Goal: Contribute content: Contribute content

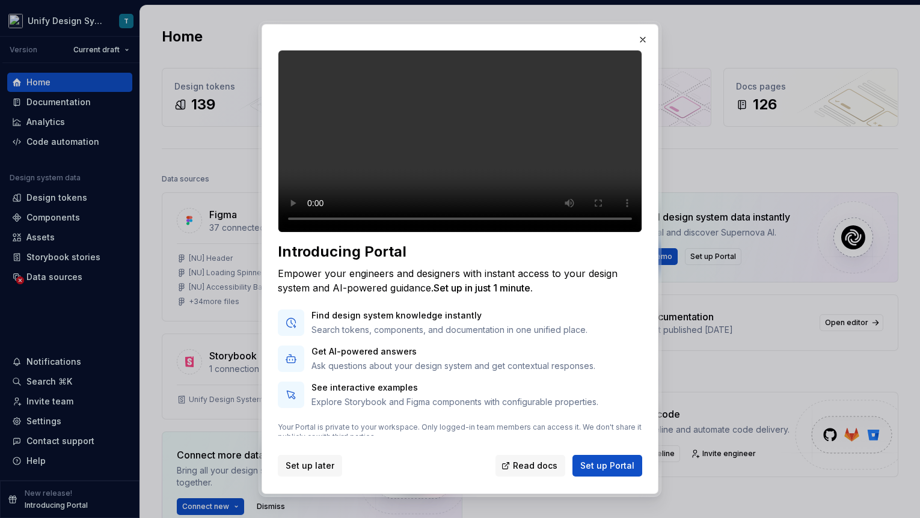
click at [313, 468] on span "Set up later" at bounding box center [310, 466] width 49 height 12
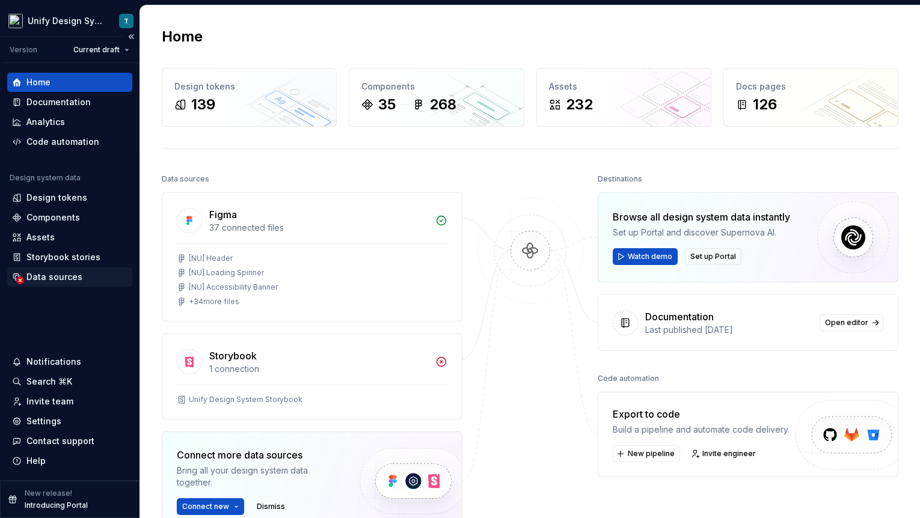
click at [46, 273] on div "Data sources" at bounding box center [54, 277] width 56 height 12
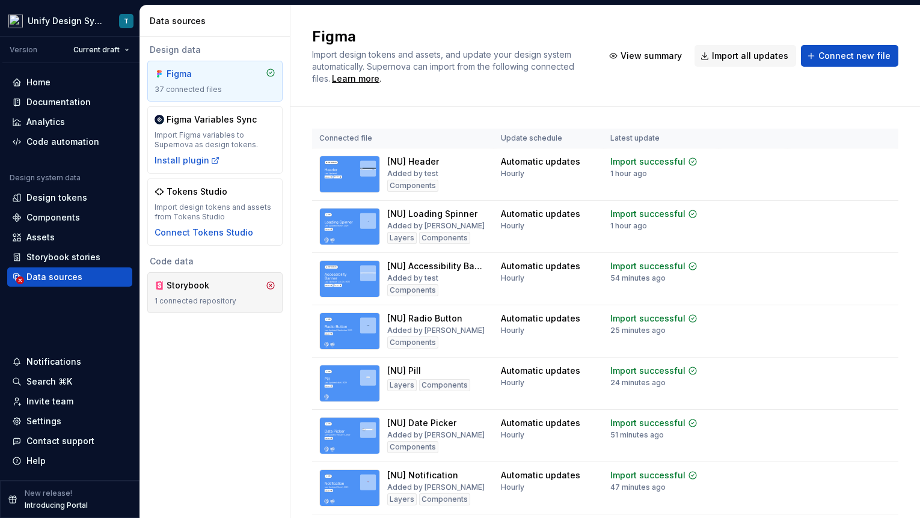
click at [231, 295] on div "Storybook 1 connected repository" at bounding box center [215, 293] width 121 height 26
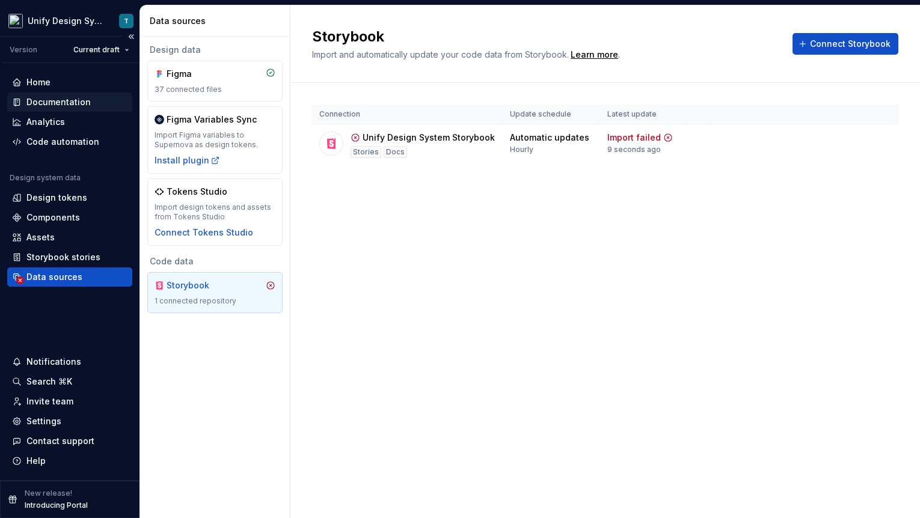
click at [82, 99] on div "Documentation" at bounding box center [58, 102] width 64 height 12
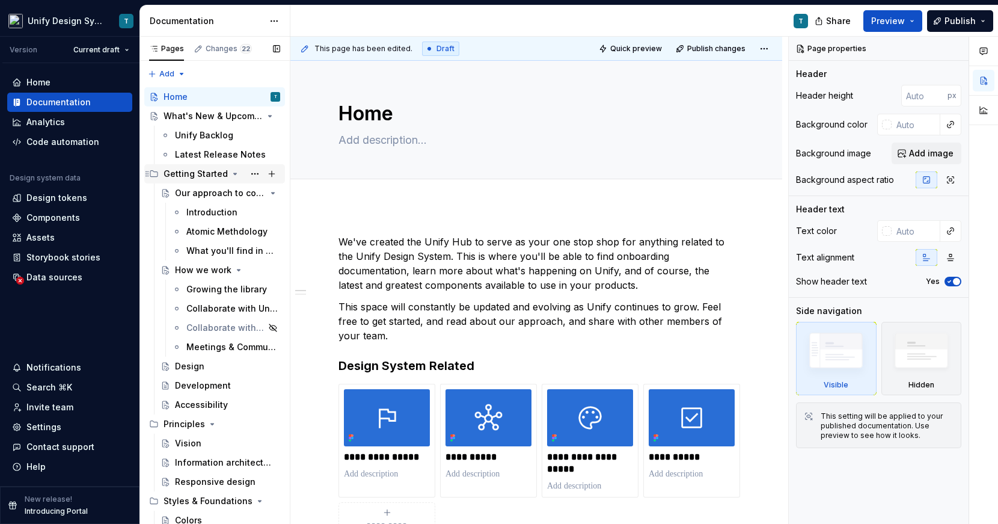
click at [234, 174] on icon "Page tree" at bounding box center [235, 173] width 3 height 1
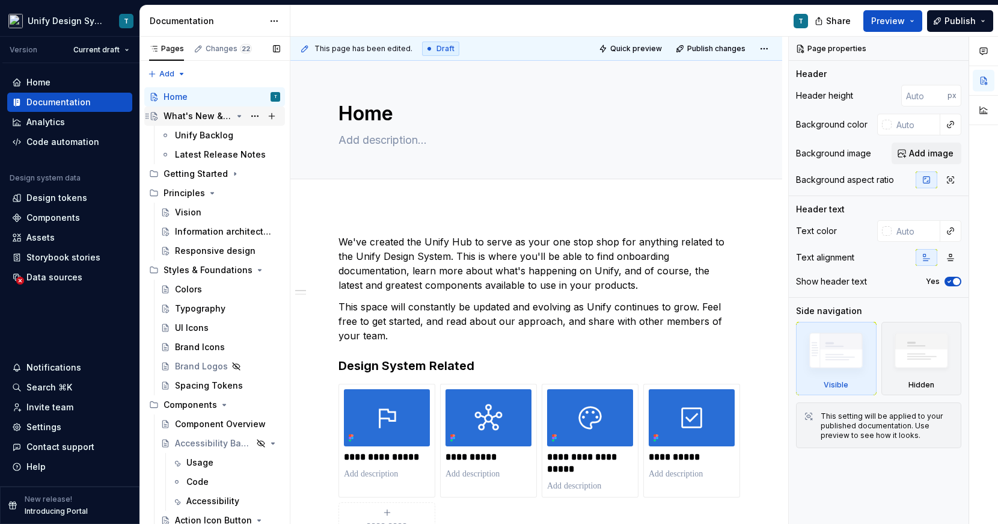
click at [240, 115] on icon "Page tree" at bounding box center [240, 116] width 10 height 10
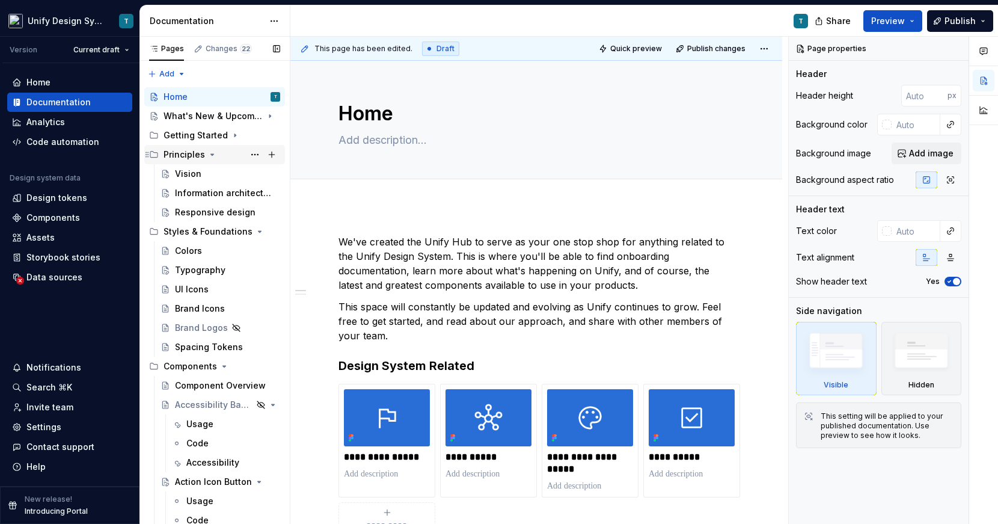
click at [211, 154] on icon "Page tree" at bounding box center [212, 154] width 3 height 1
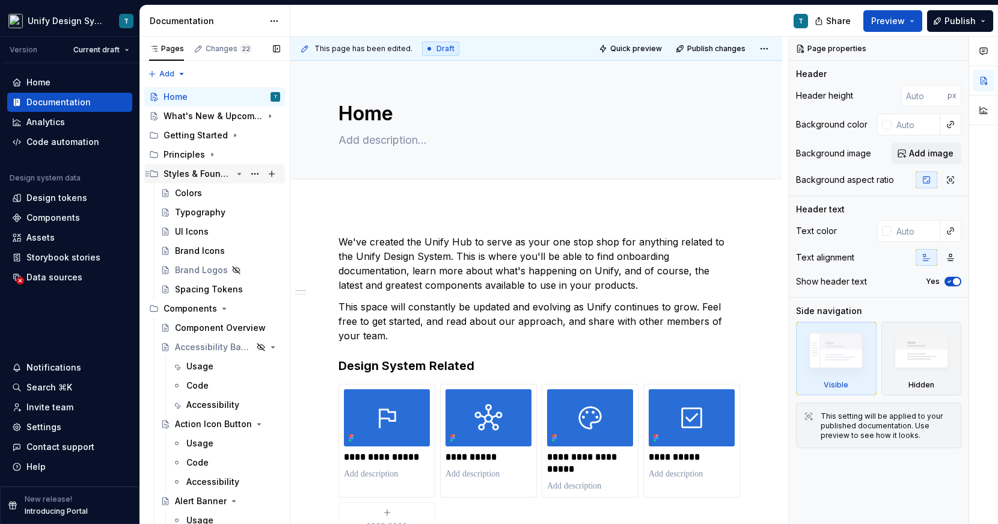
click at [238, 173] on icon "Page tree" at bounding box center [239, 173] width 3 height 1
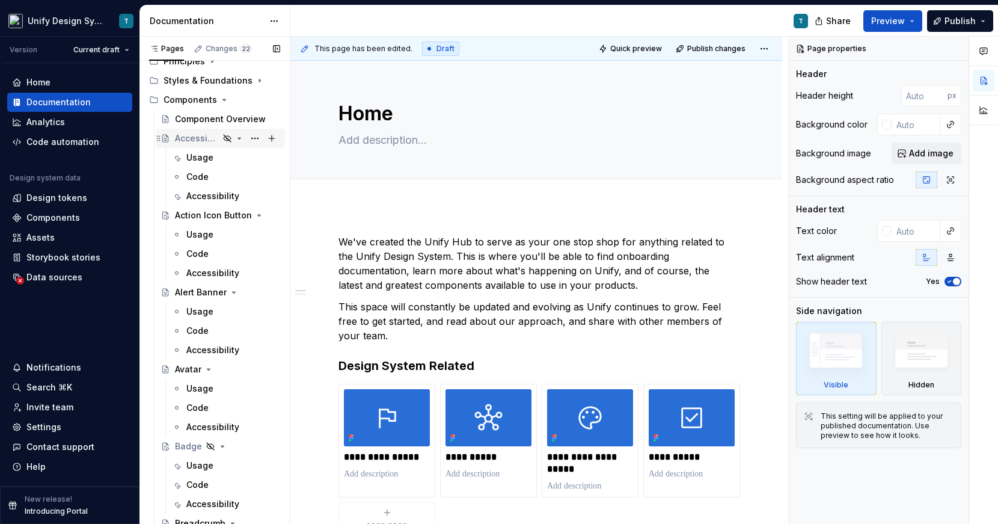
scroll to position [121, 0]
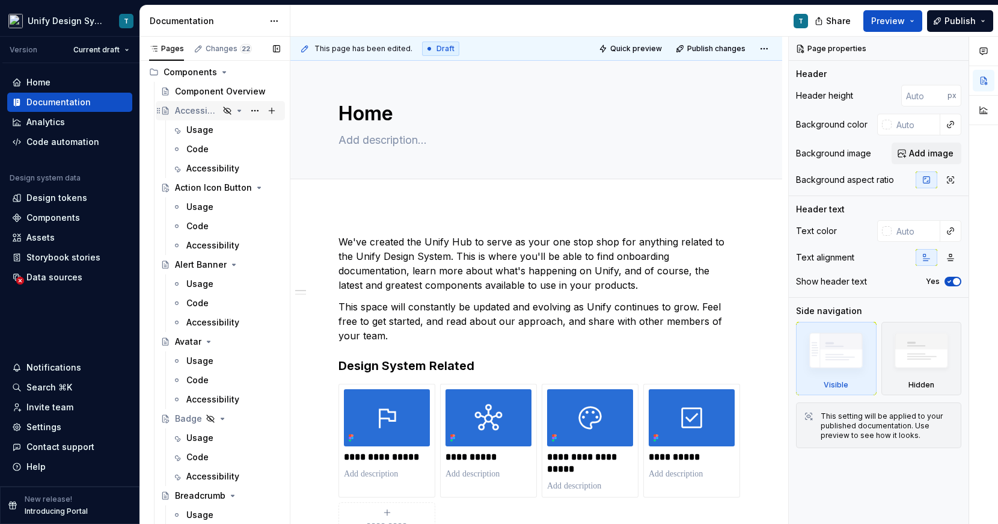
click at [238, 111] on icon "Page tree" at bounding box center [240, 111] width 10 height 10
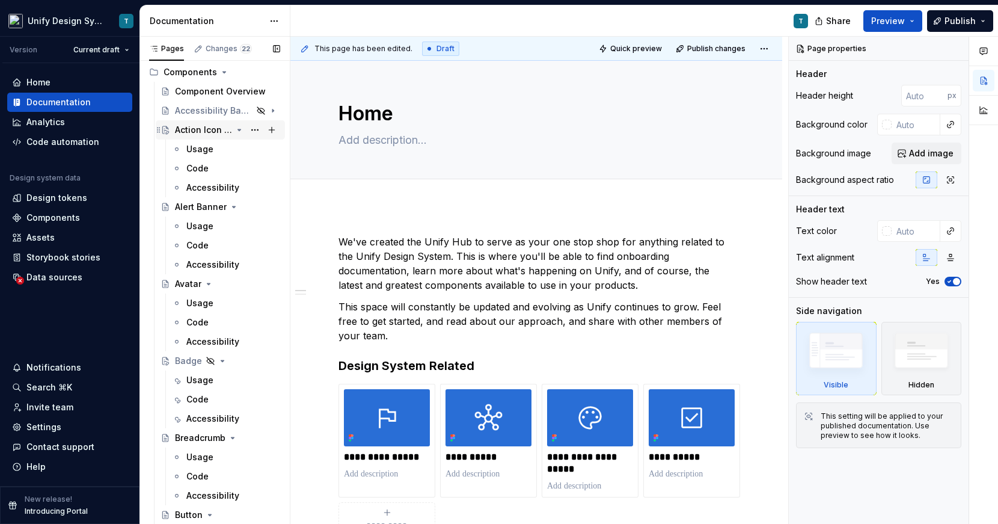
click at [240, 130] on icon "Page tree" at bounding box center [239, 129] width 3 height 1
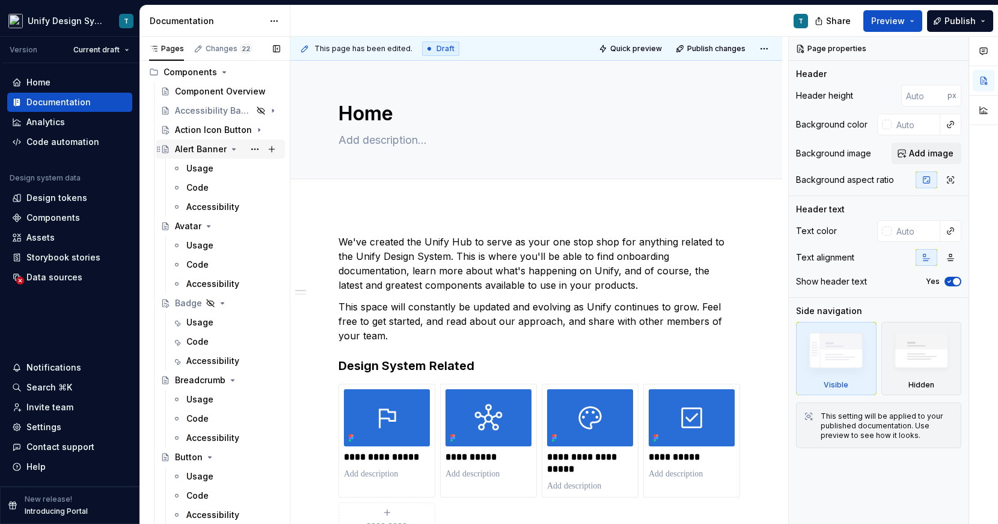
click at [233, 149] on icon "Page tree" at bounding box center [234, 149] width 3 height 1
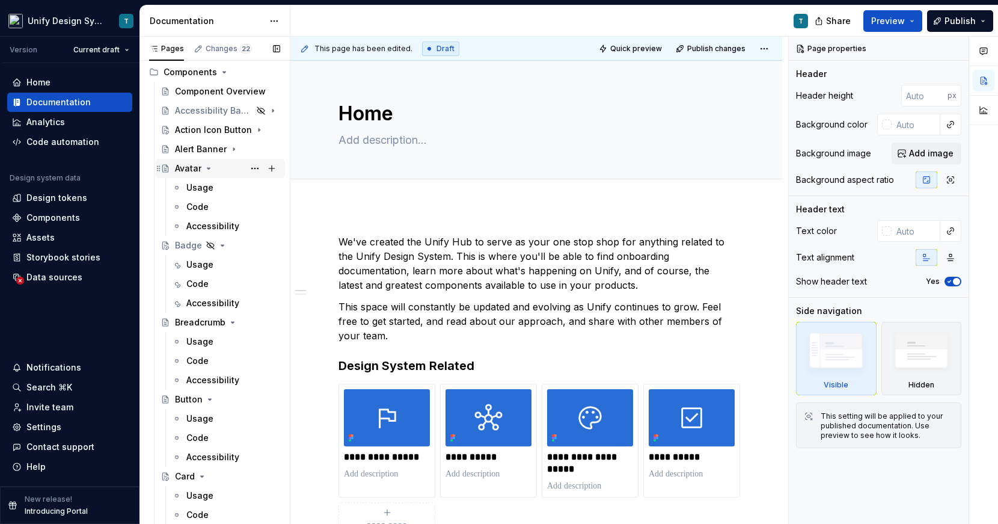
click at [209, 169] on icon "Page tree" at bounding box center [208, 168] width 3 height 1
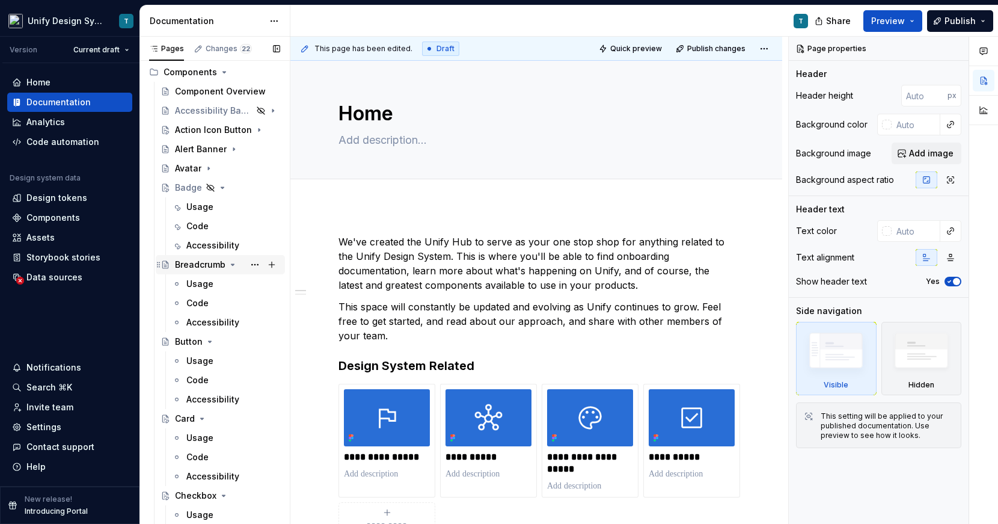
click at [231, 264] on icon "Page tree" at bounding box center [232, 264] width 3 height 1
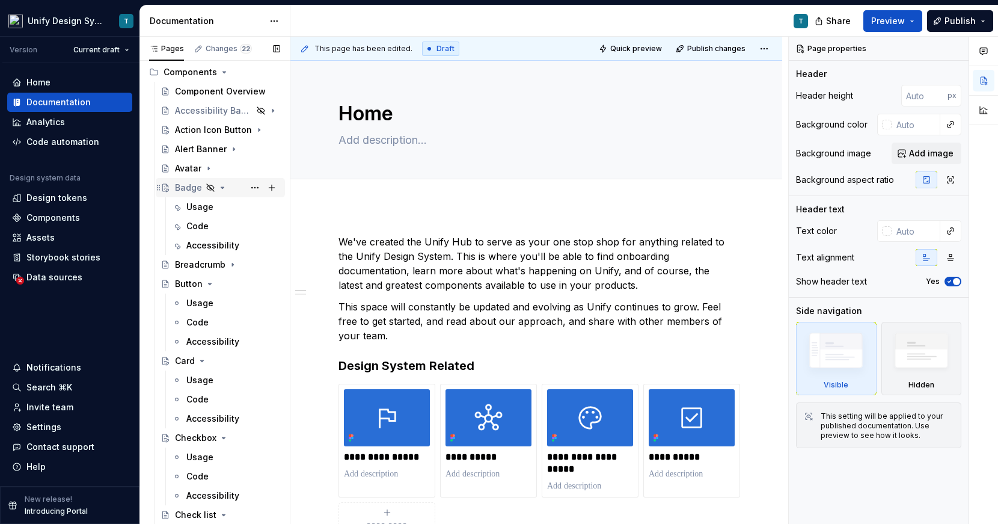
click at [220, 186] on icon "Page tree" at bounding box center [223, 188] width 10 height 10
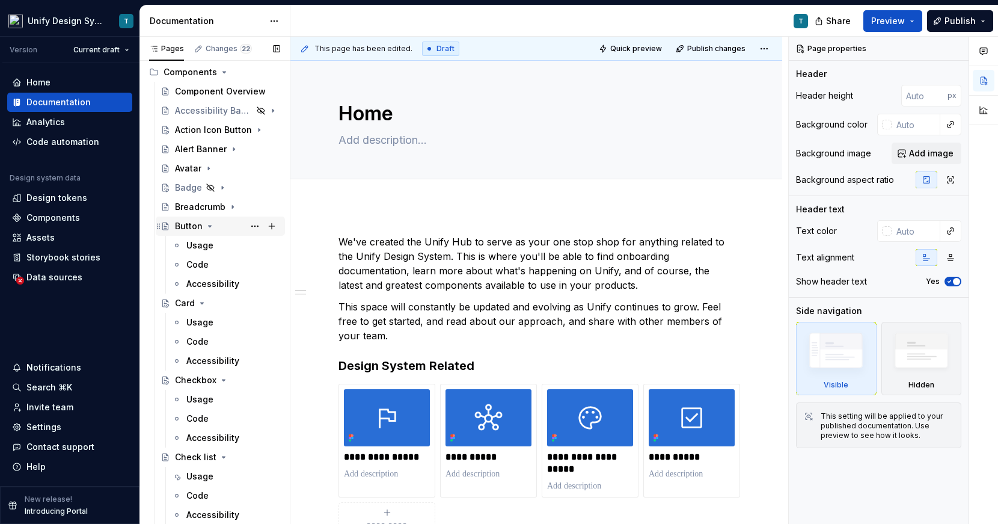
click at [209, 225] on icon "Page tree" at bounding box center [210, 225] width 3 height 1
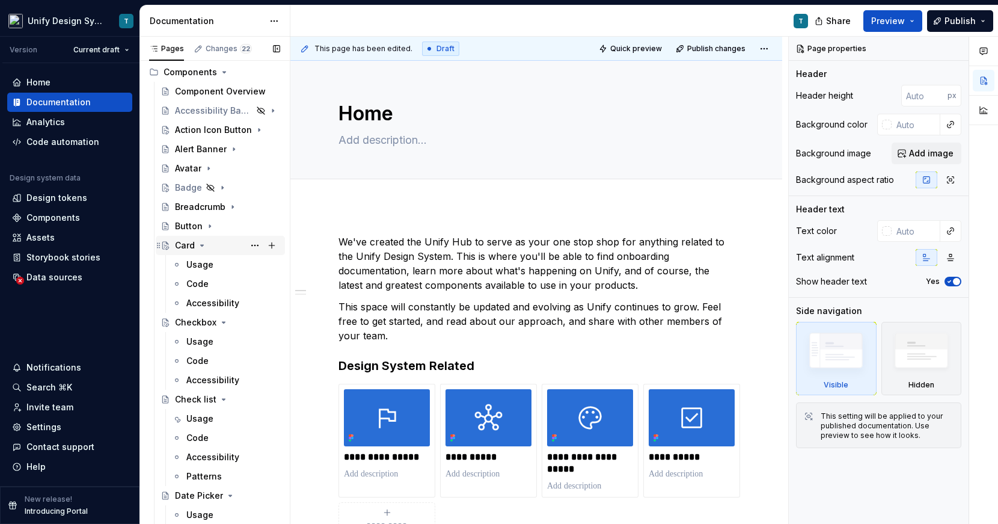
click at [202, 245] on icon "Page tree" at bounding box center [202, 245] width 3 height 1
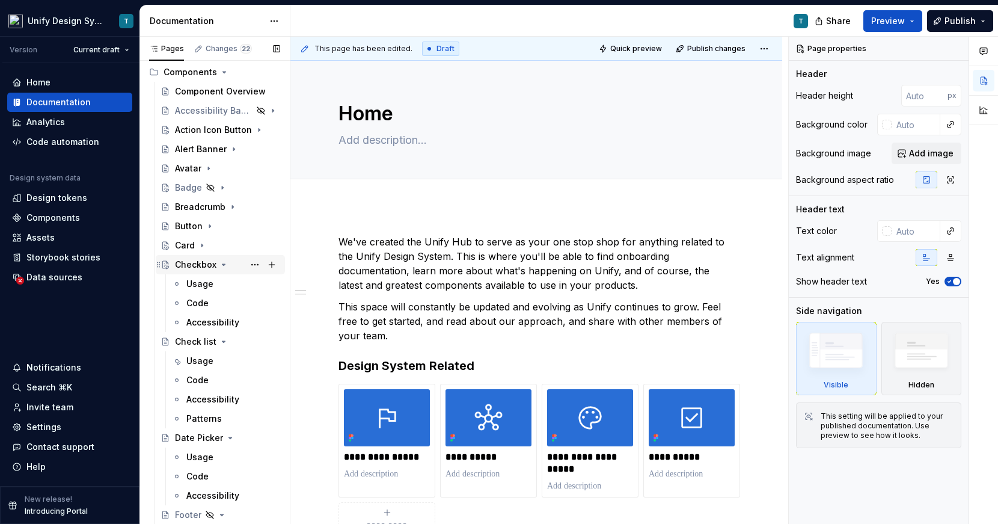
click at [222, 265] on icon "Page tree" at bounding box center [223, 264] width 3 height 1
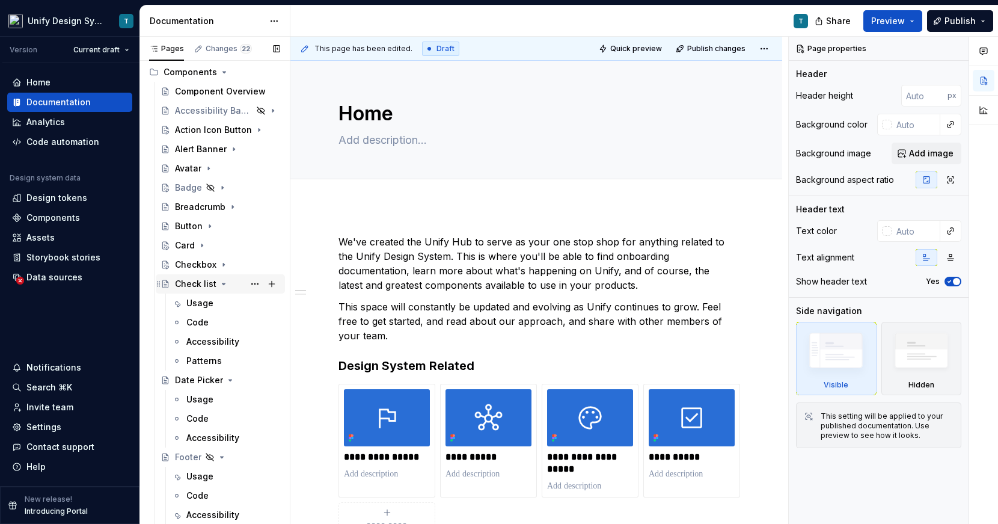
click at [221, 286] on icon "Page tree" at bounding box center [224, 284] width 10 height 10
click at [225, 305] on icon "Page tree" at bounding box center [230, 303] width 10 height 10
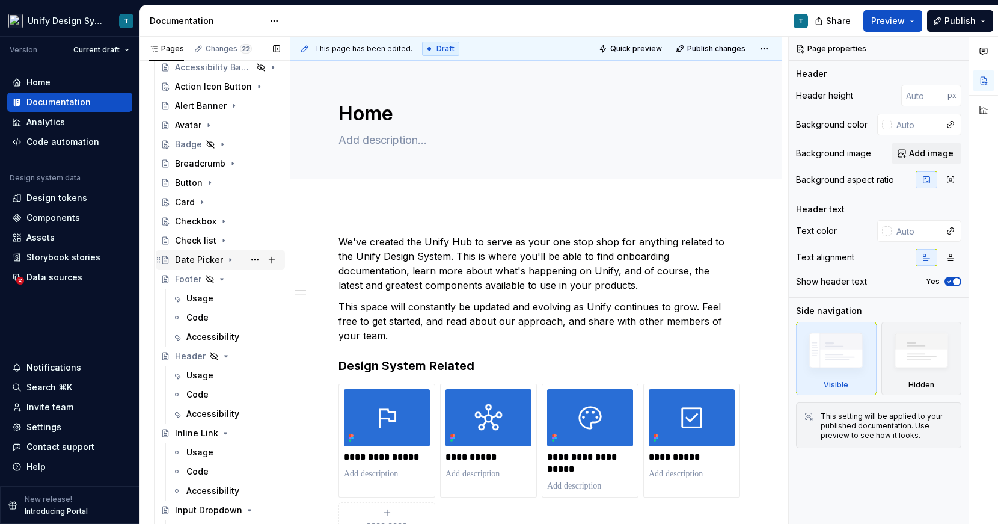
scroll to position [266, 0]
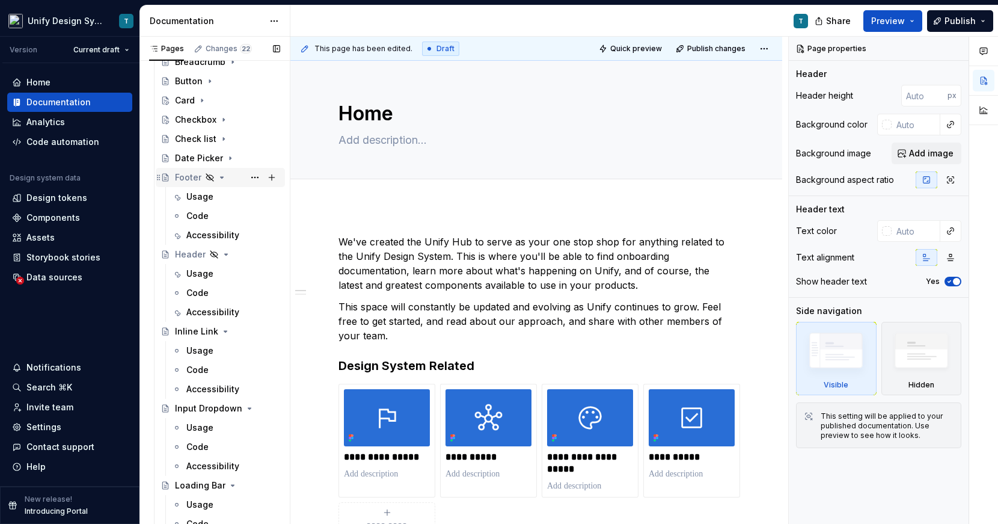
click at [224, 177] on icon "Page tree" at bounding box center [222, 178] width 10 height 10
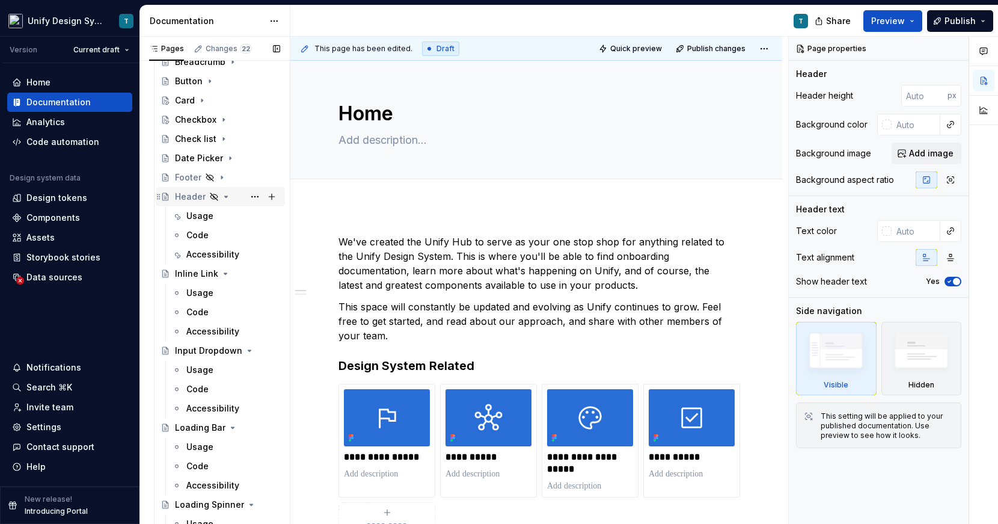
click at [223, 194] on icon "Page tree" at bounding box center [226, 197] width 10 height 10
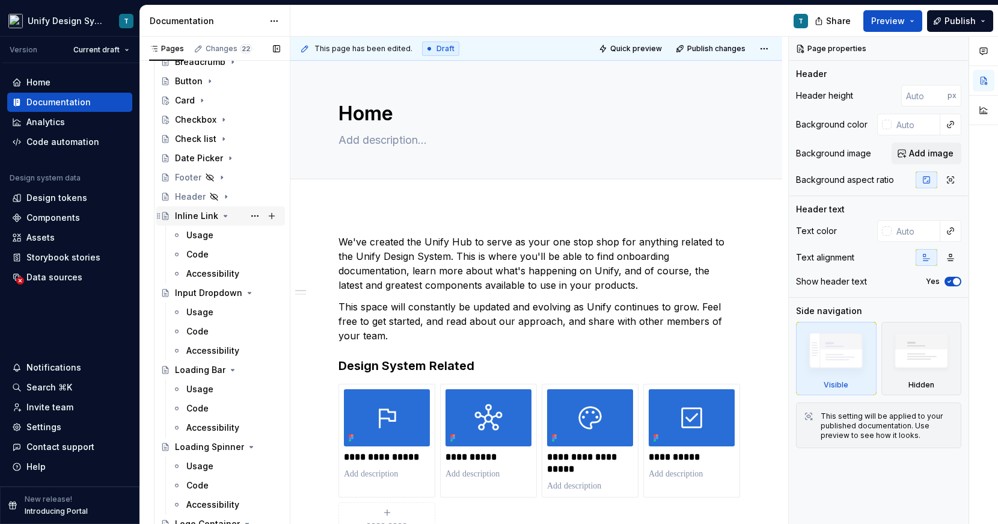
click at [222, 218] on icon "Page tree" at bounding box center [226, 216] width 10 height 10
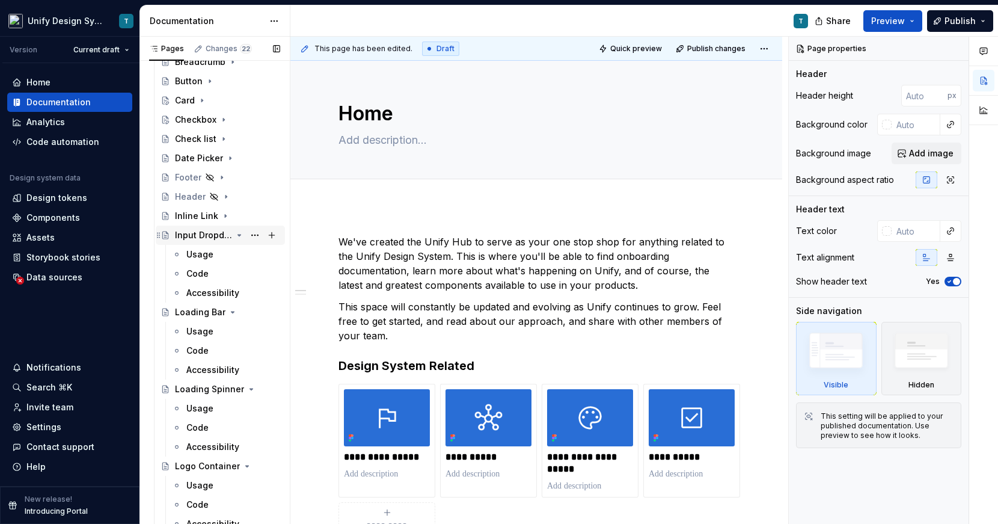
click at [236, 235] on icon "Page tree" at bounding box center [240, 235] width 10 height 10
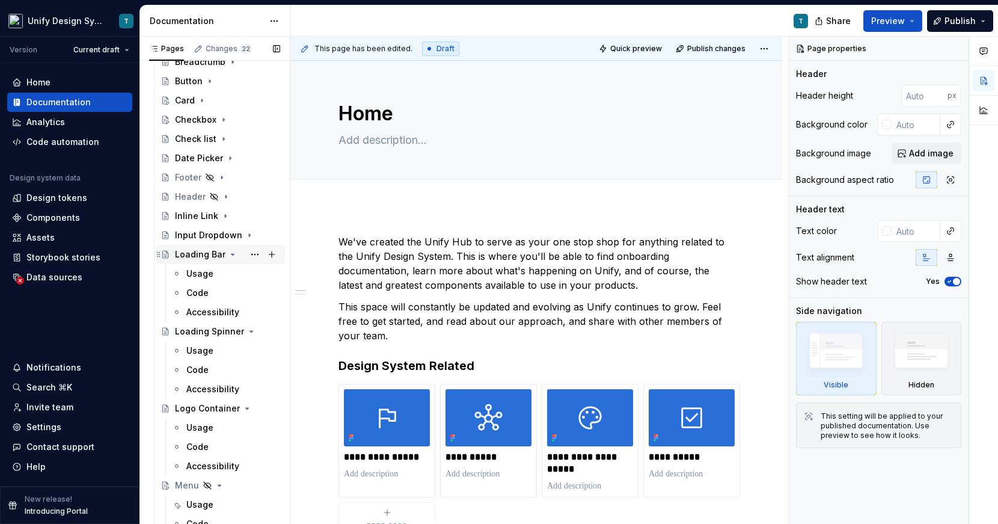
click at [231, 254] on icon "Page tree" at bounding box center [232, 254] width 3 height 1
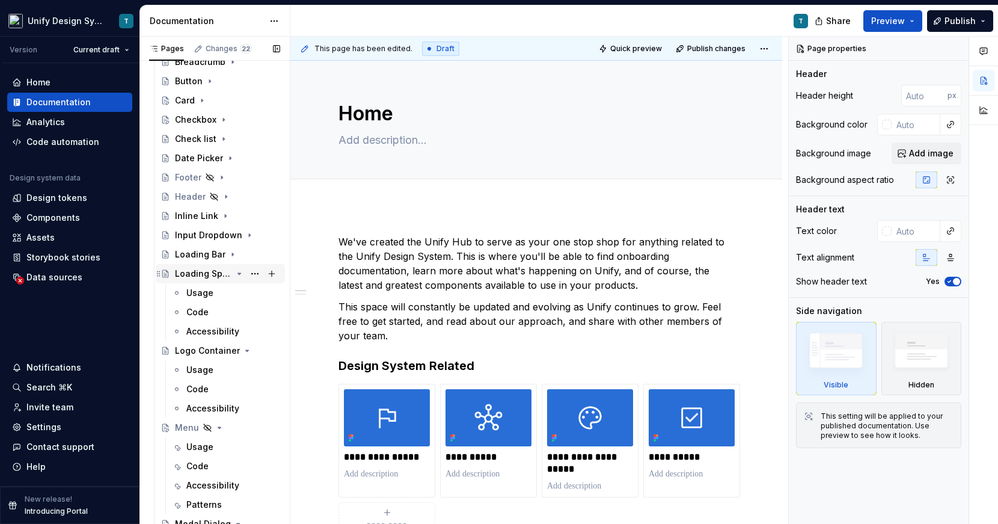
click at [236, 275] on icon "Page tree" at bounding box center [240, 274] width 10 height 10
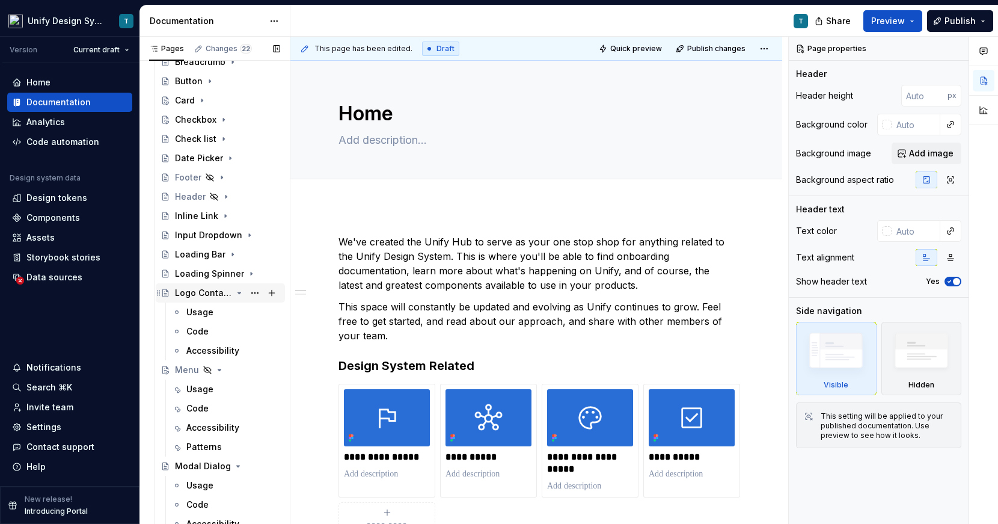
click at [238, 293] on icon "Page tree" at bounding box center [240, 293] width 10 height 10
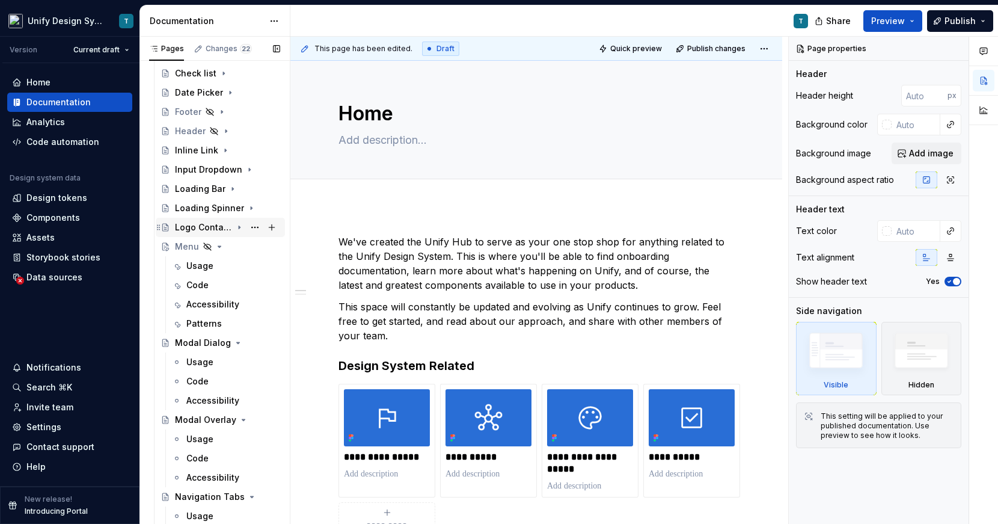
scroll to position [382, 0]
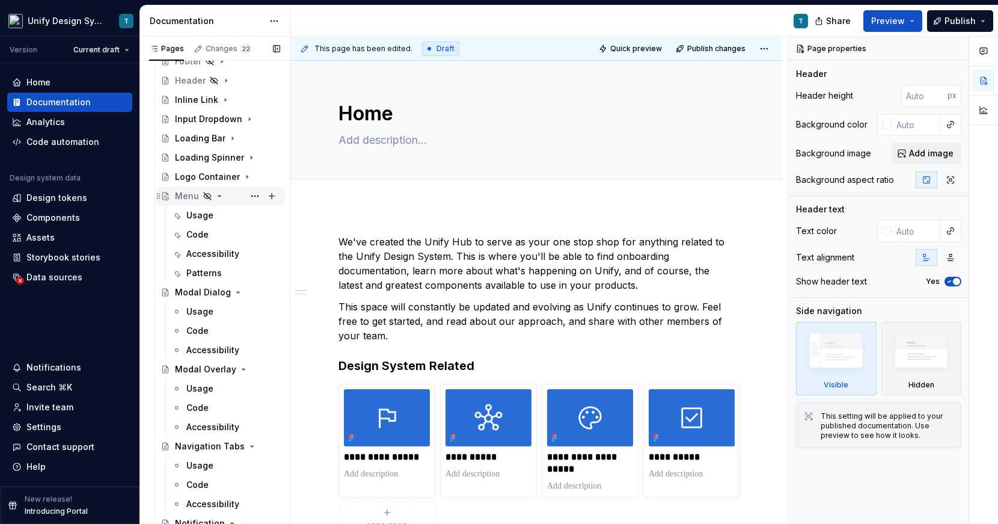
click at [219, 196] on icon "Page tree" at bounding box center [220, 196] width 10 height 10
click at [237, 215] on icon "Page tree" at bounding box center [238, 215] width 3 height 1
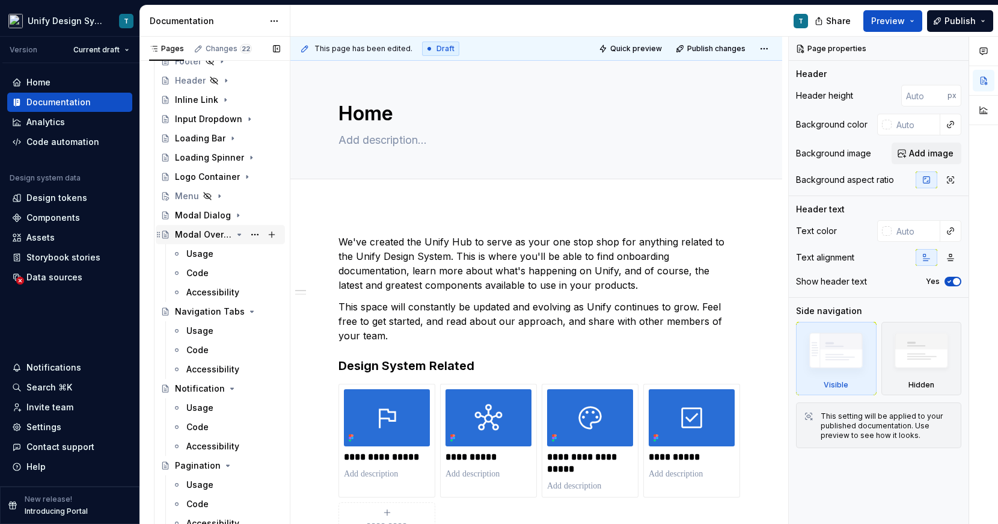
click at [242, 235] on icon "Page tree" at bounding box center [240, 235] width 10 height 10
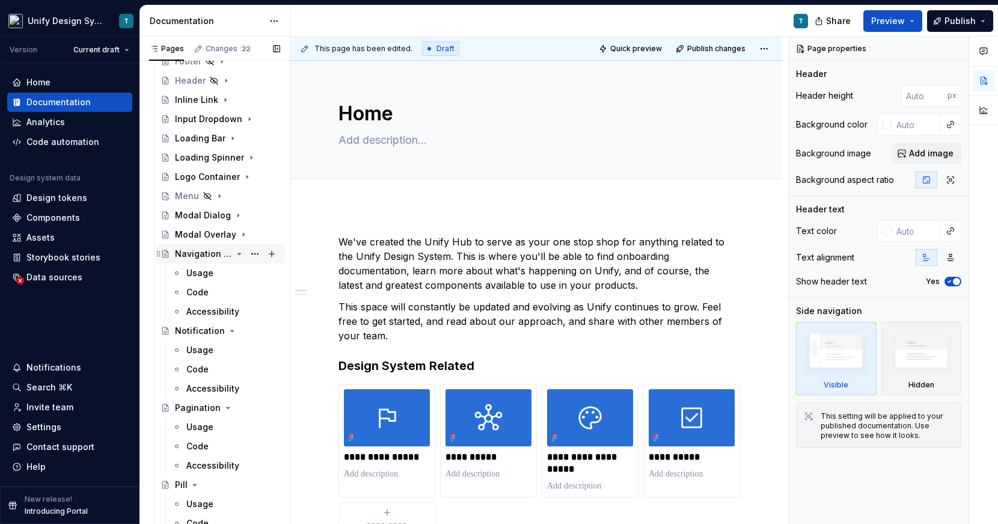
click at [239, 255] on icon "Page tree" at bounding box center [240, 254] width 10 height 10
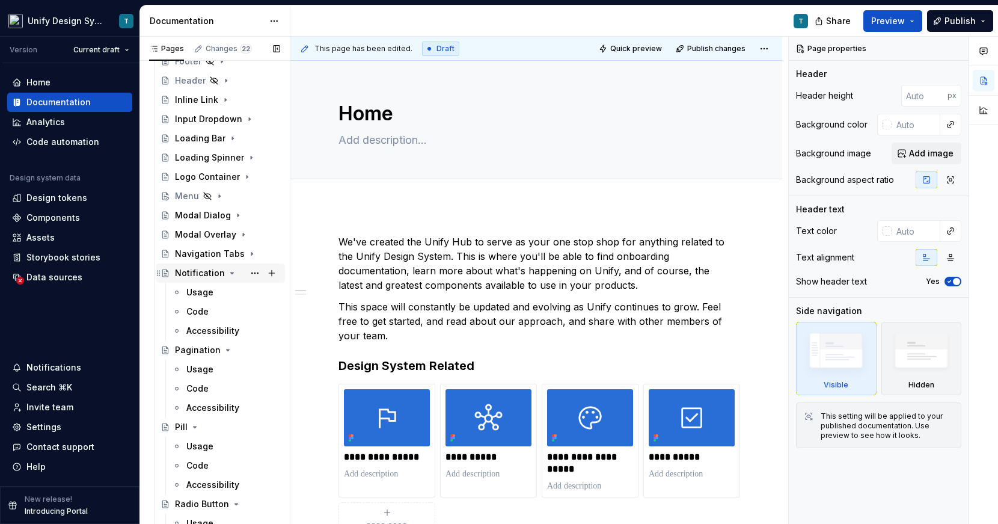
click at [230, 274] on icon "Page tree" at bounding box center [232, 273] width 10 height 10
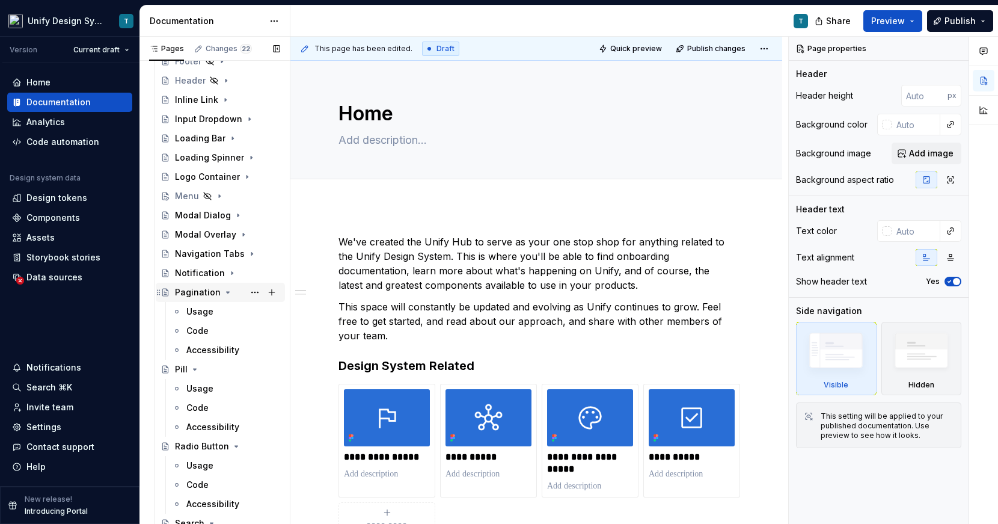
click at [226, 289] on icon "Page tree" at bounding box center [228, 292] width 10 height 10
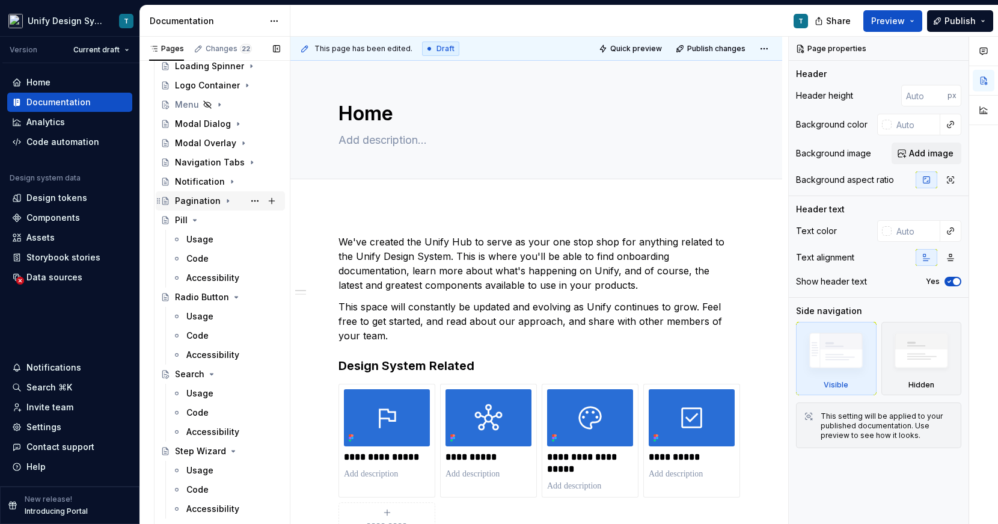
scroll to position [496, 0]
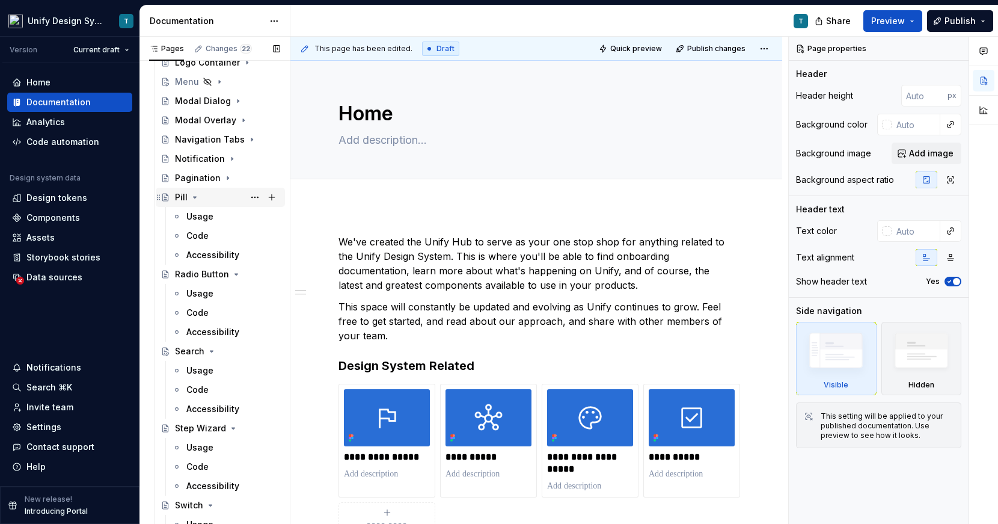
click at [195, 196] on icon "Page tree" at bounding box center [195, 197] width 10 height 10
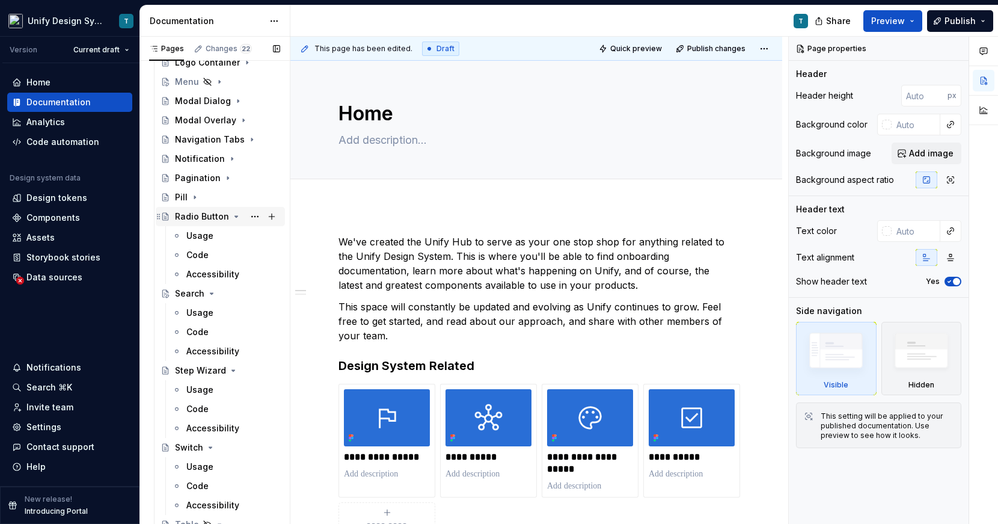
click at [231, 218] on icon "Page tree" at bounding box center [236, 217] width 10 height 10
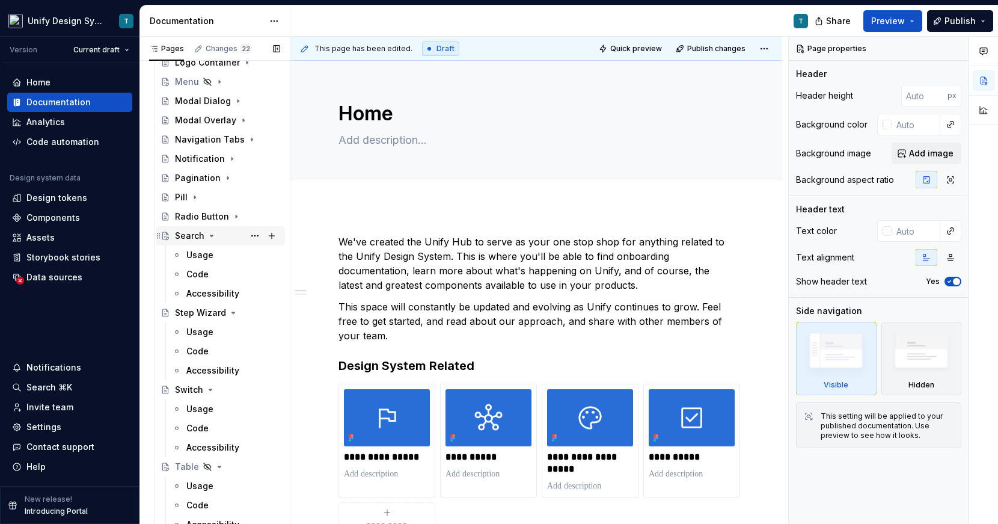
click at [213, 234] on icon "Page tree" at bounding box center [212, 236] width 10 height 10
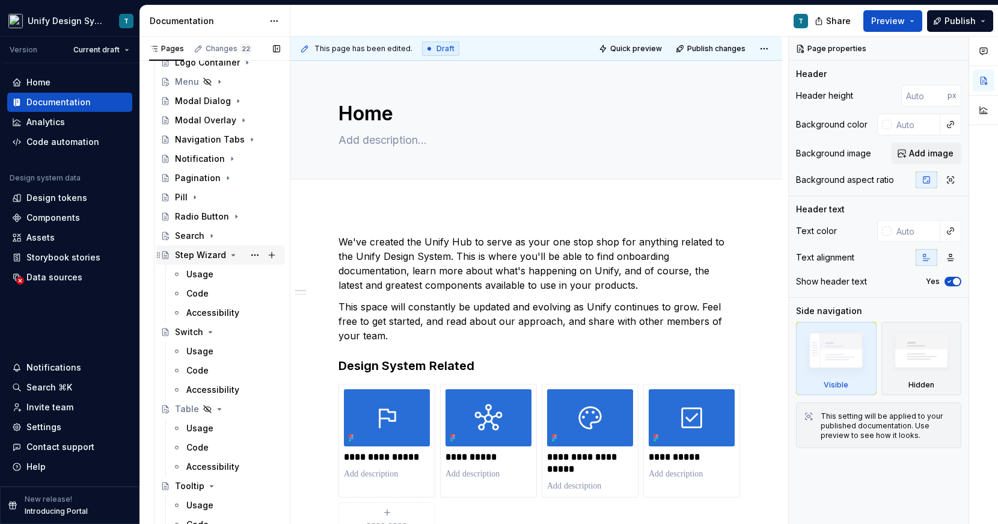
click at [228, 256] on icon "Page tree" at bounding box center [233, 255] width 10 height 10
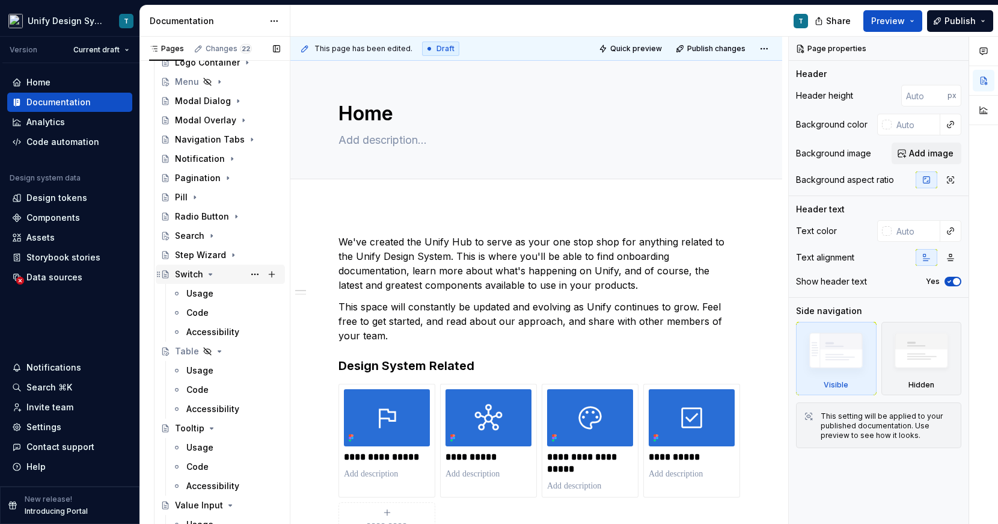
click at [210, 272] on icon "Page tree" at bounding box center [211, 274] width 10 height 10
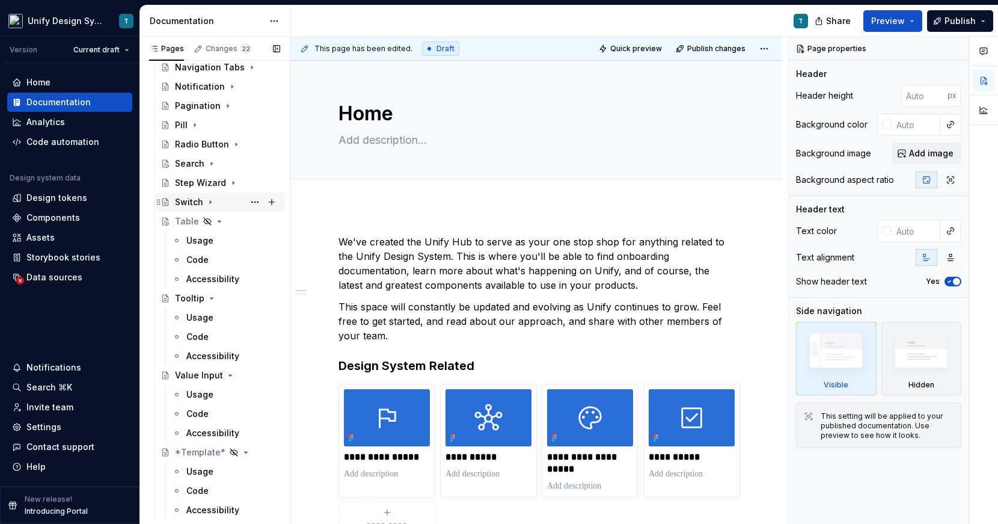
scroll to position [617, 0]
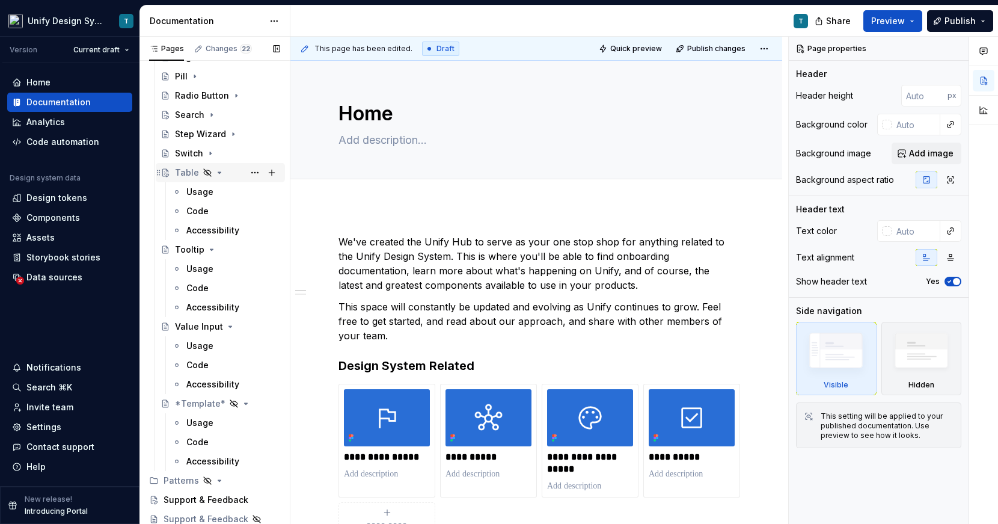
click at [218, 172] on icon "Page tree" at bounding box center [219, 172] width 3 height 1
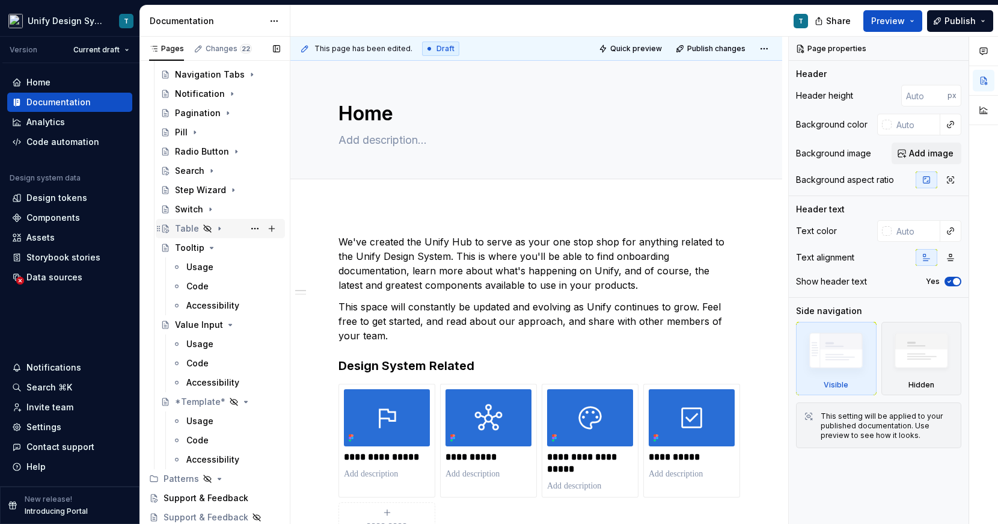
scroll to position [561, 0]
click at [212, 248] on icon "Page tree" at bounding box center [212, 248] width 10 height 10
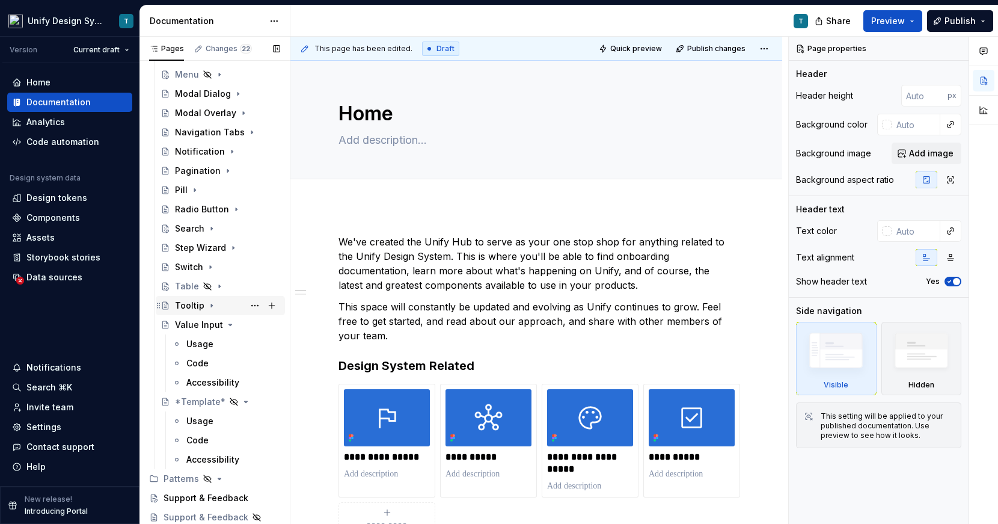
scroll to position [503, 0]
click at [225, 325] on icon "Page tree" at bounding box center [230, 325] width 10 height 10
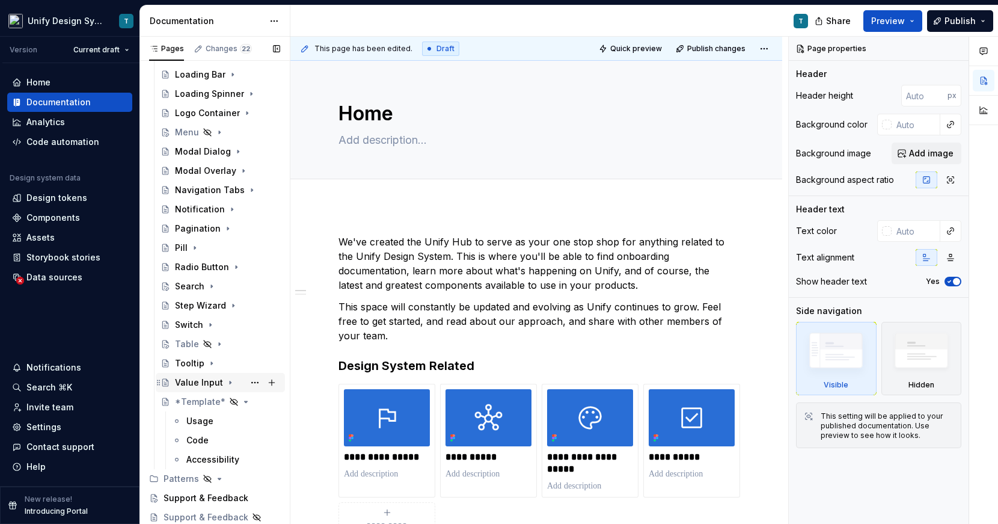
scroll to position [446, 0]
click at [241, 400] on icon "Page tree" at bounding box center [240, 402] width 10 height 10
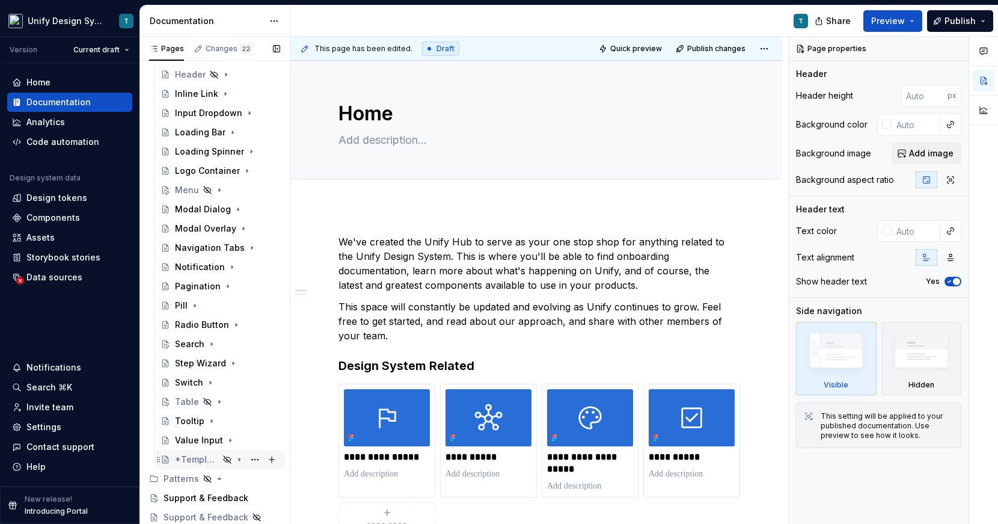
scroll to position [388, 0]
click at [199, 287] on div "Pagination" at bounding box center [198, 286] width 46 height 12
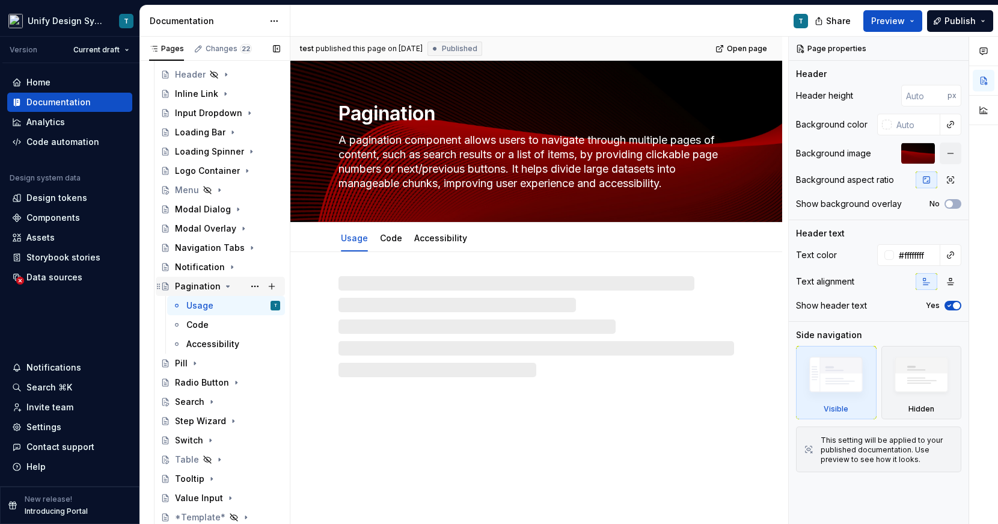
click at [199, 287] on div "Pagination" at bounding box center [198, 286] width 46 height 12
click at [223, 287] on icon "Page tree" at bounding box center [228, 286] width 10 height 10
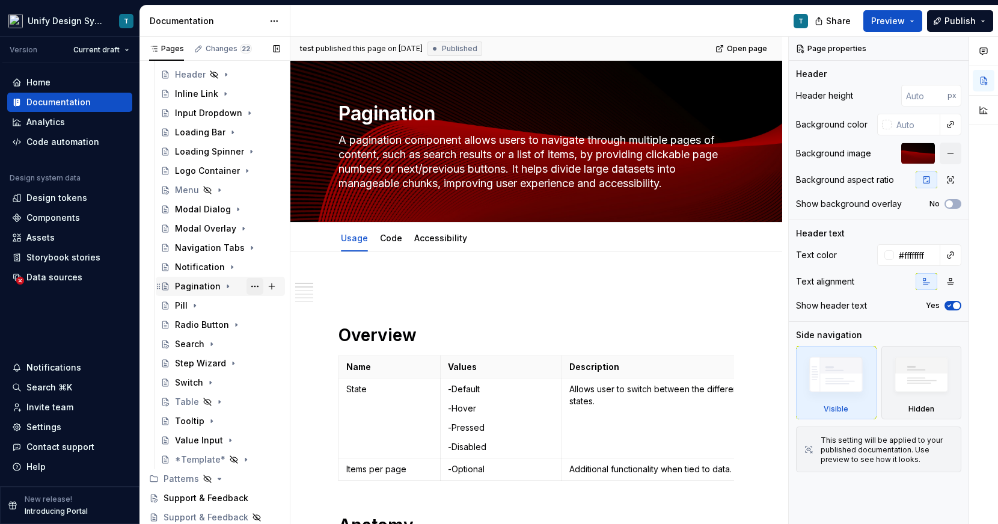
click at [257, 283] on button "Page tree" at bounding box center [255, 286] width 17 height 17
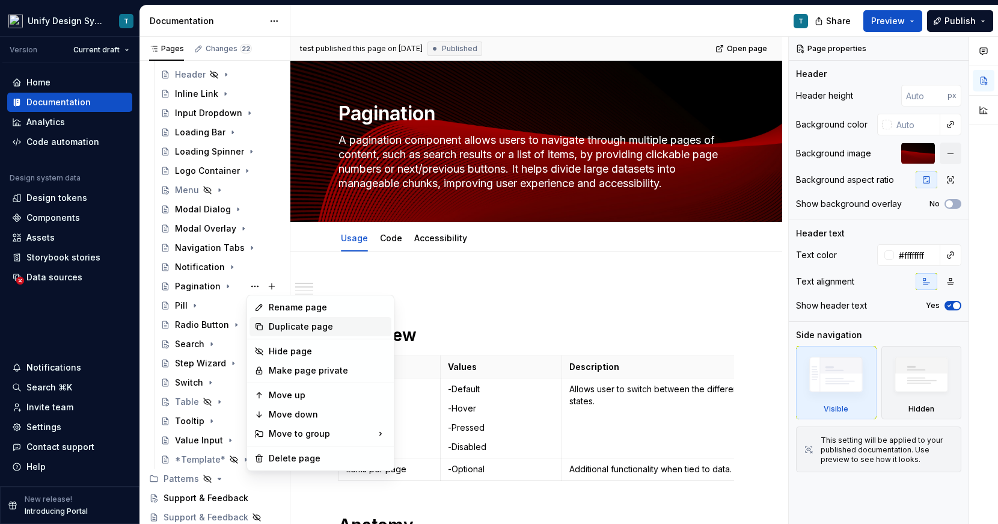
click at [282, 328] on div "Duplicate page" at bounding box center [328, 326] width 118 height 12
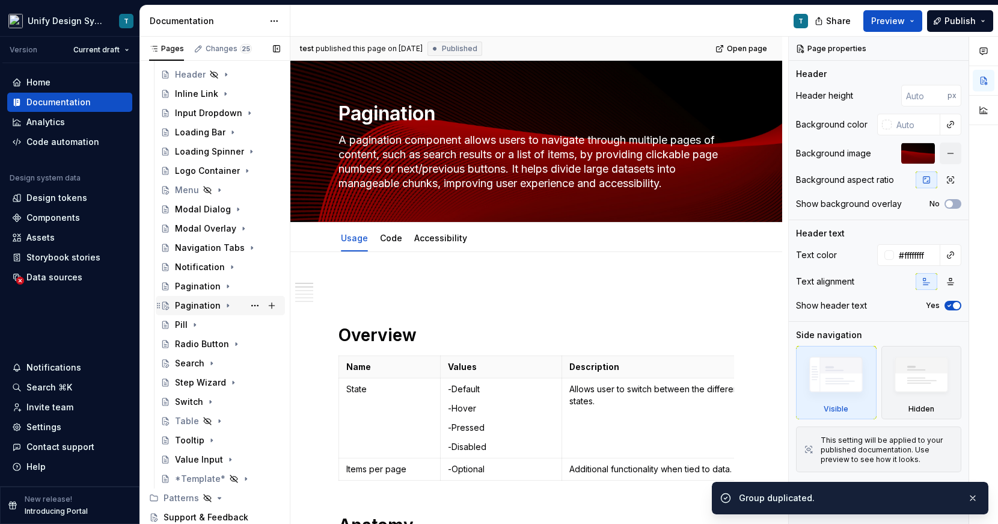
click at [193, 305] on div "Pagination" at bounding box center [198, 305] width 46 height 12
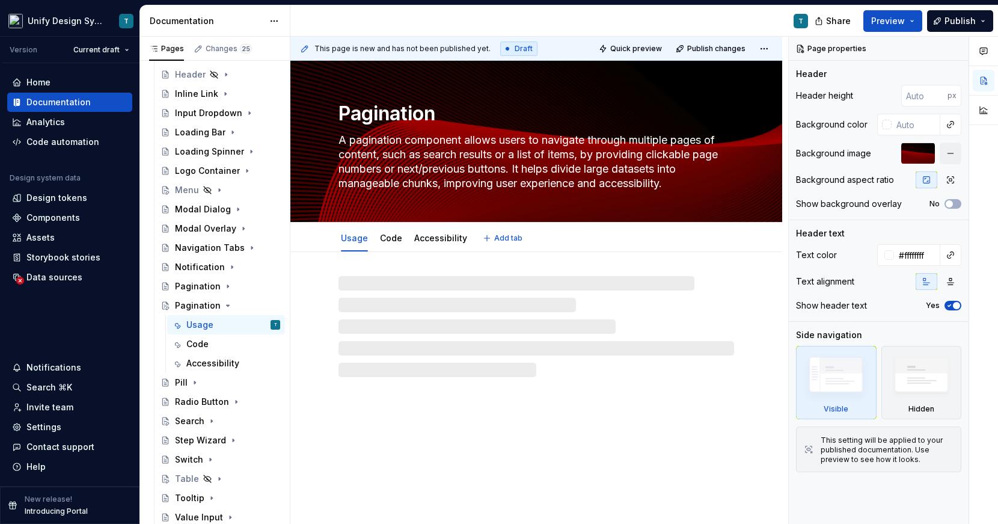
click at [397, 115] on textarea "Pagination" at bounding box center [534, 113] width 396 height 29
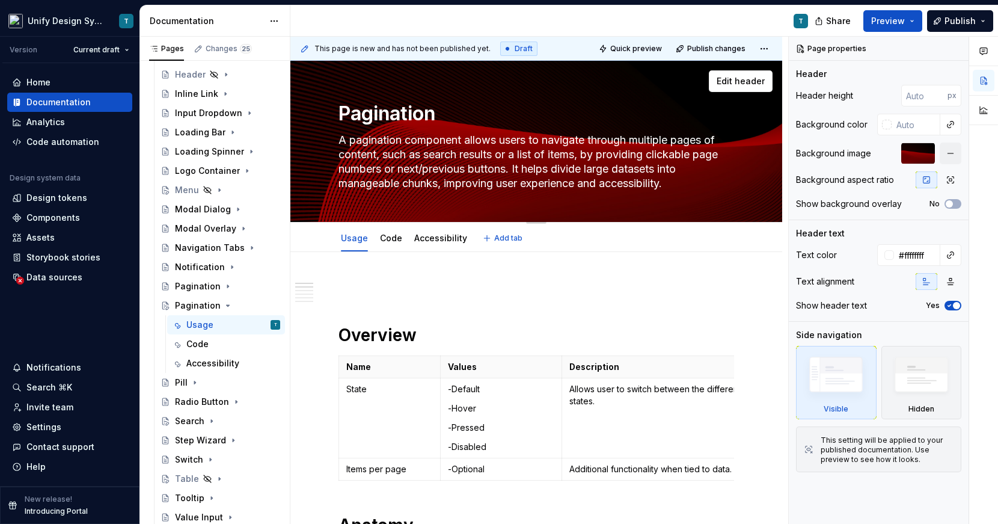
type textarea "*"
type textarea "P"
type textarea "*"
type textarea "Pa"
type textarea "*"
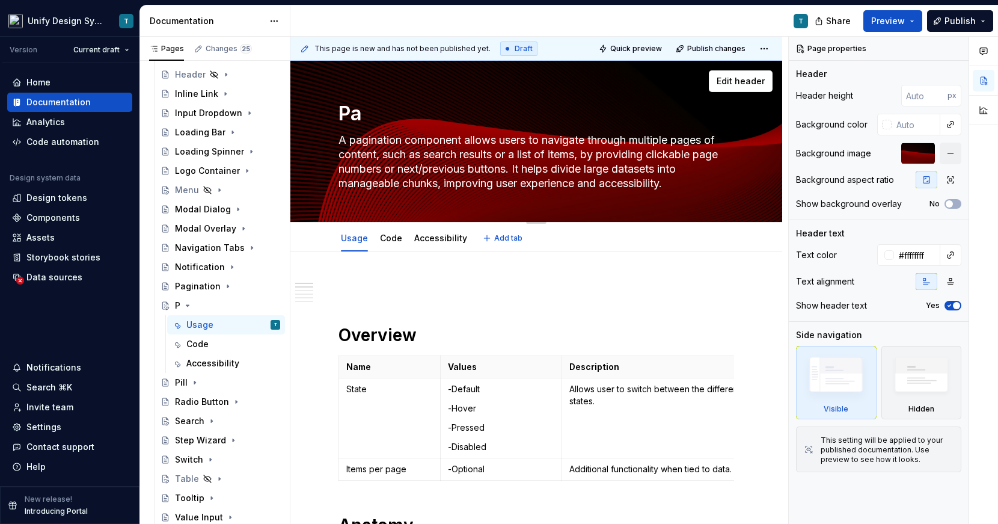
type textarea "Pan"
type textarea "*"
type textarea "Pane"
type textarea "*"
type textarea "Panel"
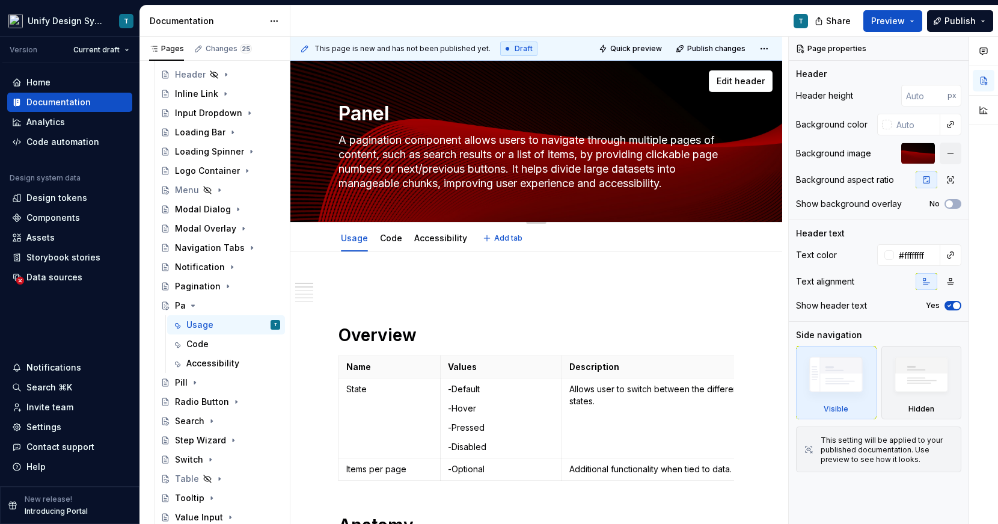
type textarea "*"
type textarea "Panel"
type textarea "*"
type textarea "Panel T"
type textarea "*"
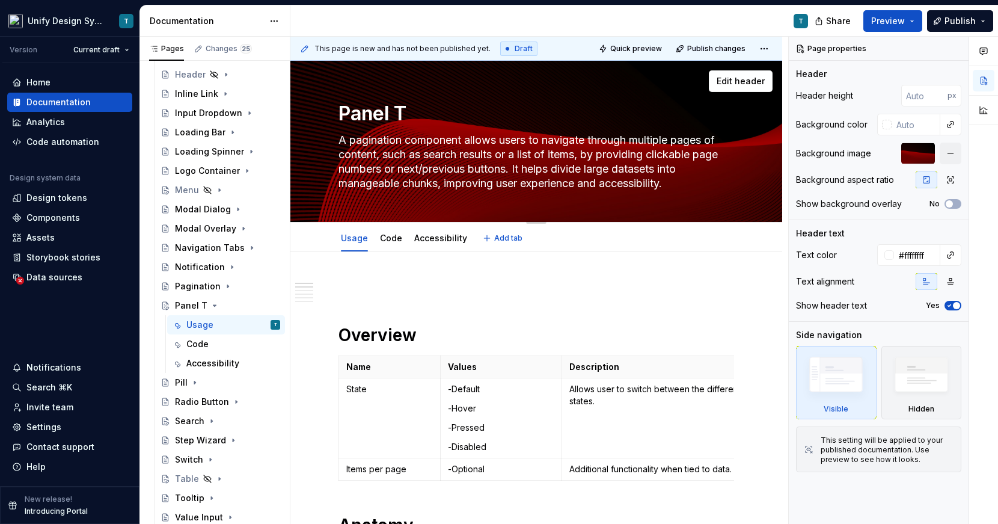
type textarea "Panel To"
type textarea "*"
type textarea "Panel Togg"
type textarea "*"
type textarea "Panel Toggl"
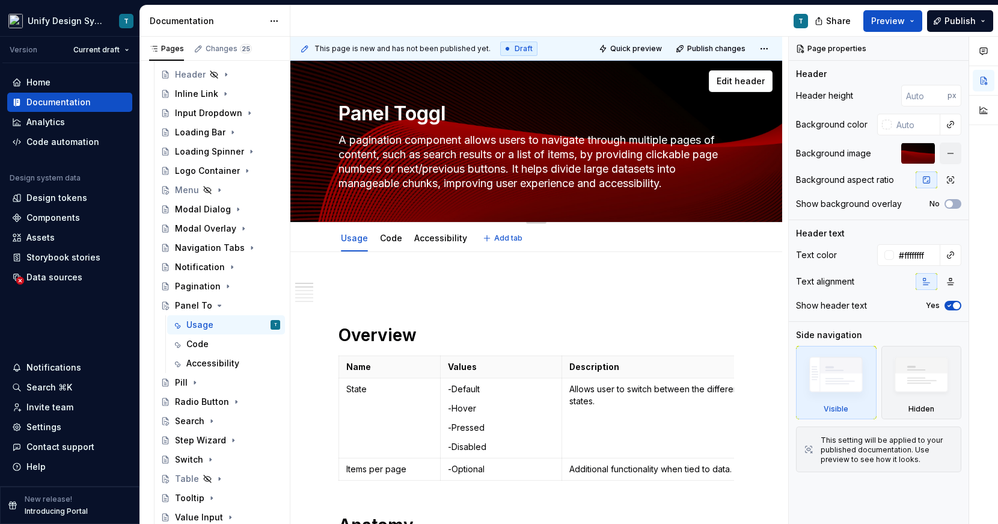
type textarea "*"
type textarea "Panel Toggle"
type textarea "*"
type textarea "Panel Toggle"
click at [409, 160] on textarea "A pagination component allows users to navigate through multiple pages of conte…" at bounding box center [534, 161] width 396 height 63
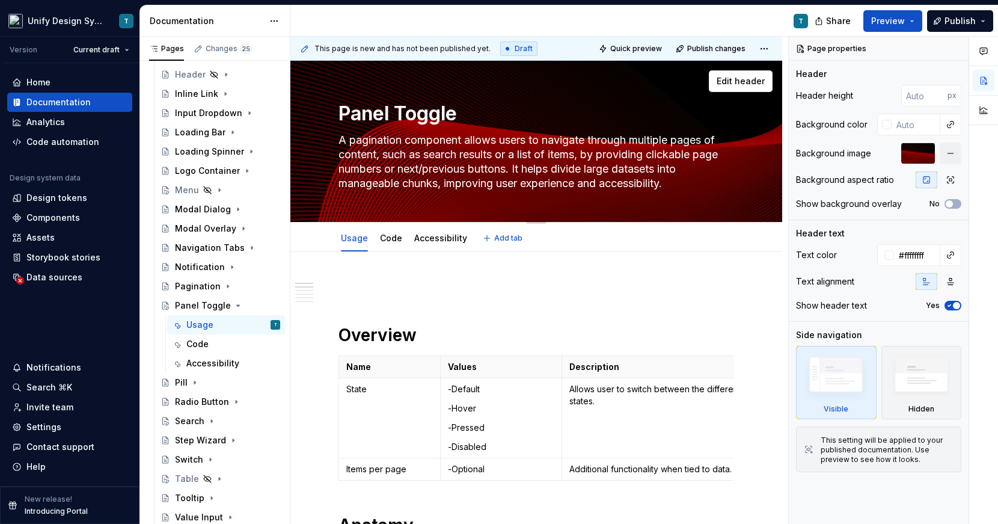
type textarea "*"
type textarea "A"
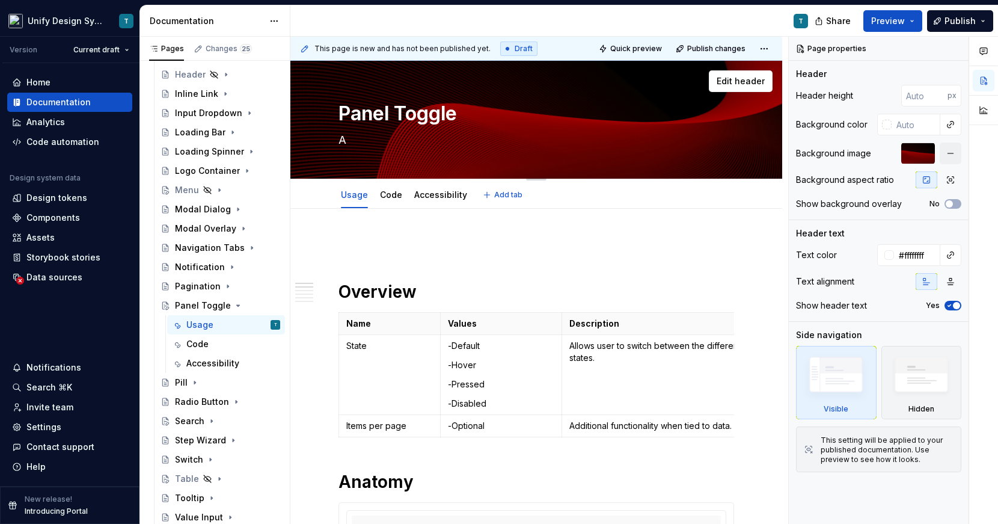
type textarea "*"
type textarea "A"
type textarea "*"
type textarea "A s"
type textarea "*"
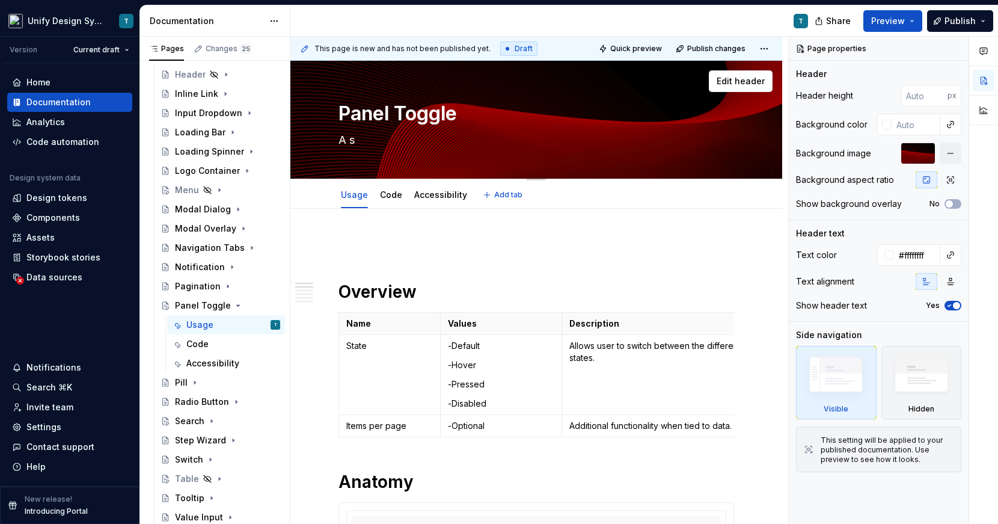
type textarea "A sm"
type textarea "*"
type textarea "A sma"
type textarea "*"
type textarea "A smal"
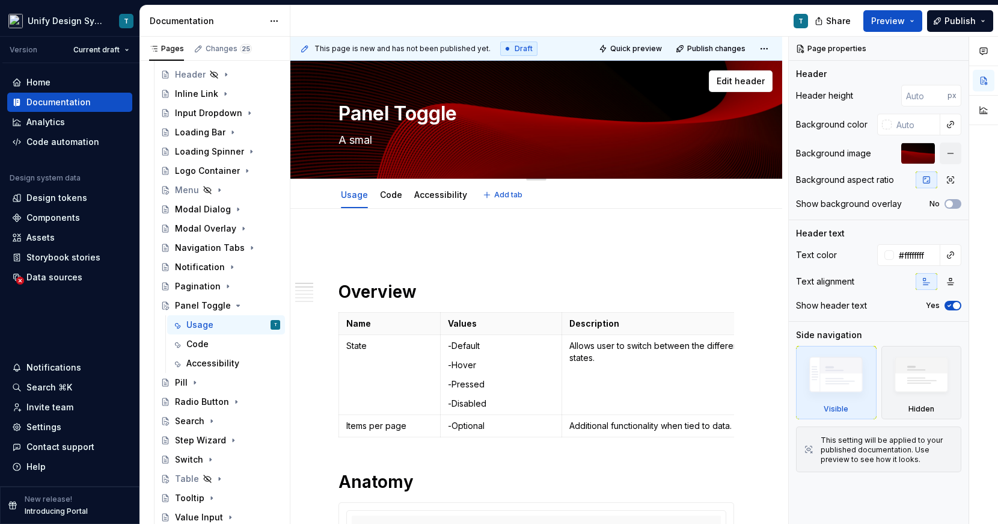
type textarea "*"
type textarea "A small"
type textarea "*"
type textarea "A small"
type textarea "*"
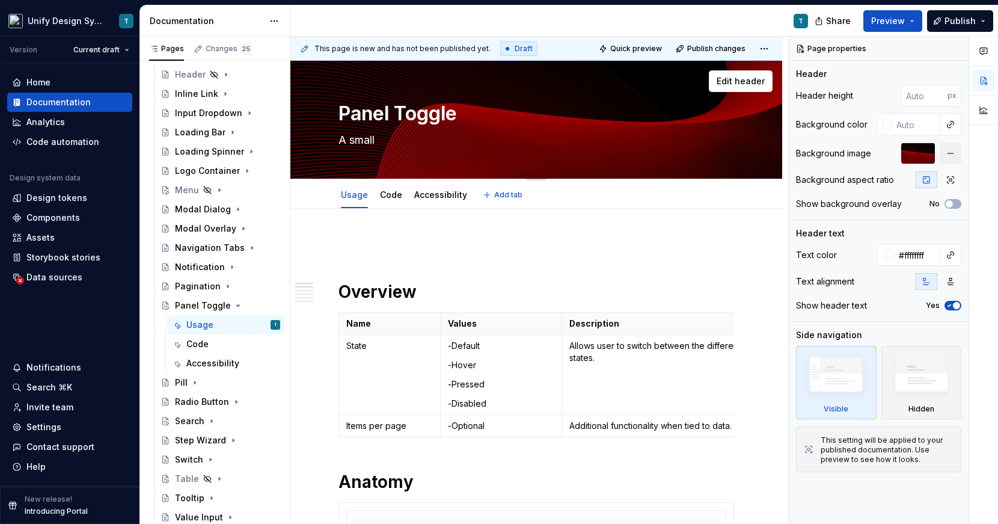
type textarea "A small c"
type textarea "*"
type textarea "A small co"
type textarea "*"
type textarea "A small com"
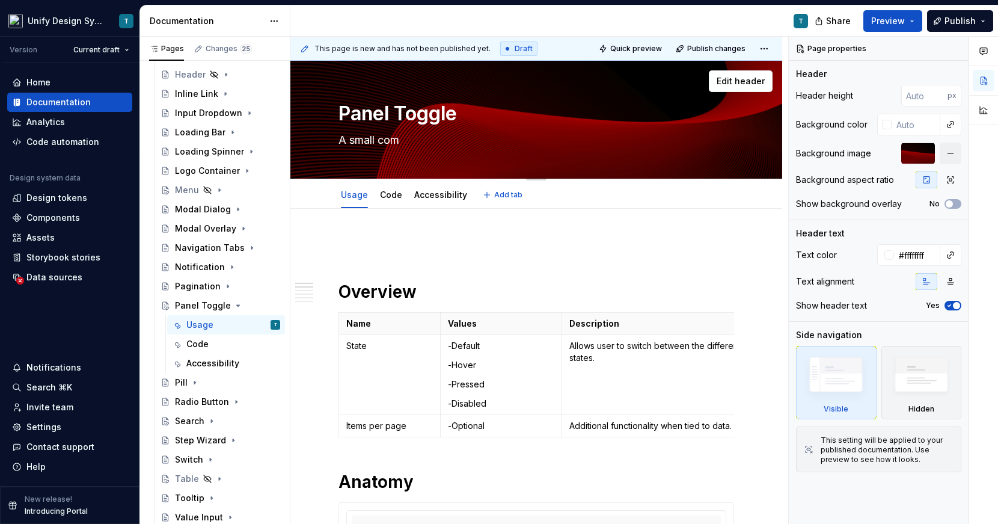
type textarea "*"
type textarea "A small comp"
type textarea "*"
type textarea "A small compo"
type textarea "*"
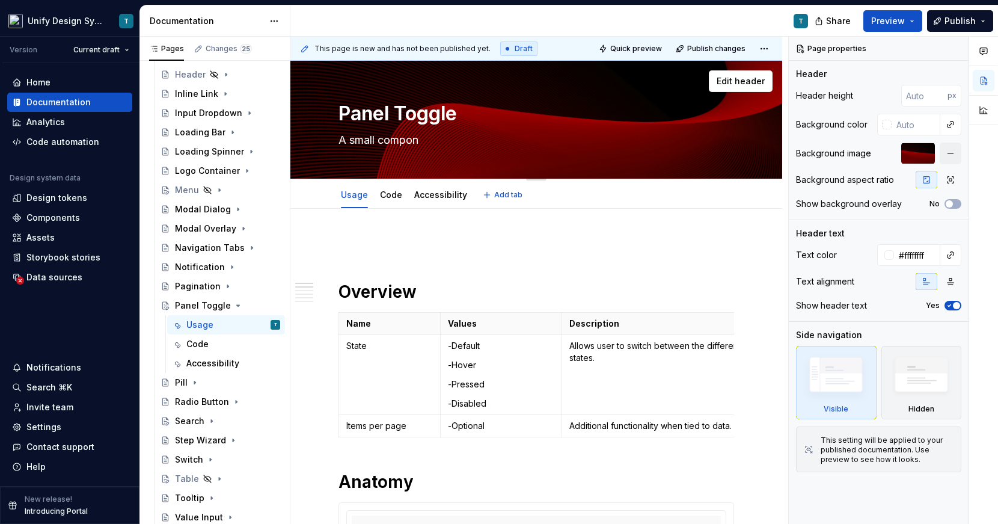
type textarea "A small compone"
type textarea "*"
type textarea "A small componen"
type textarea "*"
type textarea "A small component"
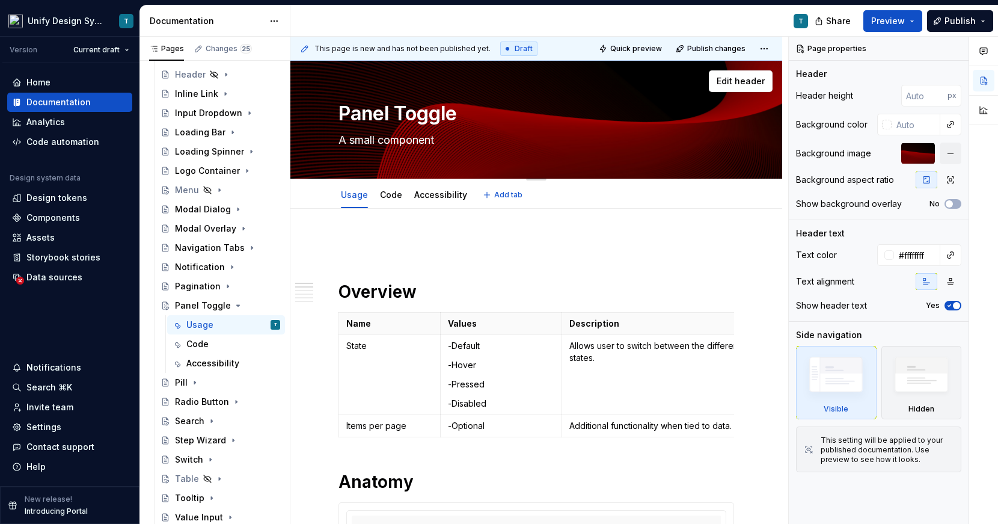
type textarea "*"
type textarea "A small component"
type textarea "*"
type textarea "A small component th"
type textarea "*"
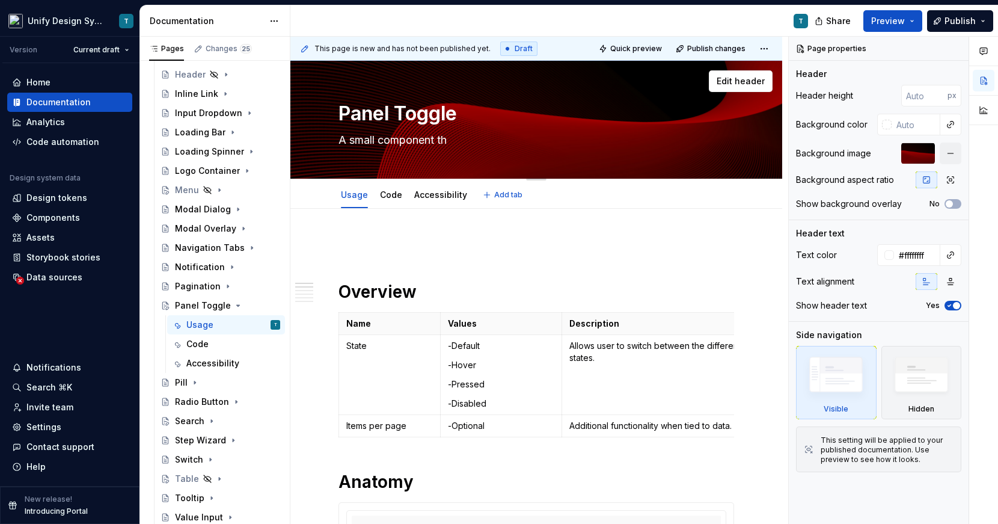
type textarea "A small component tha"
type textarea "*"
type textarea "A small component that"
type textarea "*"
type textarea "A small component that"
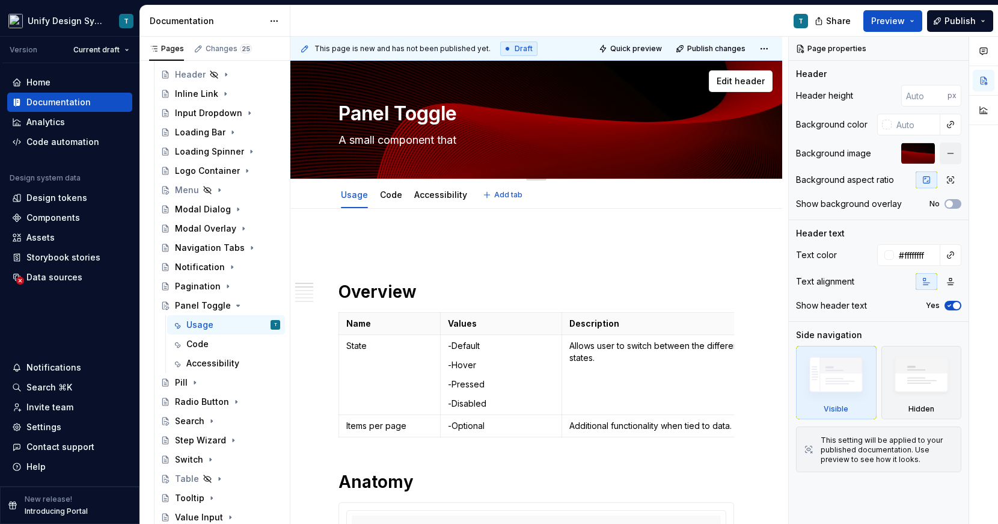
type textarea "*"
type textarea "A small component that a"
type textarea "*"
type textarea "A small component that al"
type textarea "*"
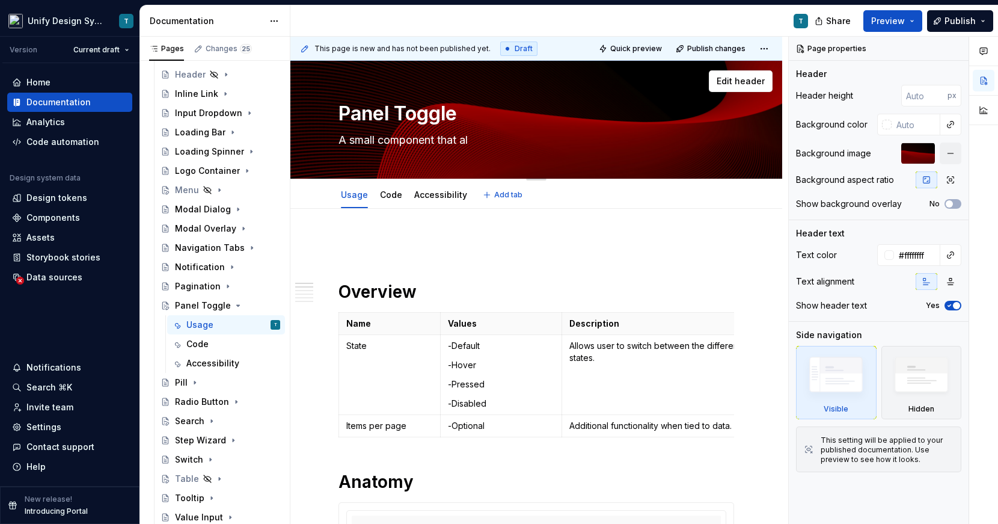
type textarea "A small component that all"
type textarea "*"
type textarea "A small component that allow"
type textarea "*"
type textarea "A small component that allows"
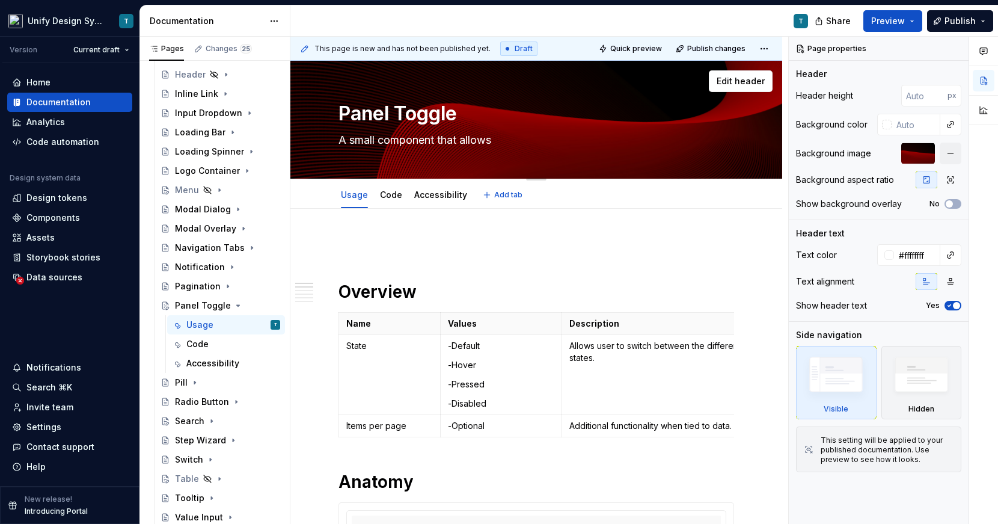
type textarea "*"
type textarea "A small component that allows"
type textarea "*"
type textarea "A small component that allows us"
type textarea "*"
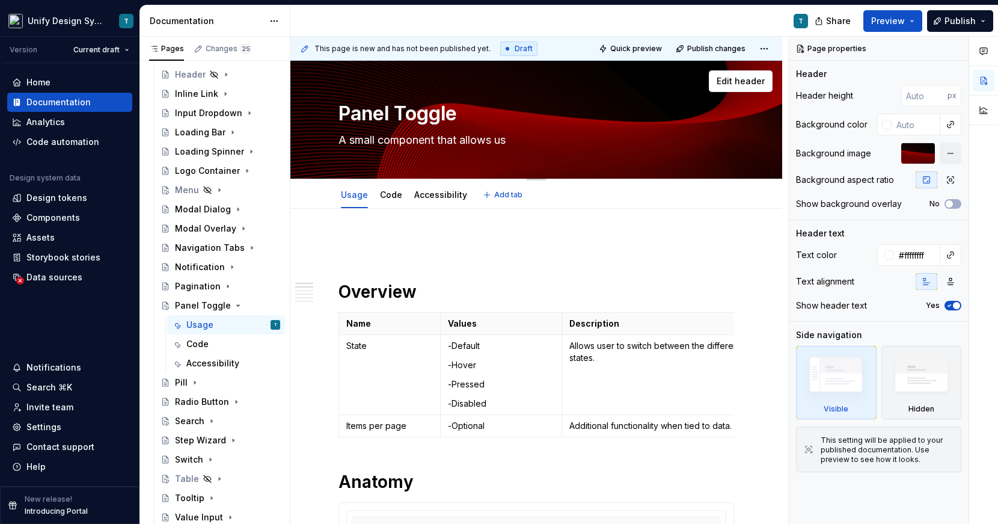
type textarea "A small component that allows use"
type textarea "*"
type textarea "A small component that allows user"
type textarea "*"
type textarea "A small component that allows users"
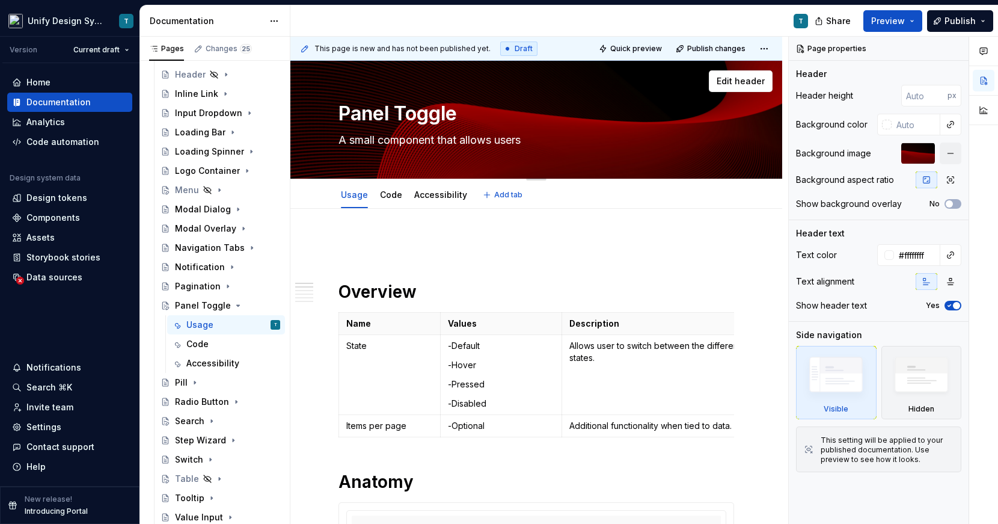
type textarea "*"
type textarea "A small component that allows users"
type textarea "*"
type textarea "A small component that allows users t"
type textarea "*"
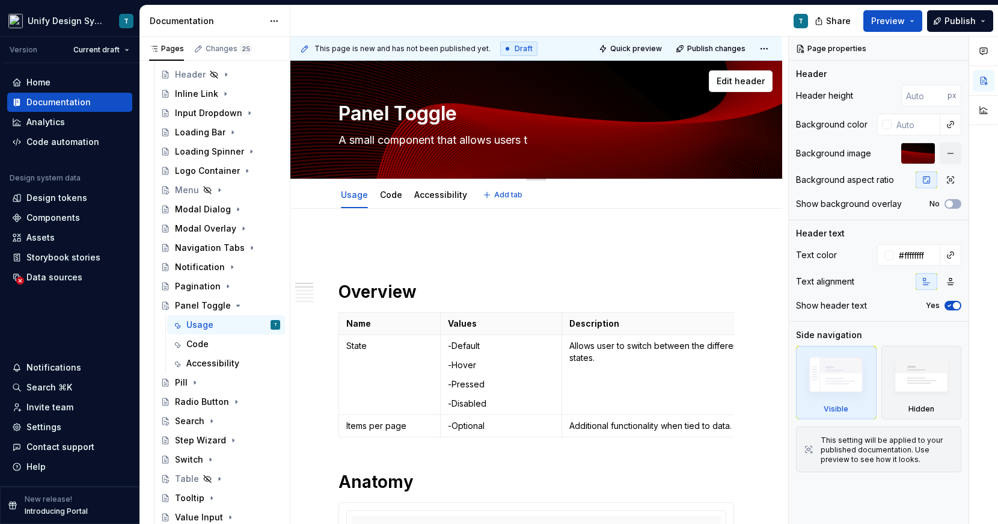
type textarea "A small component that allows users to"
type textarea "*"
type textarea "A small component that allows users to"
type textarea "*"
type textarea "A small component that allows users to t"
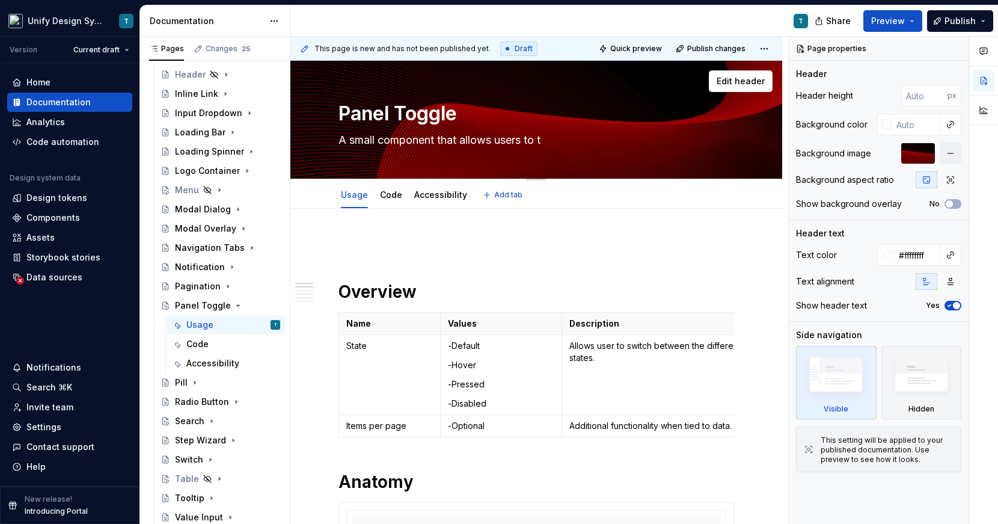
type textarea "*"
type textarea "A small component that allows users to to"
type textarea "*"
type textarea "A small component that allows users to tog"
type textarea "*"
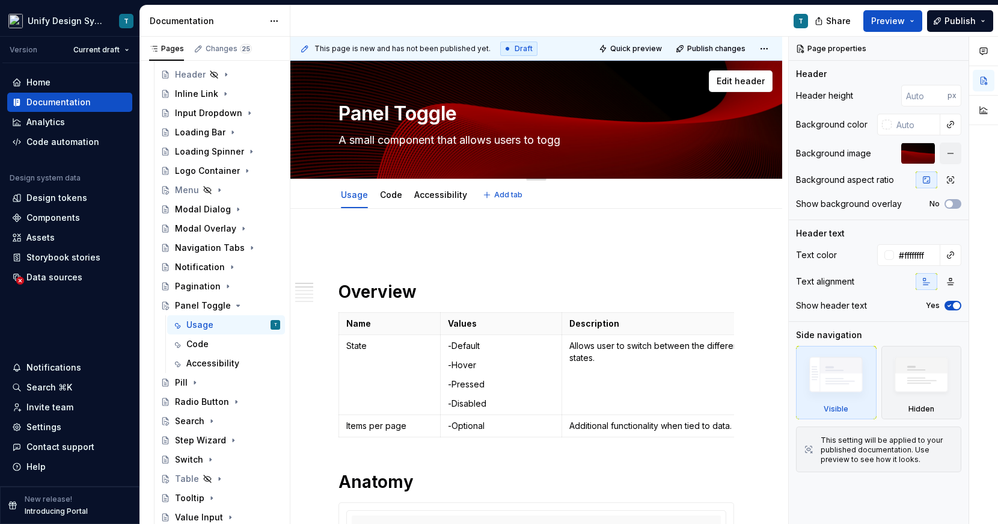
type textarea "A small component that allows users to toggl"
type textarea "*"
type textarea "A small component that allows users to toggle"
type textarea "*"
type textarea "A small component that allows users to toggle"
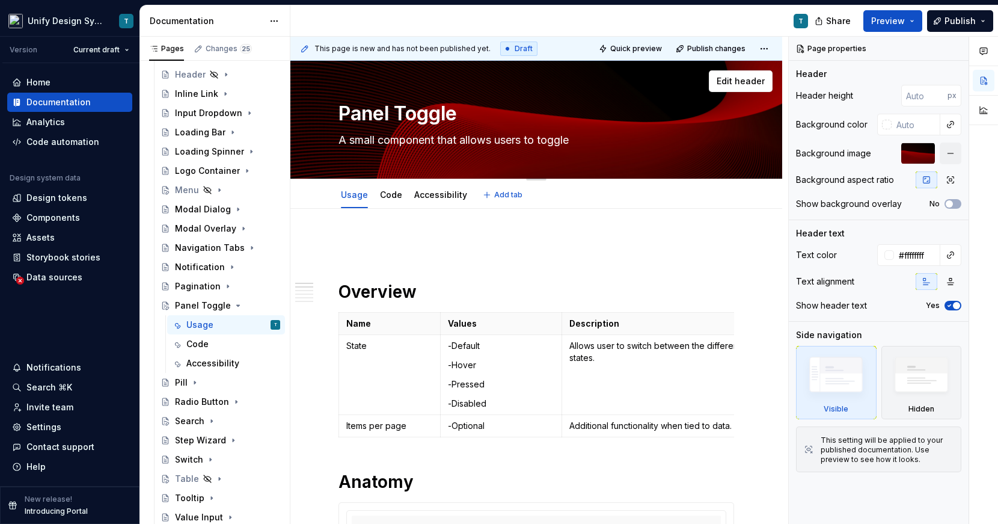
type textarea "*"
type textarea "A small component that allows users to toggle hi"
type textarea "*"
type textarea "A small component that allows users to toggle hid"
type textarea "*"
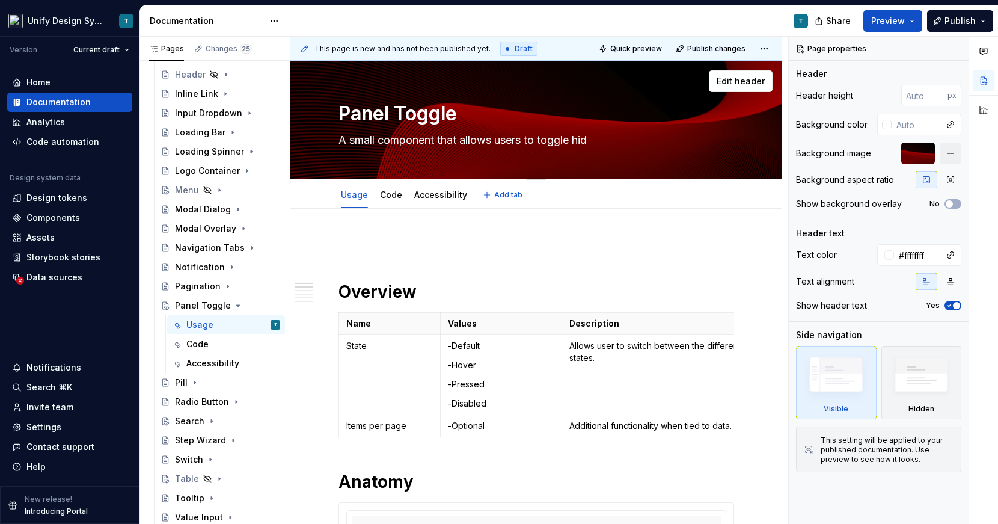
type textarea "A small component that allows users to toggle hidd"
type textarea "*"
type textarea "A small component that allows users to toggle hidde"
type textarea "*"
type textarea "A small component that allows users to toggle hidden"
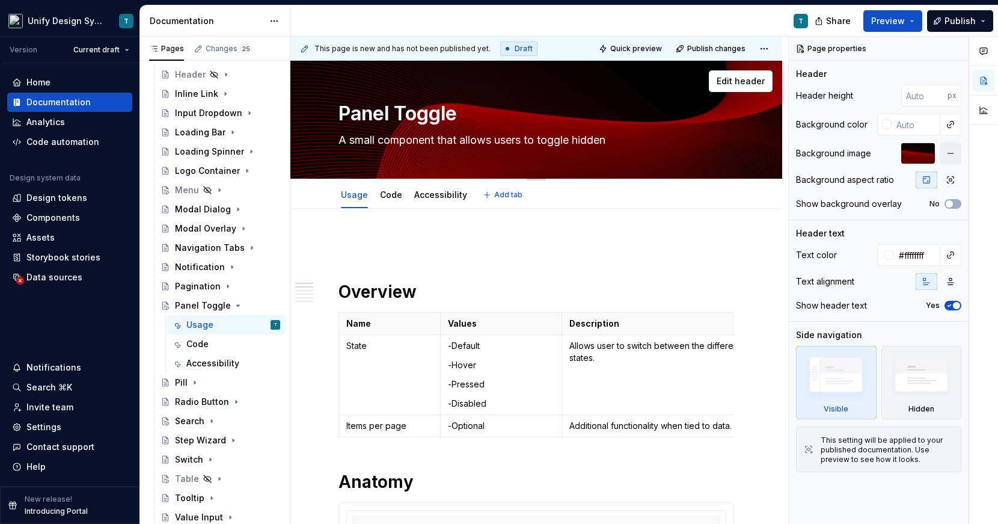
type textarea "*"
type textarea "A small component that allows users to toggle hidden p"
type textarea "*"
type textarea "A small component that allows users to toggle hidden pan"
type textarea "*"
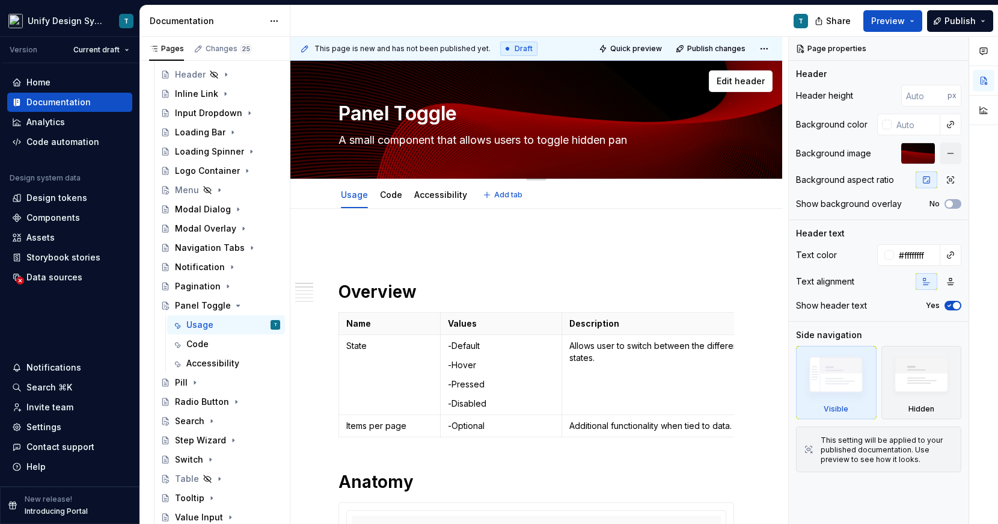
type textarea "A small component that allows users to toggle hidden pane"
type textarea "*"
type textarea "A small component that allows users to toggle hidden panel"
type textarea "*"
type textarea "A small component that allows users to toggle hidden panels"
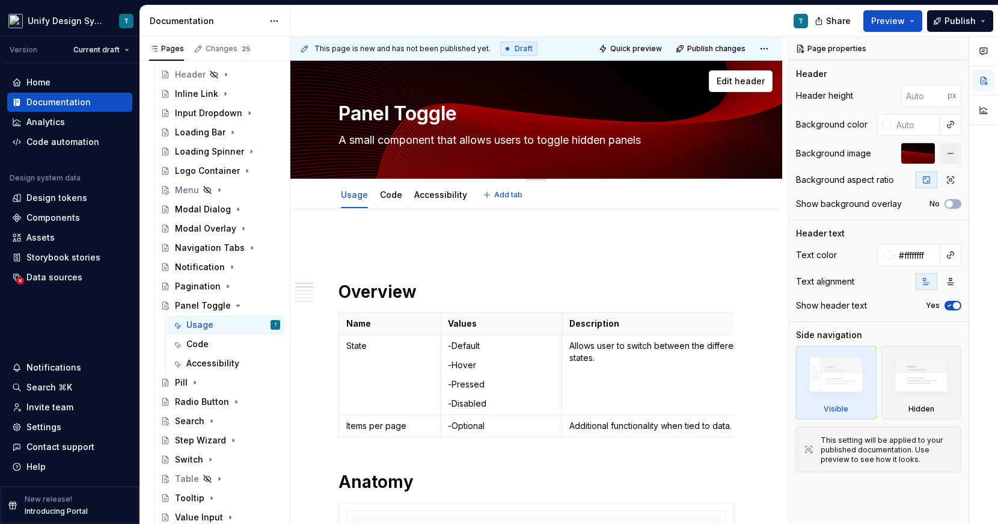
type textarea "*"
type textarea "A small component that allows users to toggle hidden panels"
type textarea "*"
type textarea "A small component that allows users to toggle hidden panels"
type textarea "*"
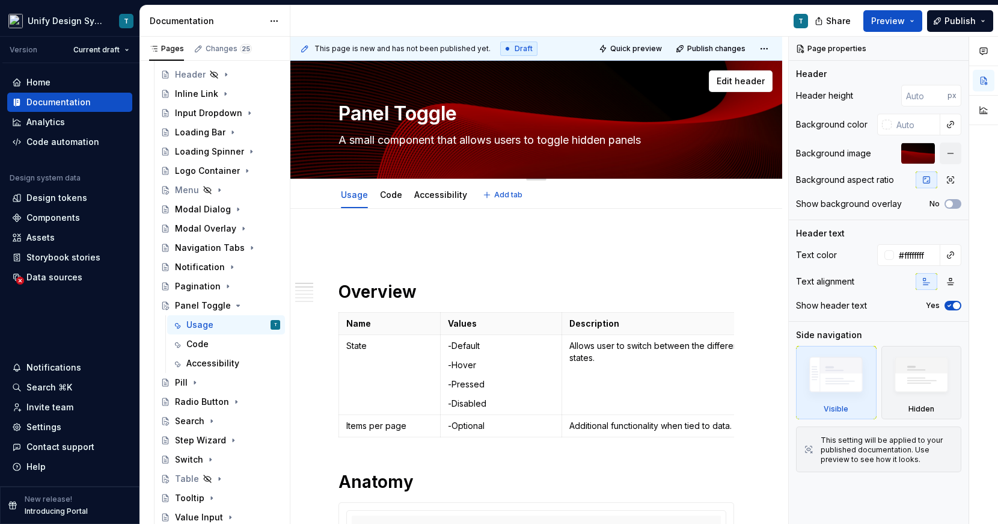
type textarea "A small component that allows users to toggle hidden panels"
type textarea "*"
type textarea "A small component that allows users to toggle hidden panels i"
type textarea "*"
type textarea "A small component that allows users to toggle hidden panels in"
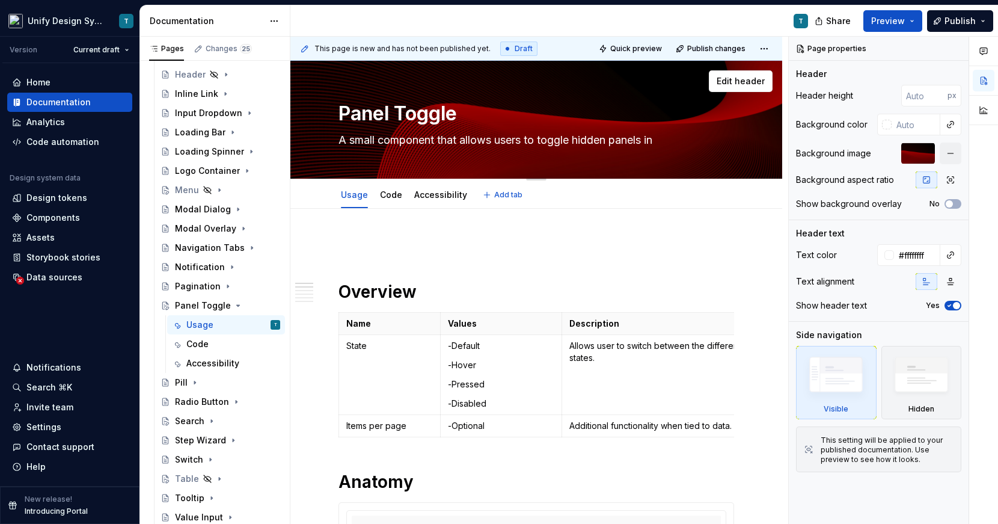
type textarea "*"
type textarea "A small component that allows users to toggle hidden panels in t"
type textarea "*"
type textarea "A small component that allows users to toggle hidden panels in th"
type textarea "*"
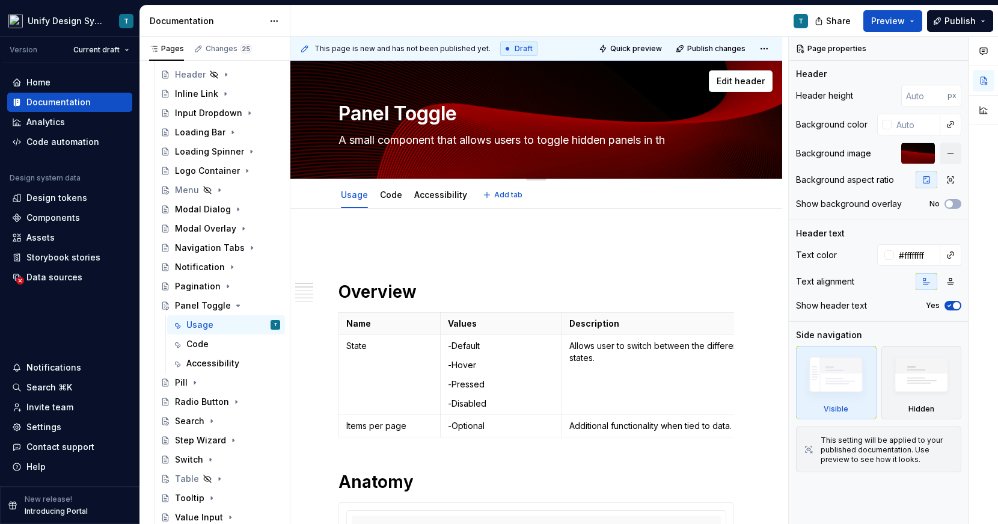
type textarea "A small component that allows users to toggle hidden panels in the"
type textarea "*"
type textarea "A small component that allows users to toggle hidden panels in the"
type textarea "*"
type textarea "A small component that allows users to toggle hidden panels in the b"
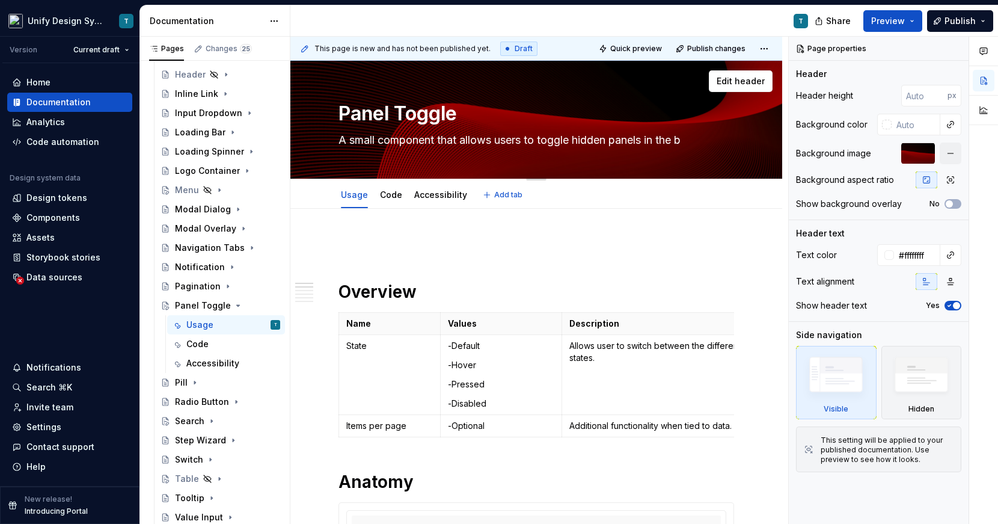
type textarea "*"
type textarea "A small component that allows users to toggle hidden panels in the br"
type textarea "*"
type textarea "A small component that allows users to toggle hidden panels in the bro"
type textarea "*"
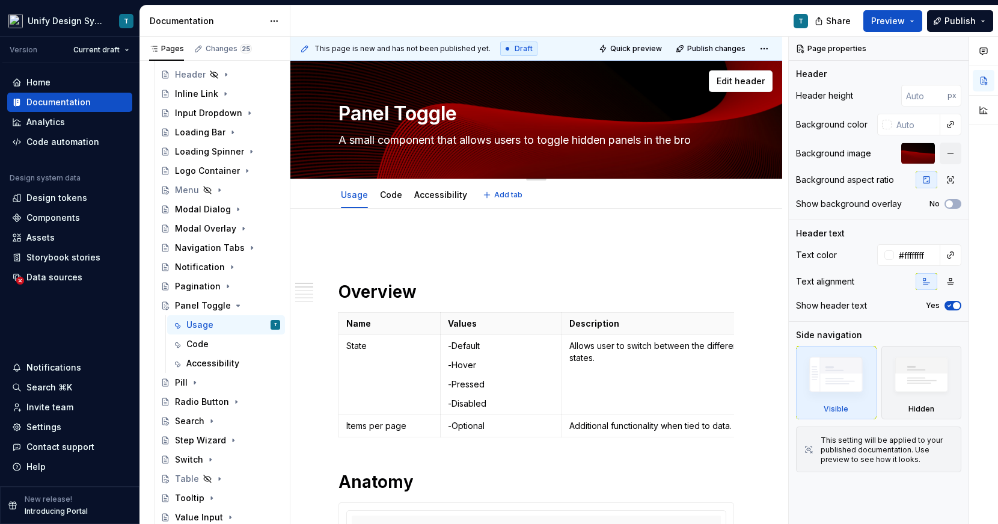
type textarea "A small component that allows users to toggle hidden panels in the brow"
type textarea "*"
type textarea "A small component that allows users to toggle hidden panels in the brows"
type textarea "*"
type textarea "A small component that allows users to toggle hidden panels in the browse"
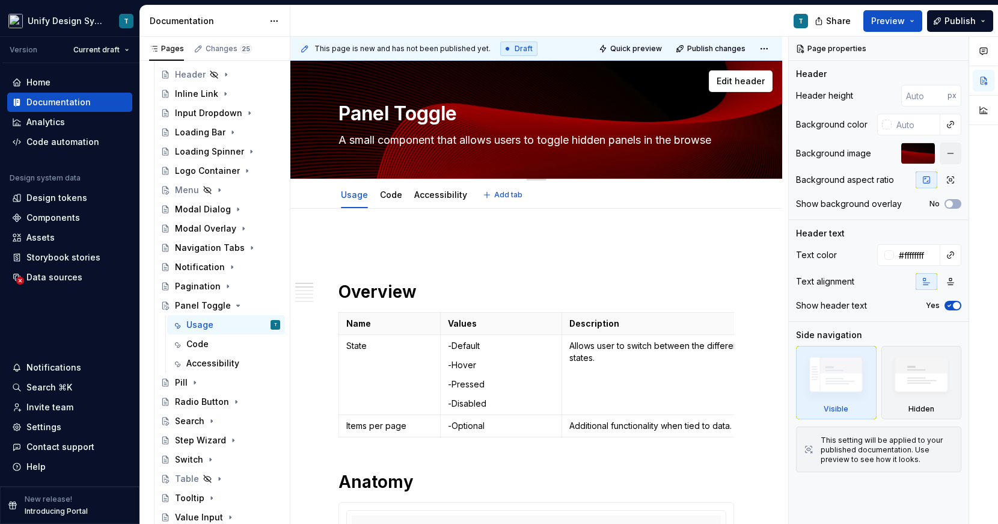
type textarea "*"
type textarea "A small component that allows users to toggle hidden panels in the browser"
type textarea "*"
type textarea "A small component that allows users to toggle hidden panels in the browser"
type textarea "*"
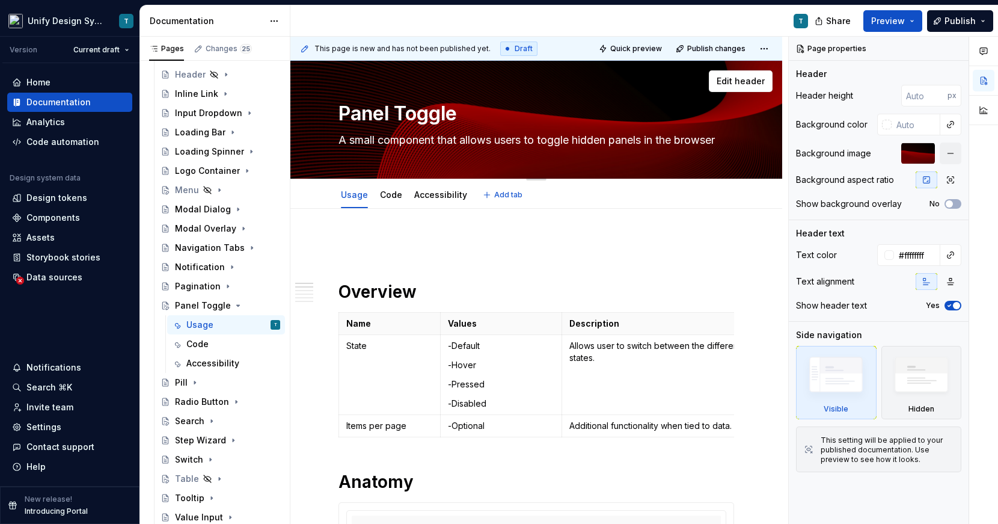
type textarea "A small component that allows users to toggle hidden panels in the browser w"
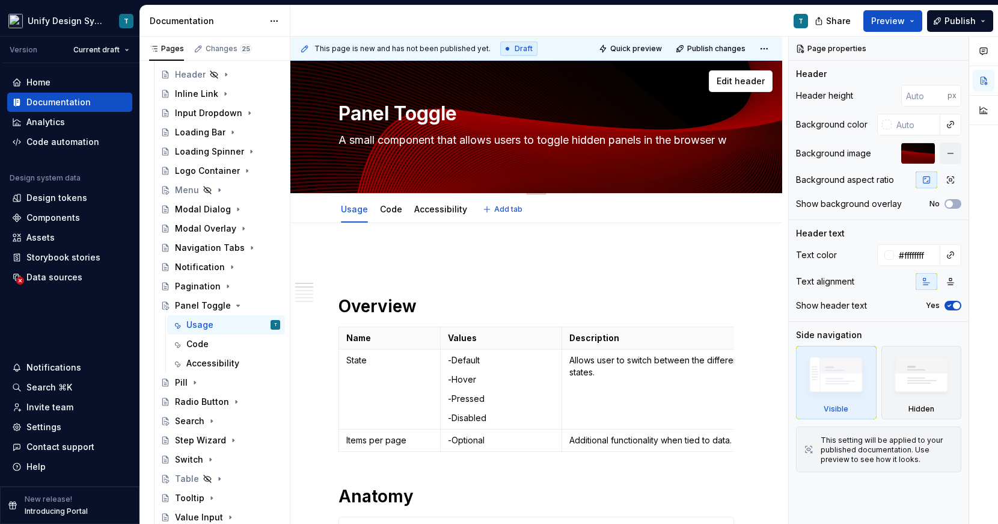
type textarea "*"
type textarea "A small component that allows users to toggle hidden panels in the browser wi"
type textarea "*"
type textarea "A small component that allows users to toggle hidden panels in the browser win"
type textarea "*"
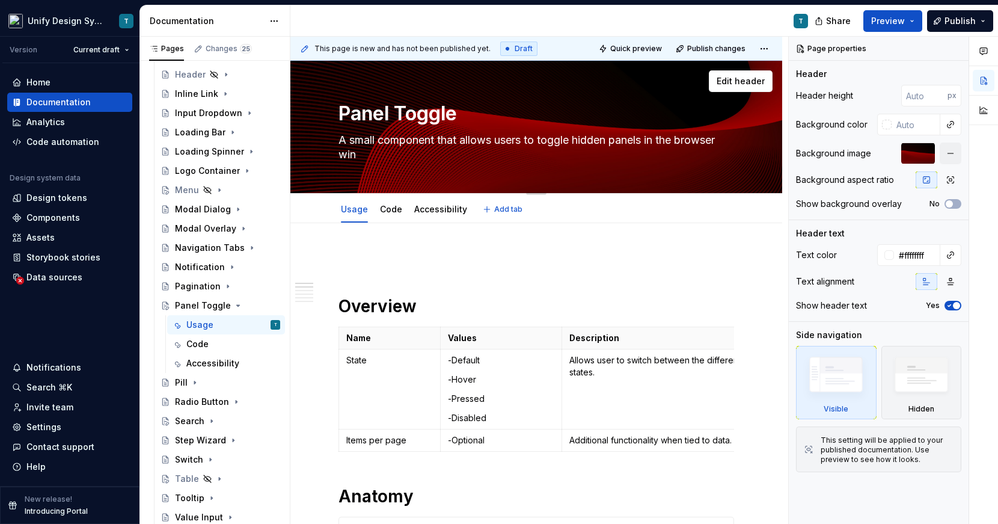
type textarea "A small component that allows users to toggle hidden panels in the browser wind"
type textarea "*"
type textarea "A small component that allows users to toggle hidden panels in the browser windo"
type textarea "*"
type textarea "A small component that allows users to toggle hidden panels in the browser wind…"
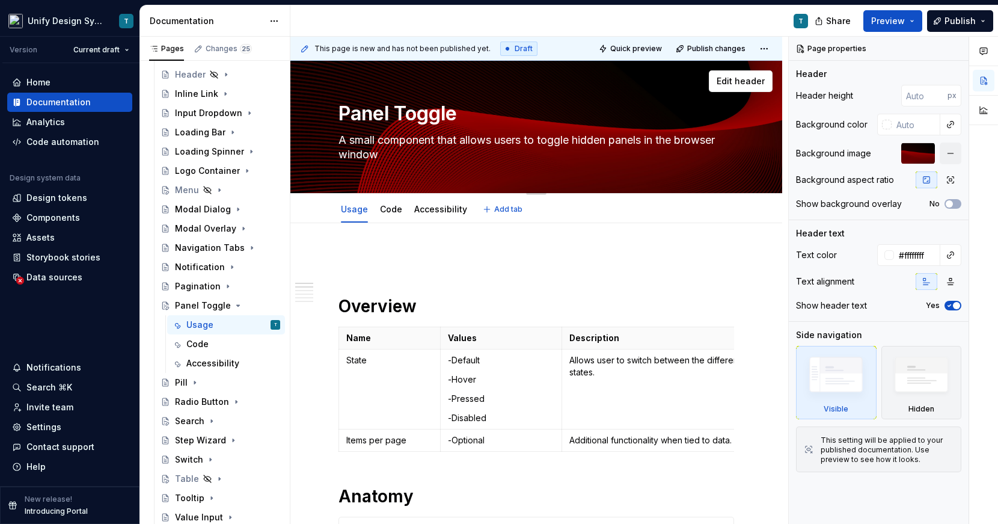
type textarea "*"
type textarea "A small component that allows users to toggle hidden panels in the browser wind…"
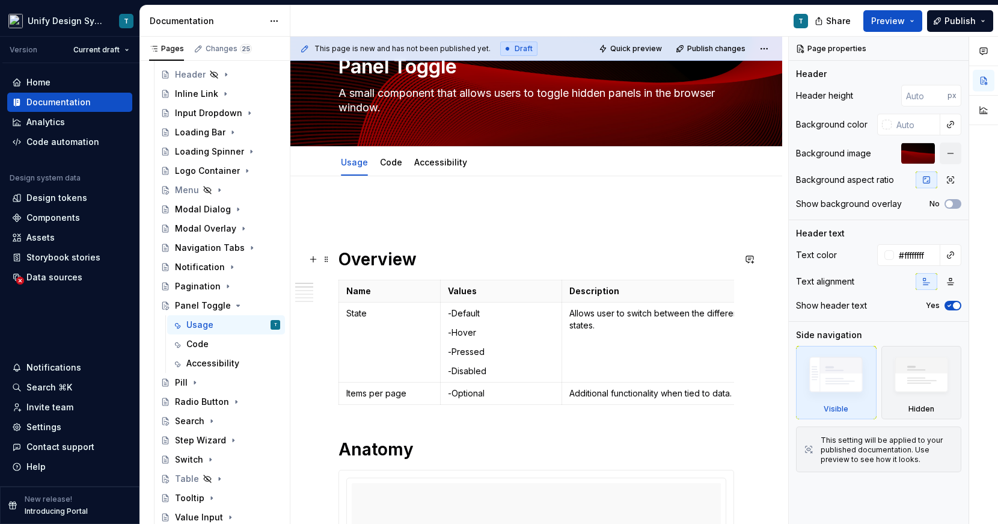
type textarea "*"
type textarea "A small component that allows users to toggle hidden panels in the browser wind…"
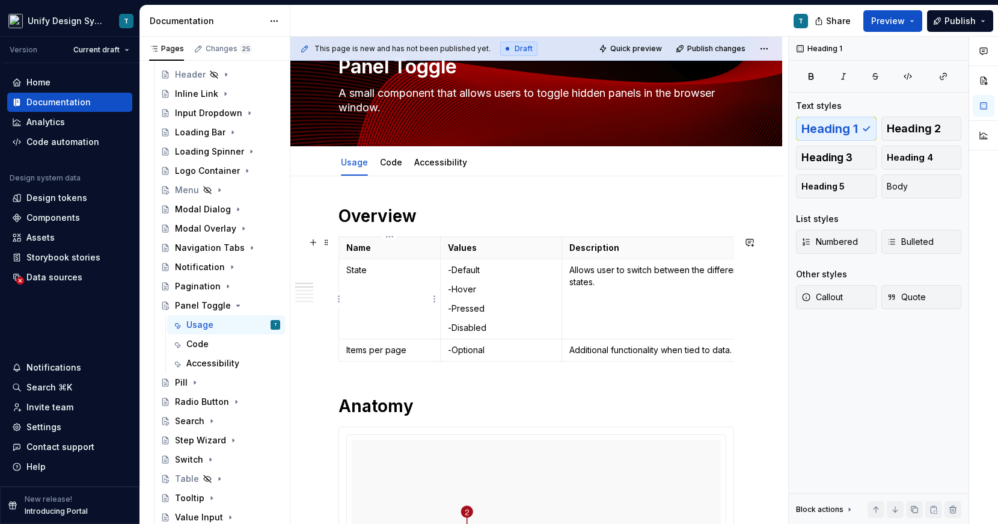
scroll to position [19, 0]
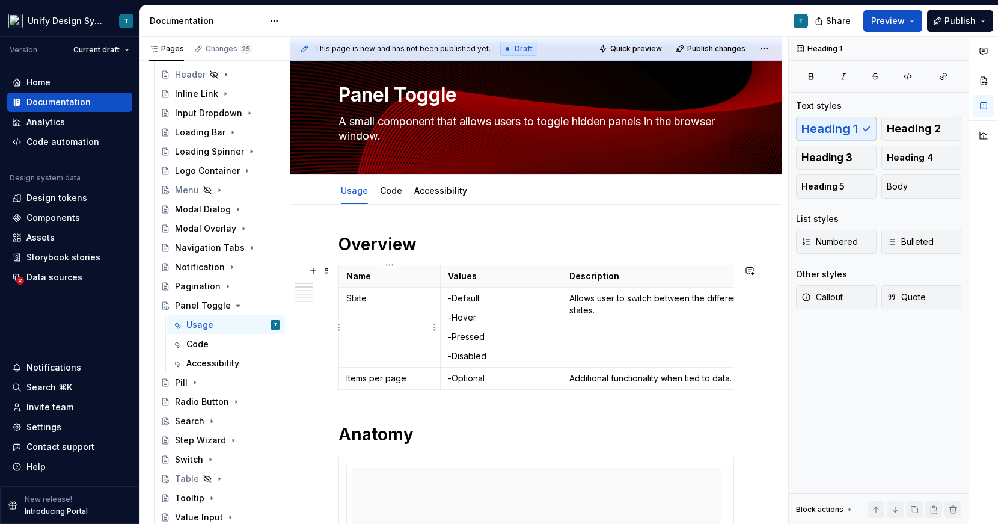
click at [362, 299] on p "State" at bounding box center [389, 298] width 87 height 12
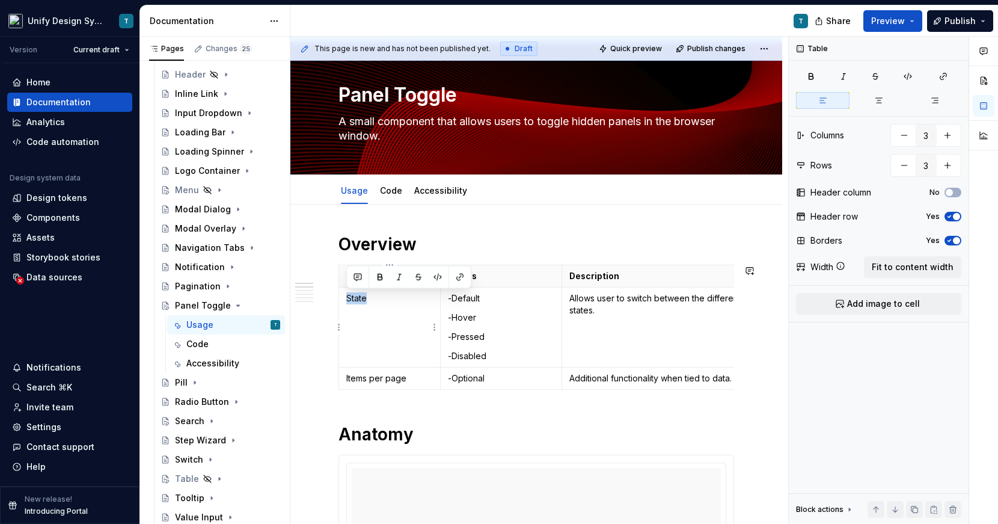
type textarea "*"
click at [471, 321] on p "-Hover" at bounding box center [501, 317] width 106 height 12
drag, startPoint x: 493, startPoint y: 357, endPoint x: 444, endPoint y: 299, distance: 75.5
click at [444, 299] on td "-Default -Hover -Pressed -Disabled" at bounding box center [501, 327] width 121 height 80
click at [586, 307] on p "Allows user to switch between the different button states." at bounding box center [675, 304] width 213 height 24
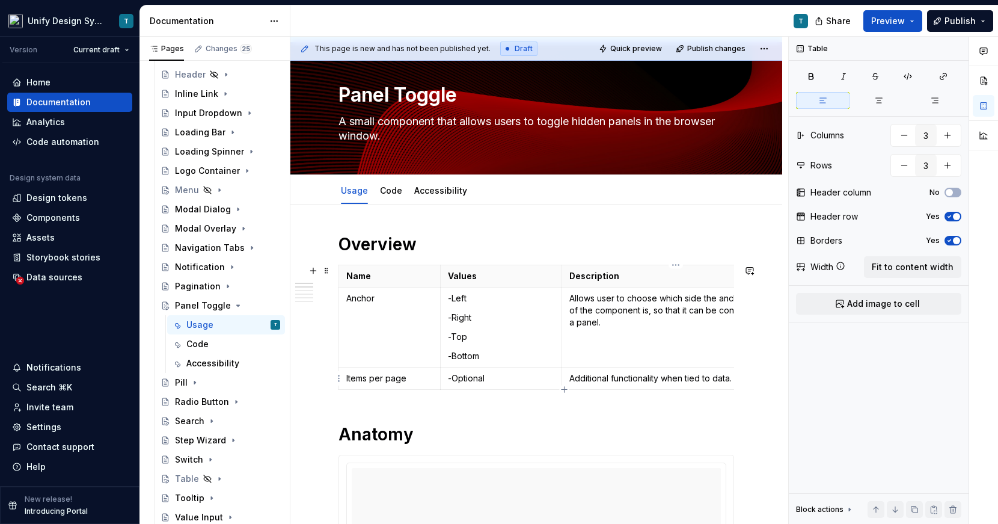
click at [591, 379] on p "Additional functionality when tied to data." at bounding box center [675, 378] width 213 height 12
click at [396, 378] on p "Items per page" at bounding box center [389, 378] width 87 height 12
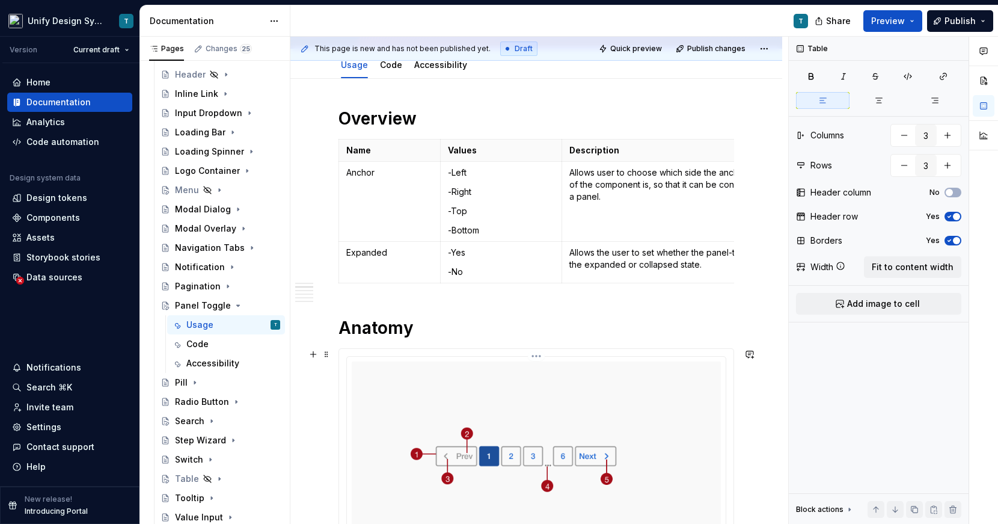
scroll to position [269, 0]
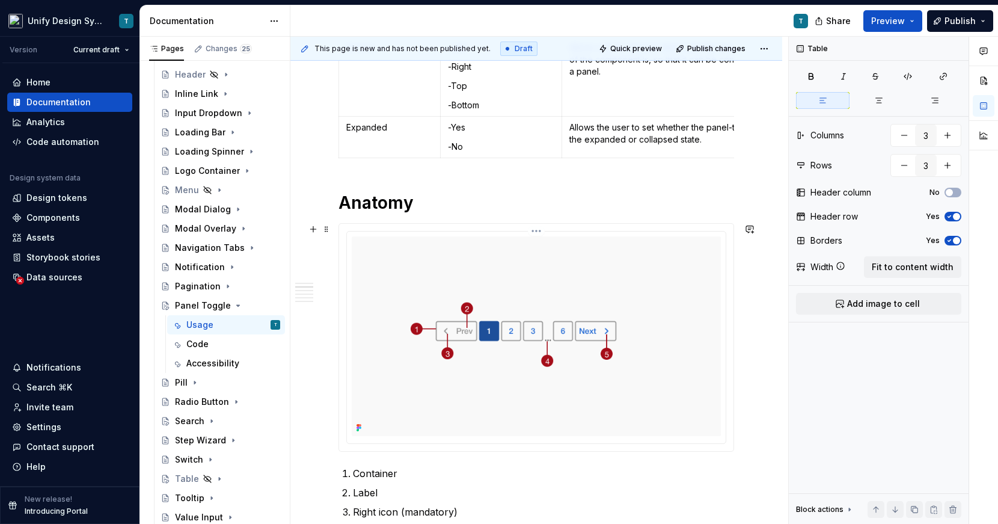
click at [492, 308] on img at bounding box center [536, 336] width 369 height 200
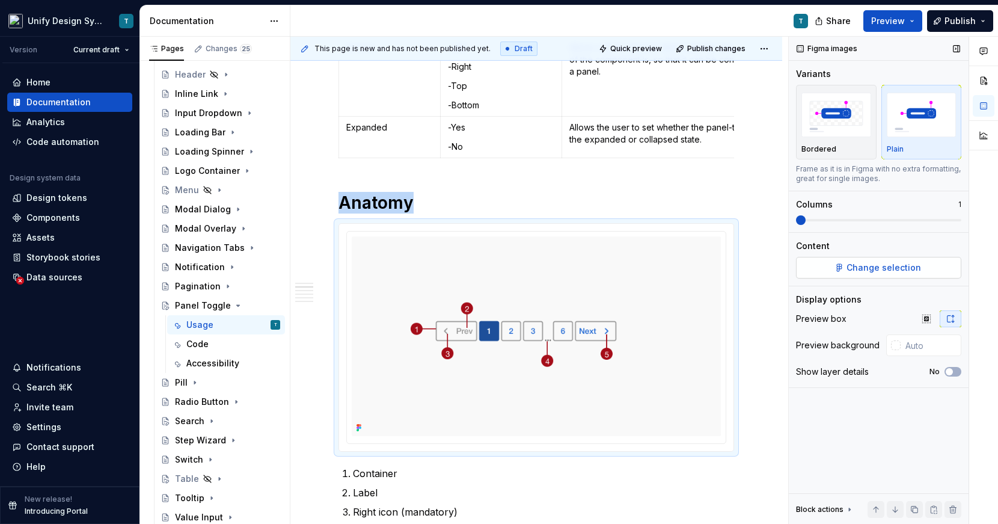
click at [864, 272] on span "Change selection" at bounding box center [884, 268] width 75 height 12
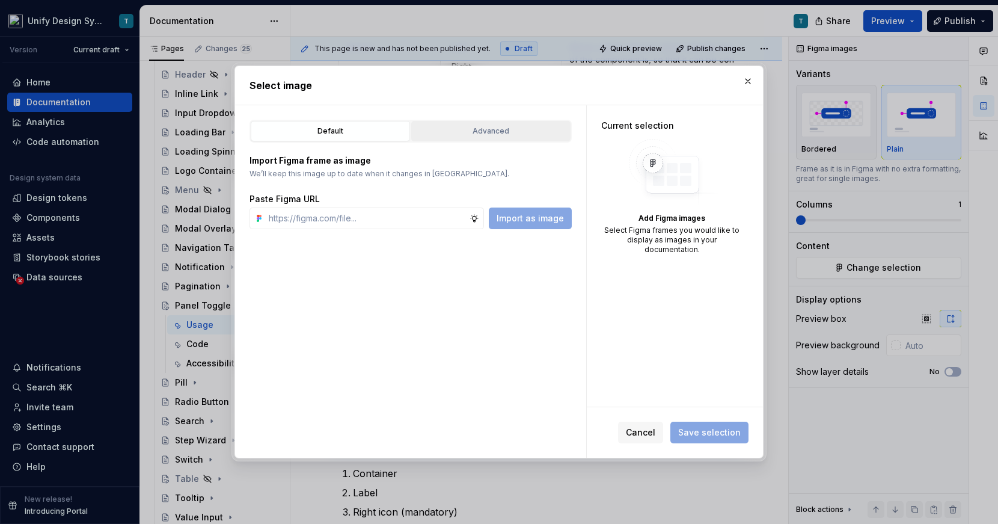
click at [471, 135] on div "Advanced" at bounding box center [490, 131] width 151 height 12
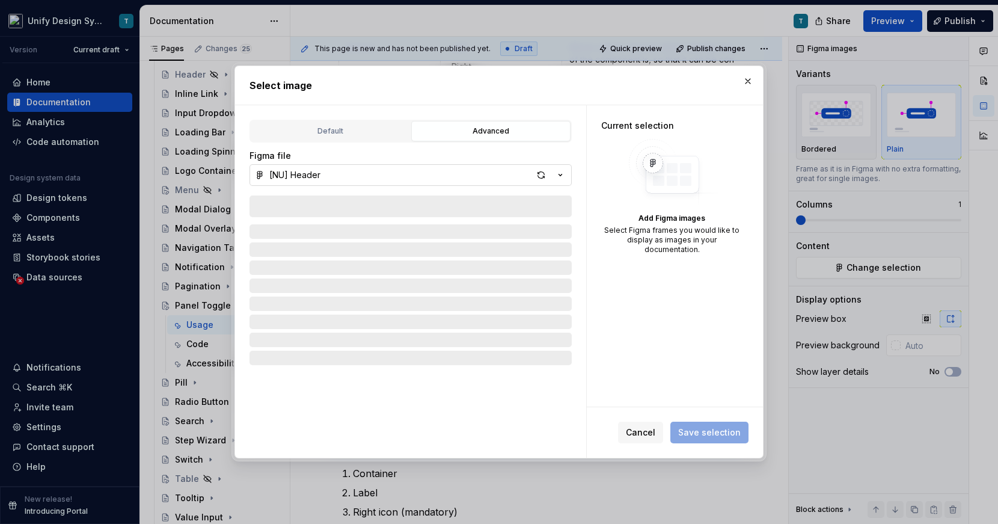
click at [561, 172] on icon "button" at bounding box center [560, 175] width 12 height 12
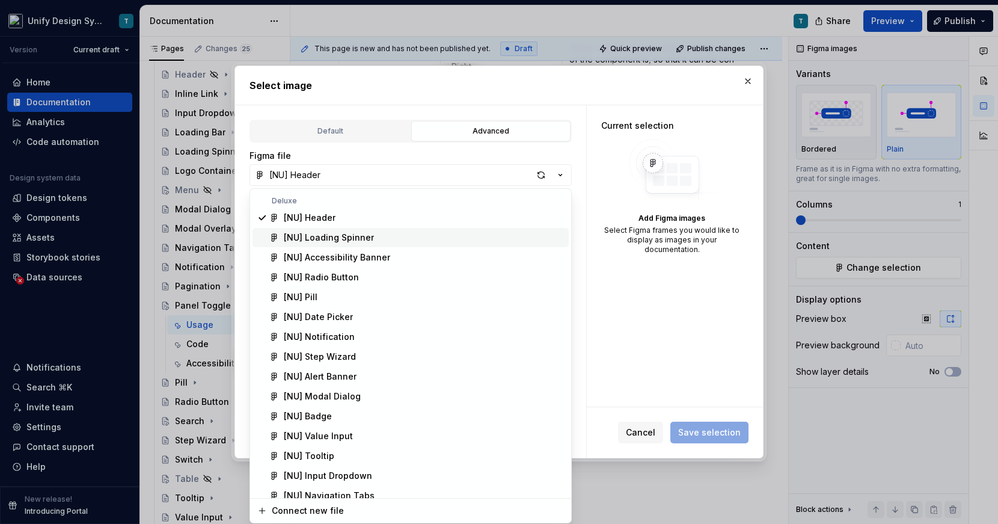
click at [377, 135] on div "Select image Default Advanced Import Figma frame as image We’ll keep this image…" at bounding box center [499, 262] width 998 height 524
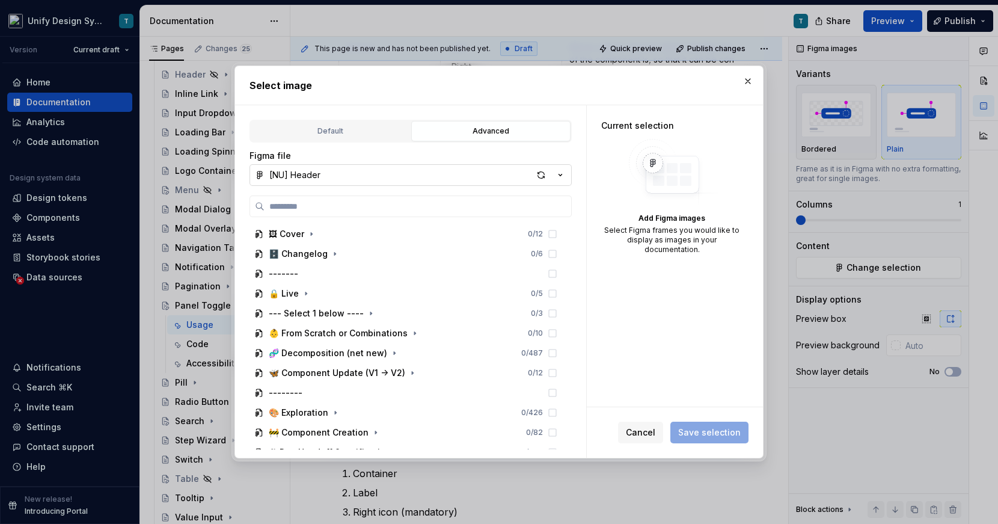
click at [559, 174] on icon "button" at bounding box center [560, 175] width 3 height 2
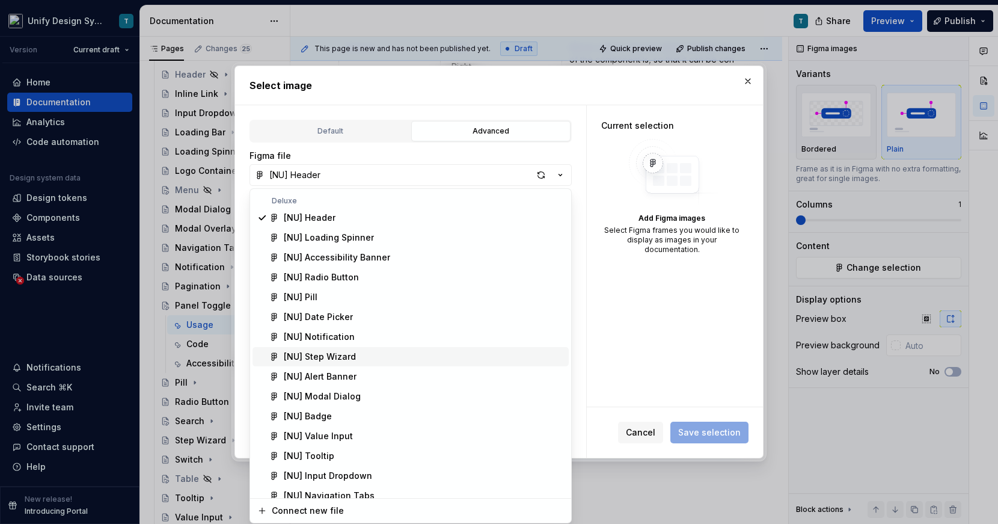
scroll to position [446, 0]
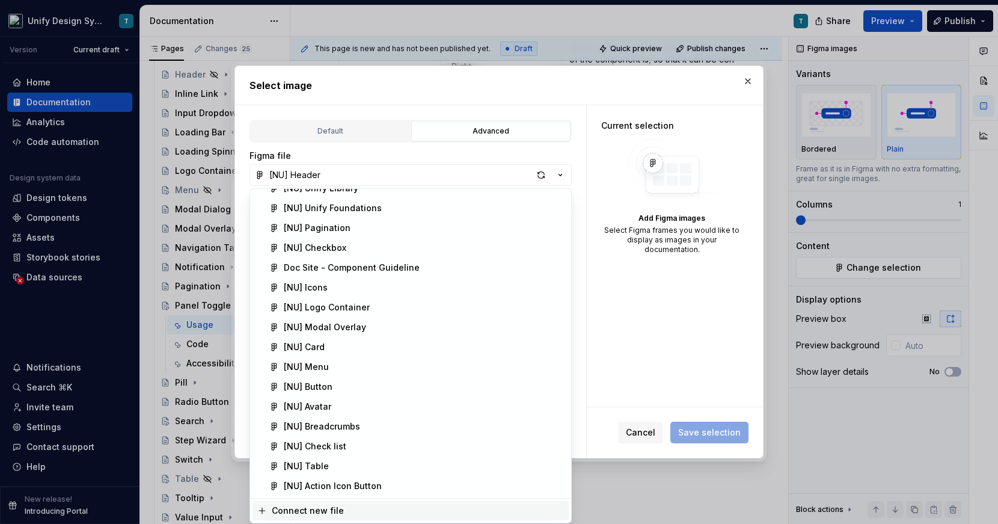
click at [311, 510] on div "Connect new file" at bounding box center [308, 510] width 72 height 12
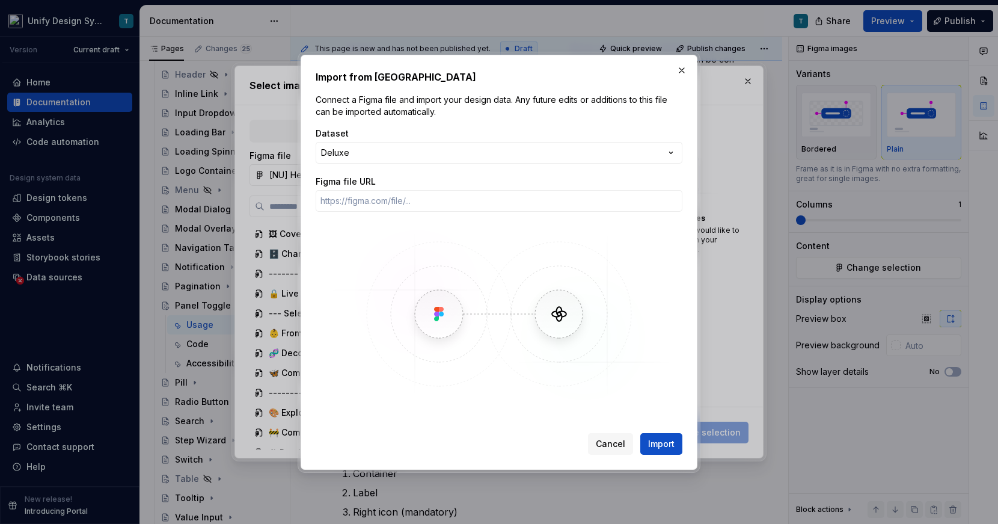
type textarea "*"
click at [398, 203] on input "Figma file URL" at bounding box center [499, 201] width 367 height 22
paste input "[URL][DOMAIN_NAME]"
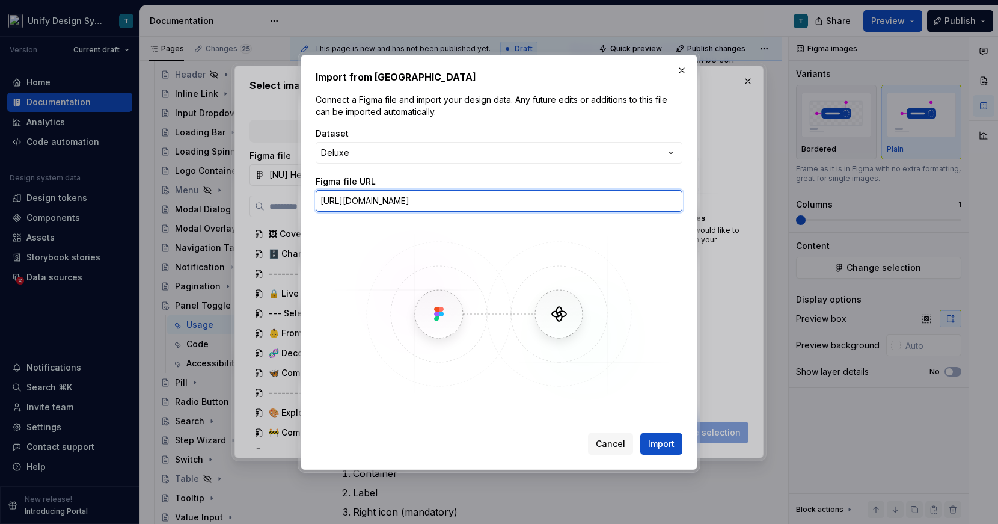
scroll to position [0, 121]
type input "[URL][DOMAIN_NAME]"
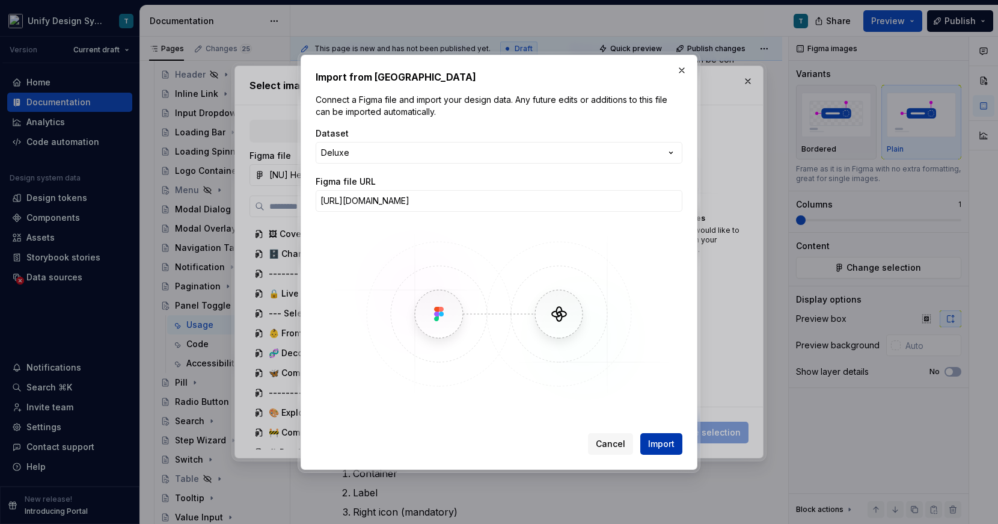
click at [657, 442] on span "Import" at bounding box center [661, 444] width 26 height 12
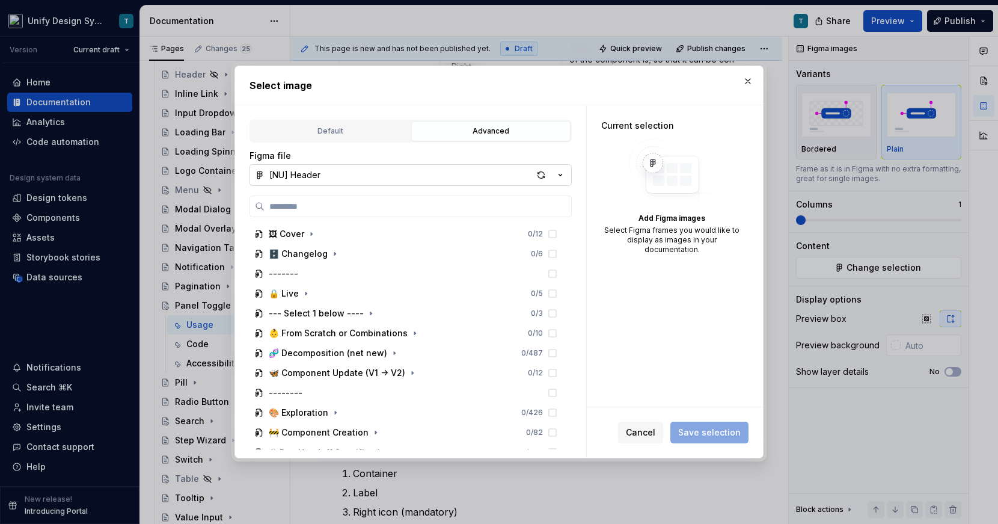
click at [562, 170] on icon "button" at bounding box center [560, 175] width 12 height 12
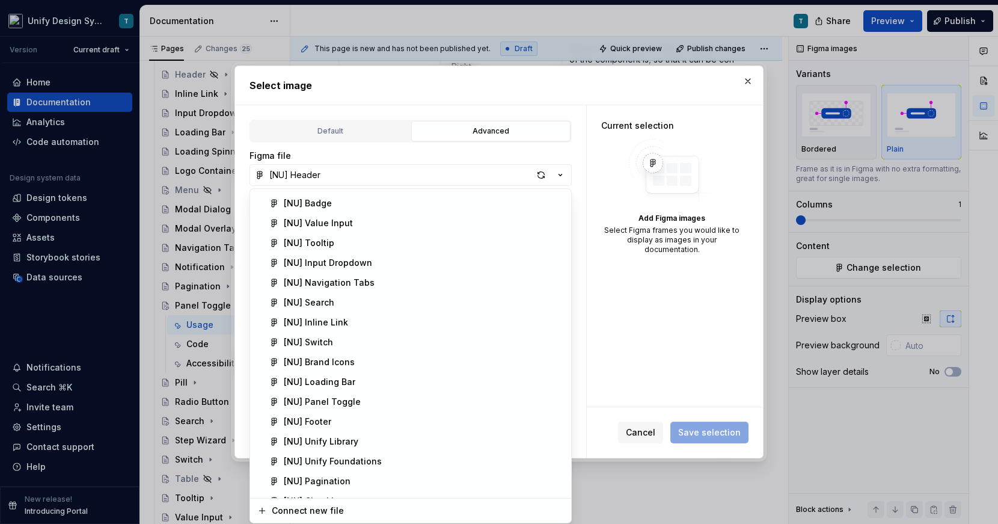
scroll to position [245, 0]
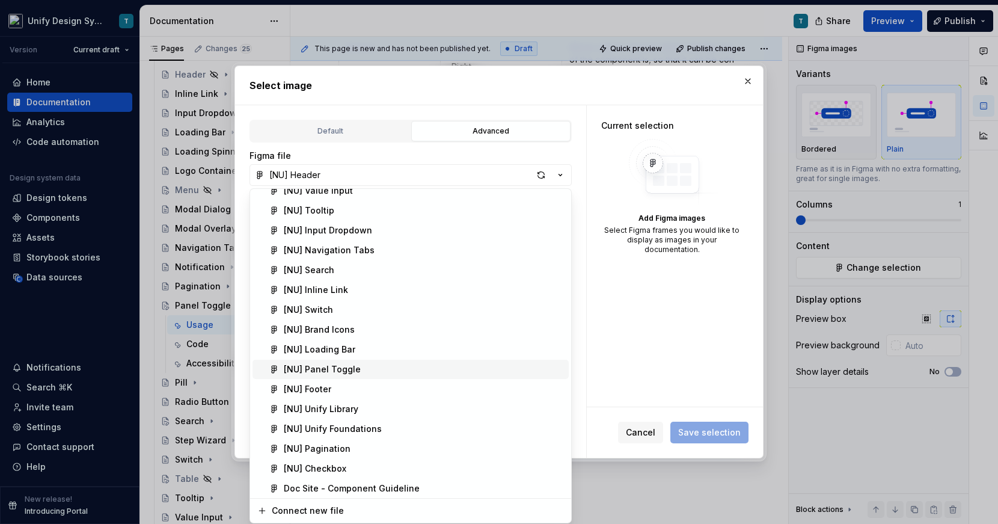
click at [357, 370] on div "[NU] Panel Toggle" at bounding box center [424, 369] width 280 height 12
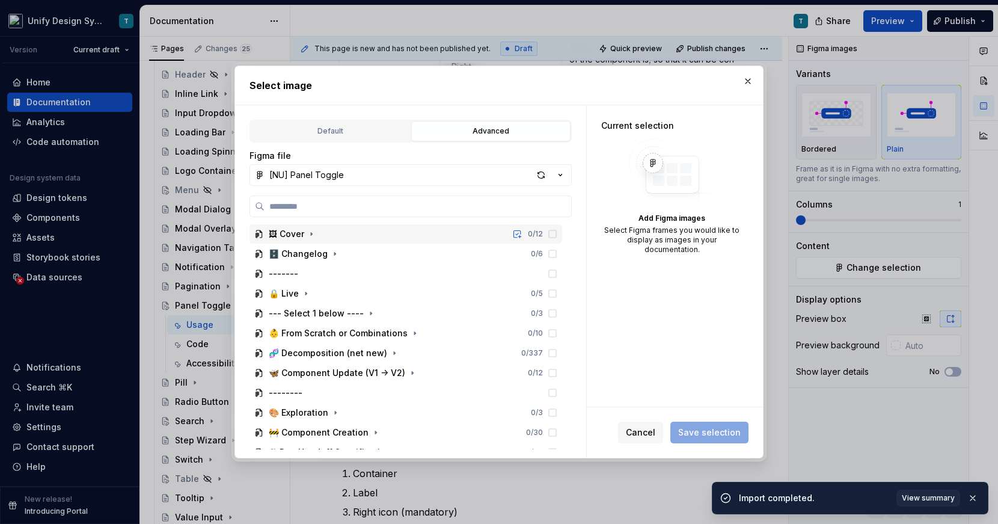
type textarea "*"
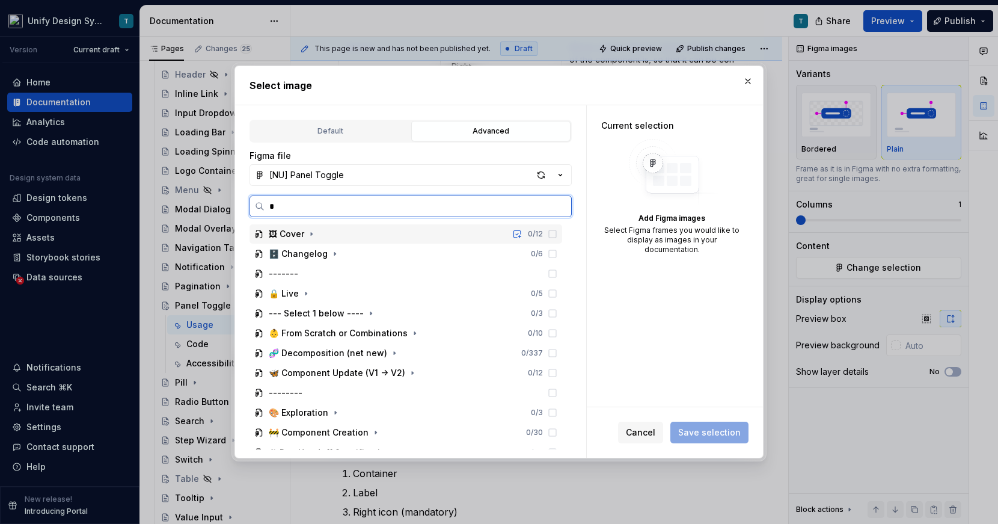
type input "**"
type textarea "*"
type input "**********"
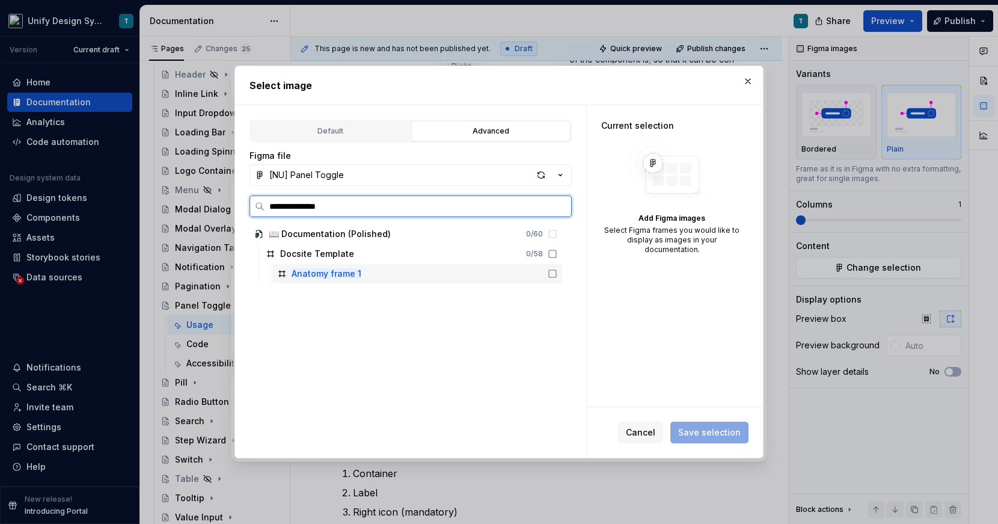
click at [557, 271] on icon at bounding box center [553, 274] width 10 height 10
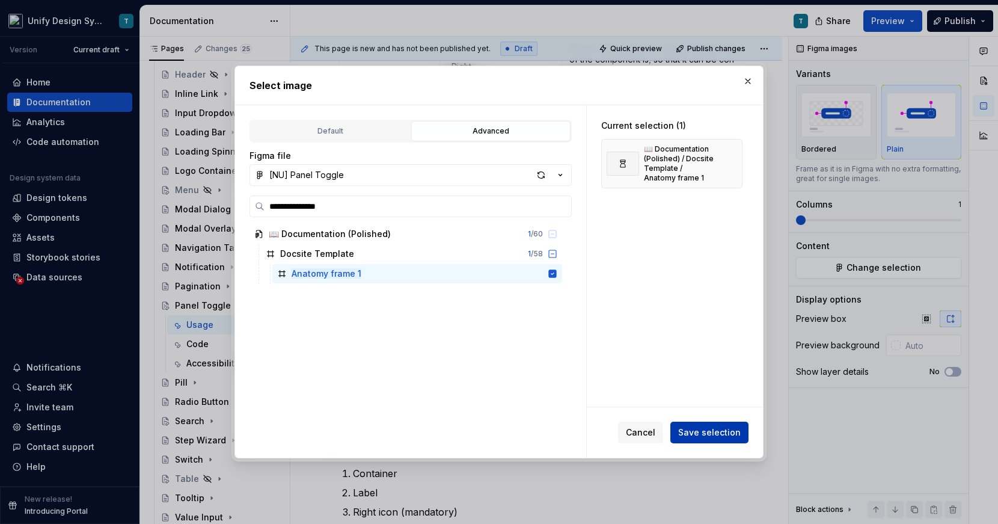
click at [694, 425] on button "Save selection" at bounding box center [709, 433] width 78 height 22
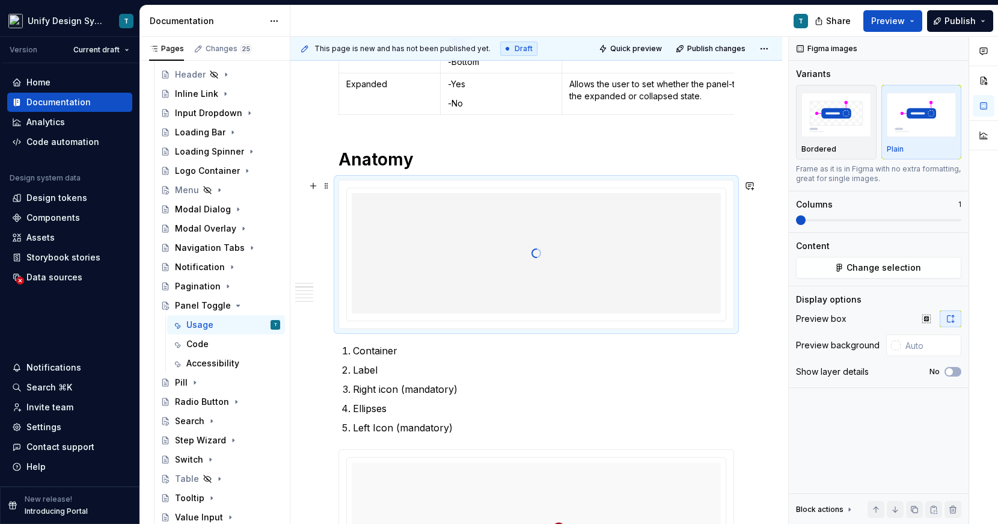
scroll to position [314, 0]
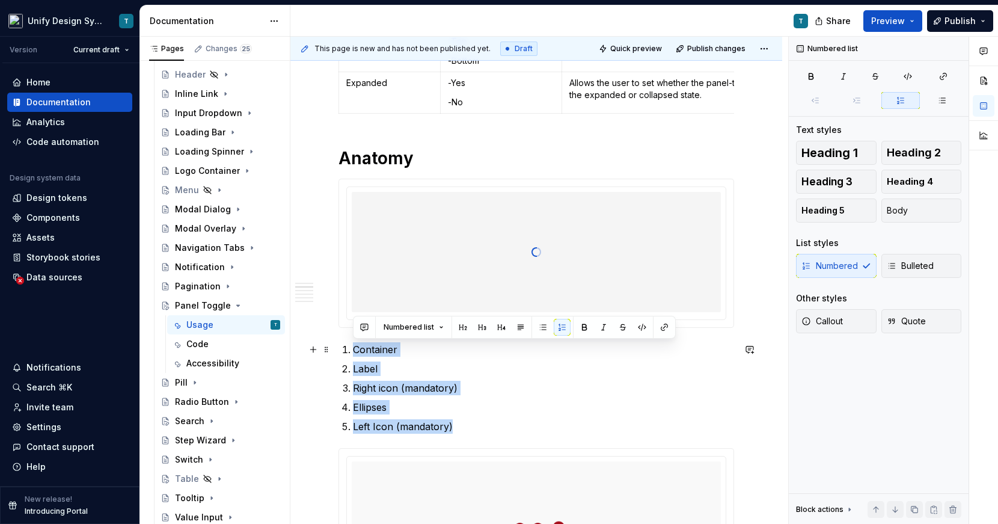
drag, startPoint x: 459, startPoint y: 429, endPoint x: 354, endPoint y: 346, distance: 134.0
click at [354, 346] on ol "Container Label Right icon (mandatory) Ellipses Left Icon (mandatory)" at bounding box center [543, 387] width 381 height 91
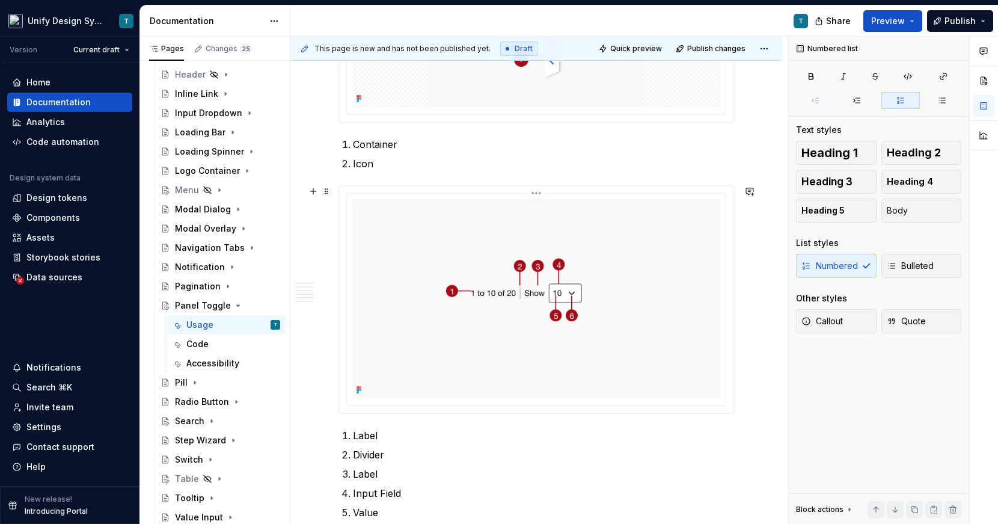
scroll to position [518, 0]
click at [469, 333] on img at bounding box center [536, 295] width 369 height 200
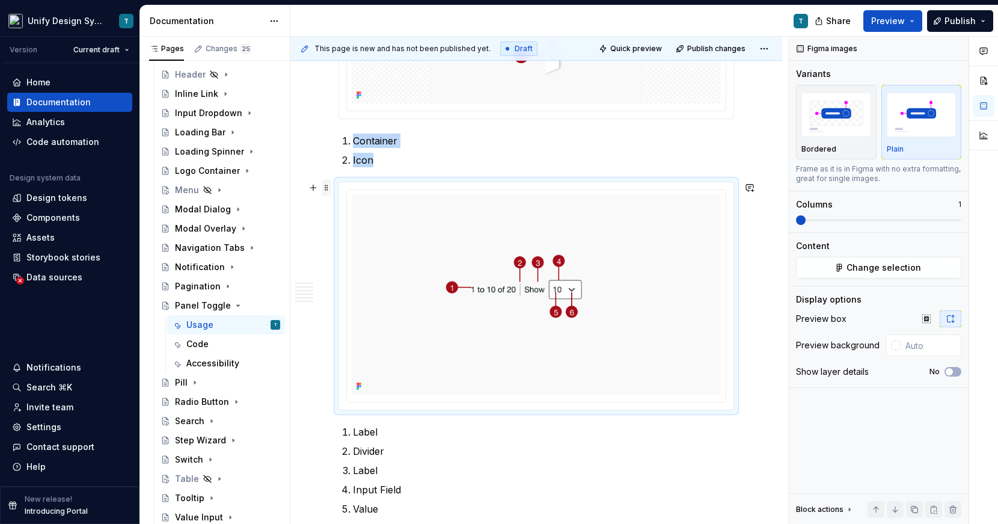
click at [327, 189] on span at bounding box center [327, 187] width 10 height 17
click at [349, 291] on div "Delete" at bounding box center [383, 294] width 78 height 12
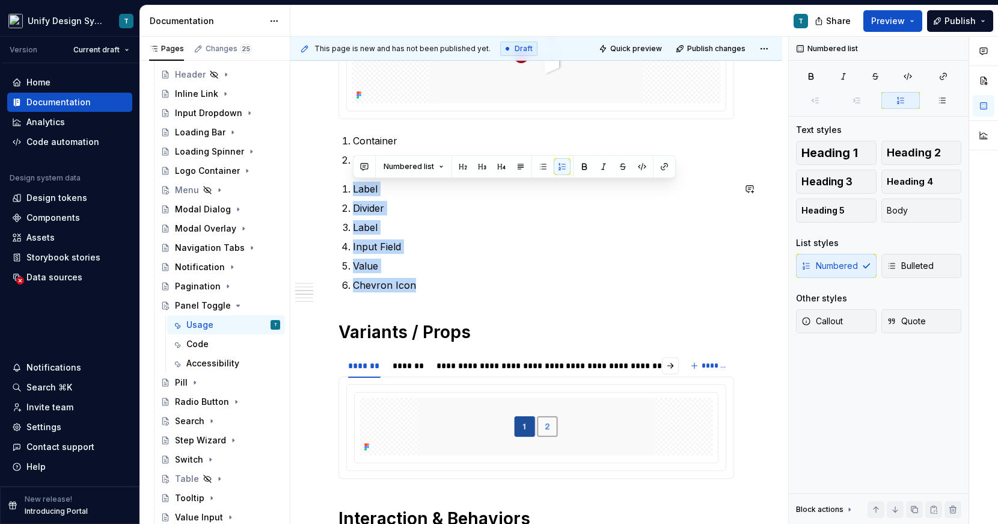
drag, startPoint x: 414, startPoint y: 287, endPoint x: 313, endPoint y: 171, distance: 153.9
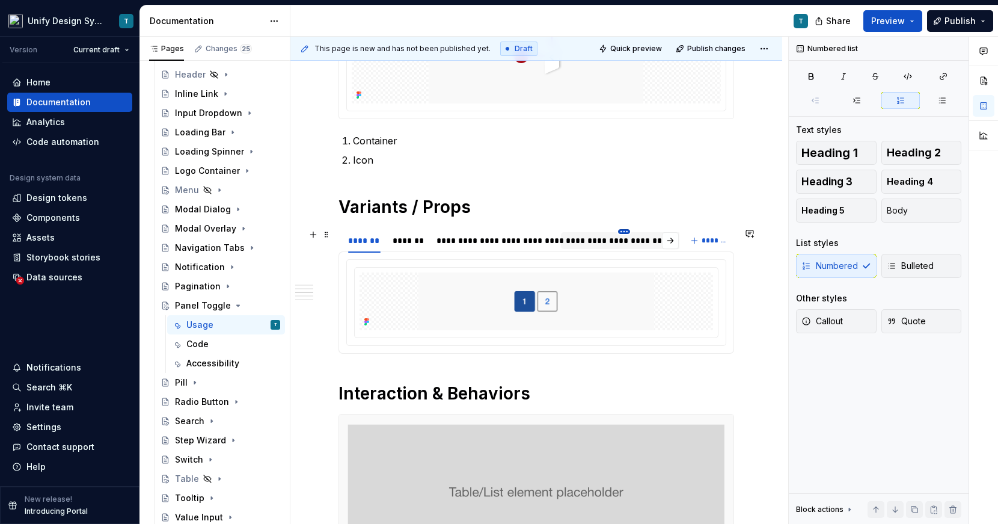
click at [624, 231] on html "Unify Design System T Version Current draft Home Documentation Analytics Code a…" at bounding box center [499, 262] width 998 height 524
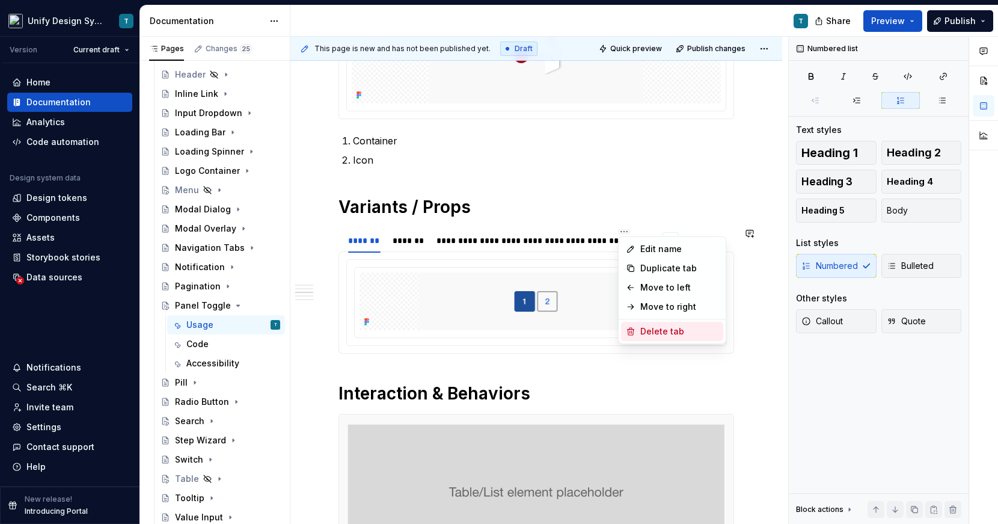
click at [645, 330] on div "Delete tab" at bounding box center [679, 331] width 78 height 12
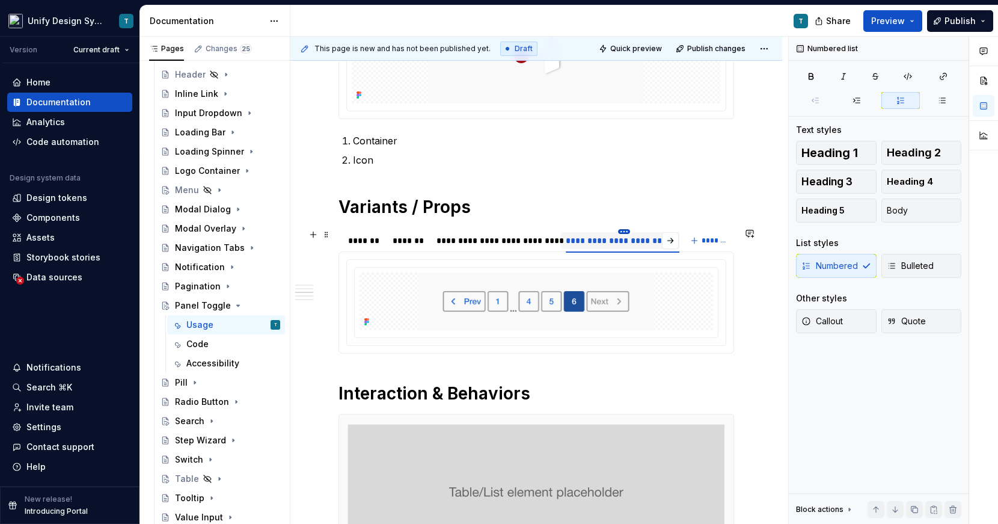
click at [622, 230] on html "Unify Design System T Version Current draft Home Documentation Analytics Code a…" at bounding box center [499, 262] width 998 height 524
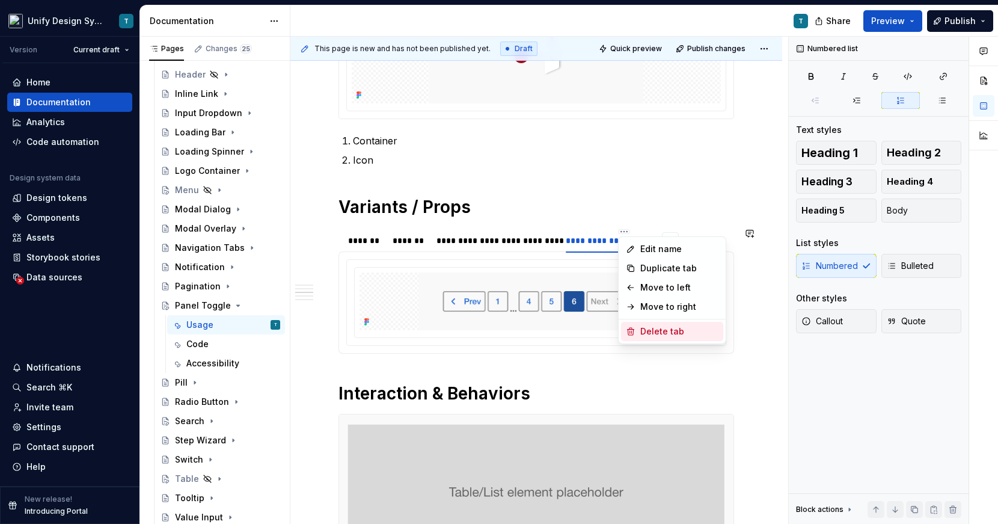
click at [641, 330] on div "Delete tab" at bounding box center [679, 331] width 78 height 12
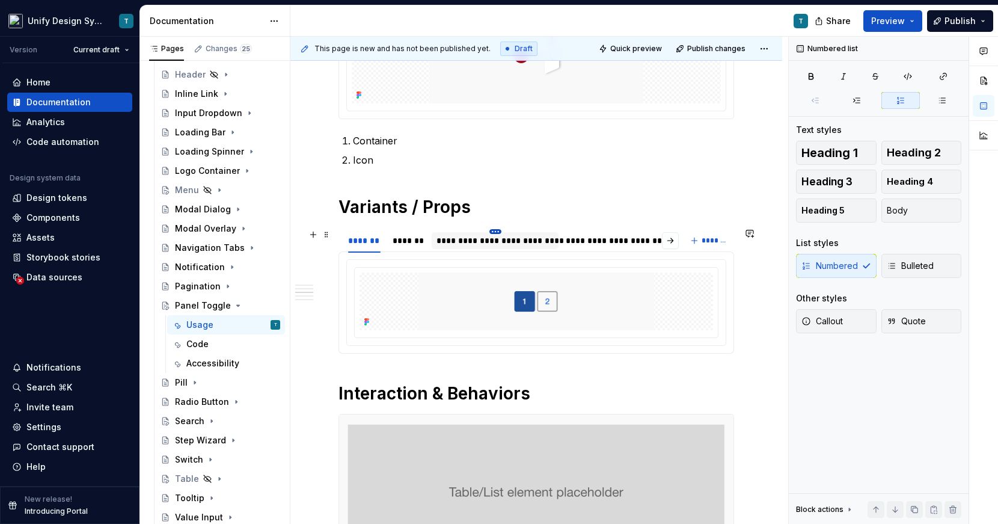
click at [496, 230] on html "Unify Design System T Version Current draft Home Documentation Analytics Code a…" at bounding box center [499, 262] width 998 height 524
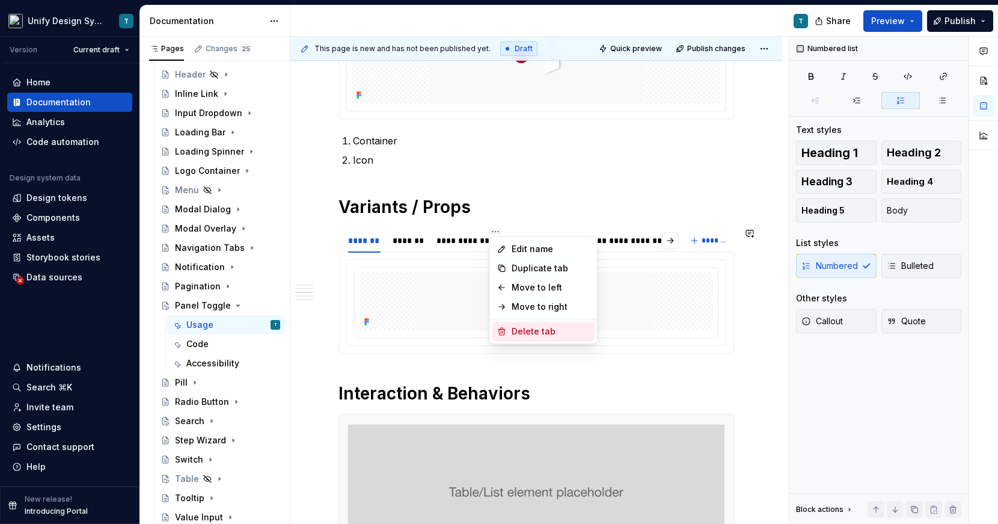
click at [518, 333] on div "Delete tab" at bounding box center [551, 331] width 78 height 12
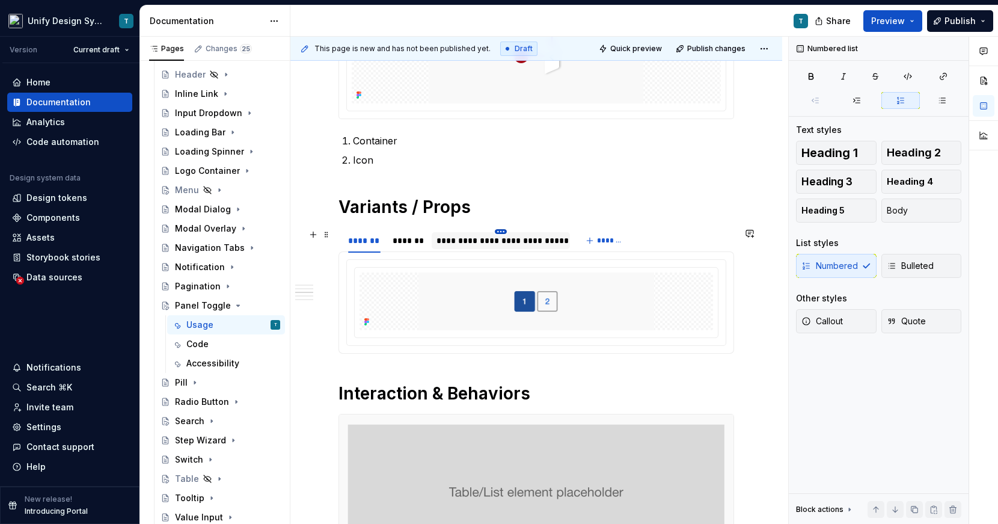
click at [499, 231] on html "Unify Design System T Version Current draft Home Documentation Analytics Code a…" at bounding box center [499, 262] width 998 height 524
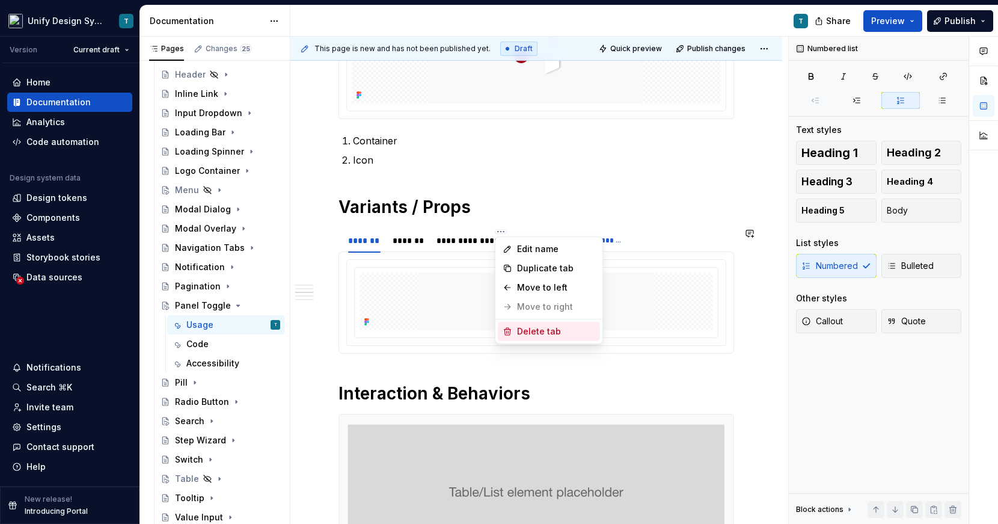
click at [526, 333] on div "Delete tab" at bounding box center [556, 331] width 78 height 12
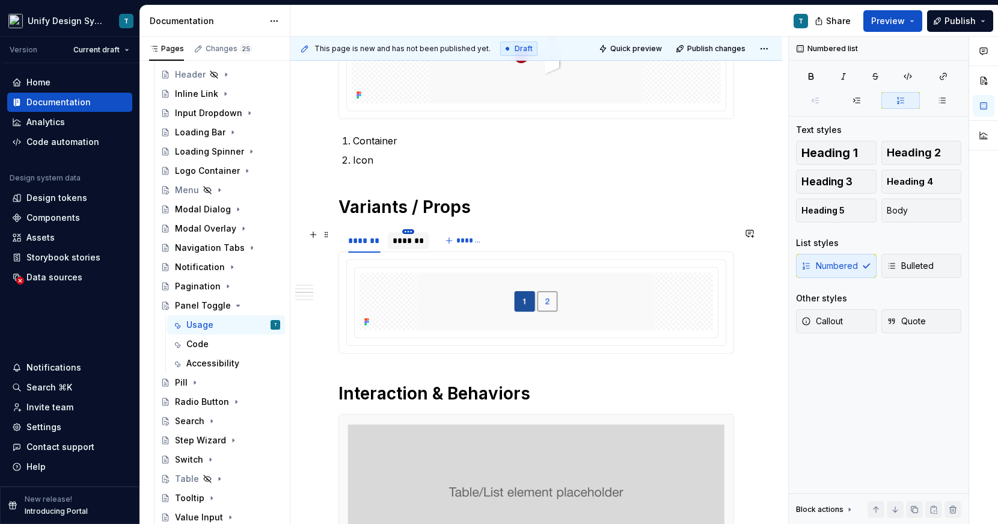
click at [408, 231] on html "Unify Design System T Version Current draft Home Documentation Analytics Code a…" at bounding box center [499, 262] width 998 height 524
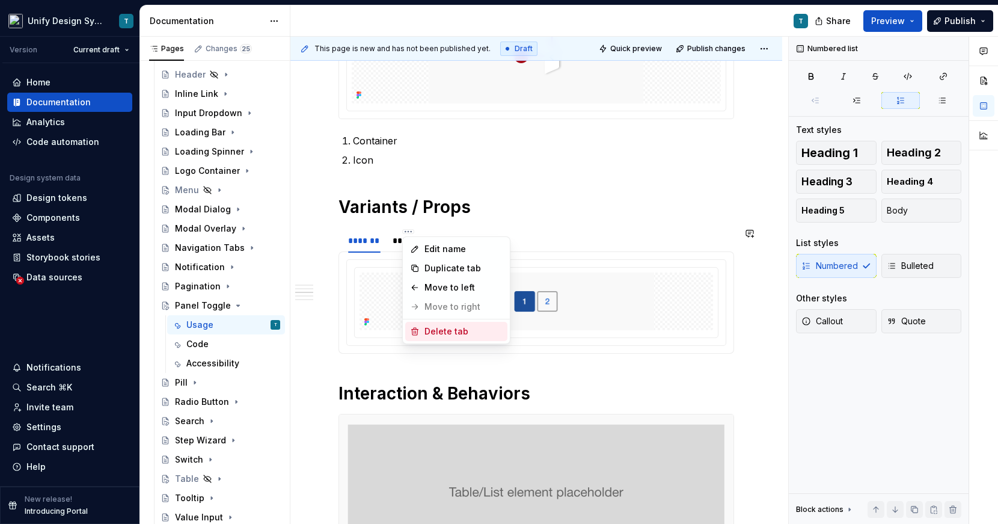
click at [427, 328] on div "Delete tab" at bounding box center [464, 331] width 78 height 12
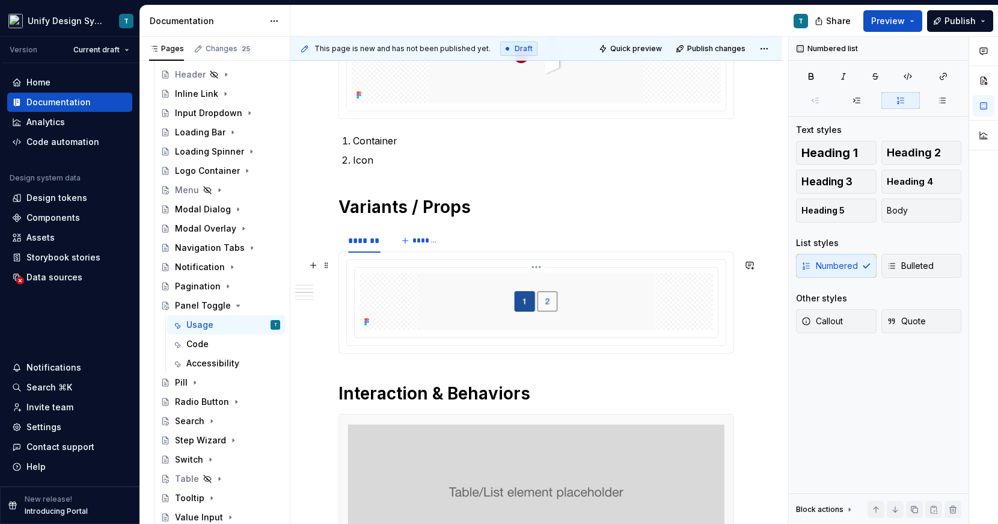
click at [448, 267] on div at bounding box center [536, 302] width 364 height 71
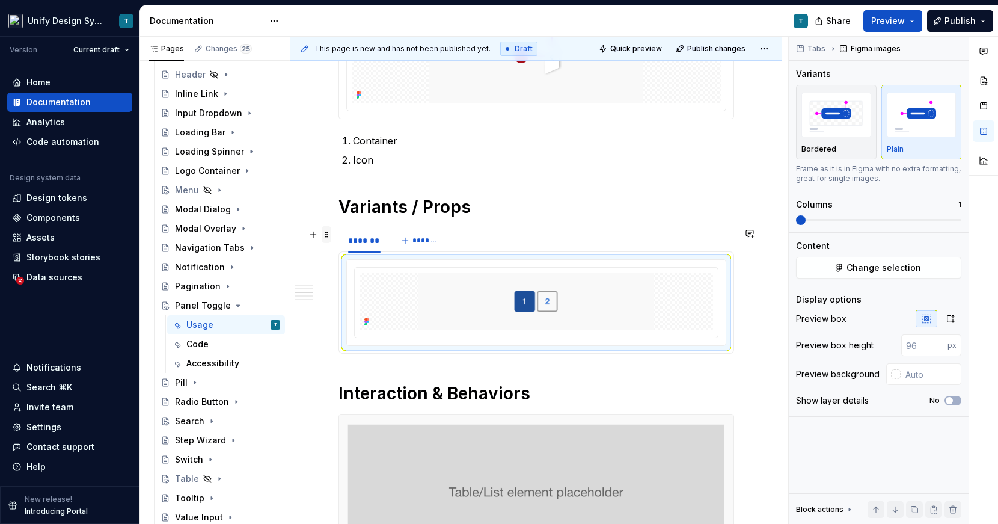
click at [327, 234] on span at bounding box center [327, 234] width 10 height 17
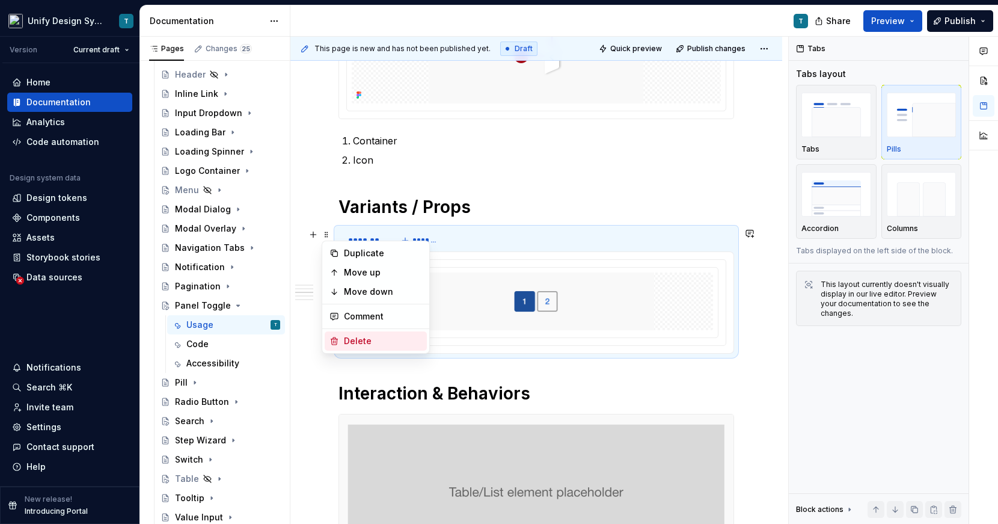
click at [352, 338] on div "Delete" at bounding box center [383, 341] width 78 height 12
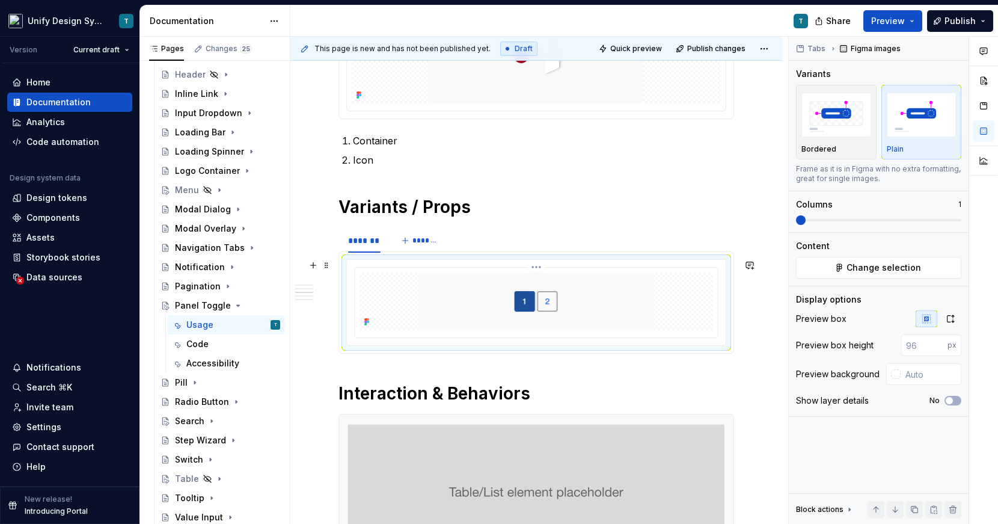
click at [482, 287] on img at bounding box center [536, 301] width 275 height 58
click at [539, 264] on html "Unify Design System T Version Current draft Home Documentation Analytics Code a…" at bounding box center [499, 262] width 998 height 524
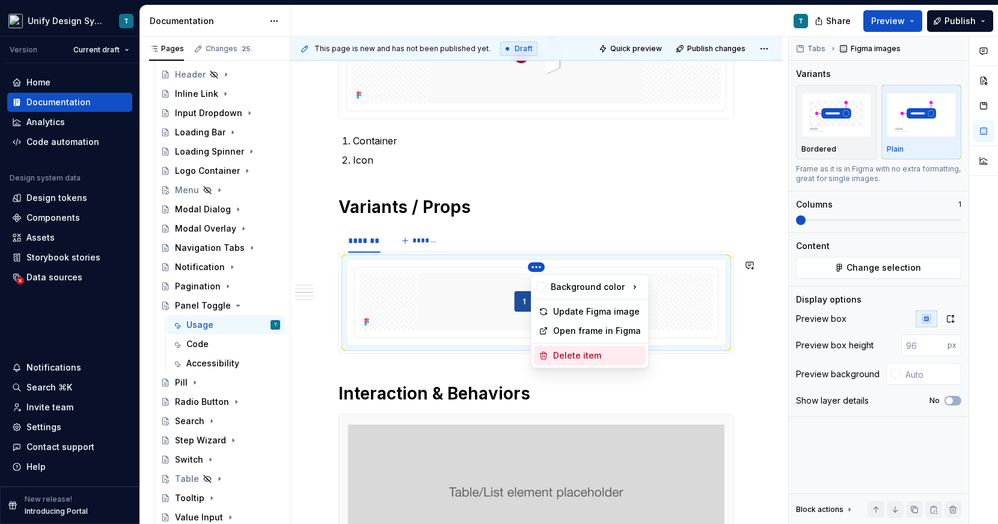
click at [568, 358] on div "Delete item" at bounding box center [597, 355] width 88 height 12
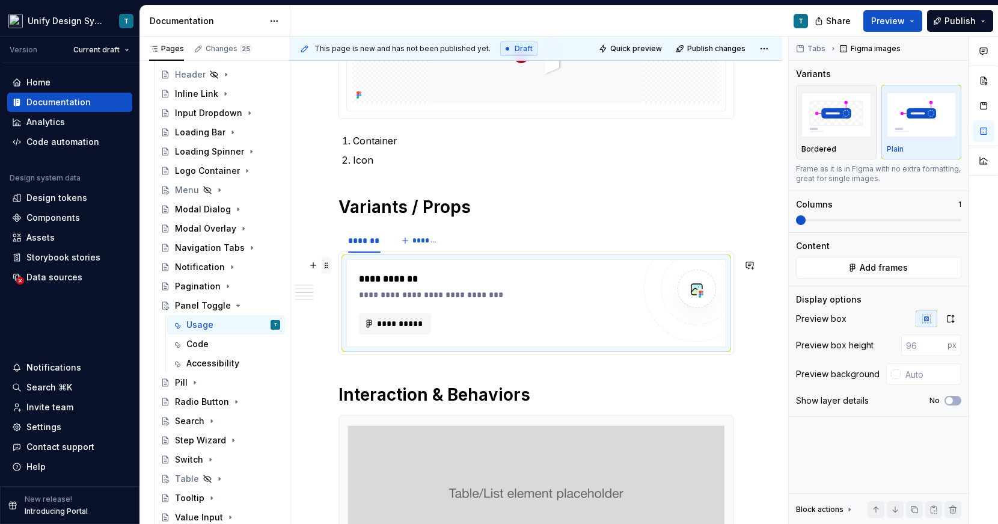
click at [327, 262] on span at bounding box center [327, 265] width 10 height 17
click at [342, 319] on div "Move down" at bounding box center [376, 322] width 102 height 19
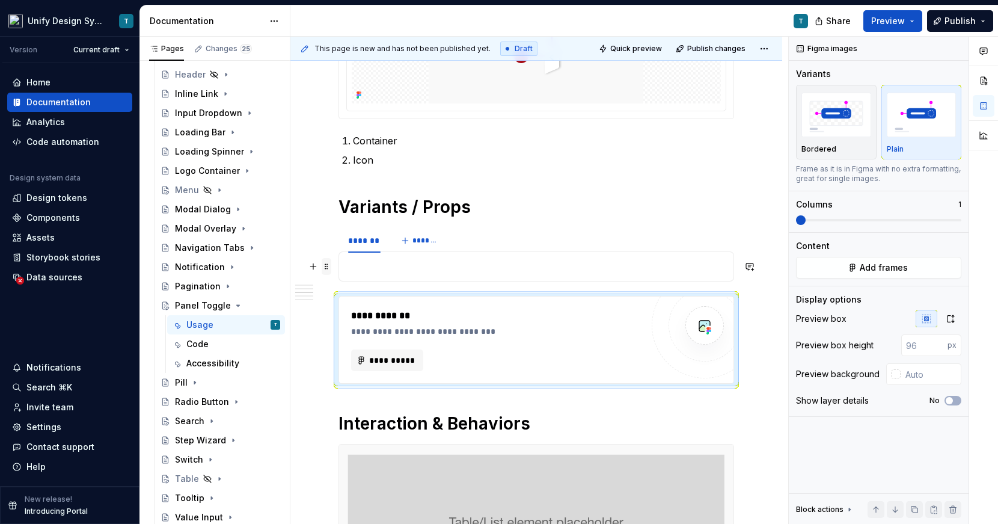
click at [328, 264] on span at bounding box center [327, 266] width 10 height 17
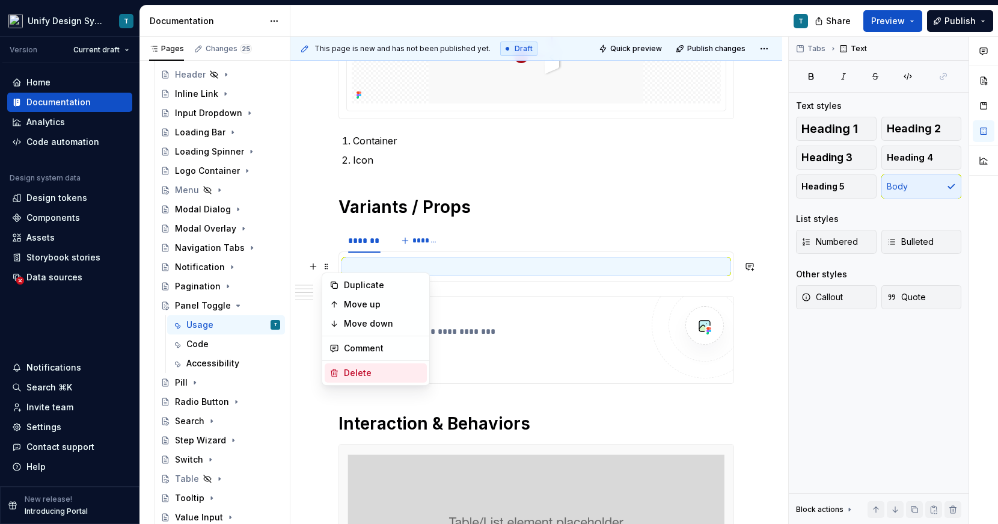
click at [349, 368] on div "Delete" at bounding box center [383, 373] width 78 height 12
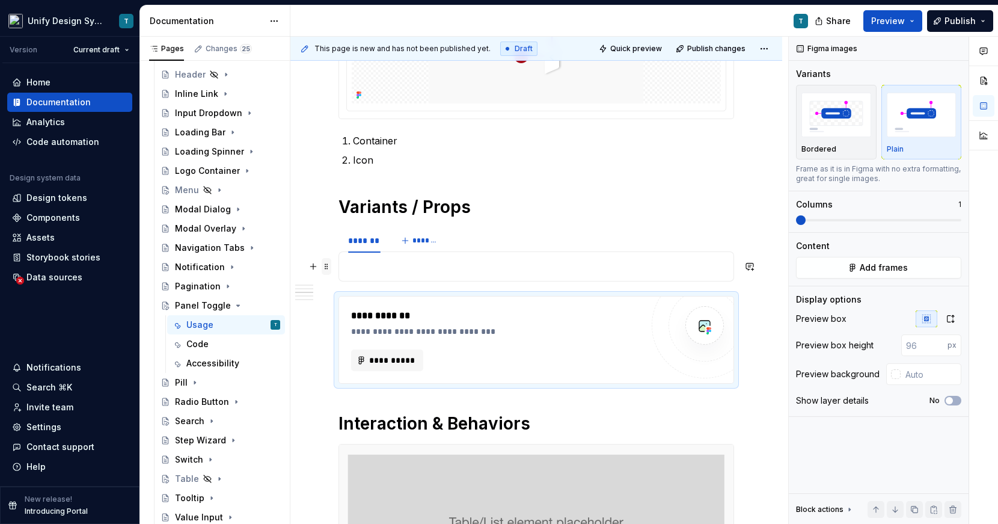
click at [327, 269] on span at bounding box center [327, 266] width 10 height 17
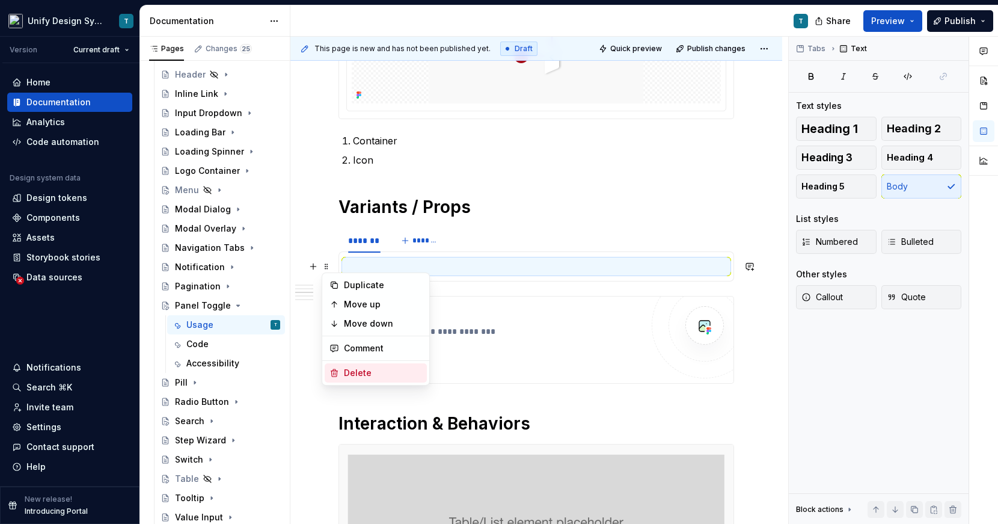
click at [354, 375] on div "Delete" at bounding box center [383, 373] width 78 height 12
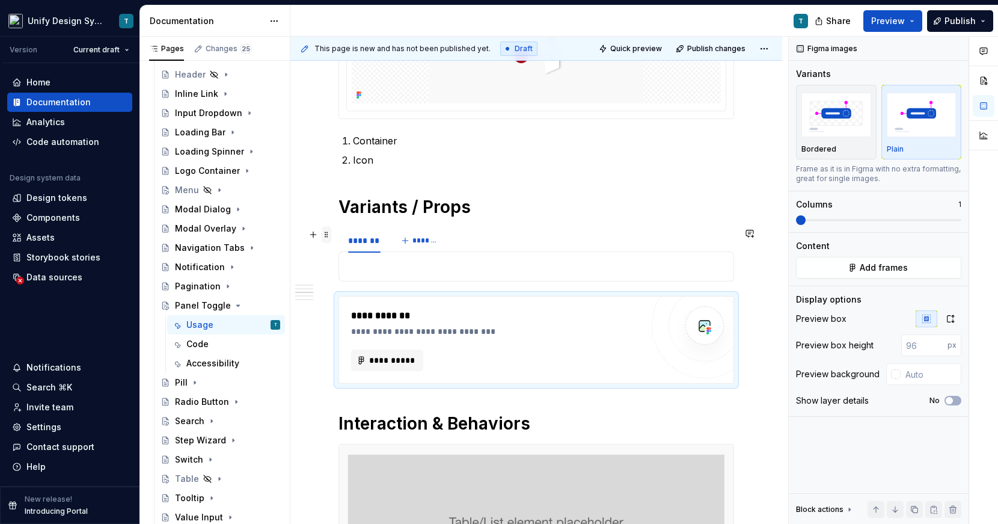
click at [327, 234] on span at bounding box center [327, 234] width 10 height 17
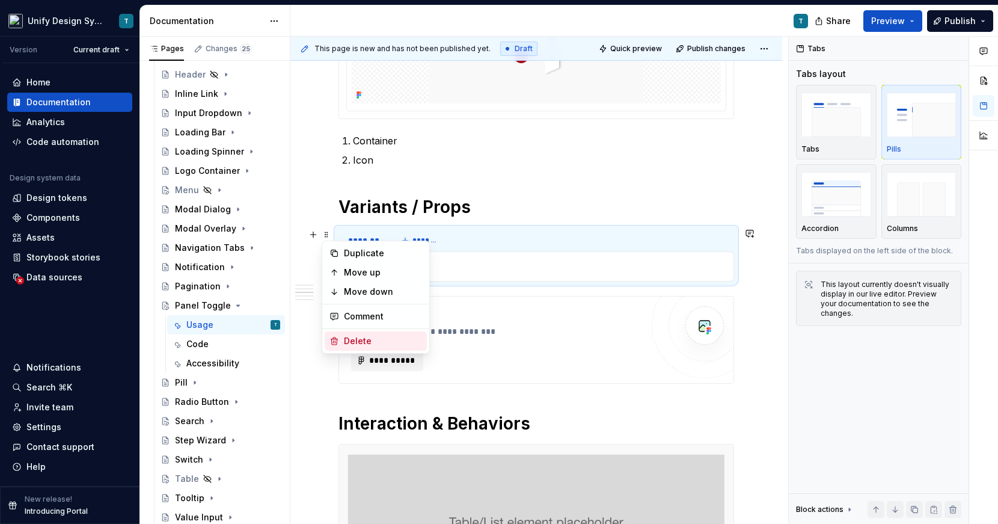
click at [359, 336] on div "Delete" at bounding box center [383, 341] width 78 height 12
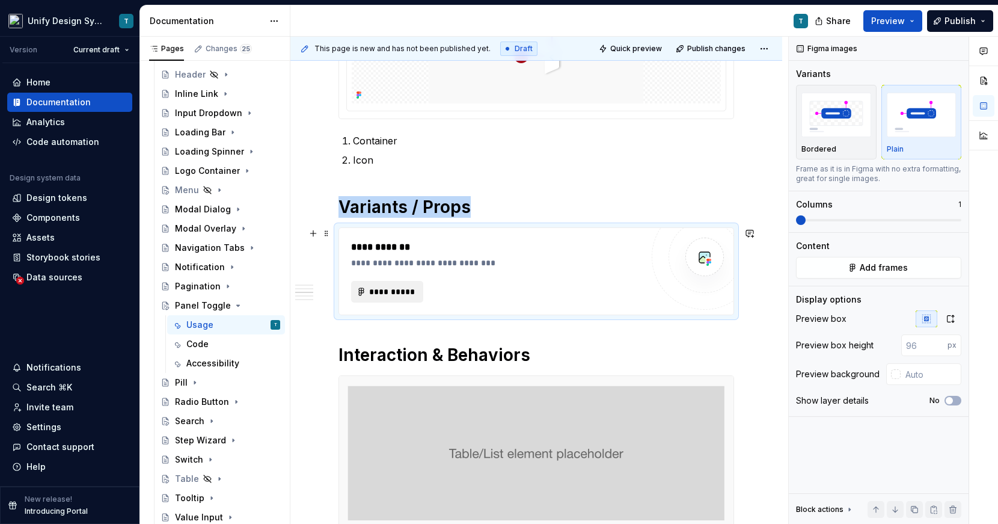
click at [381, 289] on span "**********" at bounding box center [392, 292] width 47 height 12
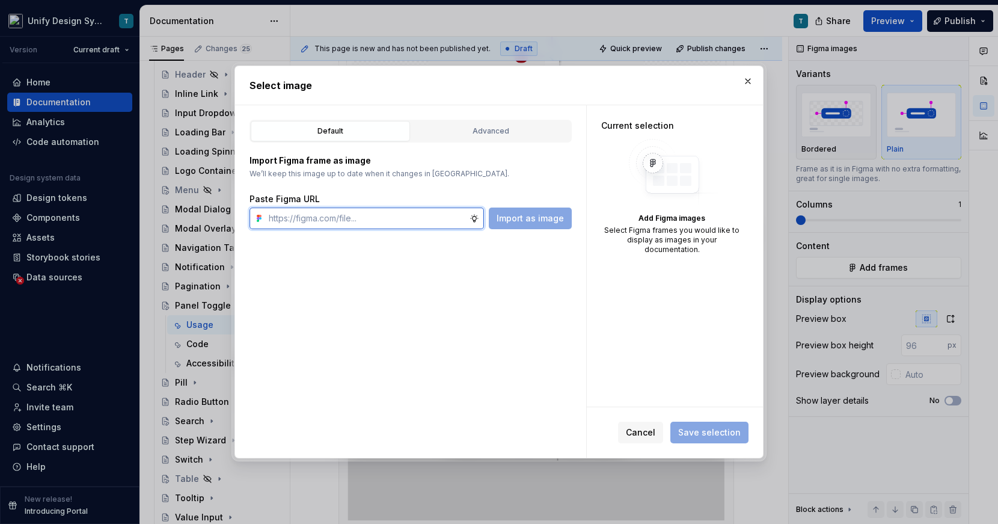
type textarea "*"
click at [519, 134] on div "Advanced" at bounding box center [490, 131] width 151 height 12
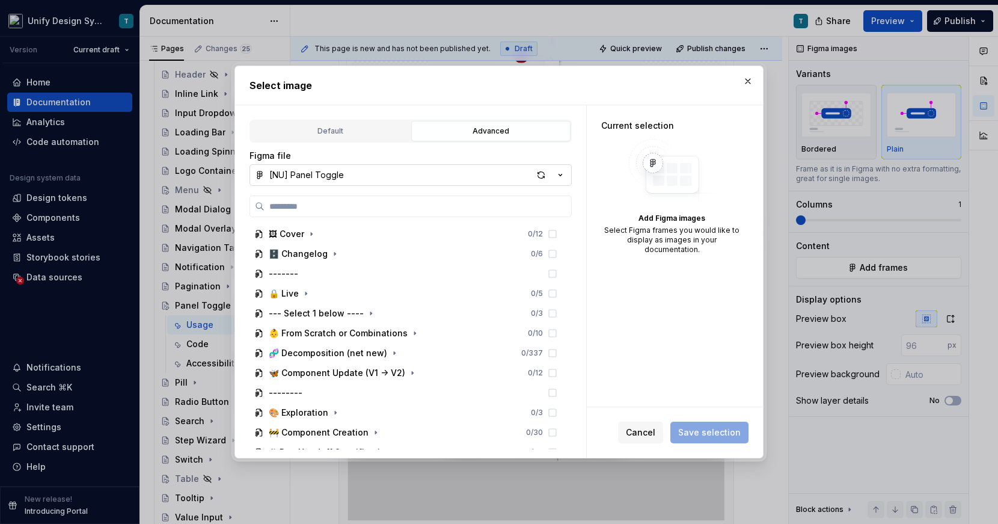
click at [564, 174] on icon "button" at bounding box center [560, 175] width 12 height 12
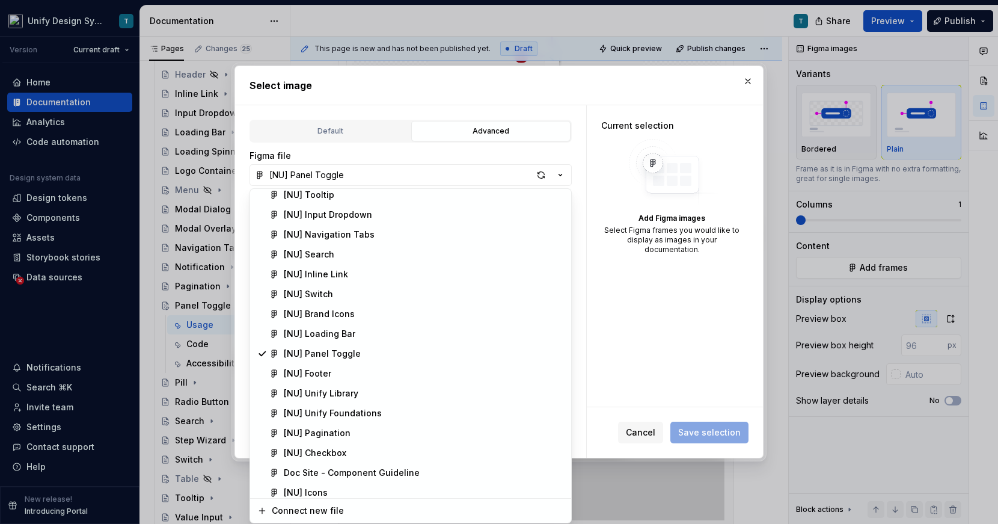
scroll to position [270, 0]
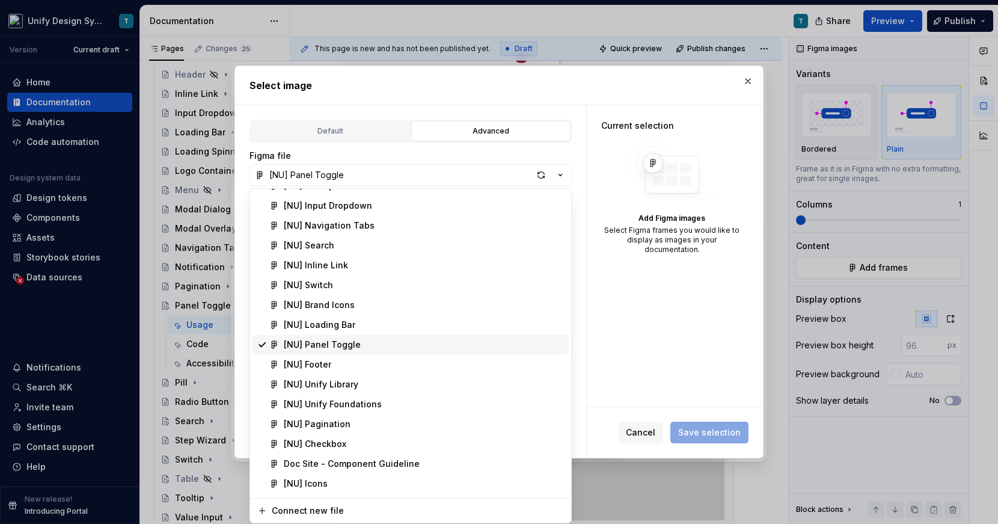
click at [366, 351] on span "[NU] Panel Toggle" at bounding box center [411, 344] width 316 height 19
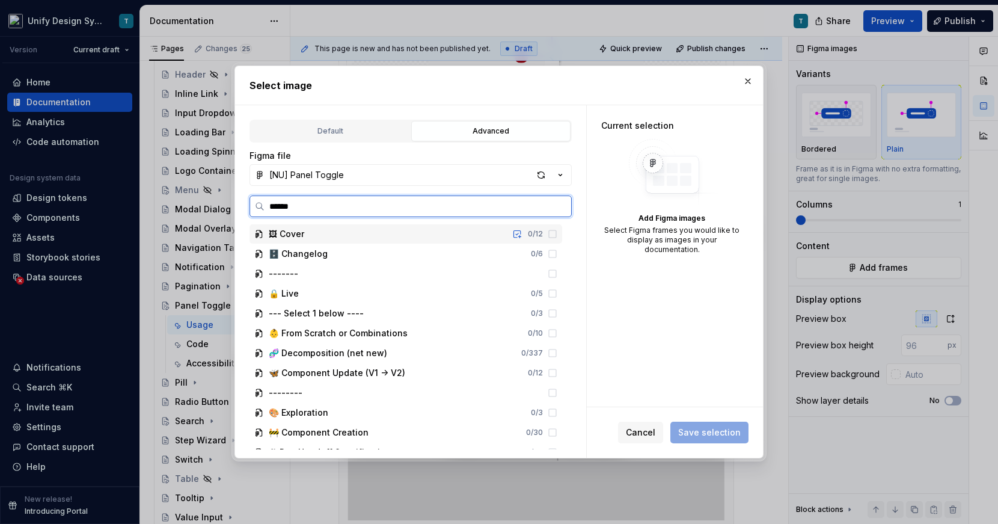
type input "*******"
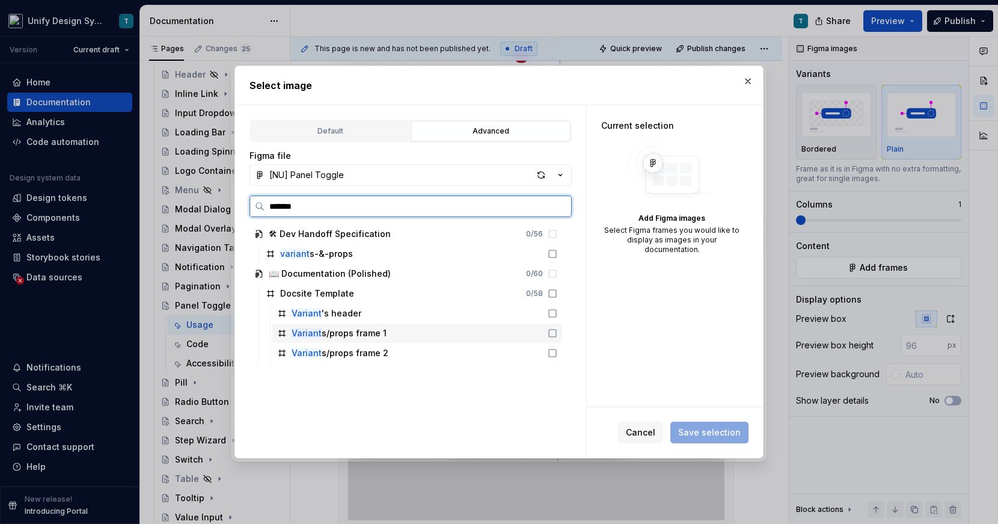
click at [426, 328] on div "Variant s/props frame 1" at bounding box center [417, 332] width 290 height 19
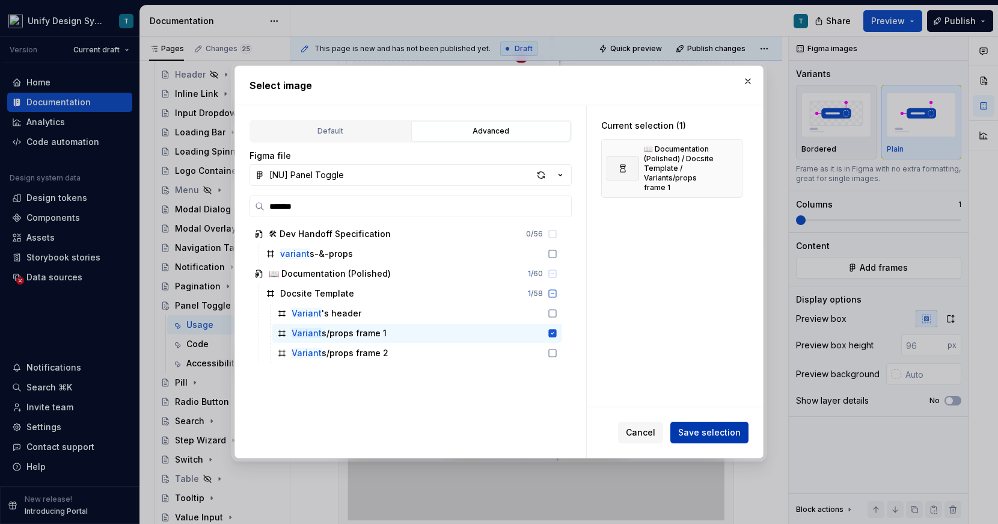
click at [693, 431] on span "Save selection" at bounding box center [709, 432] width 63 height 12
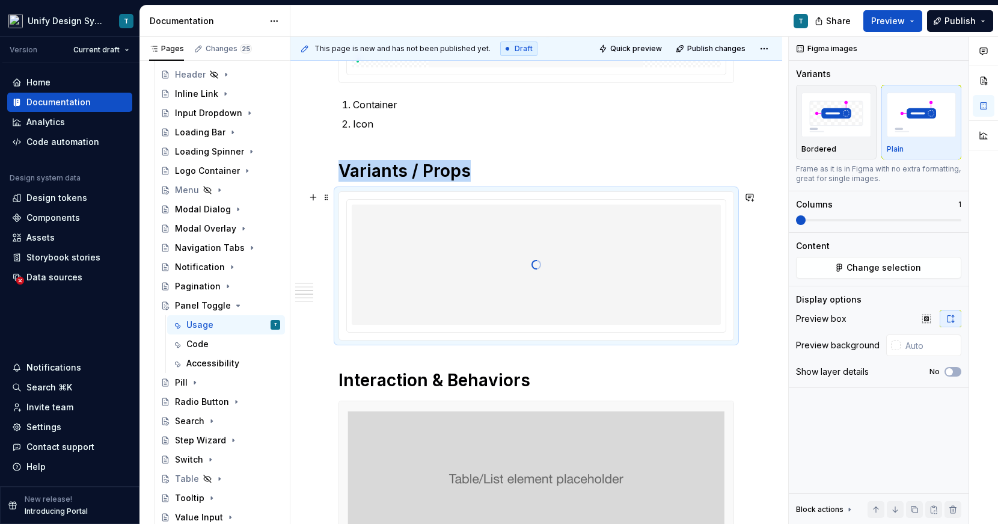
scroll to position [566, 0]
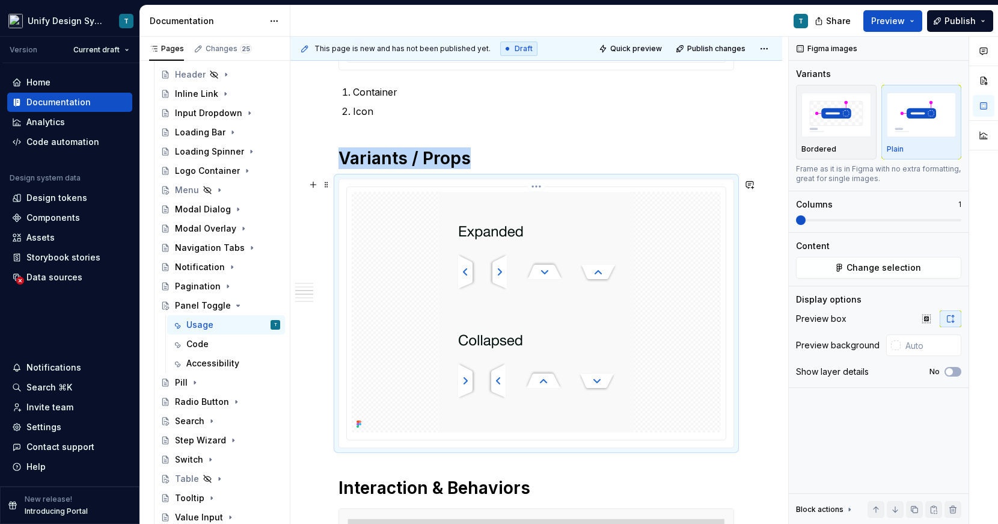
click at [452, 262] on img at bounding box center [536, 312] width 195 height 241
click at [919, 319] on button "button" at bounding box center [927, 318] width 22 height 17
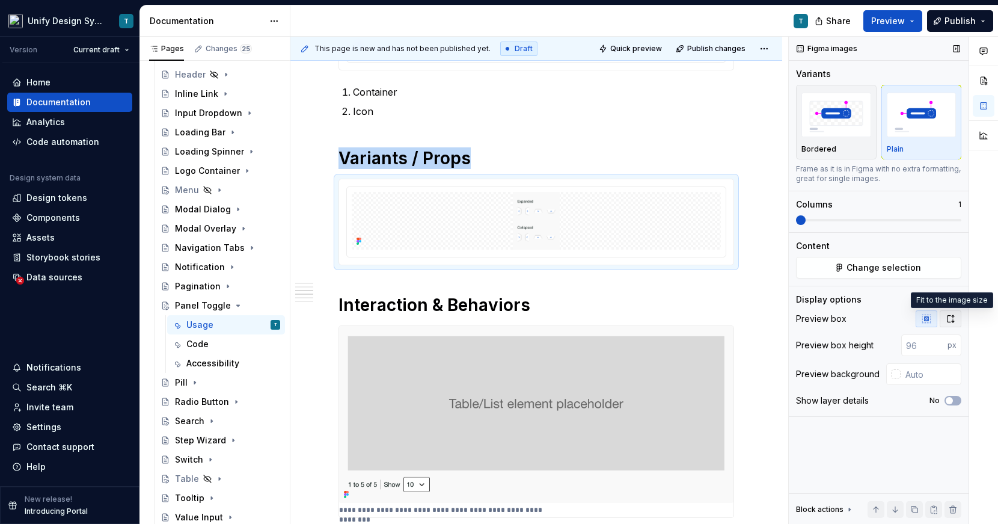
click at [919, 317] on icon "button" at bounding box center [951, 319] width 10 height 10
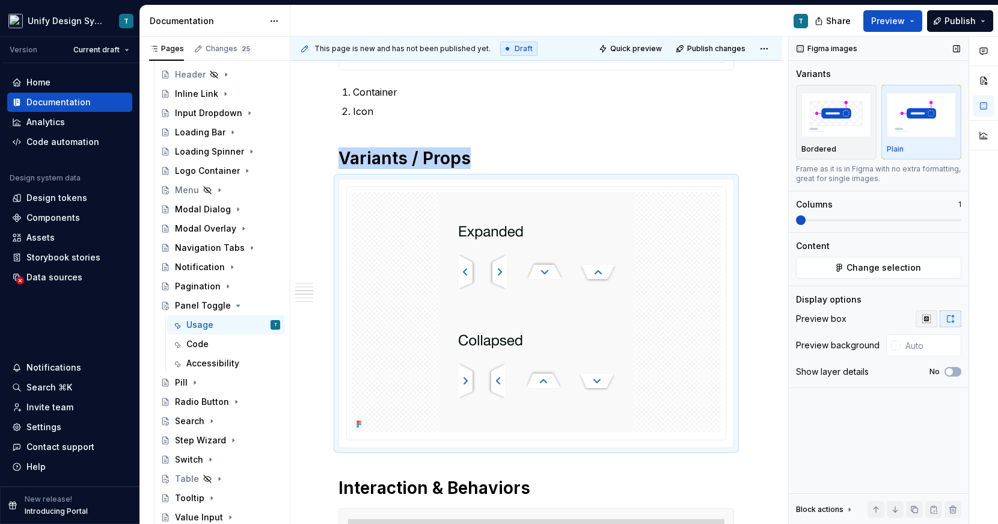
click at [919, 315] on icon "button" at bounding box center [927, 319] width 10 height 10
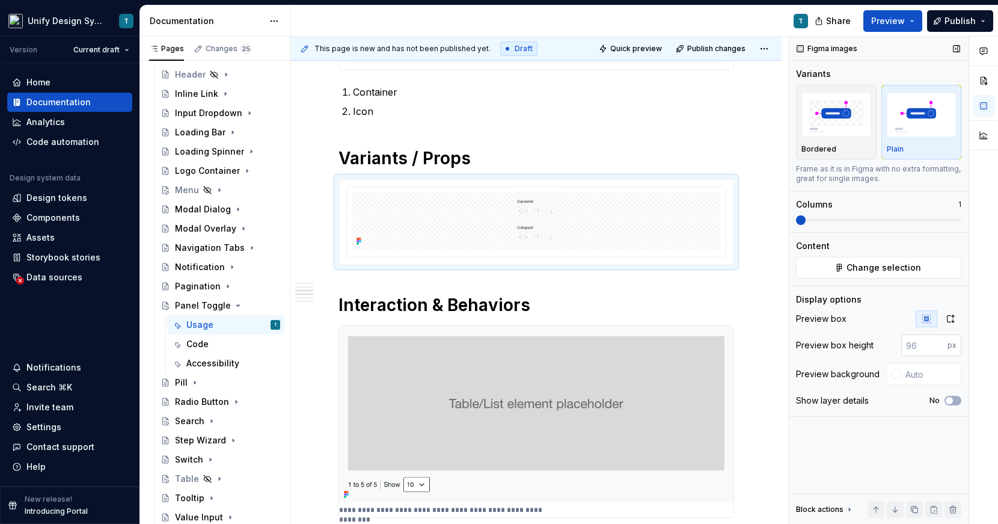
click at [919, 341] on input "number" at bounding box center [924, 345] width 46 height 22
type input "300"
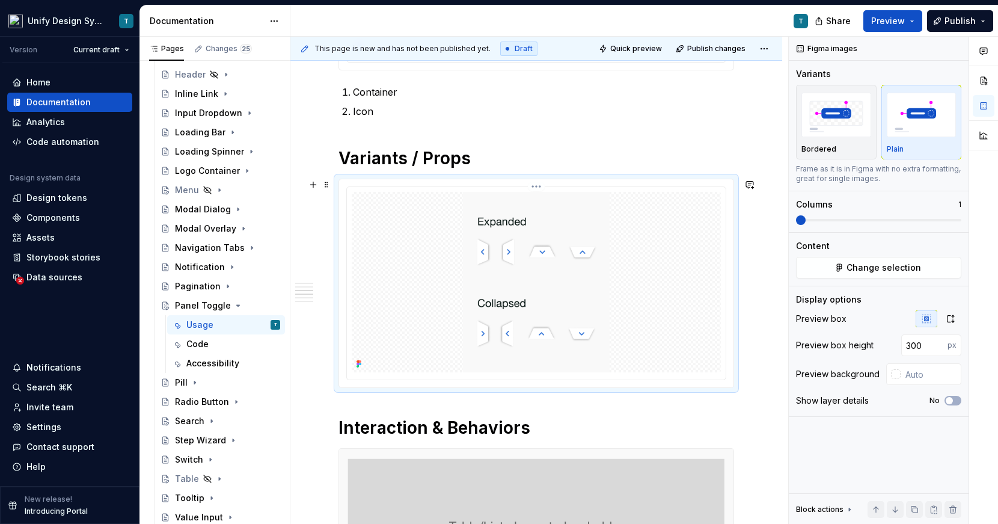
click at [679, 302] on div at bounding box center [536, 282] width 369 height 180
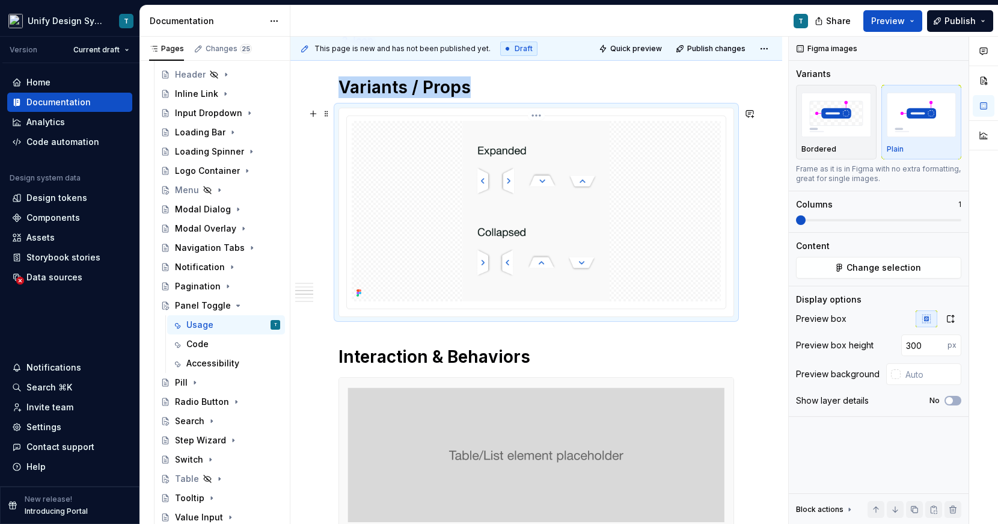
scroll to position [637, 0]
click at [327, 113] on span at bounding box center [327, 114] width 10 height 17
click at [367, 130] on div "Duplicate" at bounding box center [383, 133] width 78 height 12
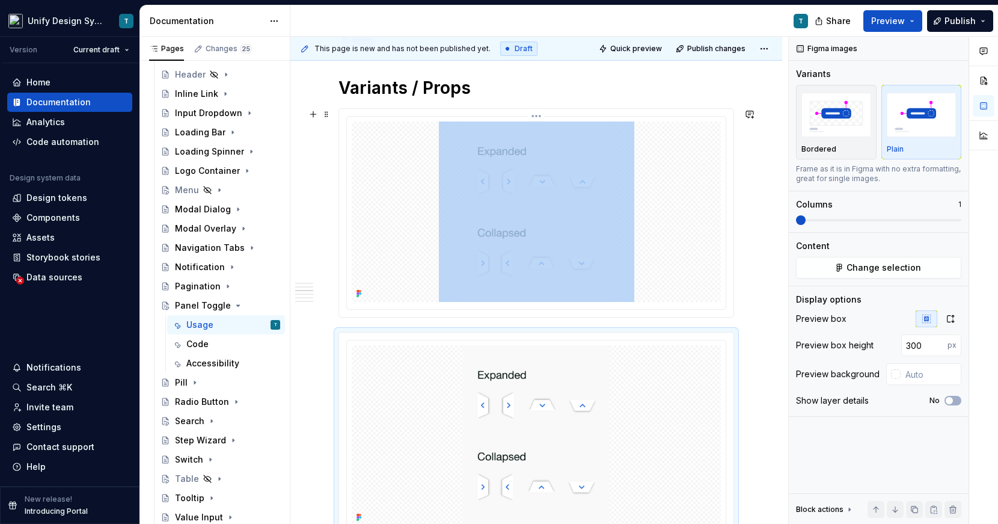
scroll to position [654, 0]
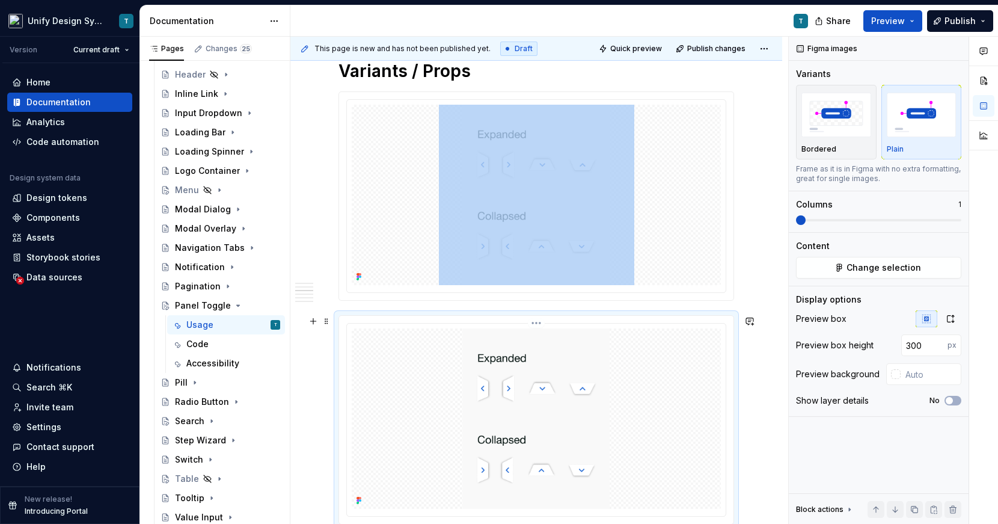
click at [484, 360] on img at bounding box center [536, 418] width 195 height 180
click at [880, 269] on span "Change selection" at bounding box center [884, 268] width 75 height 12
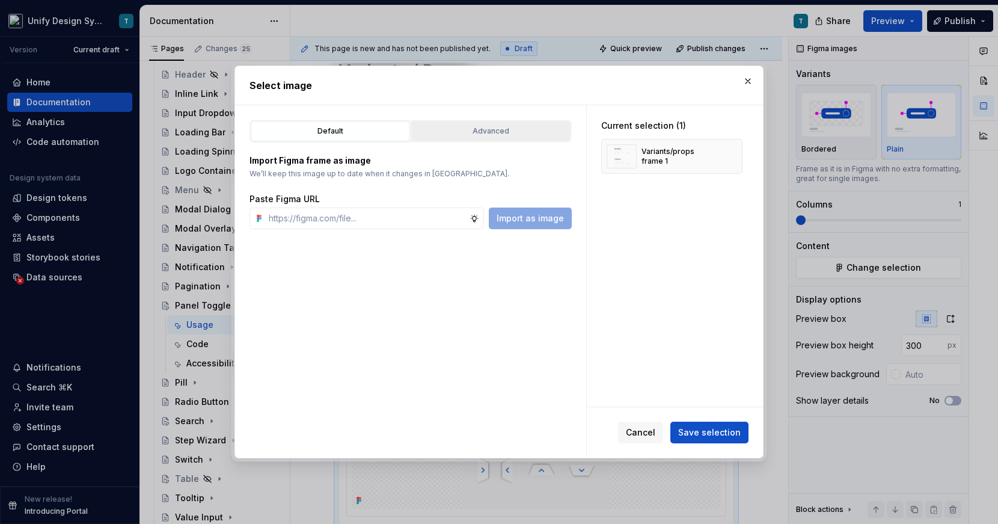
click at [457, 131] on div "Advanced" at bounding box center [490, 131] width 151 height 12
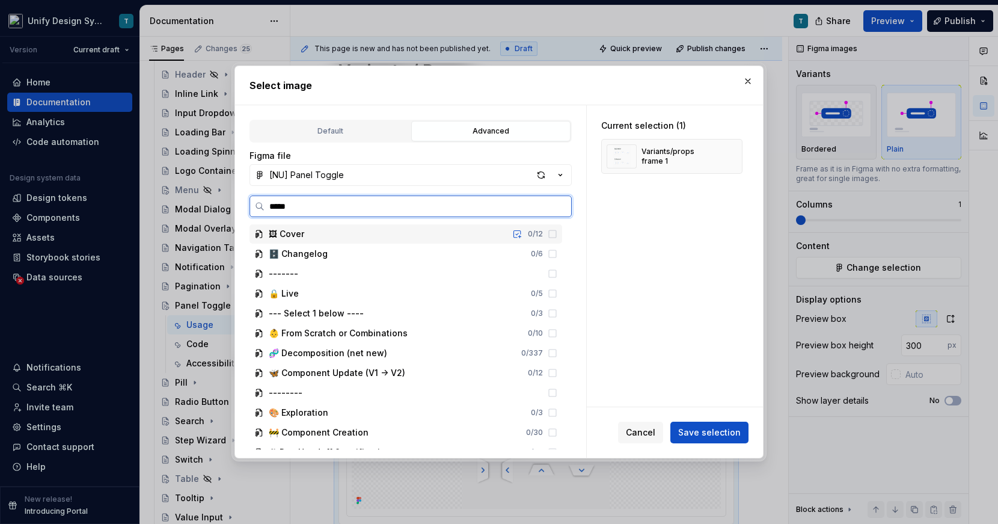
type input "******"
type textarea "*"
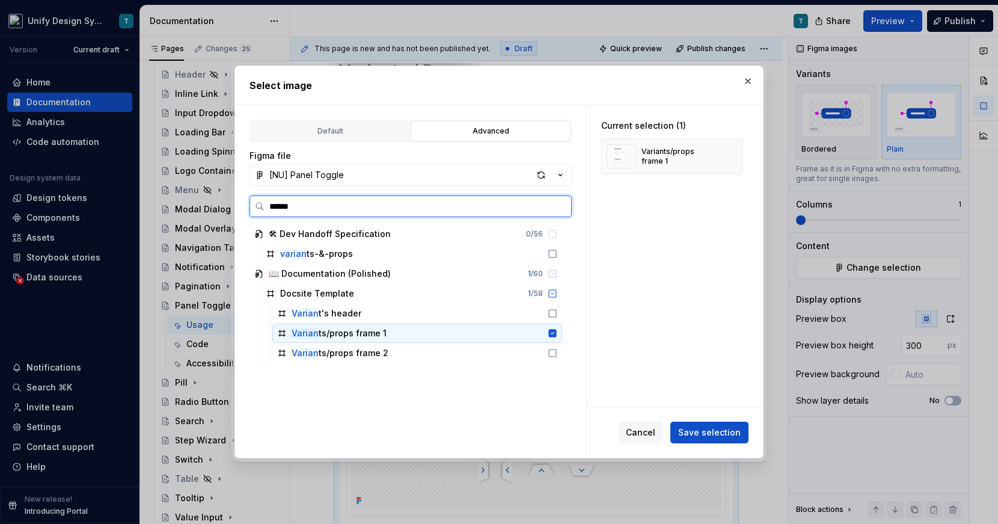
click at [557, 333] on icon at bounding box center [553, 333] width 10 height 10
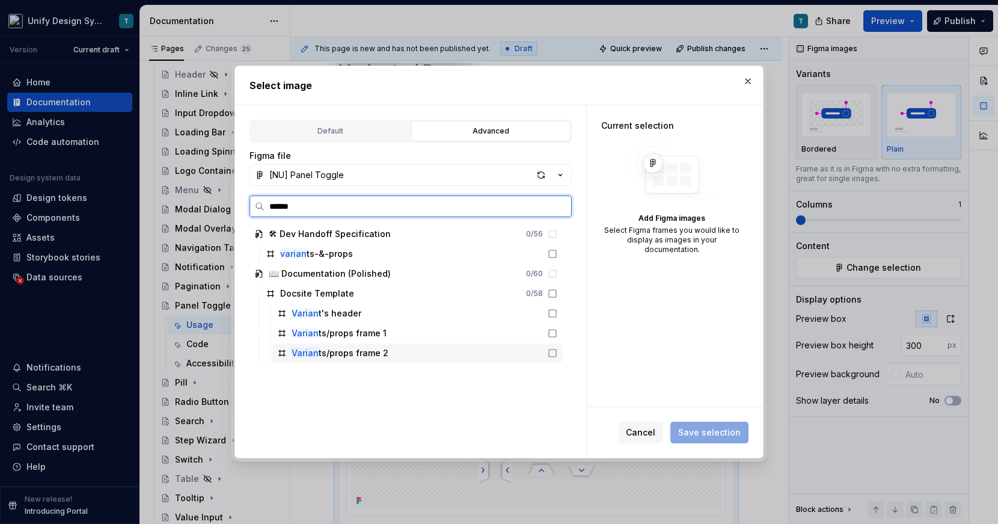
click at [557, 351] on icon at bounding box center [553, 353] width 10 height 10
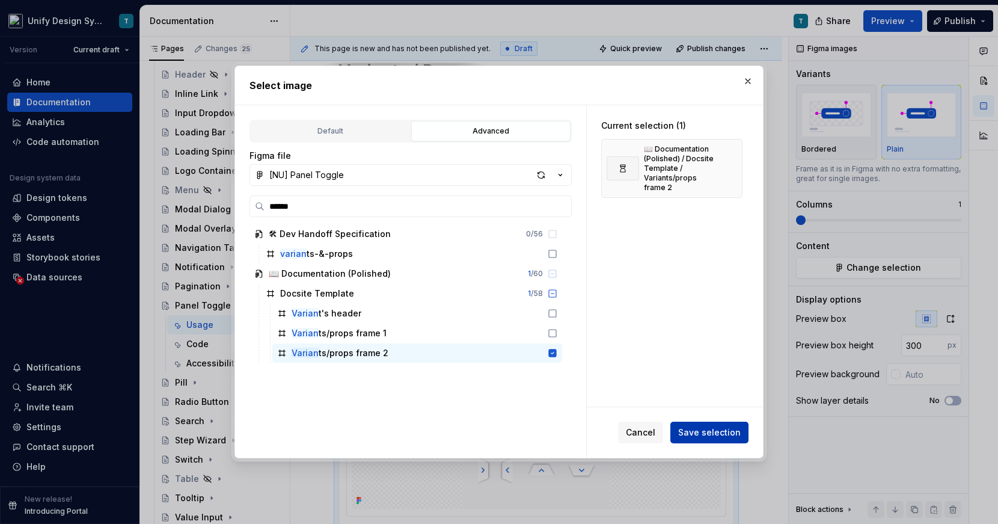
click at [701, 435] on span "Save selection" at bounding box center [709, 432] width 63 height 12
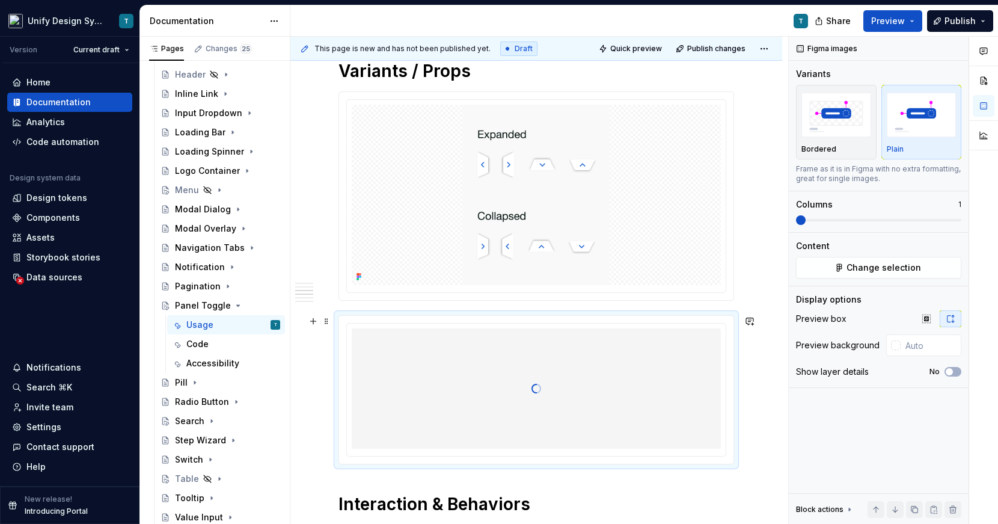
click at [670, 366] on div at bounding box center [536, 388] width 369 height 120
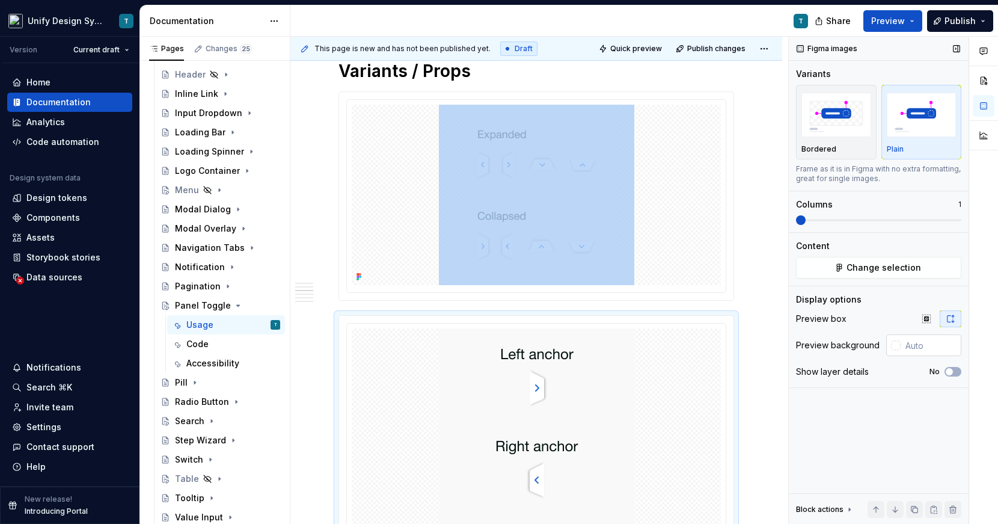
click at [915, 346] on input "text" at bounding box center [931, 345] width 61 height 22
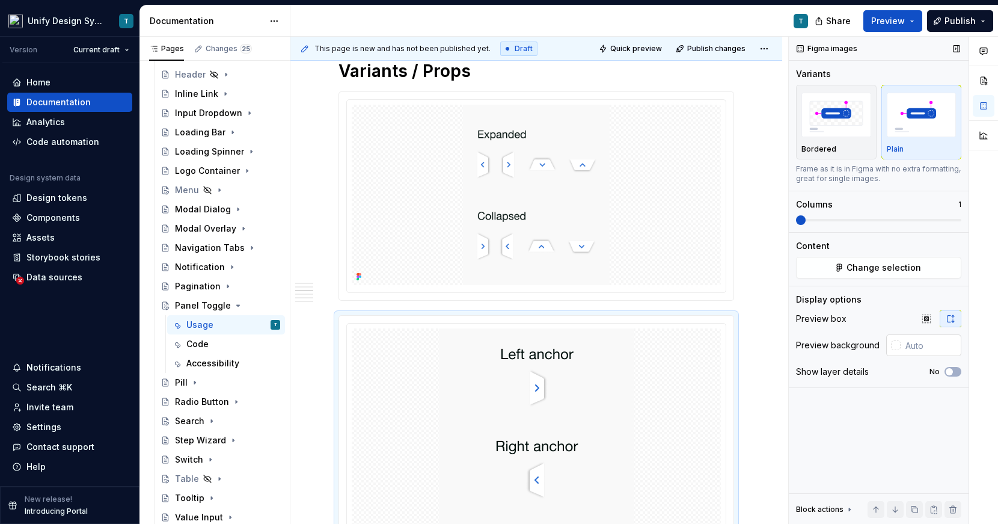
click at [915, 346] on input "text" at bounding box center [931, 345] width 61 height 22
type input "#330000"
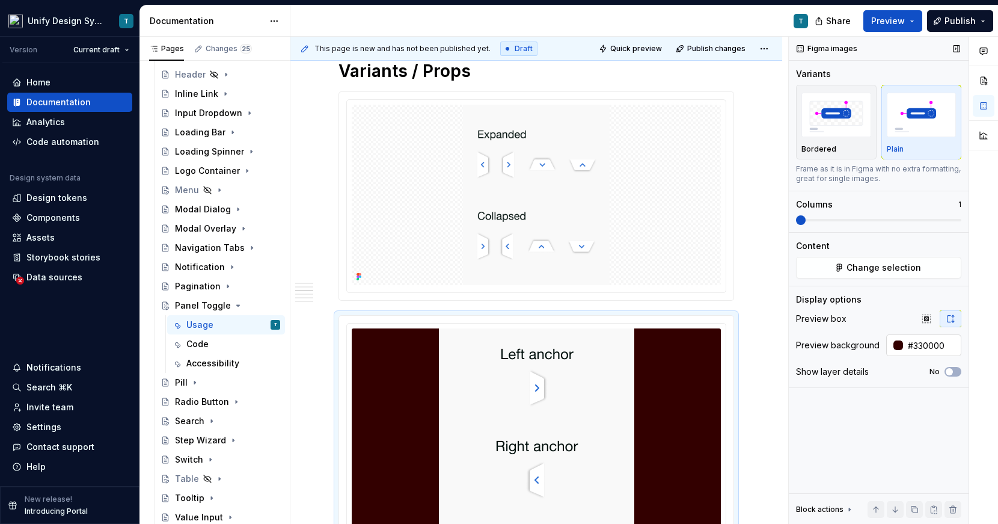
scroll to position [632, 0]
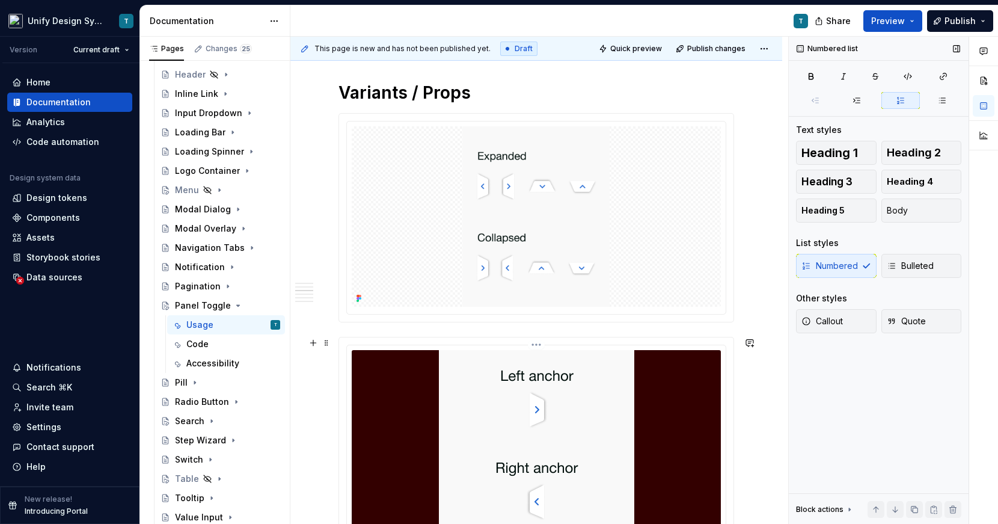
click at [550, 361] on img at bounding box center [536, 515] width 195 height 331
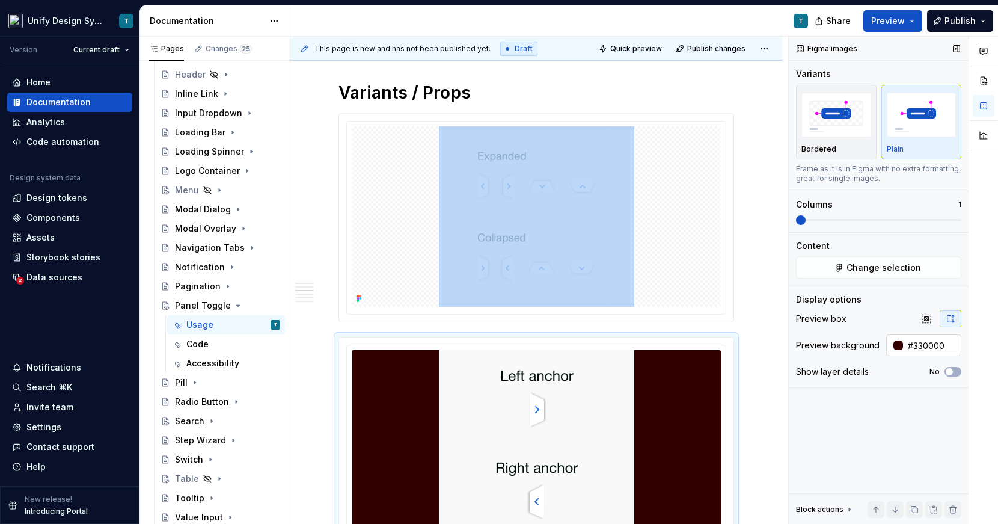
click at [919, 344] on input "#330000" at bounding box center [932, 345] width 58 height 22
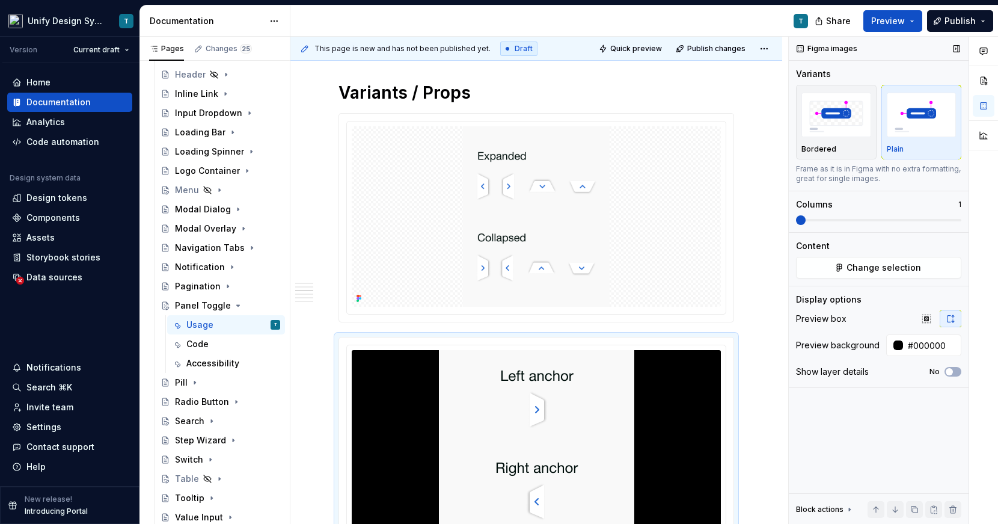
click at [872, 345] on div "Preview background" at bounding box center [838, 345] width 84 height 12
click at [895, 347] on div at bounding box center [899, 345] width 10 height 10
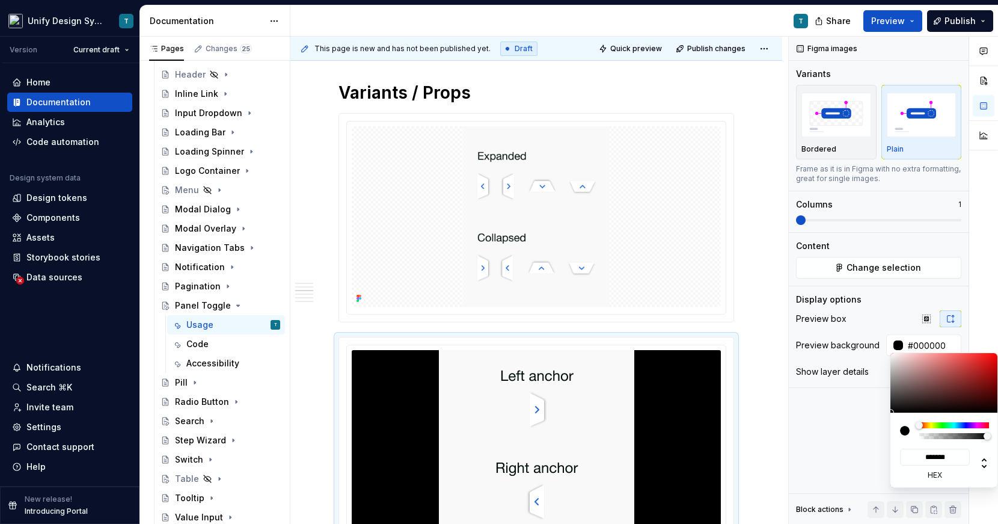
click at [919, 345] on div "Comments Open comments No comments yet Select ‘Comment’ from the block context …" at bounding box center [893, 281] width 209 height 488
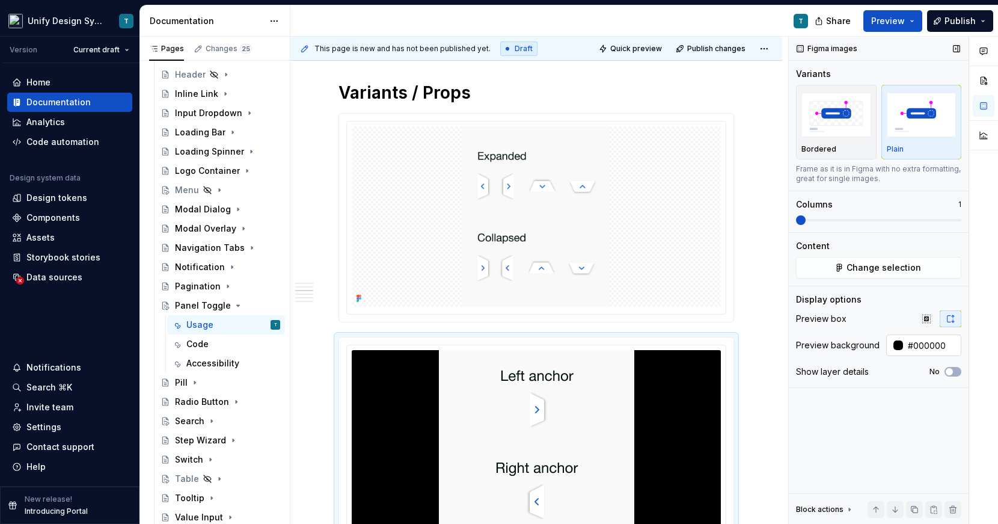
click at [919, 345] on input "#000000" at bounding box center [932, 345] width 58 height 22
type input "auto"
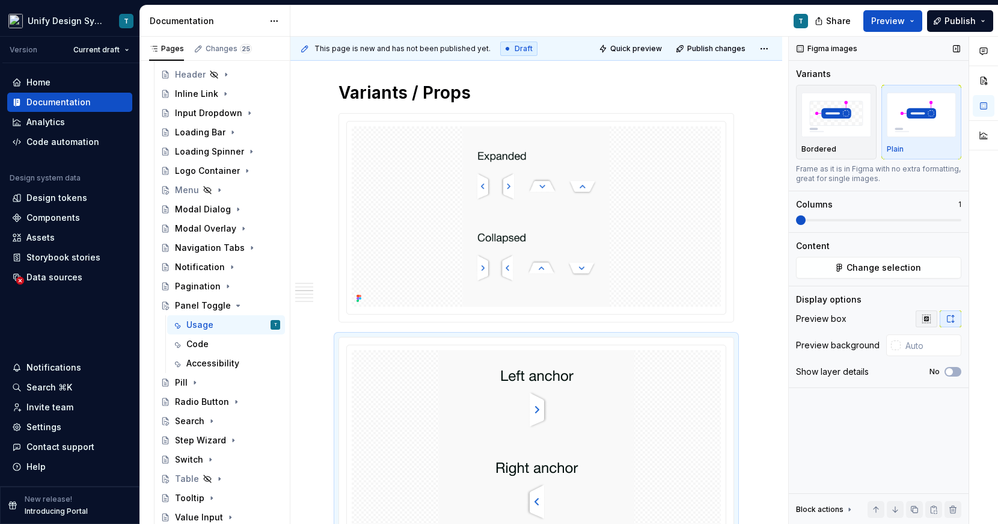
click at [919, 319] on button "button" at bounding box center [927, 318] width 22 height 17
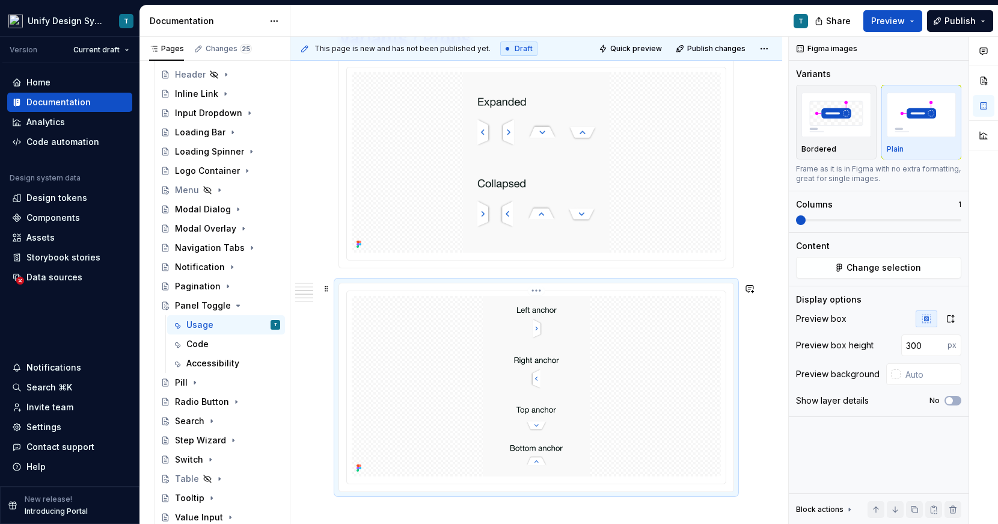
scroll to position [689, 0]
click at [917, 346] on input "300" at bounding box center [924, 345] width 46 height 22
drag, startPoint x: 924, startPoint y: 346, endPoint x: 877, endPoint y: 346, distance: 46.9
click at [877, 346] on div "Preview box height 300 px" at bounding box center [878, 345] width 165 height 22
type input "400"
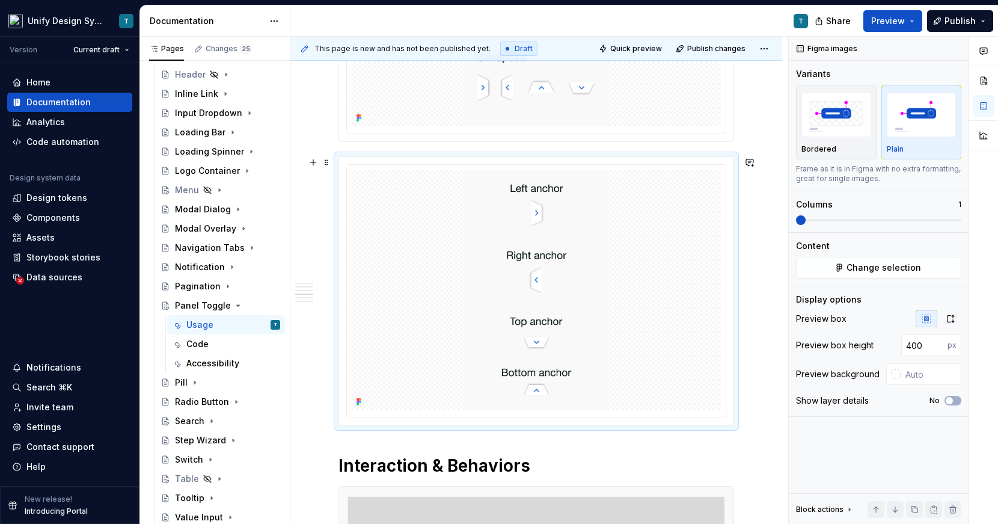
scroll to position [819, 0]
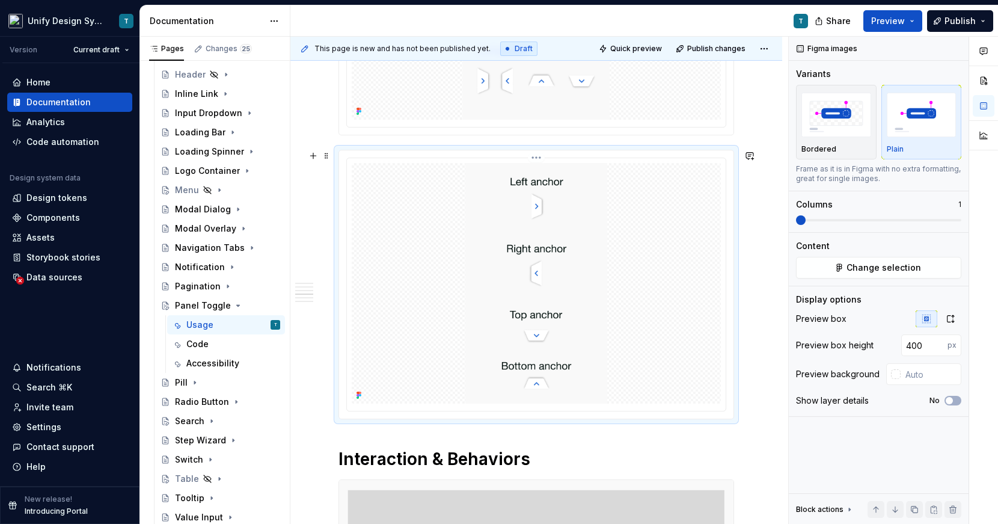
click at [634, 292] on img at bounding box center [536, 283] width 195 height 241
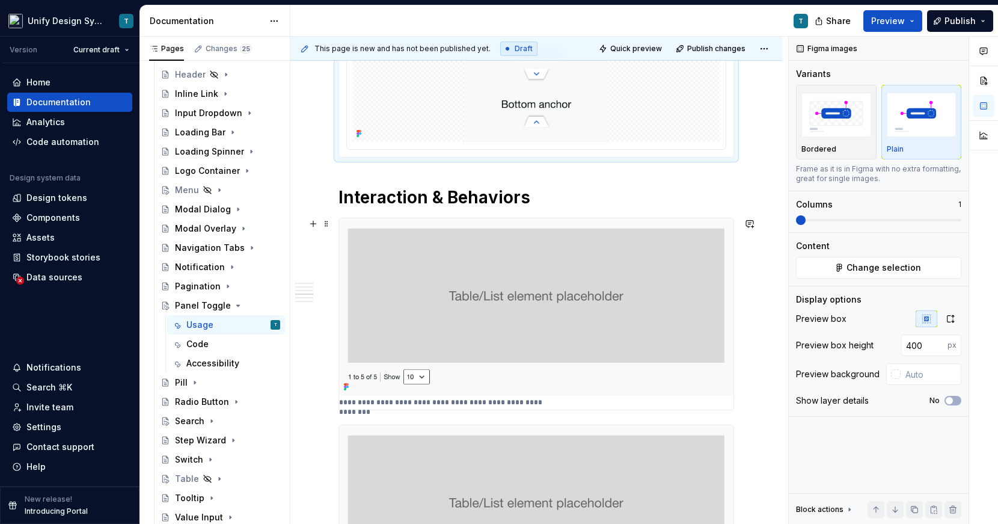
scroll to position [1111, 0]
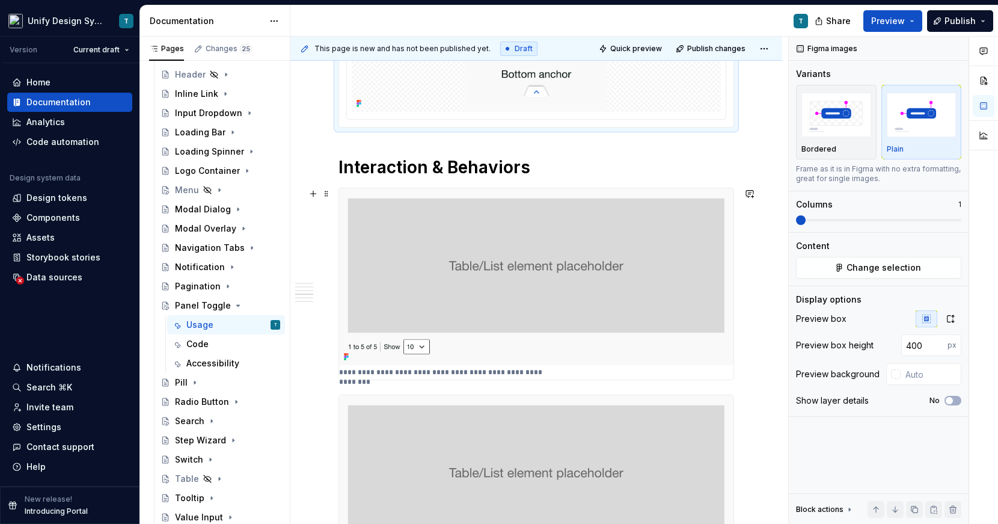
click at [538, 276] on img at bounding box center [536, 276] width 394 height 177
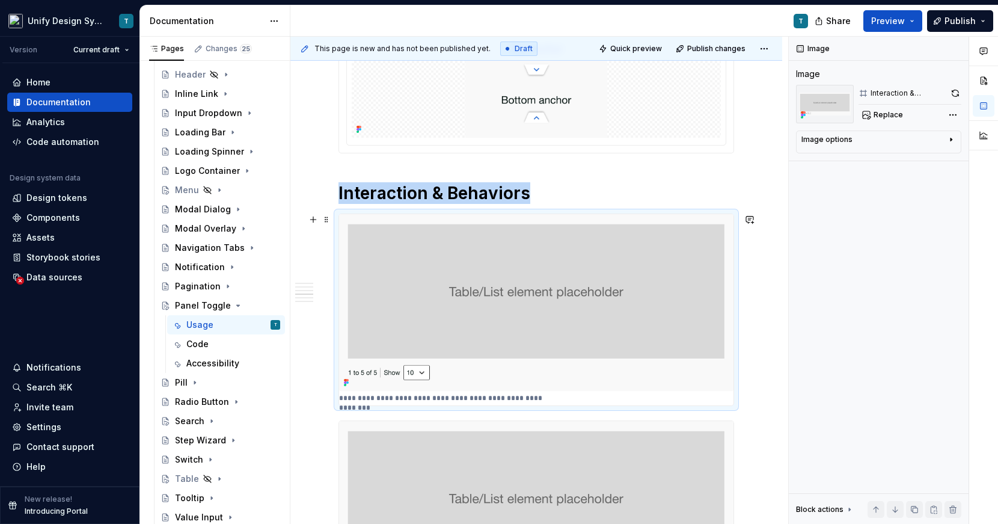
scroll to position [1147, 0]
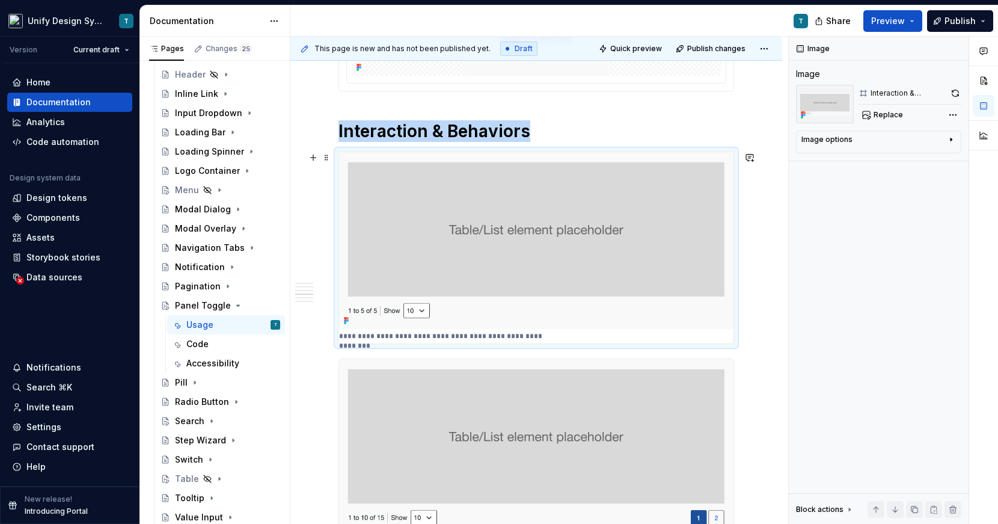
click at [494, 221] on img at bounding box center [536, 240] width 394 height 177
type textarea "*"
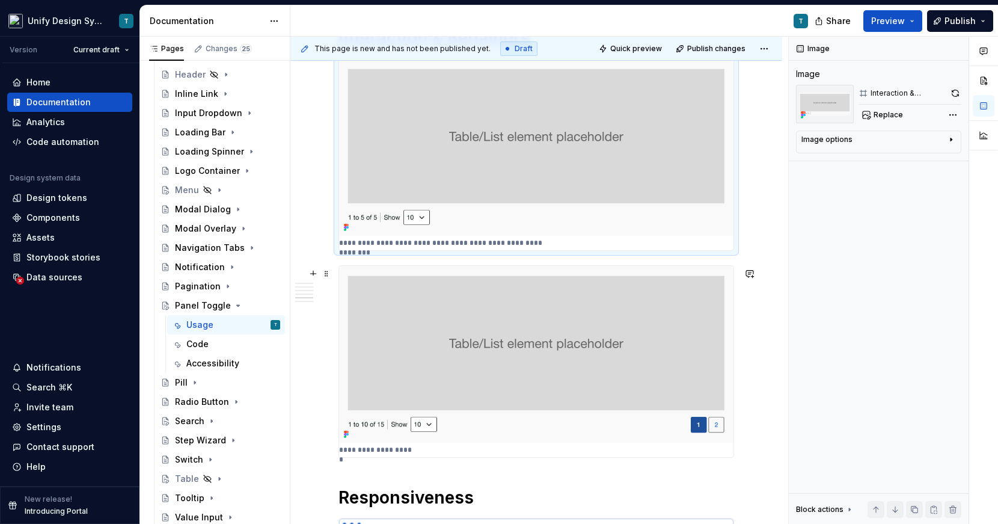
scroll to position [1213, 0]
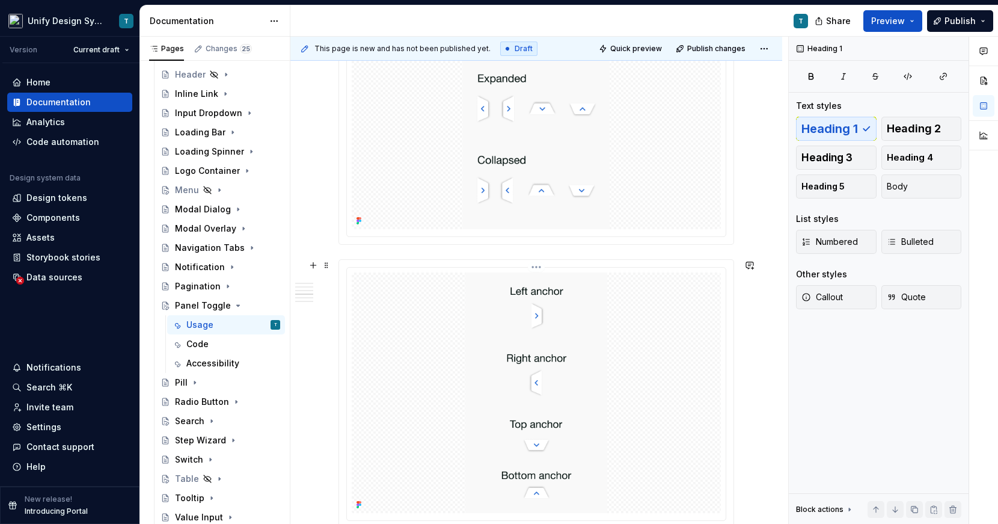
scroll to position [517, 0]
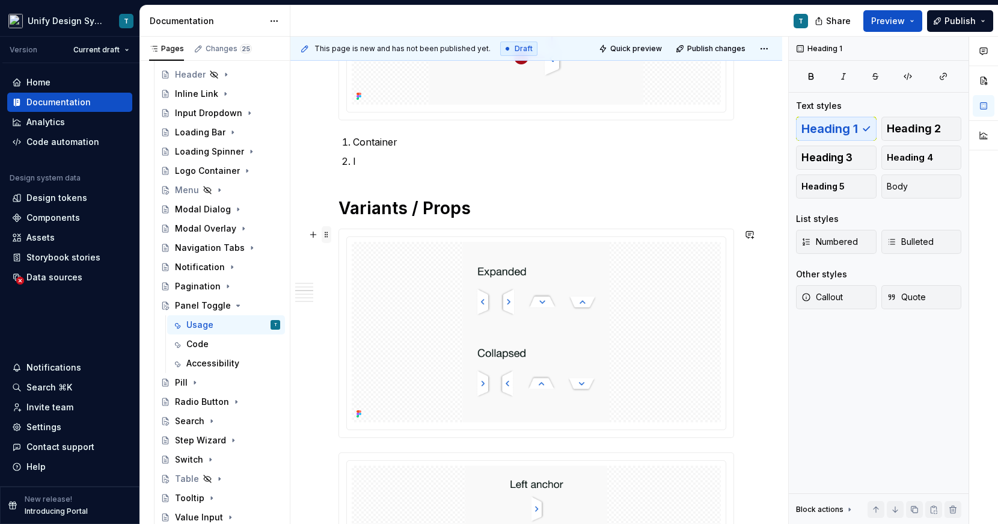
click at [326, 232] on span at bounding box center [327, 234] width 10 height 17
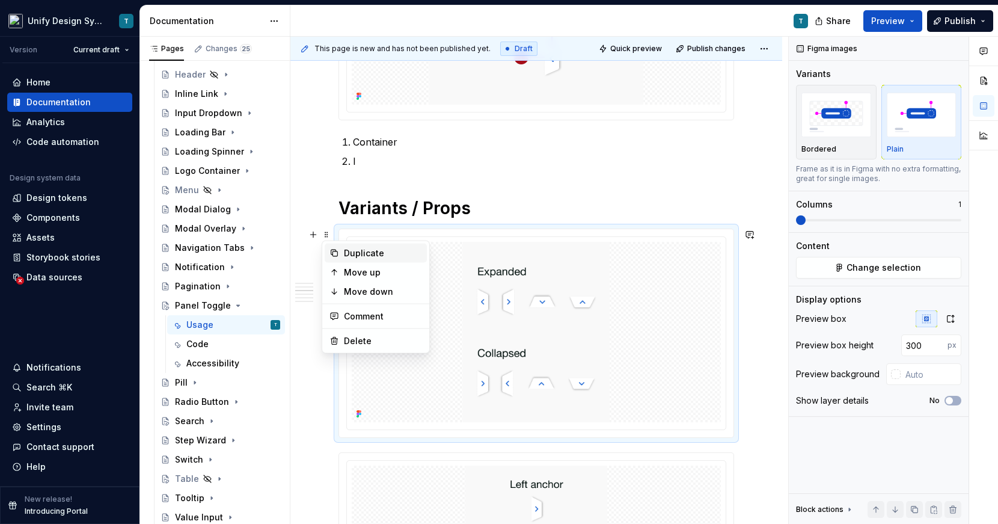
click at [373, 251] on div "Duplicate" at bounding box center [383, 253] width 78 height 12
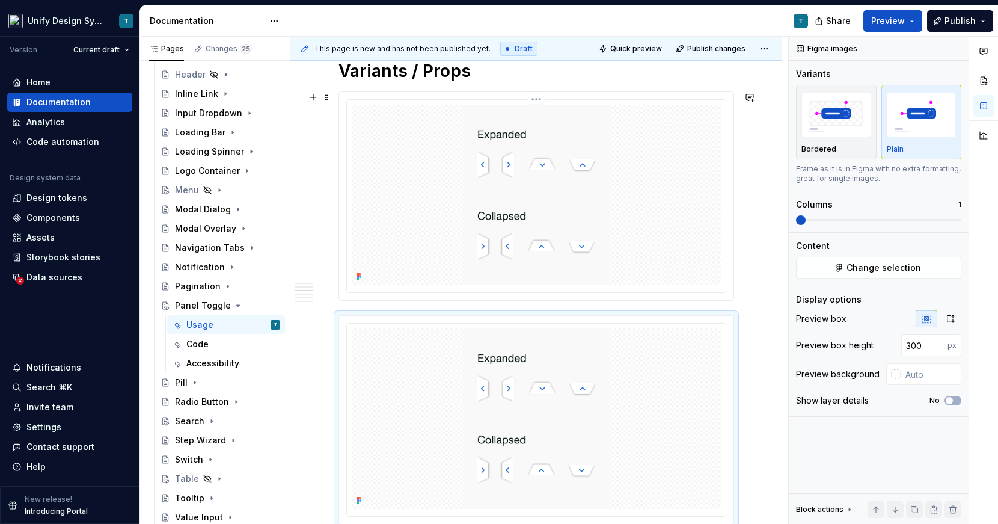
scroll to position [485, 0]
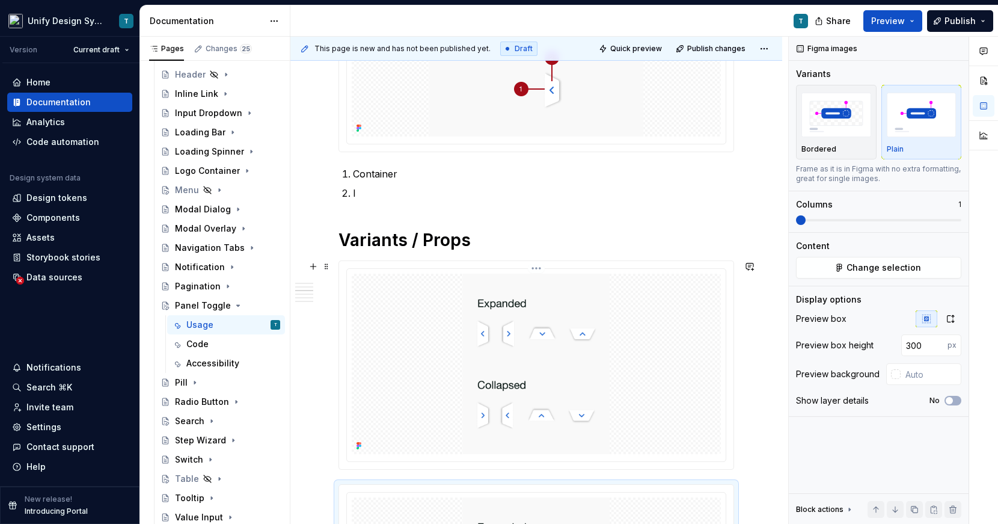
click at [382, 339] on div at bounding box center [536, 364] width 369 height 180
click at [351, 262] on div at bounding box center [536, 365] width 394 height 208
click at [327, 267] on span at bounding box center [327, 266] width 10 height 17
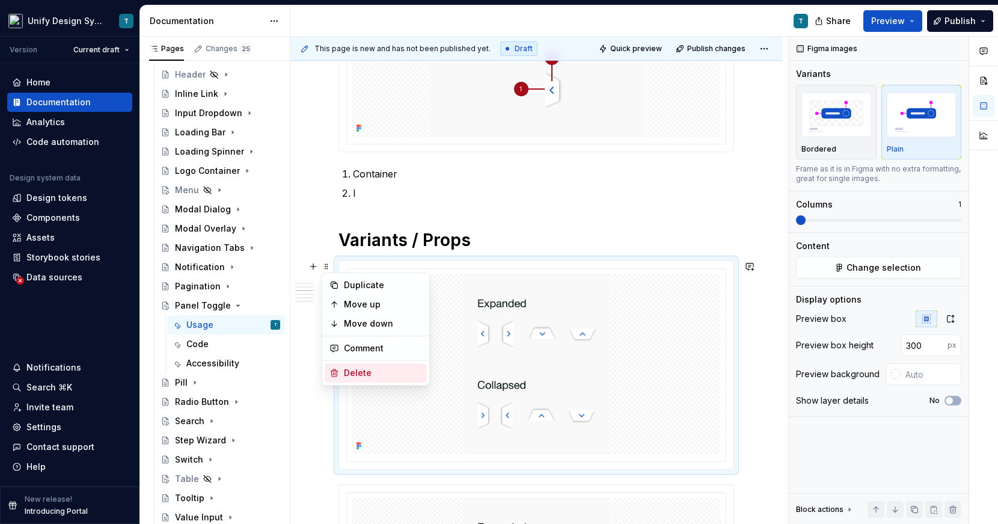
click at [351, 369] on div "Delete" at bounding box center [383, 373] width 78 height 12
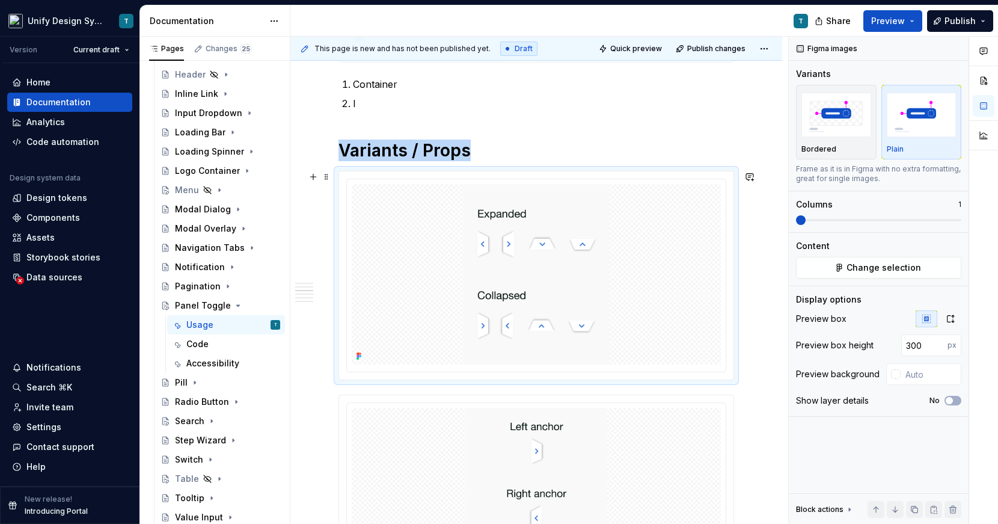
scroll to position [539, 0]
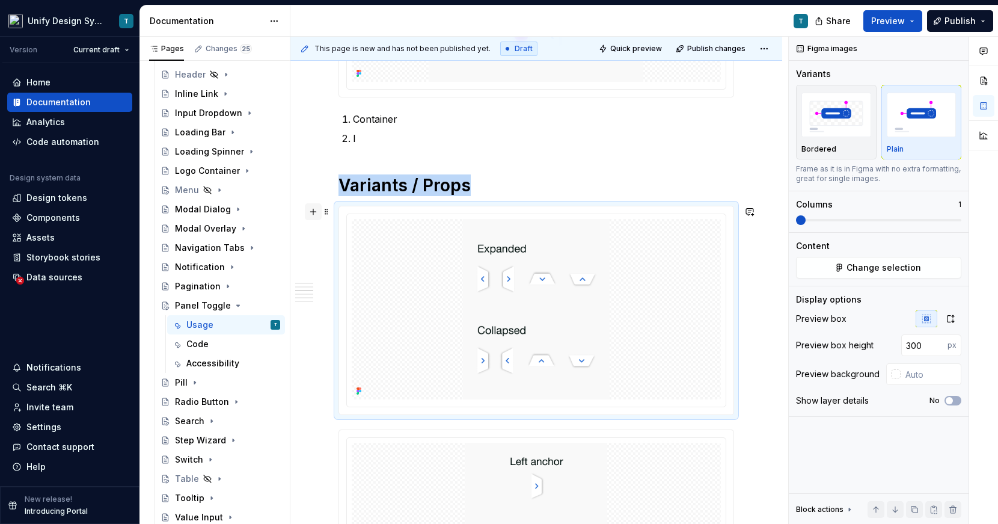
click at [314, 213] on button "button" at bounding box center [313, 211] width 17 height 17
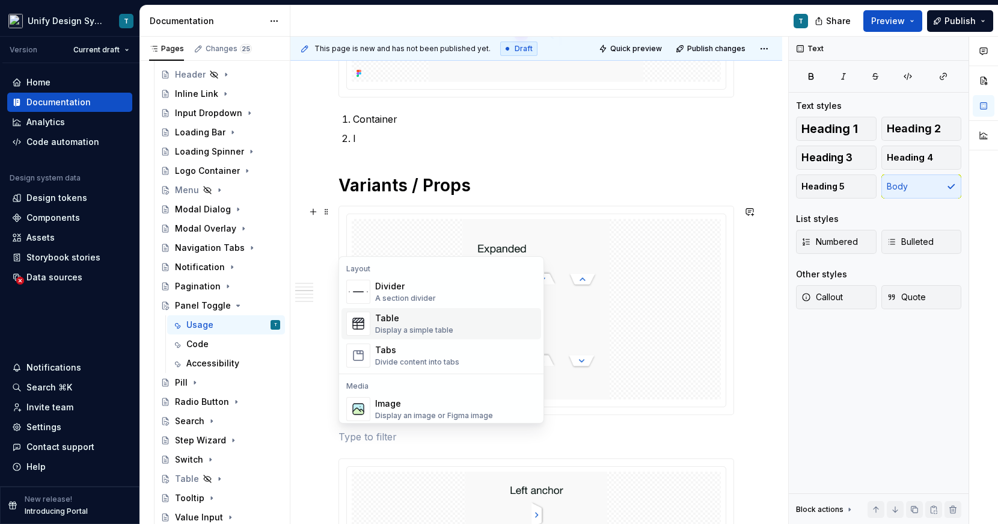
scroll to position [402, 0]
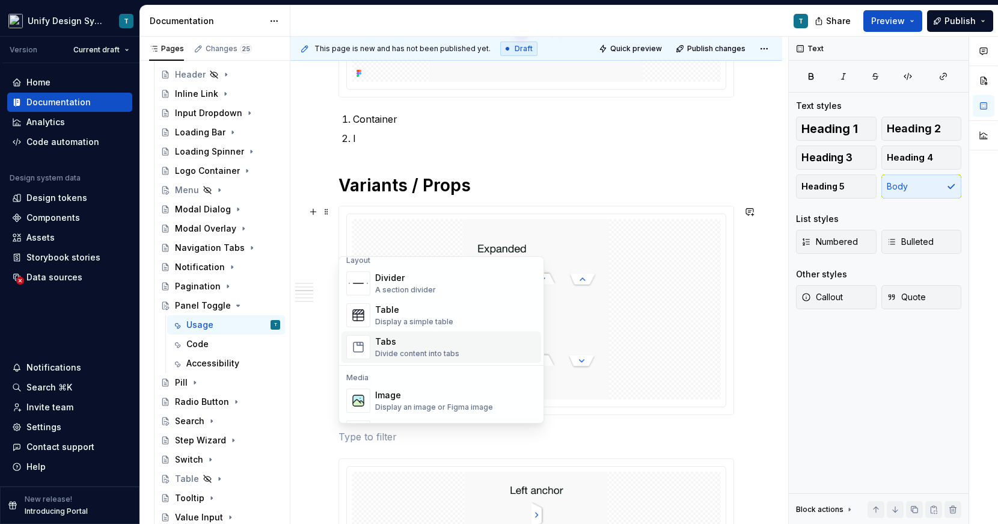
click at [391, 341] on div "Tabs" at bounding box center [417, 342] width 84 height 12
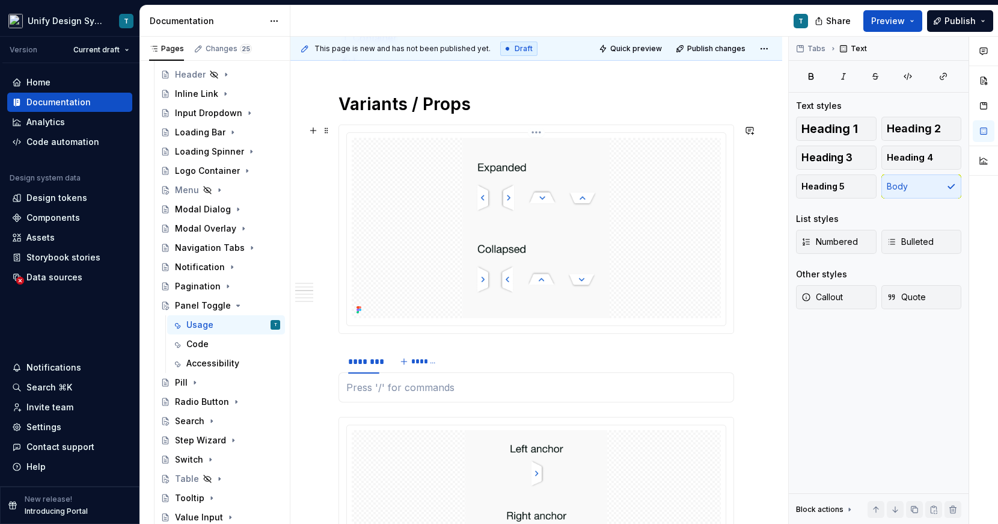
scroll to position [654, 0]
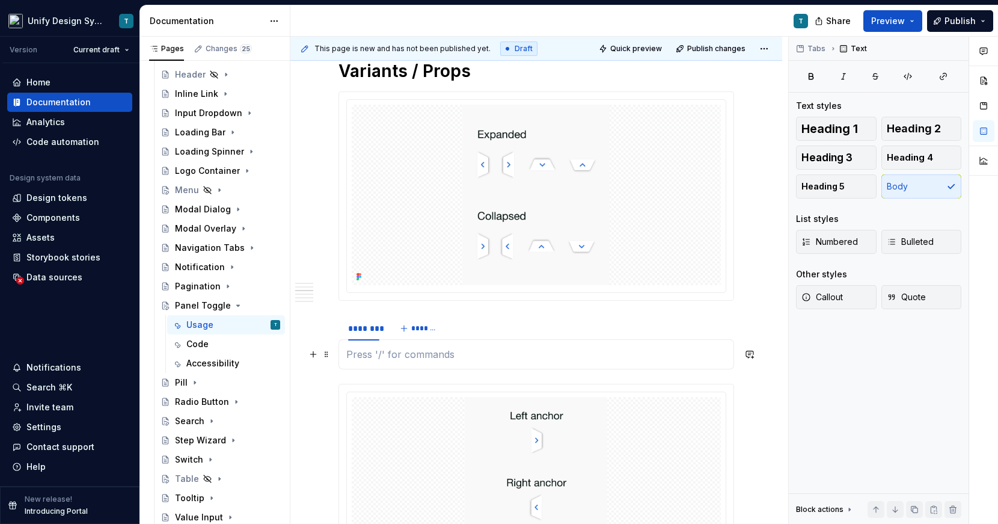
click at [356, 357] on p at bounding box center [536, 354] width 380 height 14
click at [369, 333] on div "********" at bounding box center [363, 328] width 31 height 12
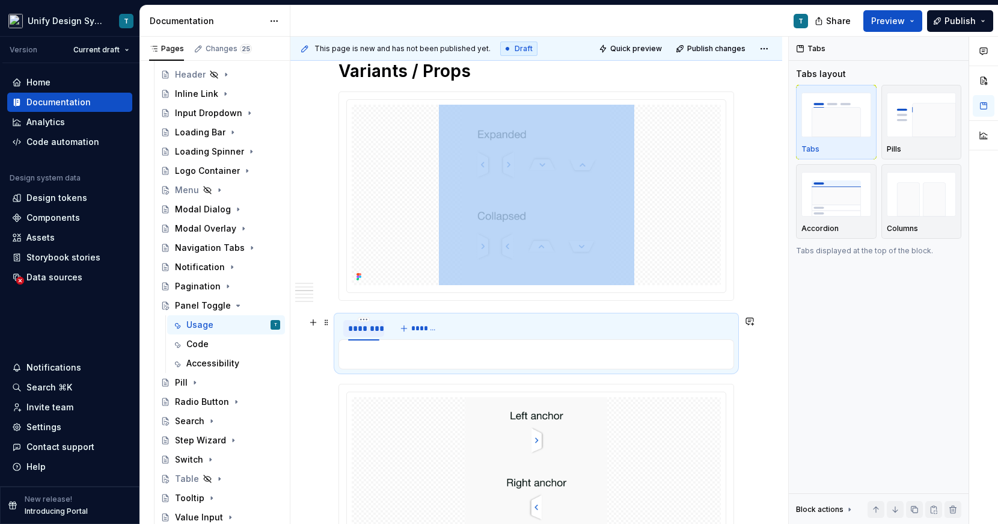
click at [369, 333] on div "********" at bounding box center [363, 328] width 31 height 12
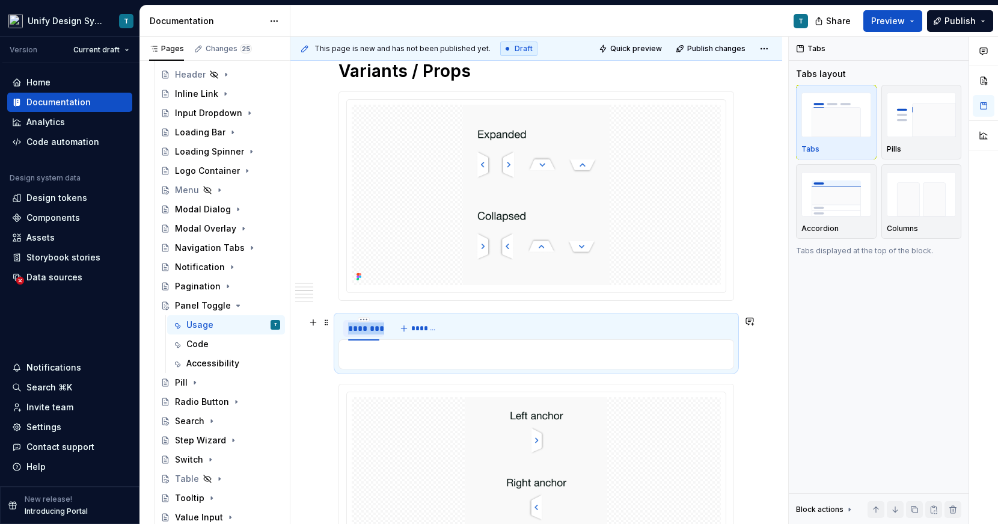
click at [369, 333] on div "********" at bounding box center [363, 328] width 31 height 12
type input "*******"
click at [411, 328] on span "*******" at bounding box center [422, 328] width 27 height 10
click at [406, 321] on html "Unify Design System T Version Current draft Home Documentation Analytics Code a…" at bounding box center [499, 262] width 998 height 524
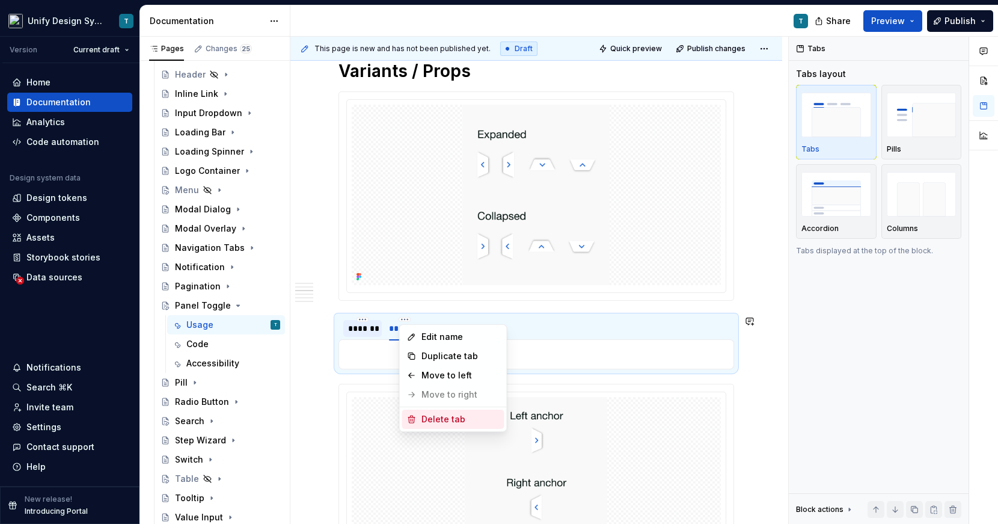
click at [423, 421] on div "Delete tab" at bounding box center [461, 419] width 78 height 12
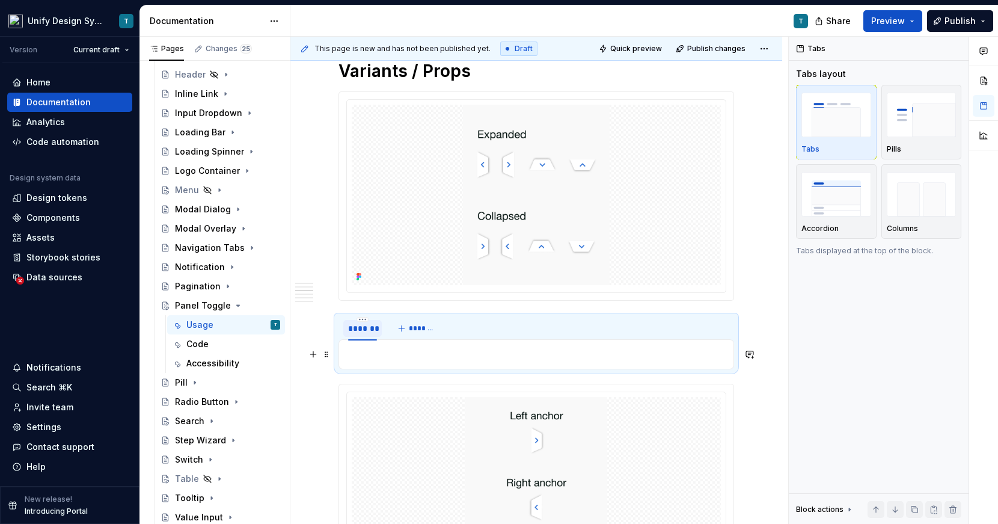
click at [360, 361] on p at bounding box center [536, 354] width 380 height 14
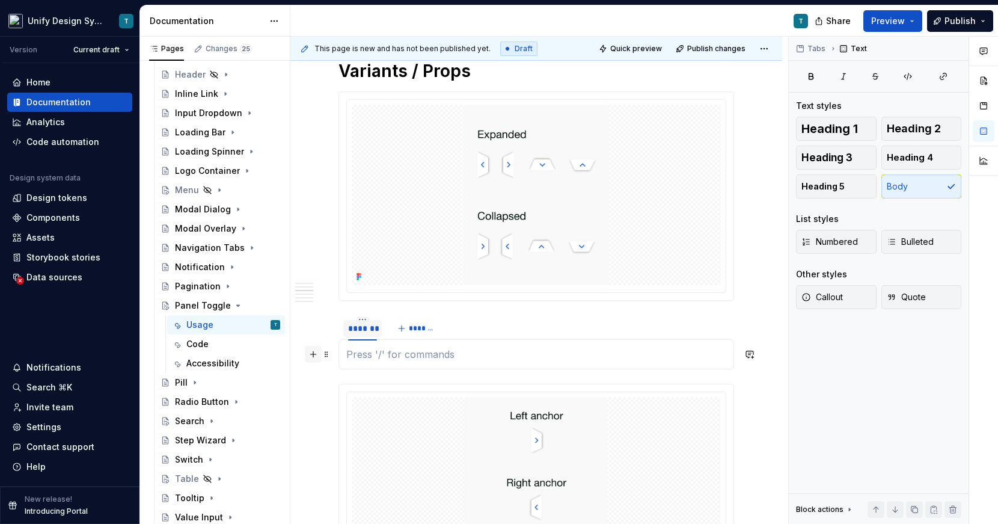
click at [316, 355] on button "button" at bounding box center [313, 354] width 17 height 17
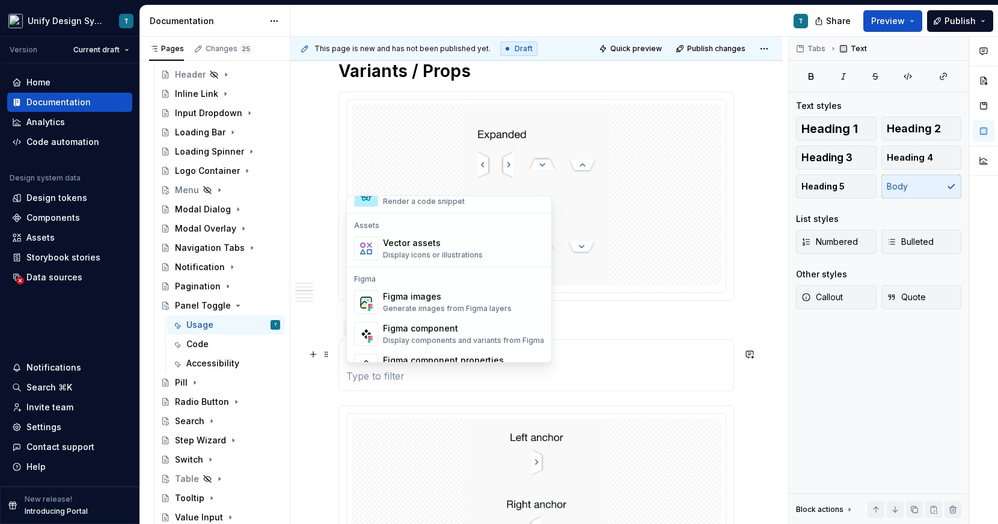
scroll to position [1007, 0]
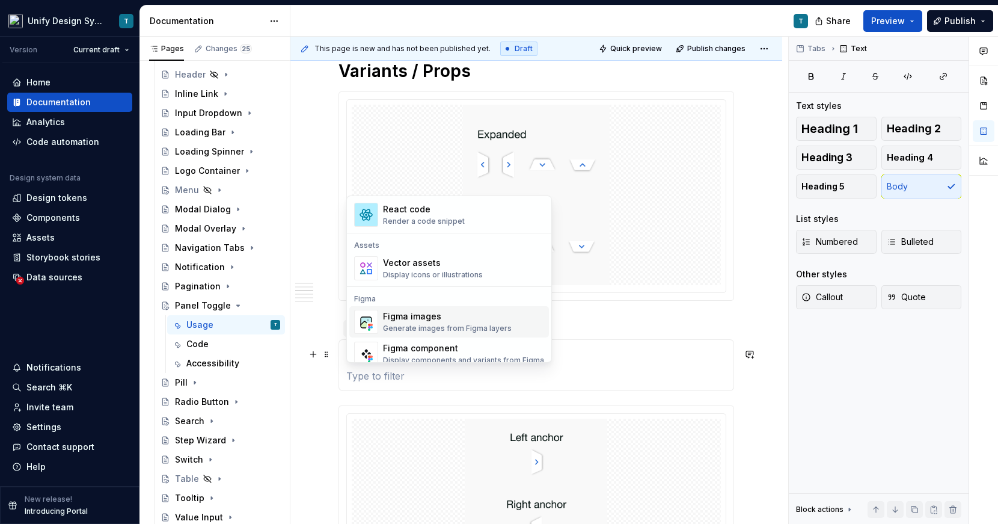
click at [411, 317] on div "Figma images" at bounding box center [447, 316] width 129 height 12
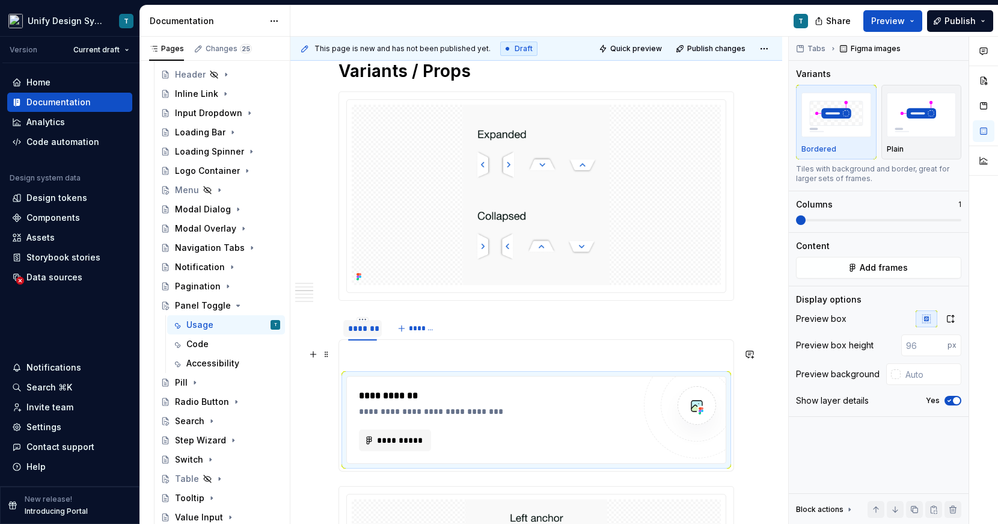
click at [358, 354] on p at bounding box center [536, 354] width 380 height 14
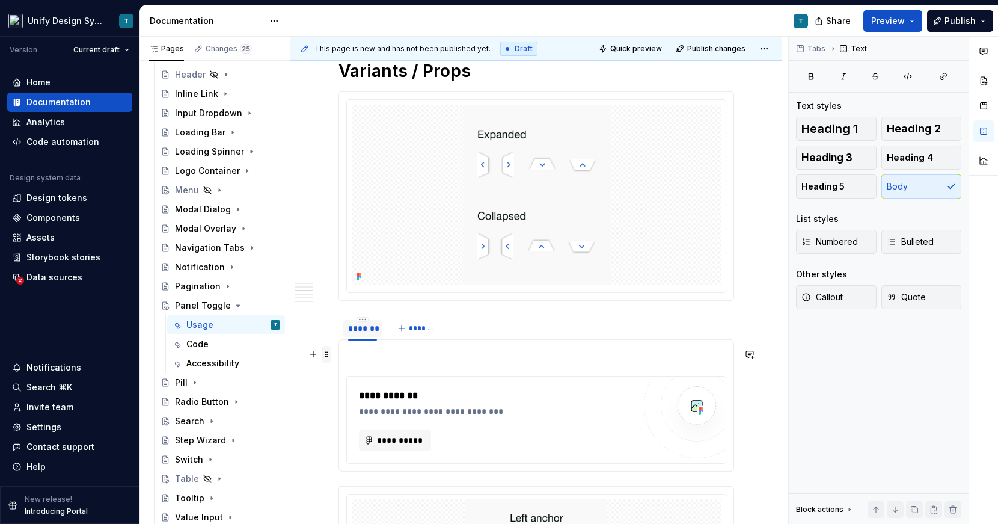
click at [328, 356] on span at bounding box center [327, 354] width 10 height 17
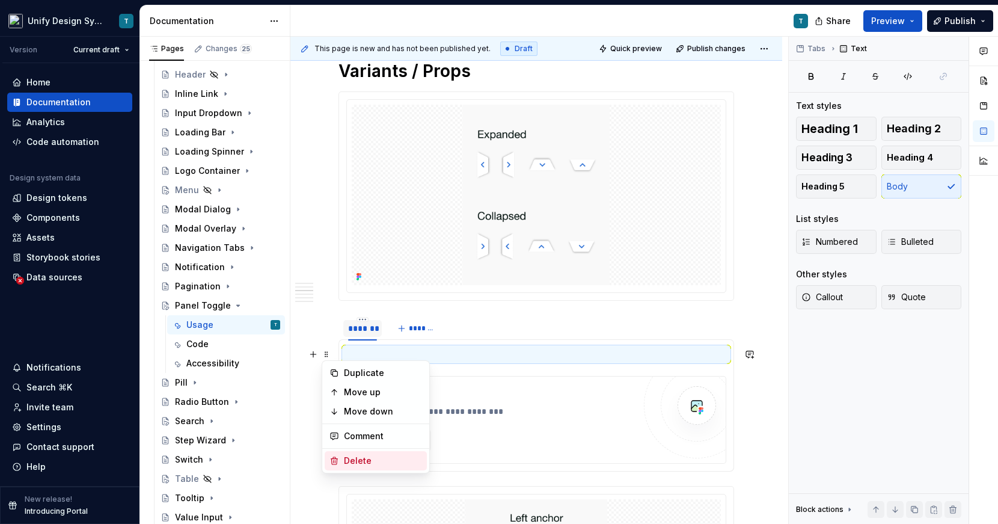
click at [346, 461] on div "Delete" at bounding box center [383, 461] width 78 height 12
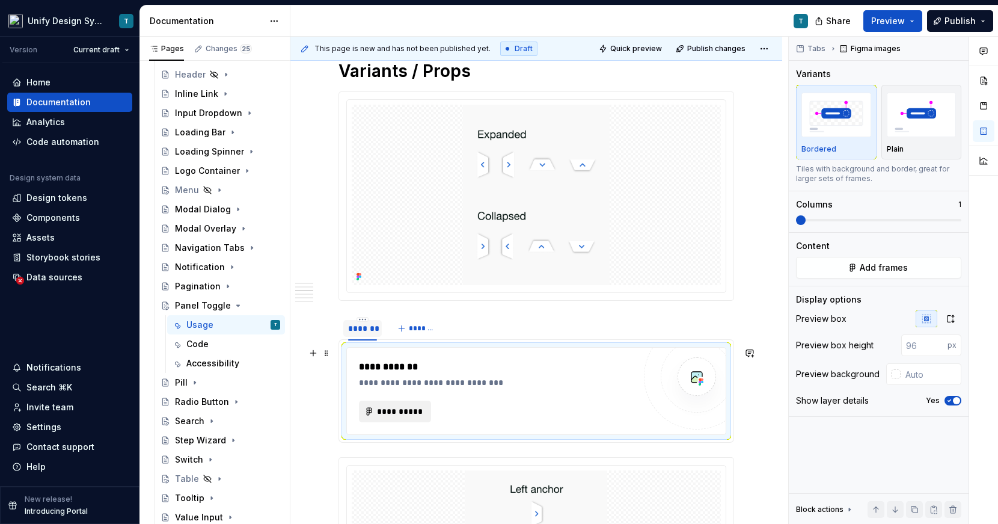
click at [389, 408] on span "**********" at bounding box center [399, 411] width 47 height 12
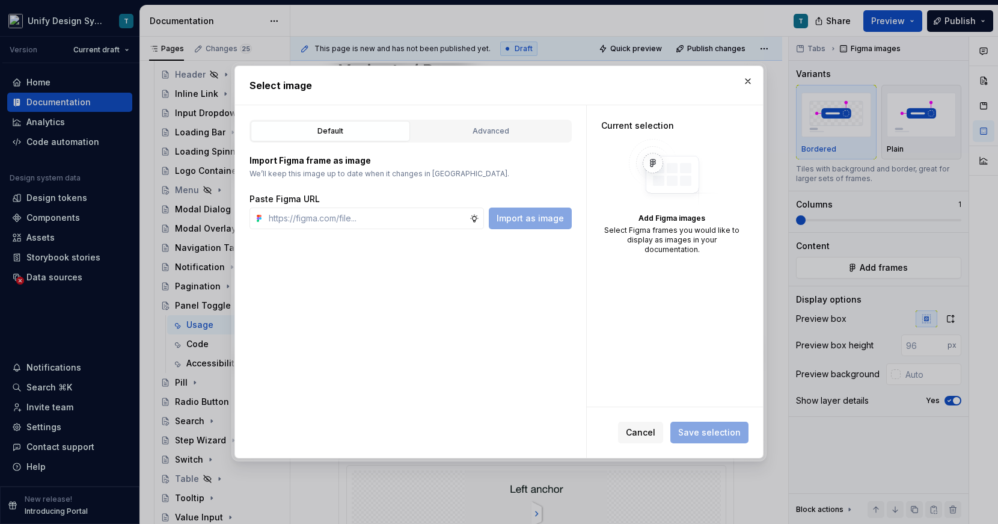
type textarea "*"
click at [536, 134] on div "Advanced" at bounding box center [490, 131] width 151 height 12
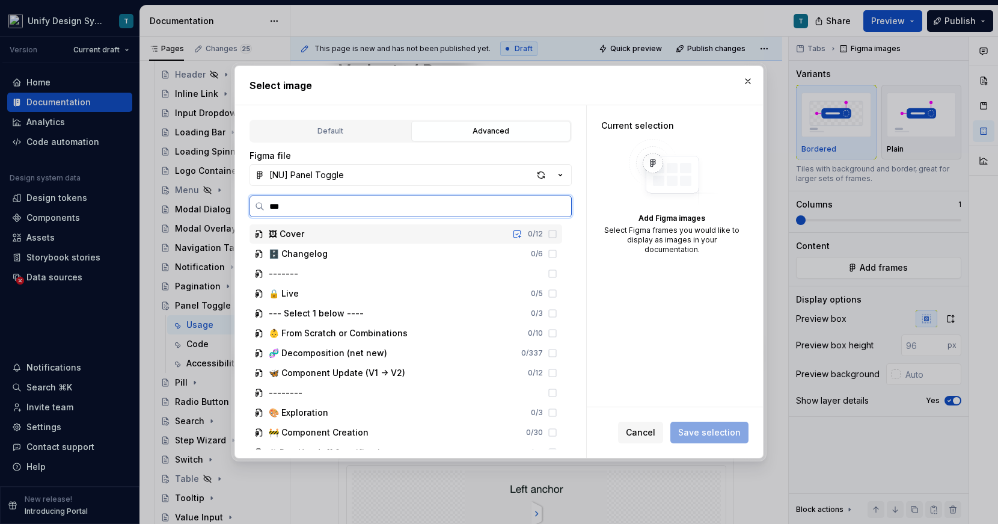
type input "****"
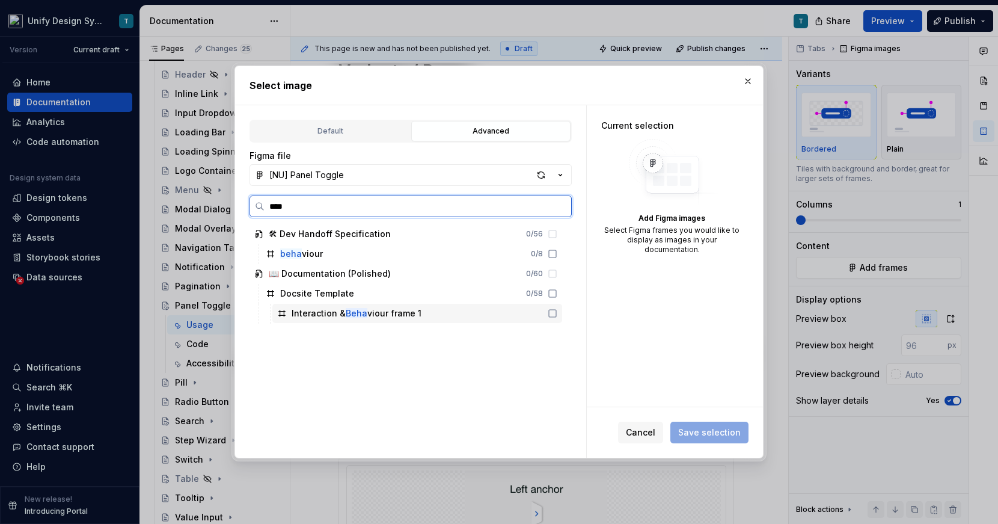
click at [346, 310] on mark "Beha" at bounding box center [357, 313] width 22 height 10
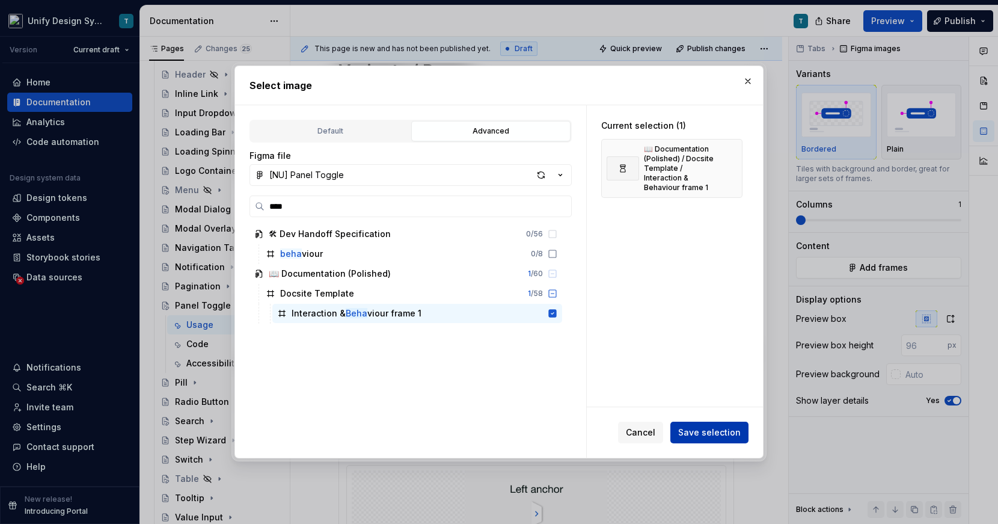
click at [704, 429] on span "Save selection" at bounding box center [709, 432] width 63 height 12
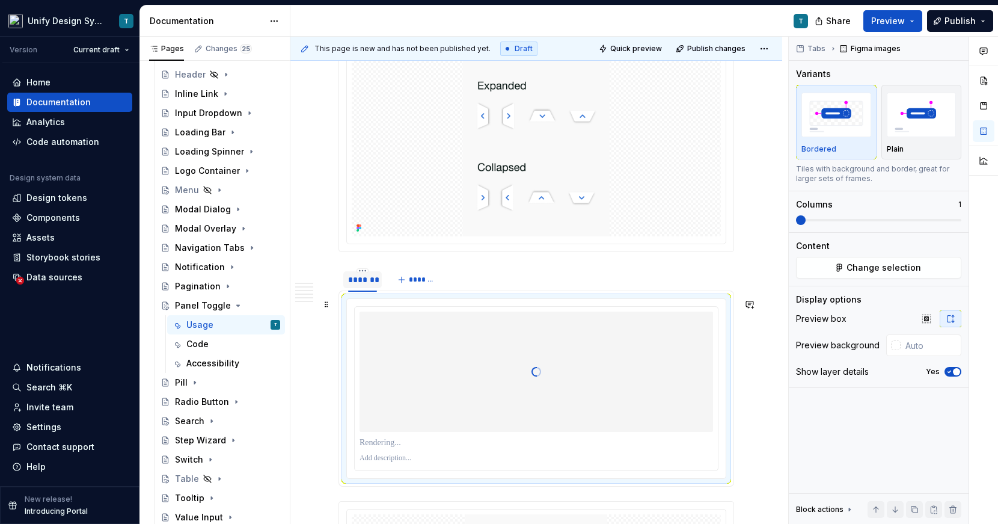
scroll to position [705, 0]
click at [919, 373] on span "button" at bounding box center [956, 371] width 7 height 7
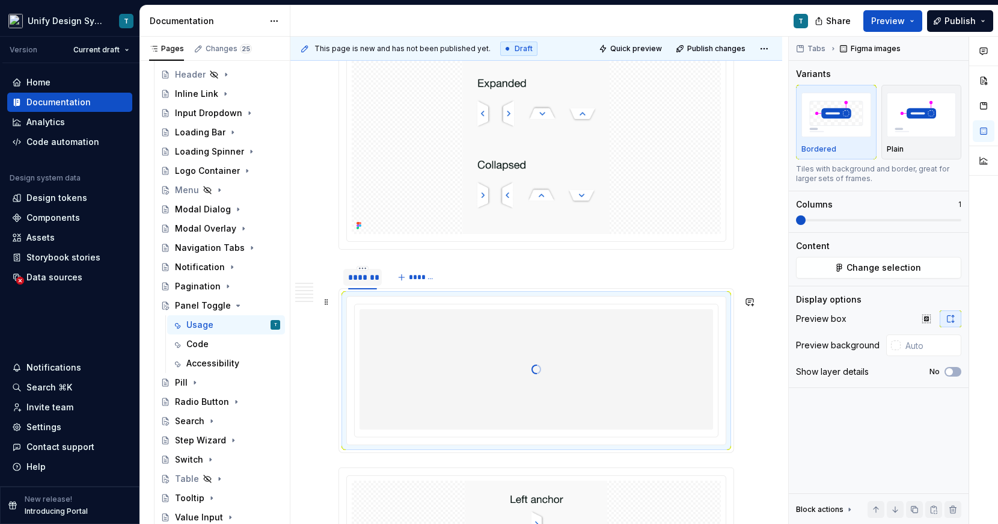
click at [432, 374] on div at bounding box center [537, 369] width 354 height 120
click at [363, 268] on html "Unify Design System T Version Current draft Home Documentation Analytics Code a…" at bounding box center [499, 262] width 998 height 524
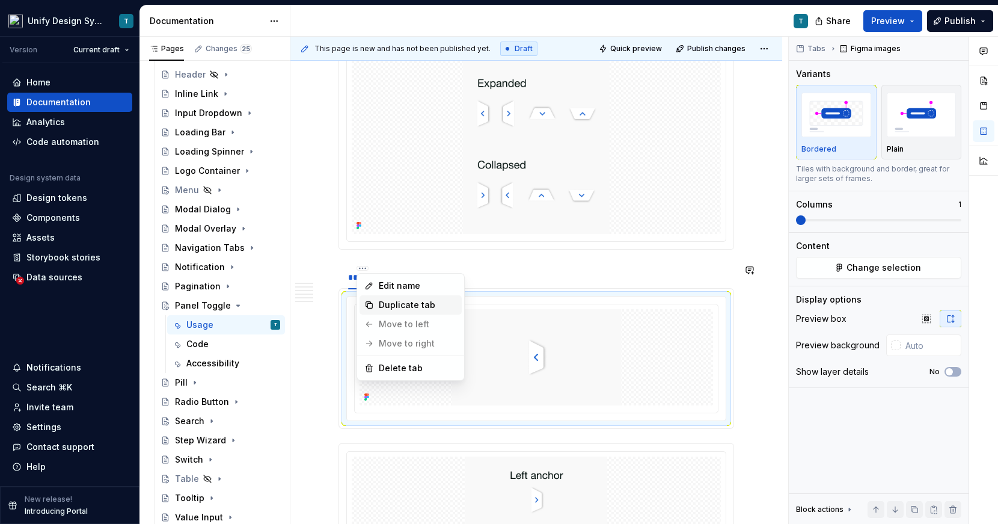
click at [380, 302] on div "Duplicate tab" at bounding box center [418, 305] width 78 height 12
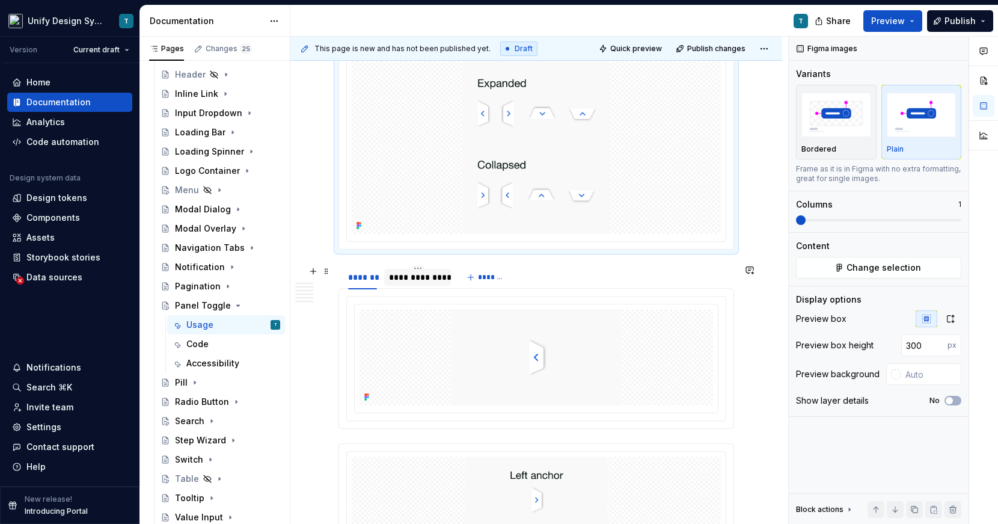
click at [406, 281] on div "**********" at bounding box center [417, 277] width 57 height 12
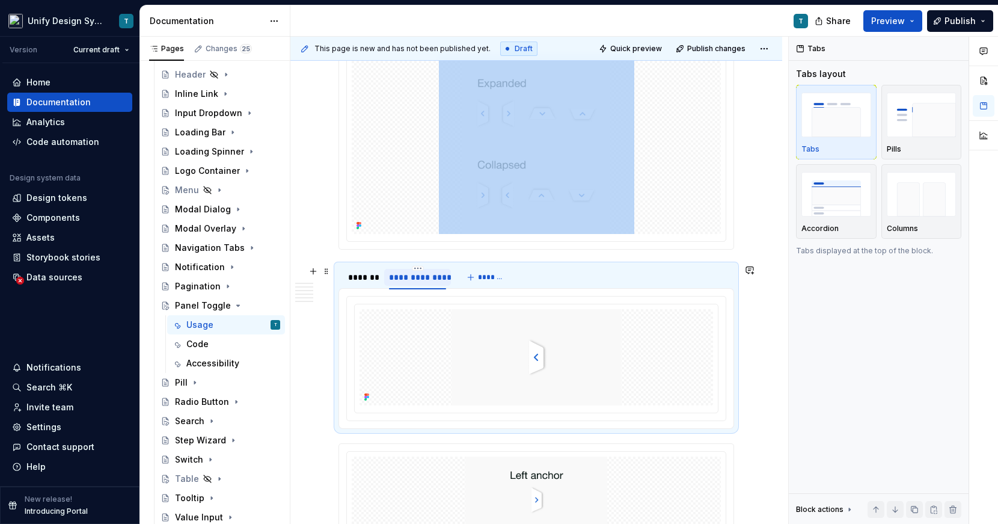
click at [406, 281] on div "**********" at bounding box center [417, 277] width 57 height 12
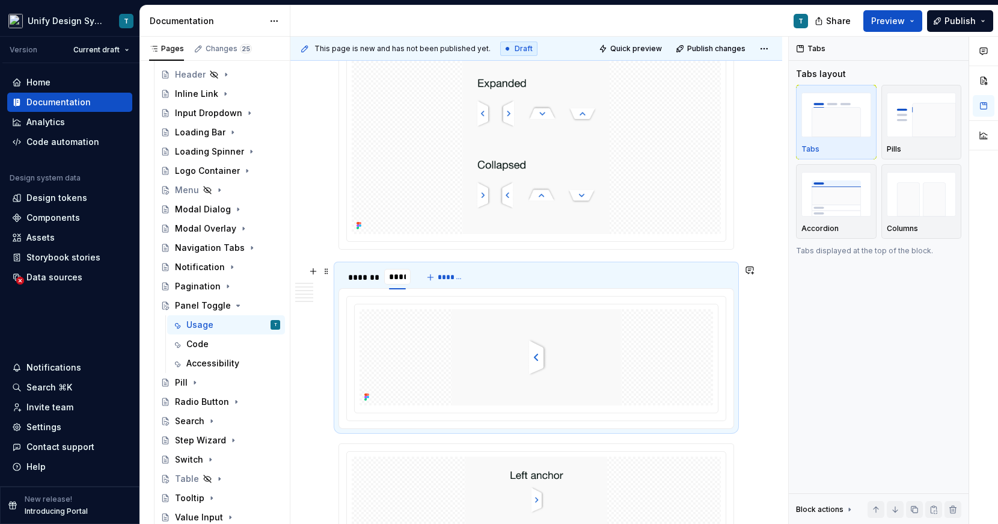
type input "*****"
click at [551, 373] on img at bounding box center [537, 357] width 170 height 96
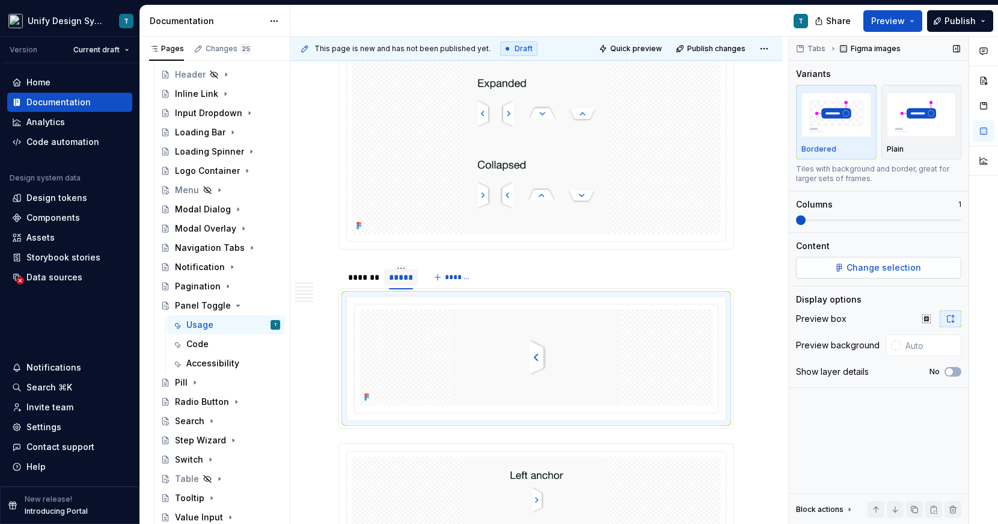
click at [867, 265] on span "Change selection" at bounding box center [884, 268] width 75 height 12
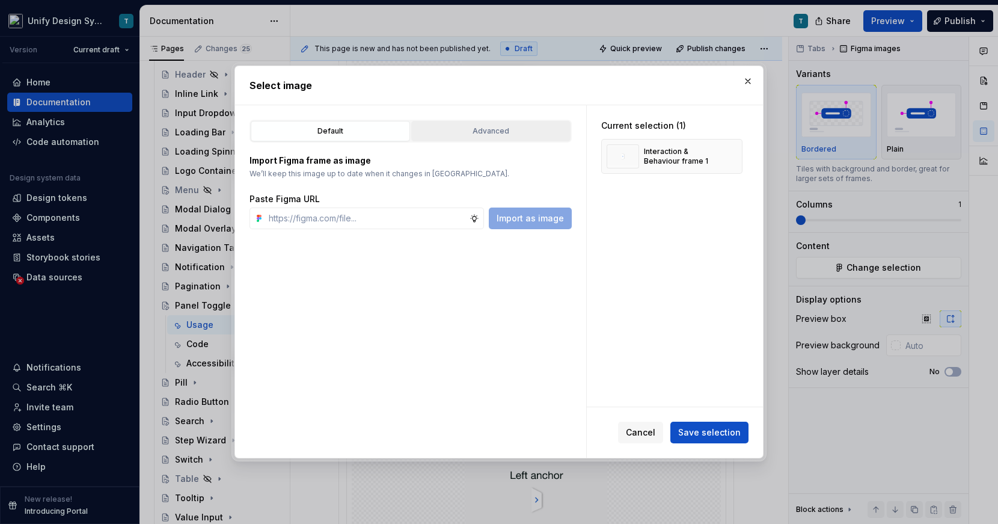
click at [493, 133] on div "Advanced" at bounding box center [490, 131] width 151 height 12
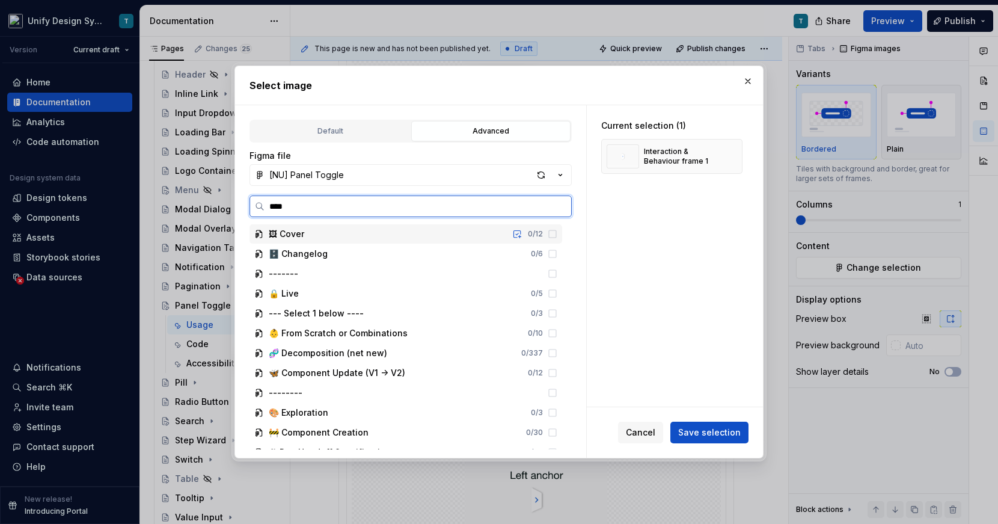
type input "*****"
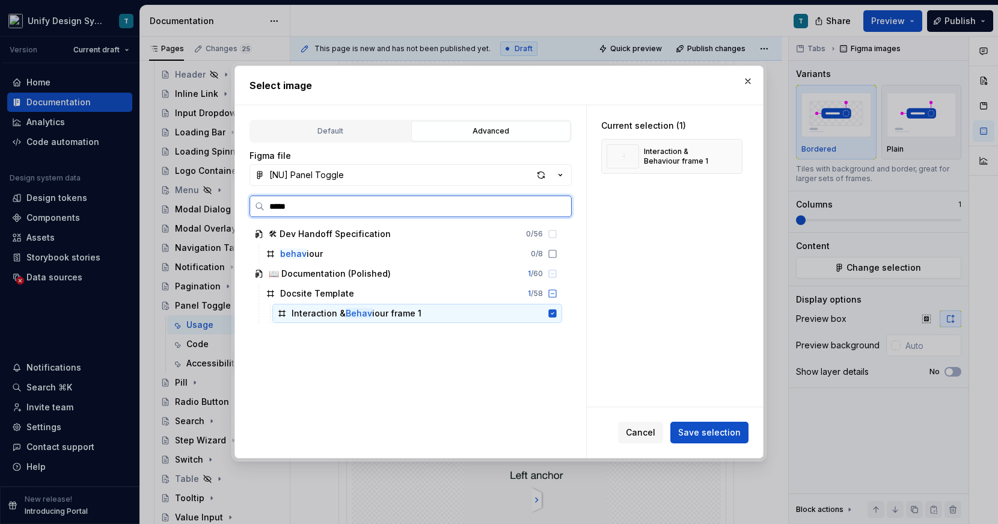
click at [390, 311] on div "Interaction & Behav iour frame 1" at bounding box center [357, 313] width 130 height 12
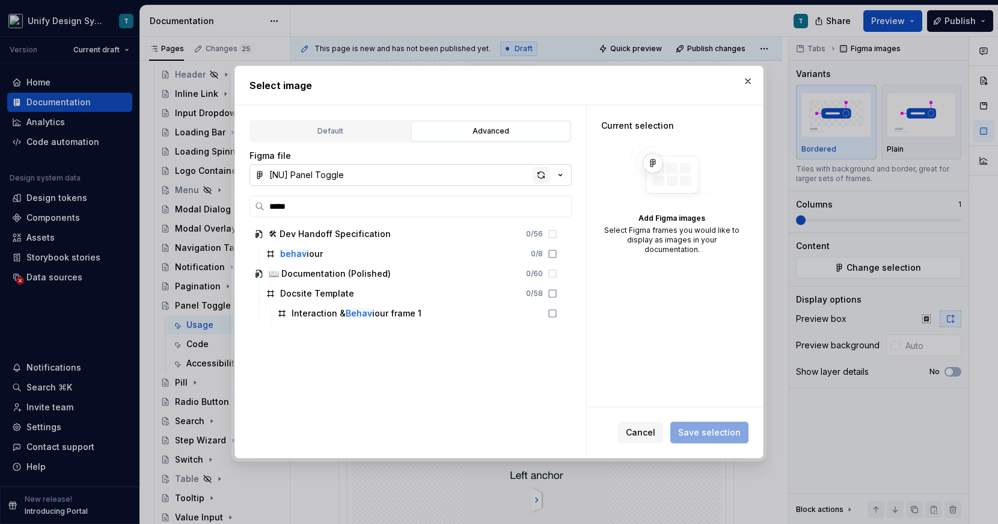
click at [545, 178] on div "button" at bounding box center [541, 175] width 17 height 17
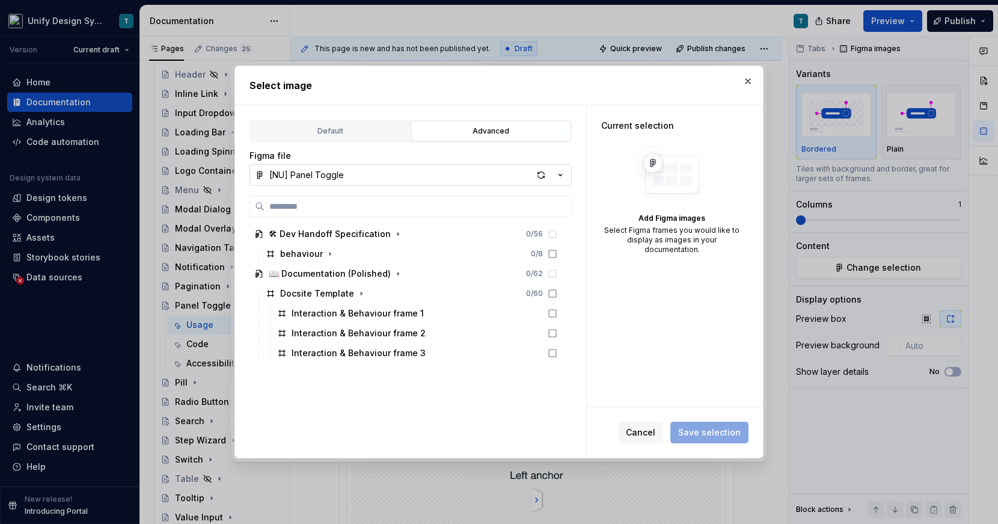
type textarea "*"
click at [404, 334] on div "Interaction & Behaviour frame 2" at bounding box center [359, 333] width 134 height 12
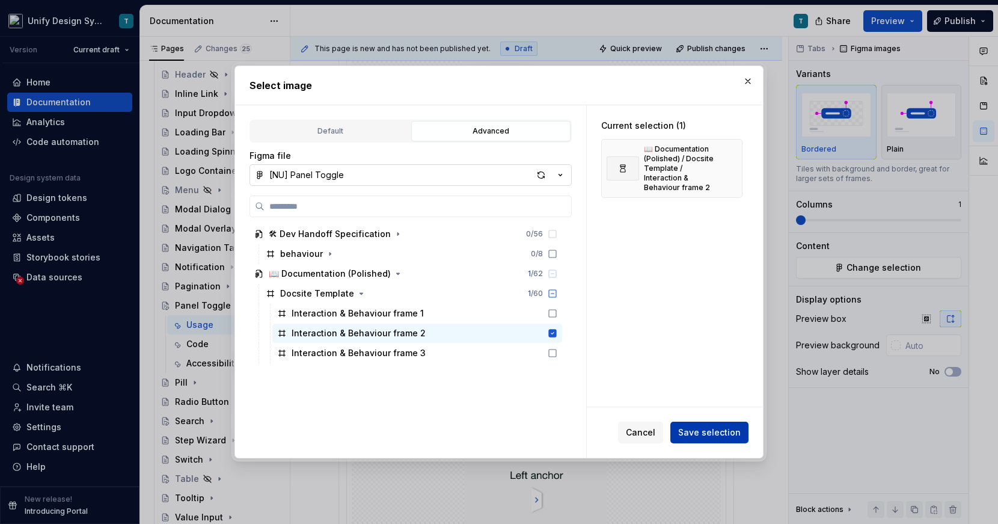
click at [710, 430] on span "Save selection" at bounding box center [709, 432] width 63 height 12
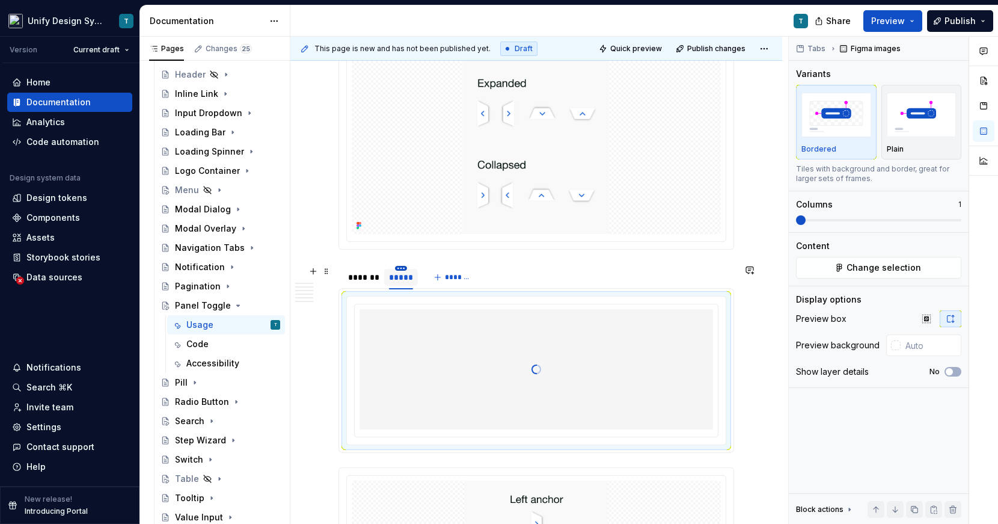
click at [402, 268] on html "Unify Design System T Version Current draft Home Documentation Analytics Code a…" at bounding box center [499, 262] width 998 height 524
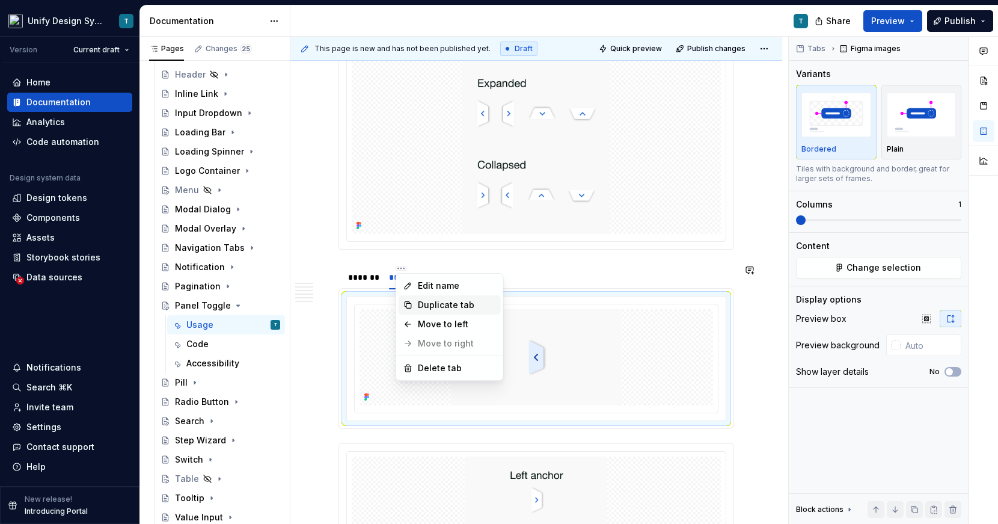
click at [420, 299] on div "Duplicate tab" at bounding box center [457, 305] width 78 height 12
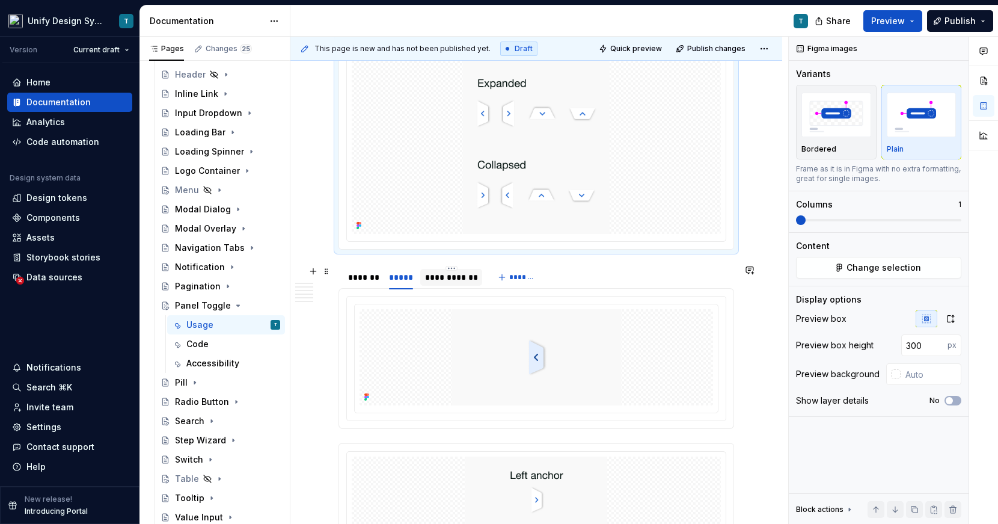
click at [453, 275] on div "**********" at bounding box center [451, 277] width 52 height 12
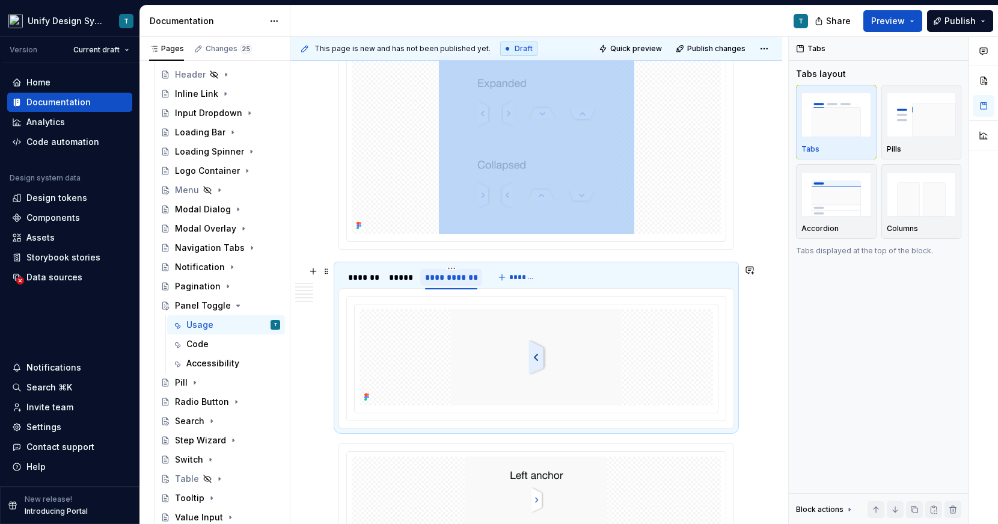
click at [453, 275] on div "**********" at bounding box center [451, 277] width 52 height 12
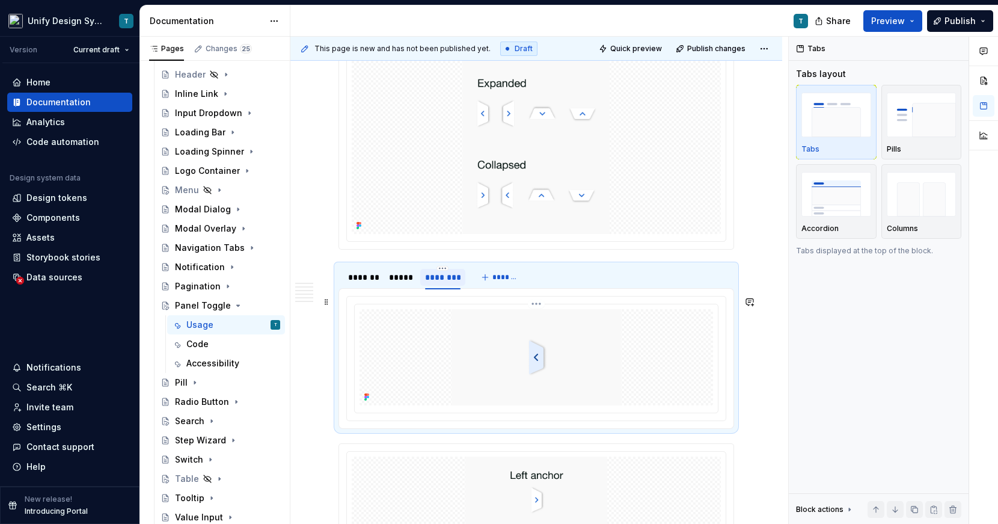
click at [535, 373] on img at bounding box center [537, 357] width 170 height 96
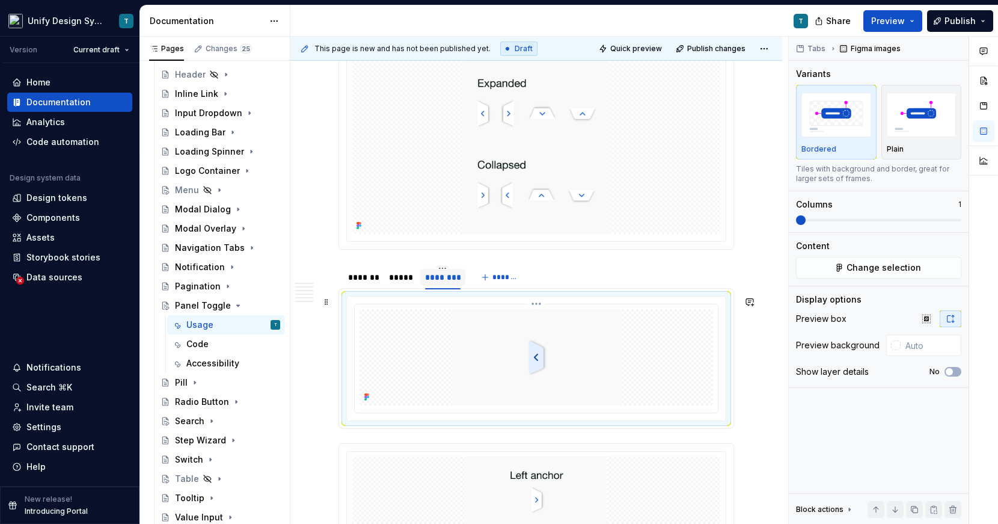
click at [577, 349] on img at bounding box center [537, 357] width 170 height 96
click at [851, 263] on span "Change selection" at bounding box center [884, 268] width 75 height 12
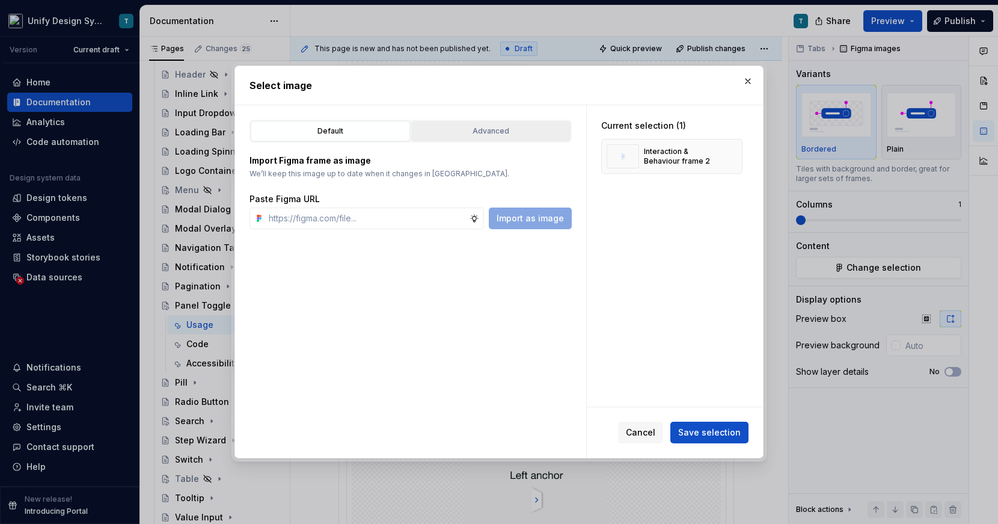
click at [536, 138] on button "Advanced" at bounding box center [490, 131] width 159 height 20
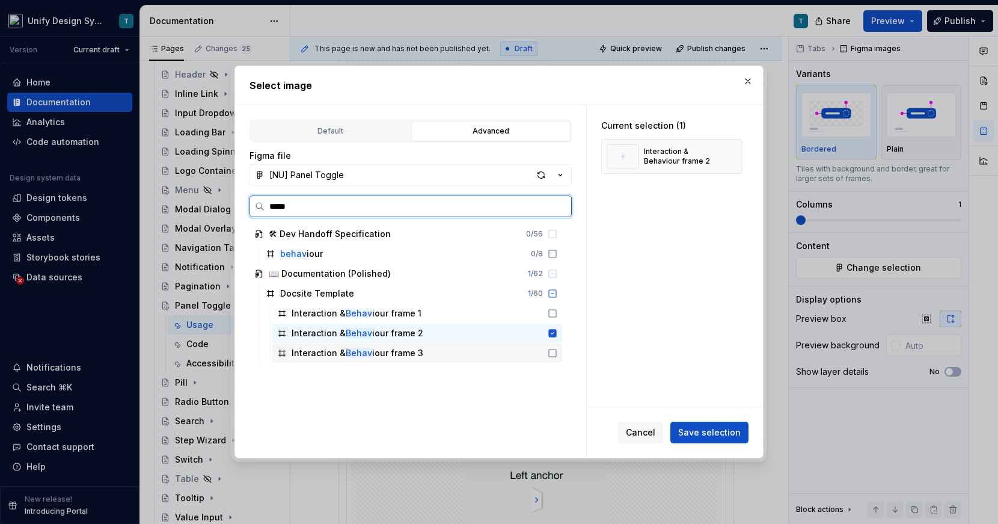
click at [386, 356] on div "Interaction & Behav iour frame 3" at bounding box center [358, 353] width 132 height 12
click at [420, 332] on div "Interaction & Behav iour frame 2" at bounding box center [417, 332] width 290 height 19
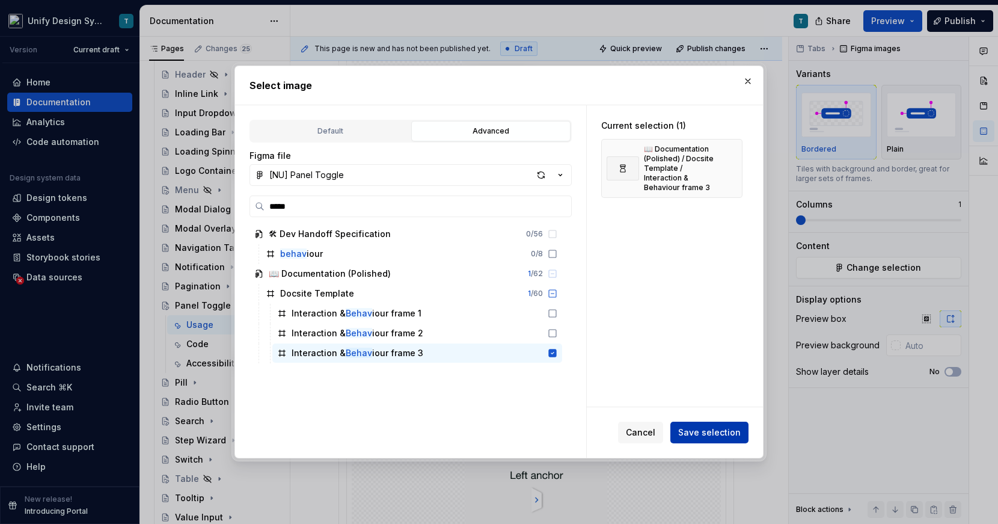
click at [703, 426] on button "Save selection" at bounding box center [709, 433] width 78 height 22
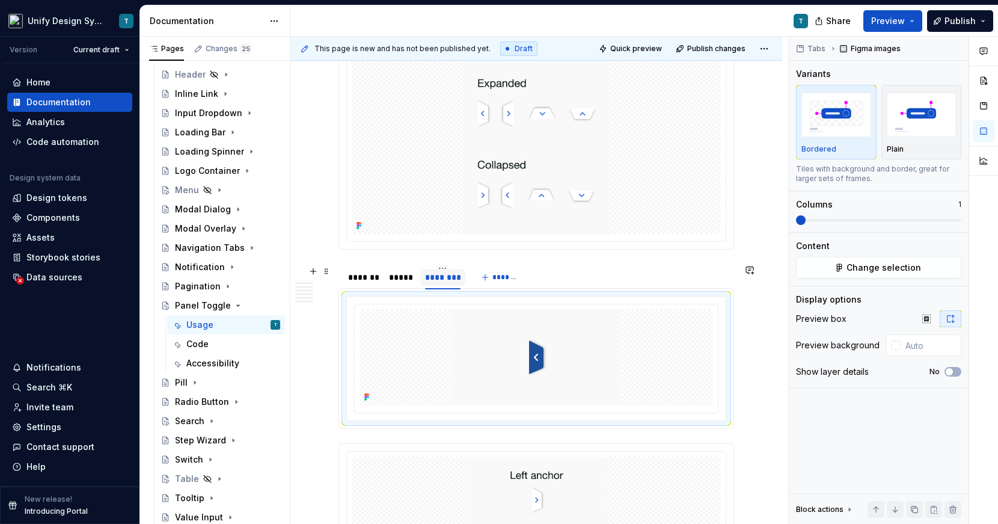
click at [399, 278] on div "*****" at bounding box center [401, 277] width 24 height 12
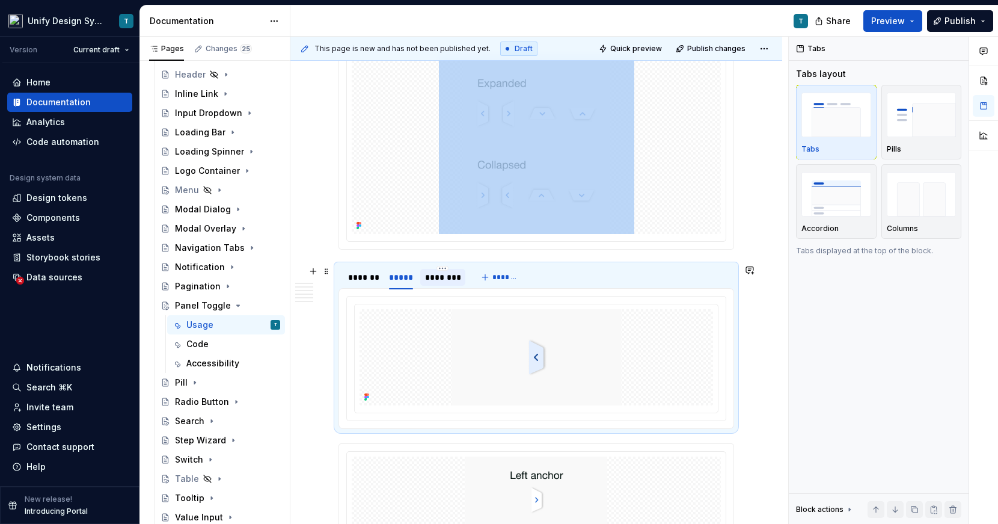
click at [364, 276] on div "*******" at bounding box center [362, 277] width 29 height 12
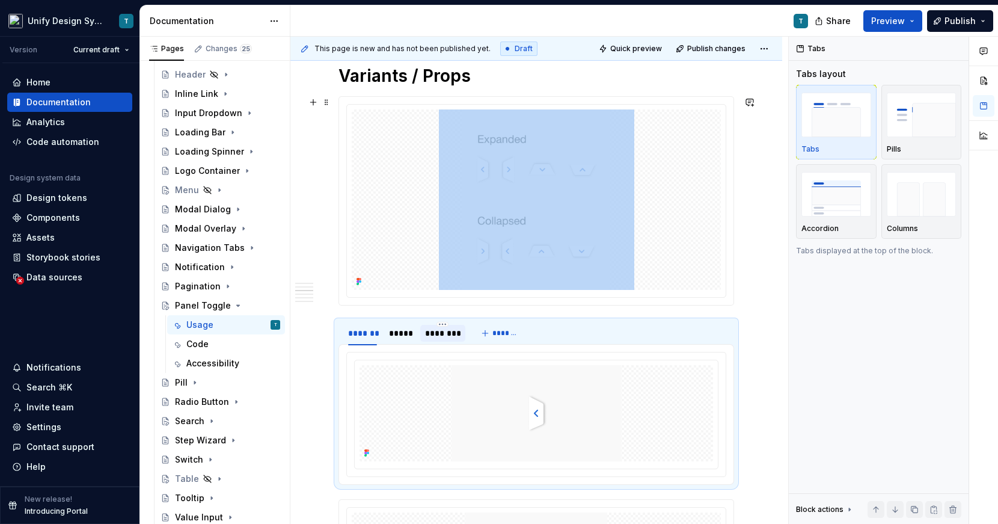
scroll to position [641, 0]
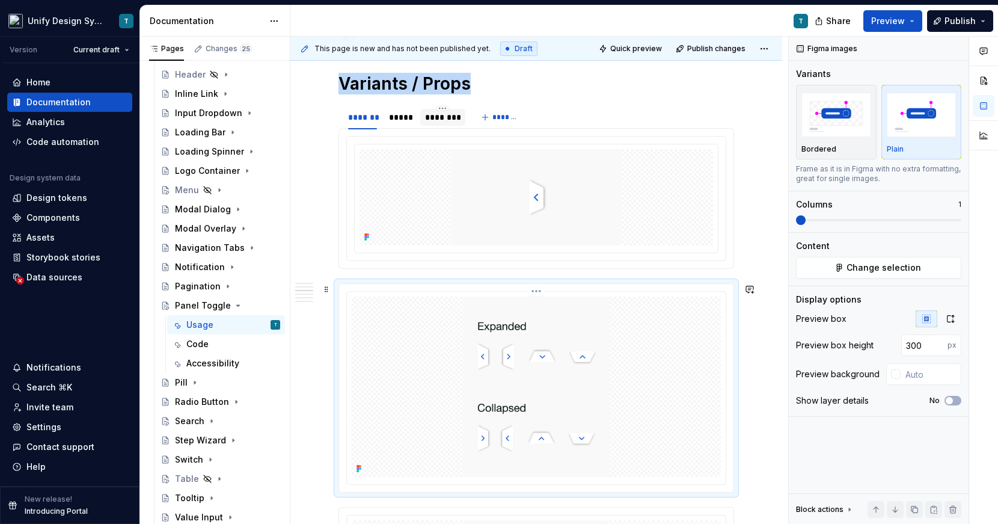
click at [497, 355] on img at bounding box center [536, 386] width 195 height 180
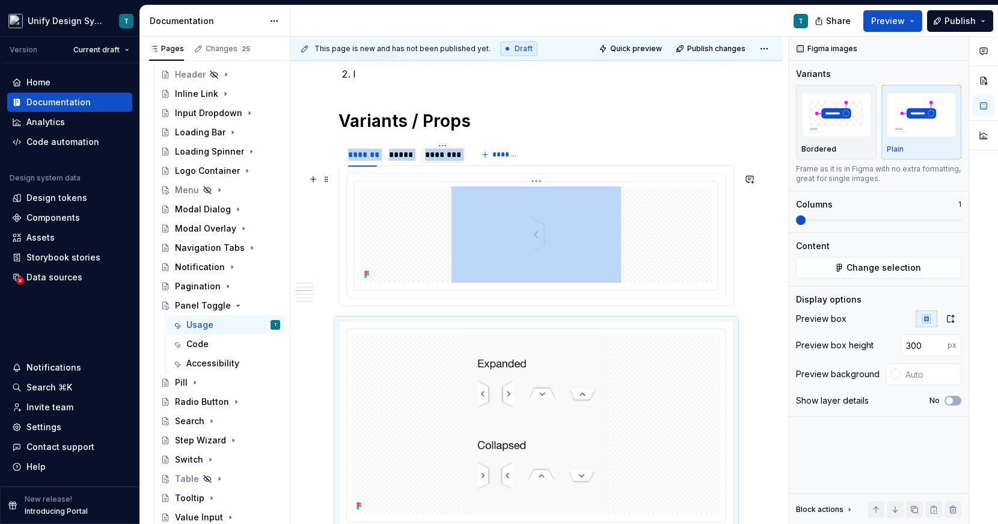
scroll to position [646, 0]
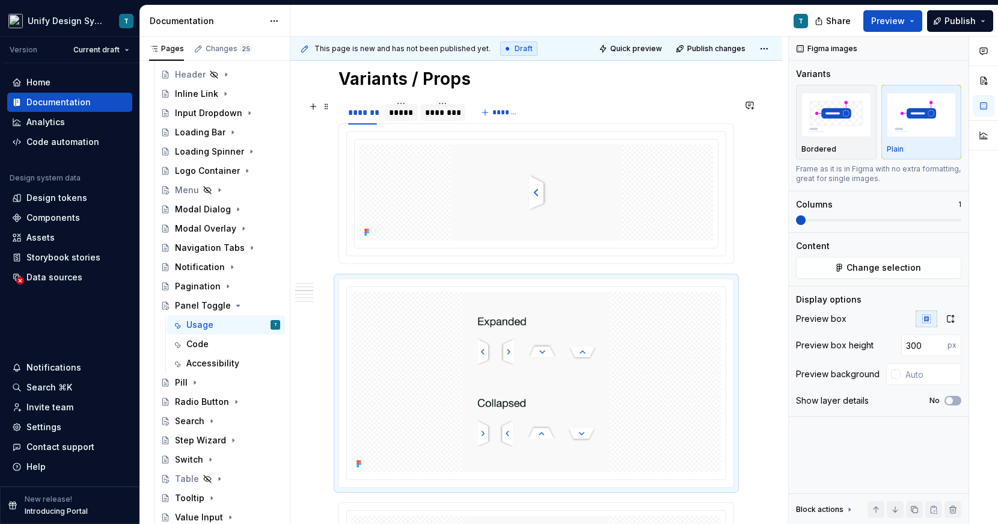
click at [399, 111] on div "*****" at bounding box center [401, 112] width 24 height 12
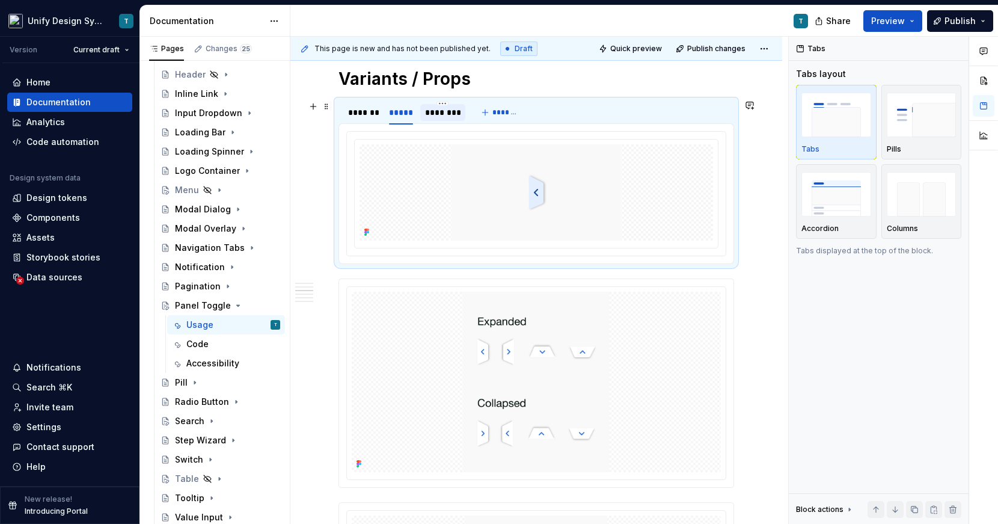
click at [433, 117] on div "********" at bounding box center [442, 112] width 35 height 12
click at [357, 115] on div "*******" at bounding box center [362, 112] width 29 height 12
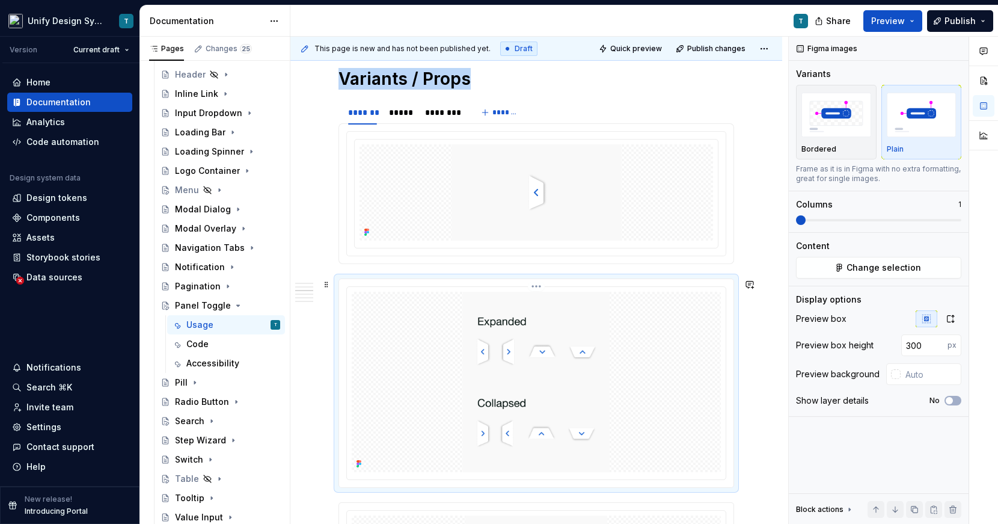
click at [439, 360] on div at bounding box center [536, 382] width 369 height 180
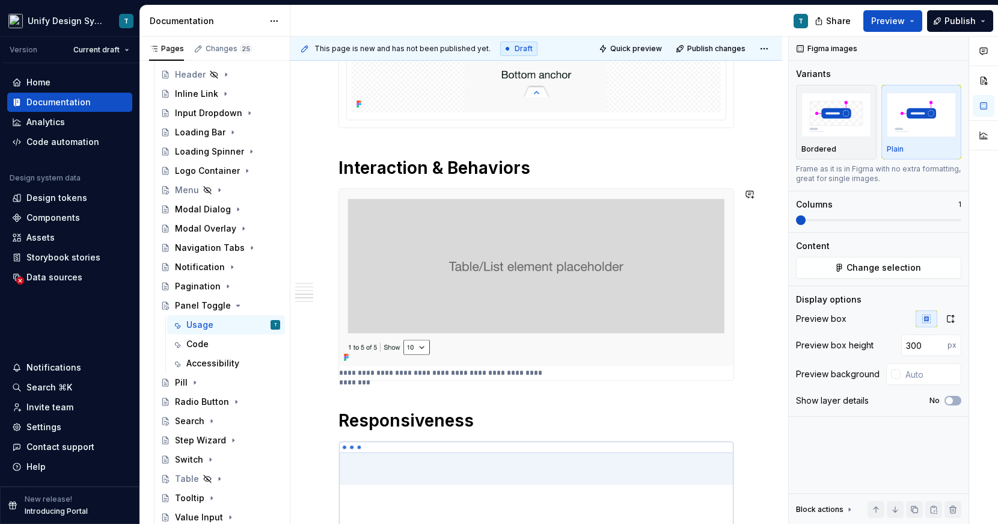
scroll to position [1319, 0]
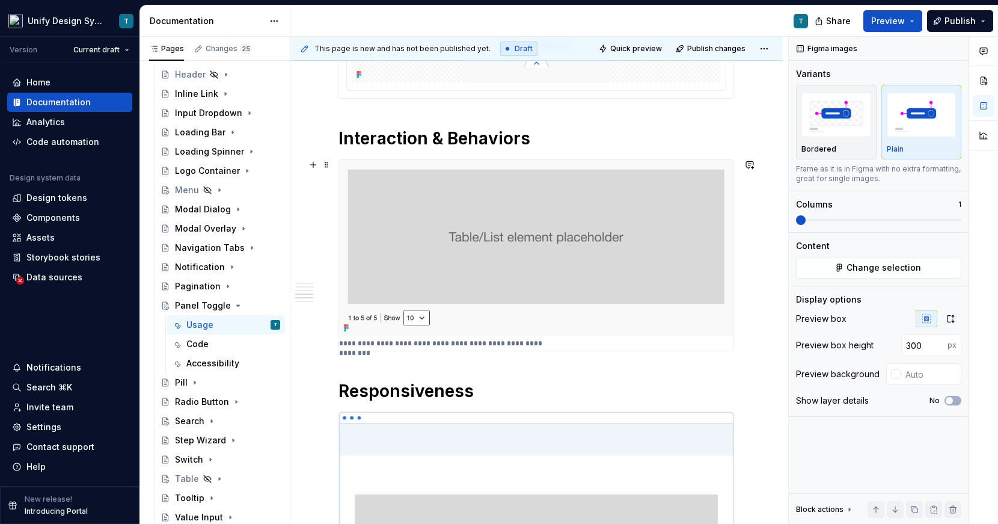
click at [468, 233] on img at bounding box center [536, 247] width 394 height 177
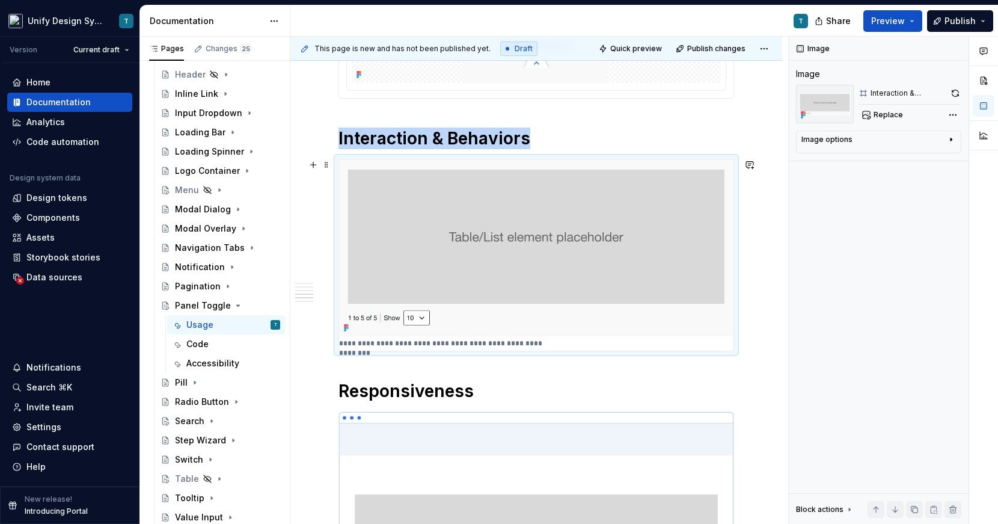
click at [468, 233] on img at bounding box center [536, 247] width 394 height 177
click at [326, 167] on span at bounding box center [327, 164] width 10 height 17
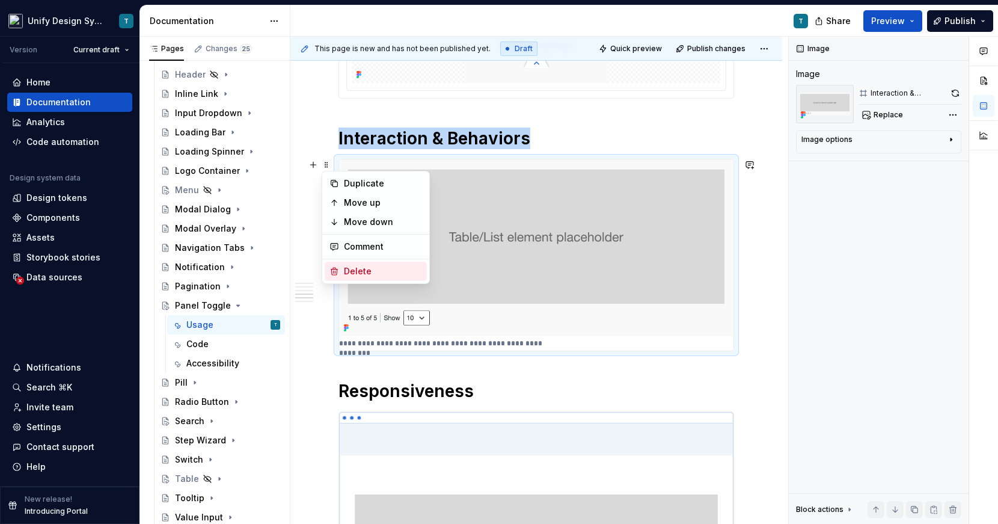
click at [352, 269] on div "Delete" at bounding box center [383, 271] width 78 height 12
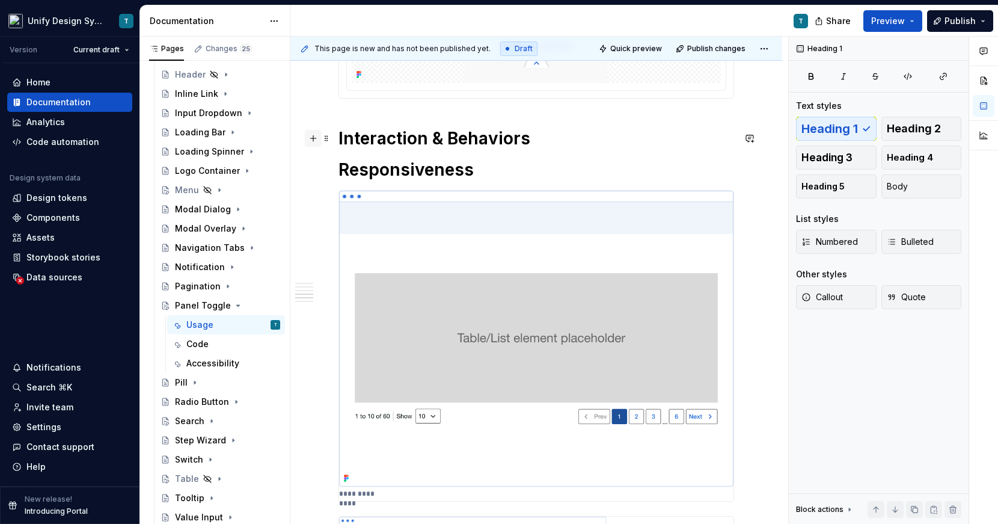
click at [316, 136] on button "button" at bounding box center [313, 138] width 17 height 17
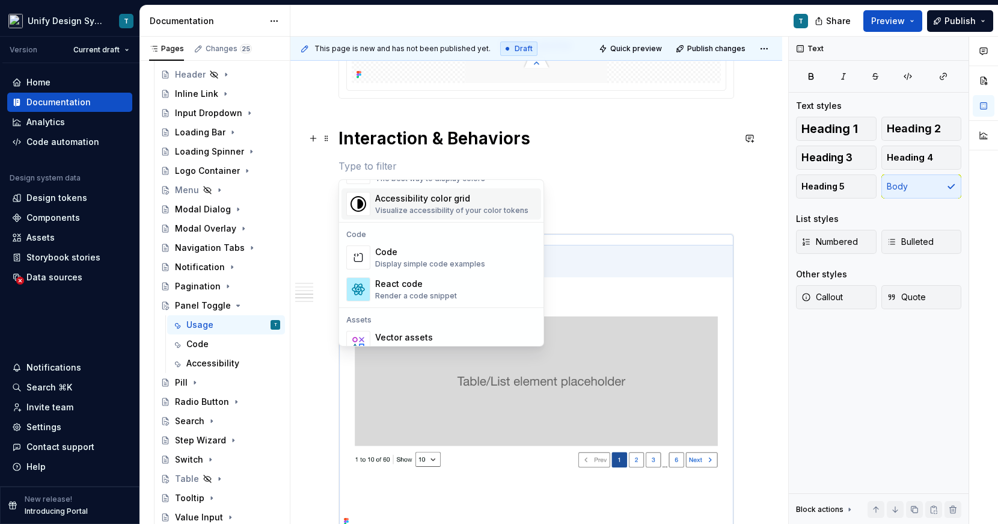
scroll to position [1068, 0]
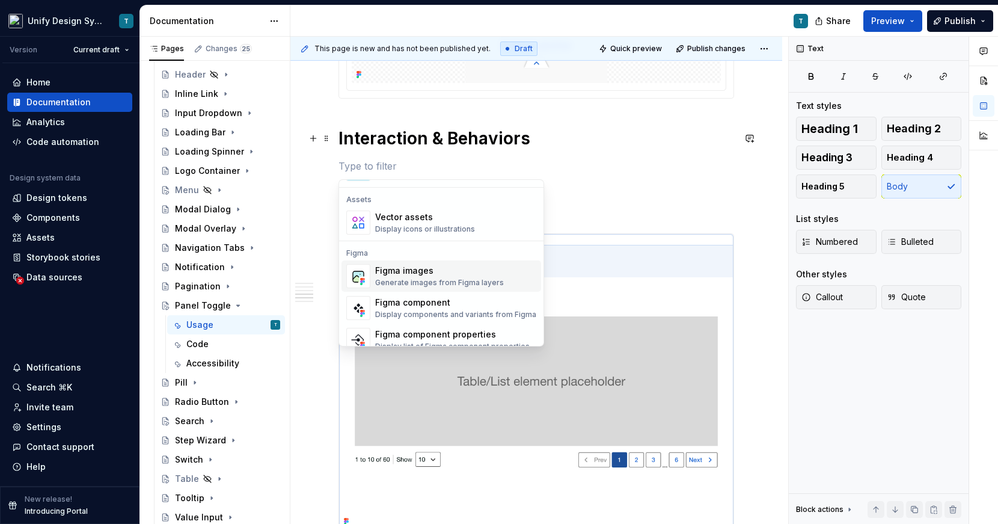
click at [424, 273] on div "Figma images" at bounding box center [439, 271] width 129 height 12
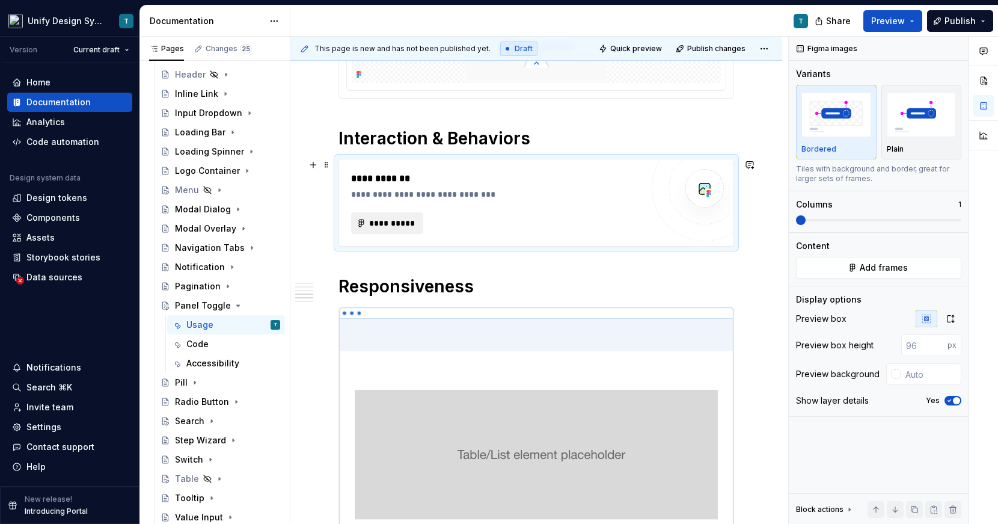
click at [380, 221] on span "**********" at bounding box center [392, 223] width 47 height 12
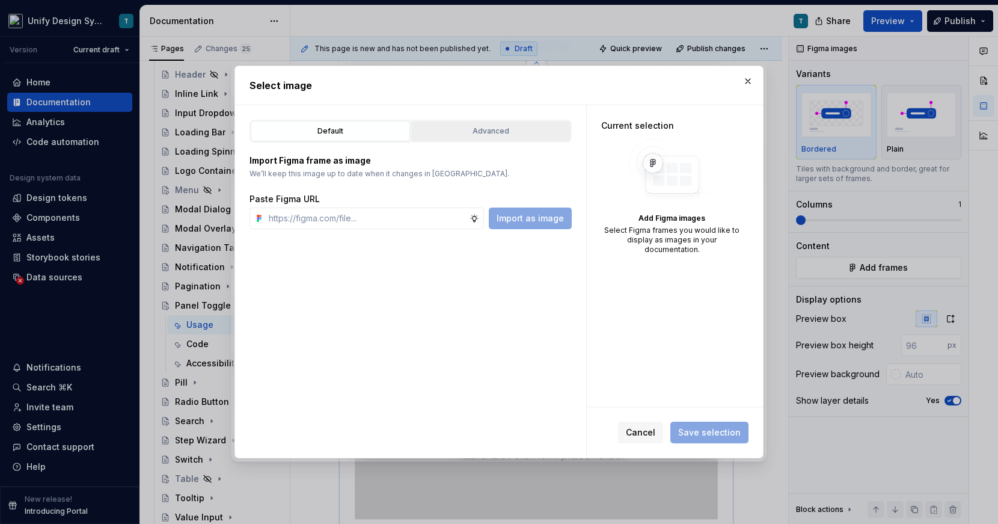
click at [504, 130] on div "Advanced" at bounding box center [490, 131] width 151 height 12
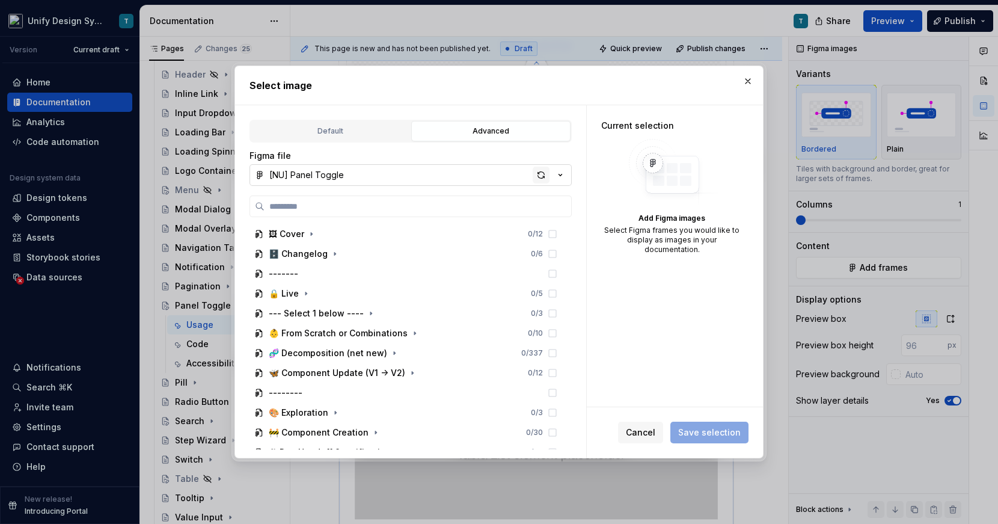
click at [544, 173] on div "button" at bounding box center [541, 175] width 17 height 17
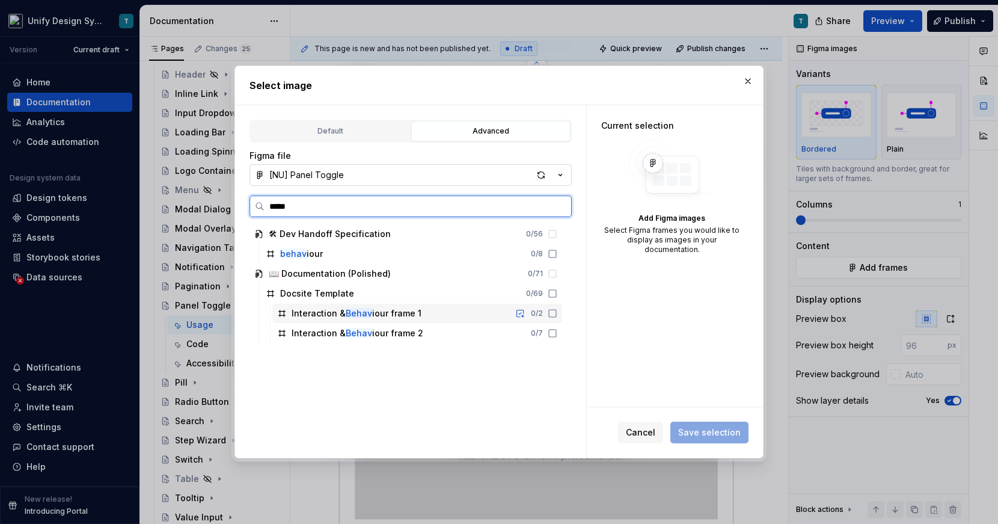
click at [391, 315] on div "Interaction & Behav iour frame 1" at bounding box center [357, 313] width 130 height 12
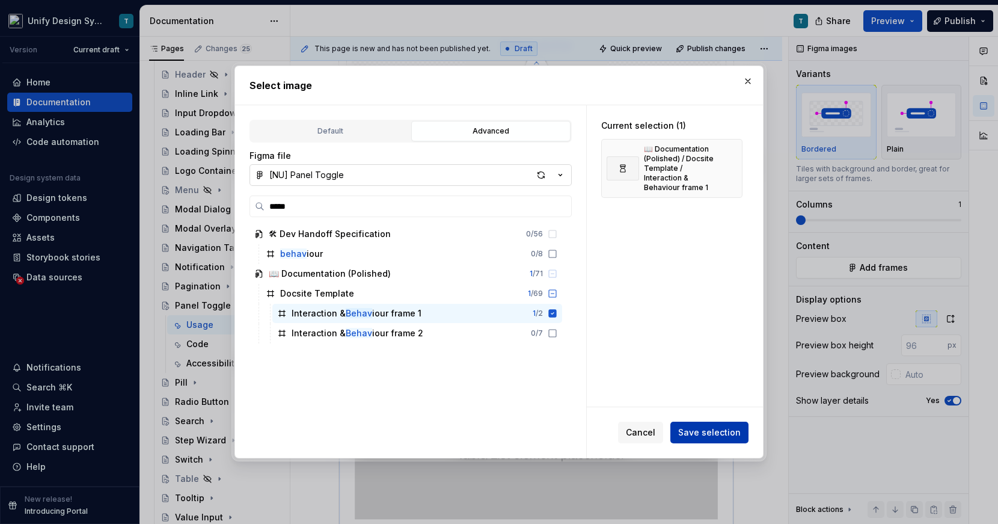
click at [717, 428] on span "Save selection" at bounding box center [709, 432] width 63 height 12
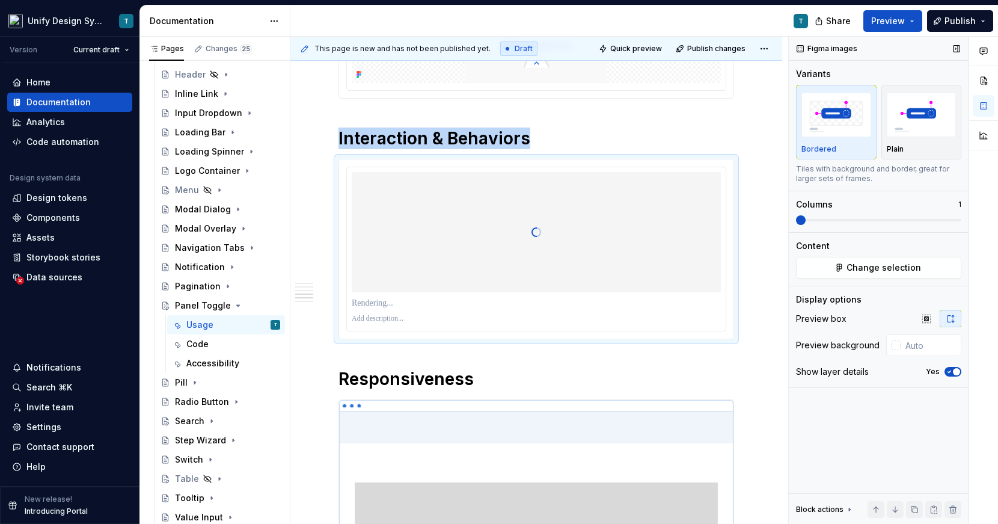
click at [919, 368] on icon "button" at bounding box center [950, 371] width 10 height 7
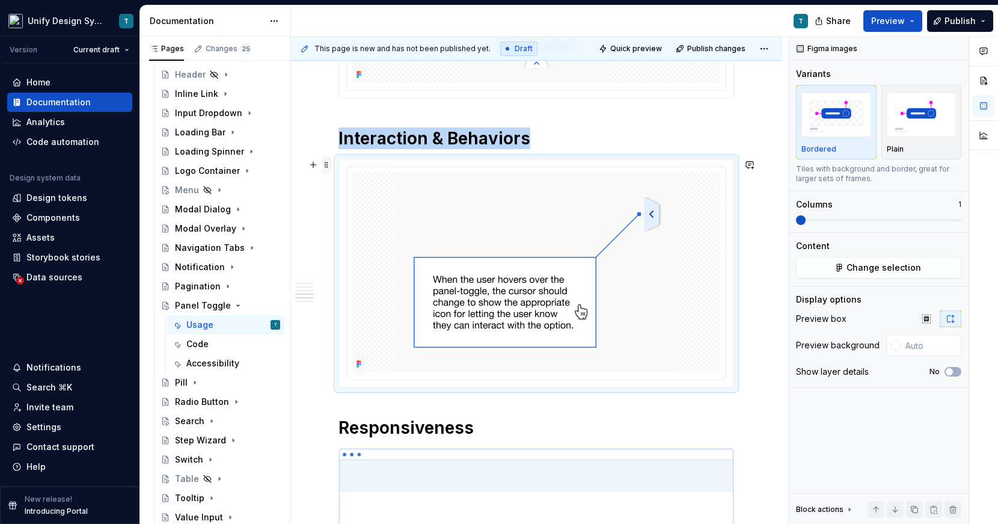
click at [325, 168] on span at bounding box center [327, 164] width 10 height 17
click at [354, 187] on div "Duplicate" at bounding box center [383, 183] width 78 height 12
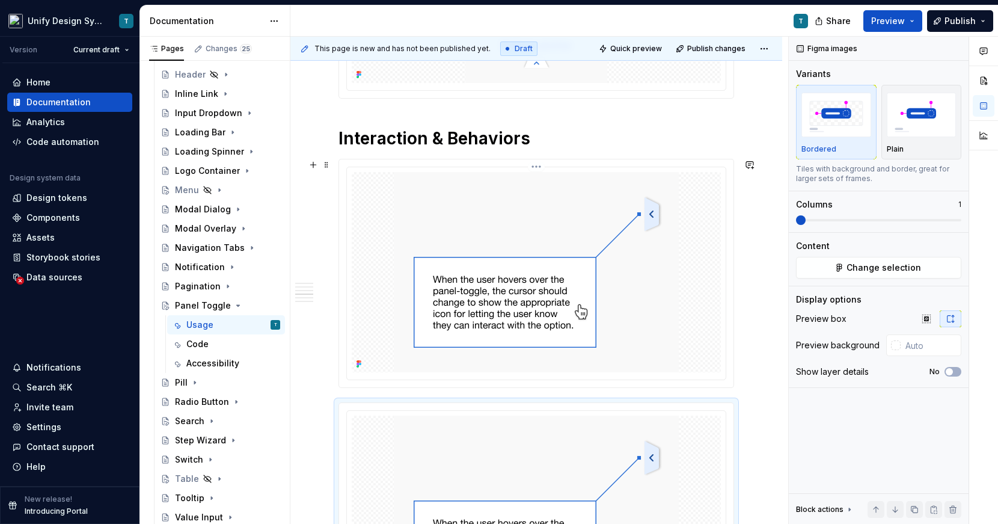
scroll to position [1426, 0]
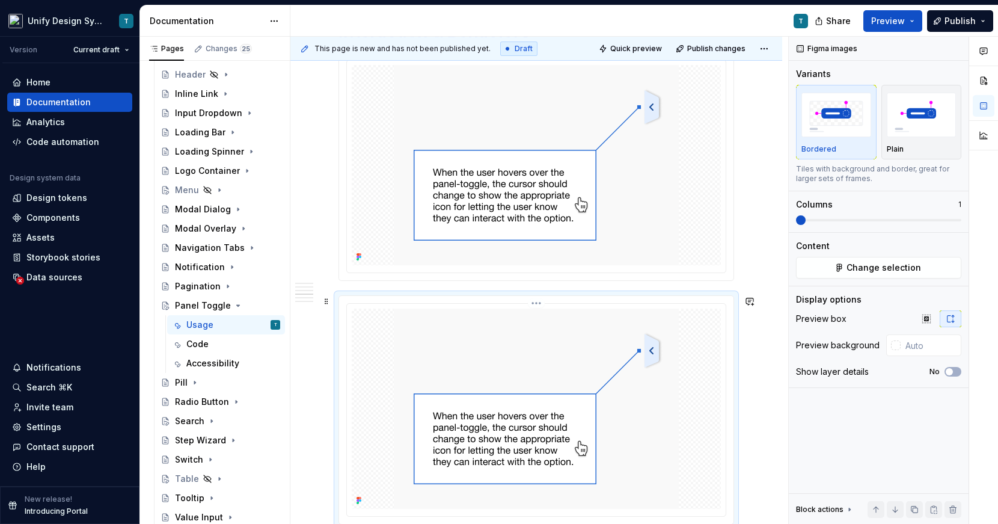
click at [508, 411] on img at bounding box center [536, 408] width 285 height 200
click at [888, 270] on span "Change selection" at bounding box center [884, 268] width 75 height 12
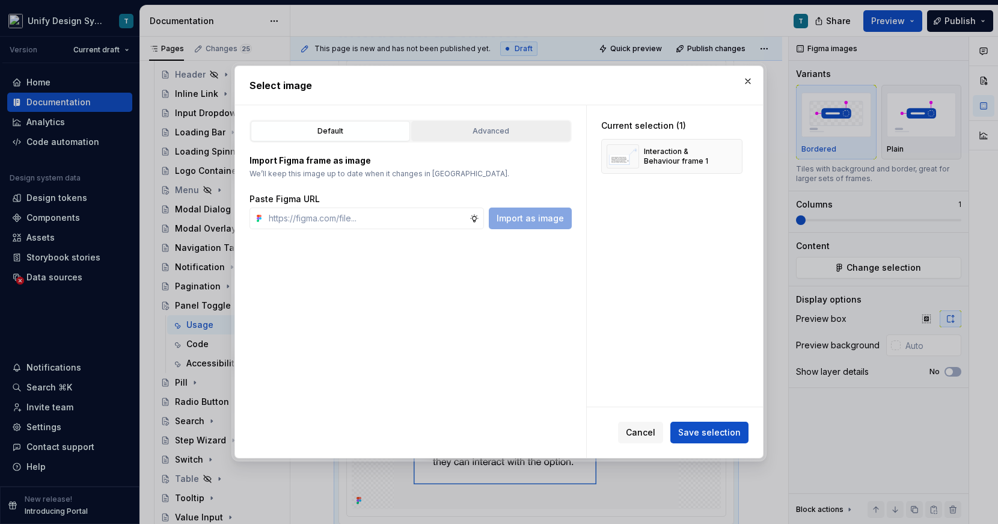
click at [523, 127] on div "Advanced" at bounding box center [490, 131] width 151 height 12
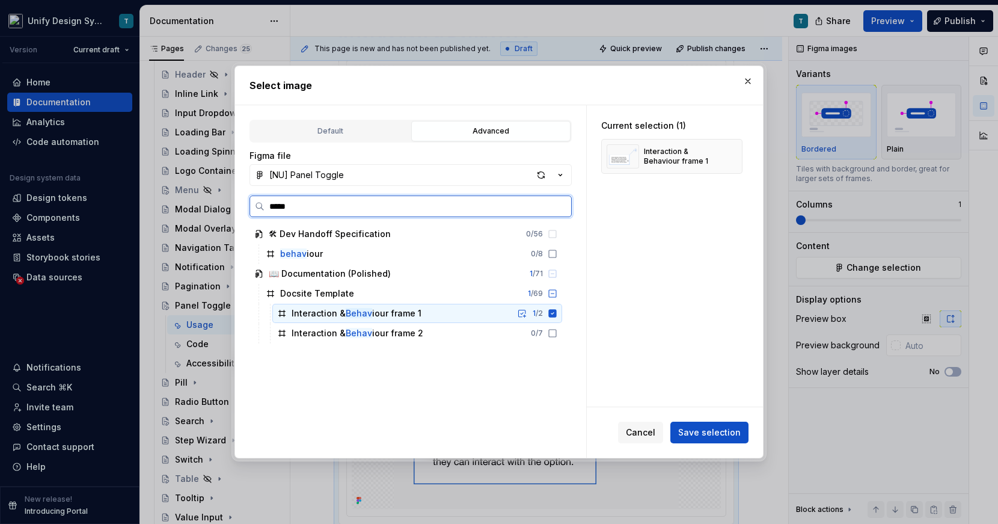
click at [557, 312] on icon at bounding box center [553, 313] width 8 height 8
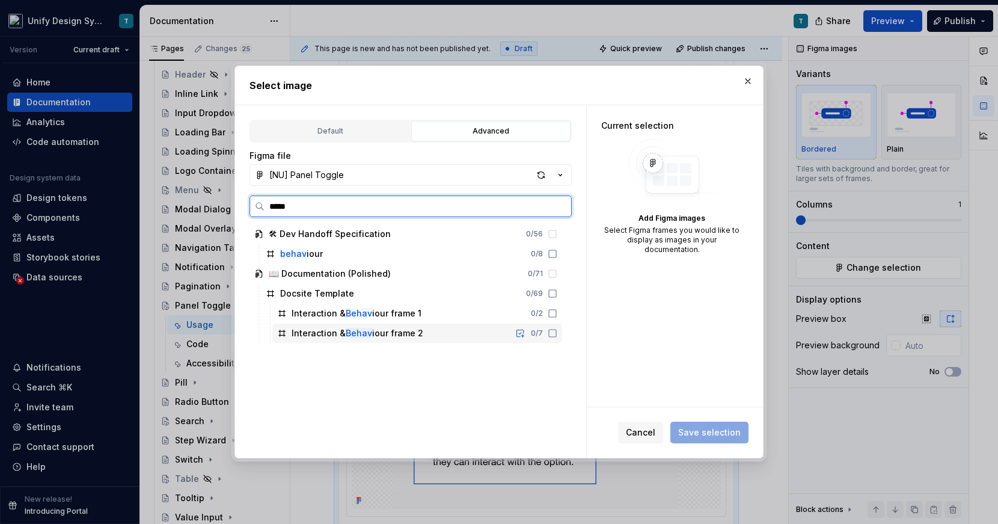
click at [557, 332] on icon at bounding box center [553, 333] width 10 height 10
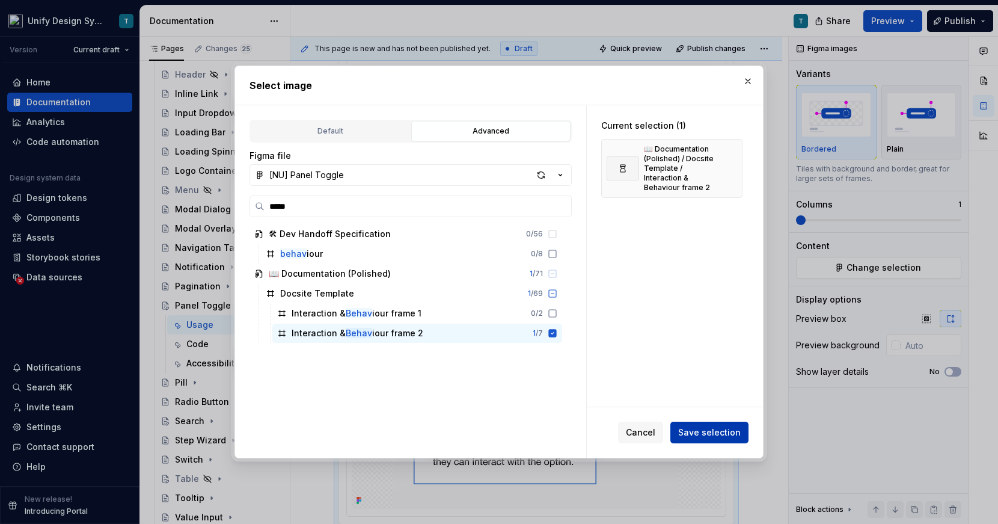
click at [712, 434] on span "Save selection" at bounding box center [709, 432] width 63 height 12
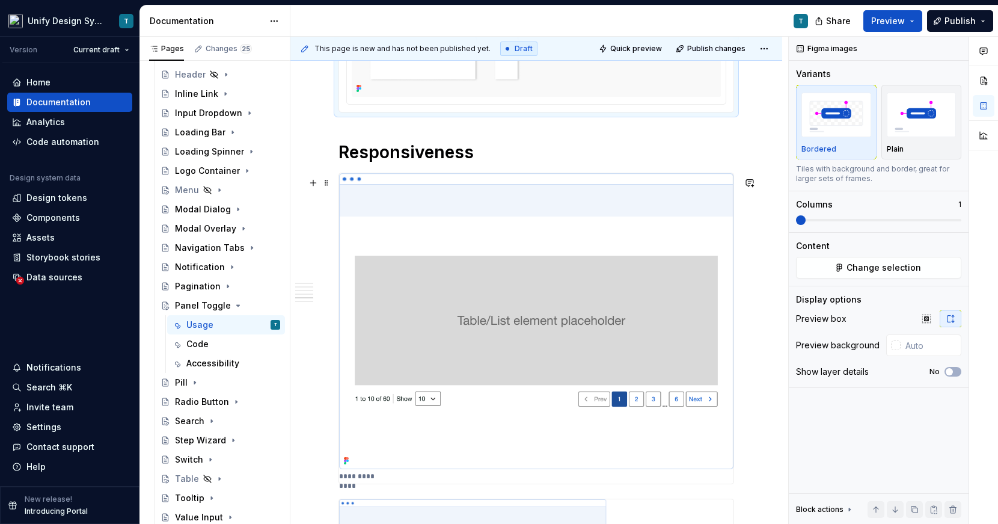
scroll to position [1929, 0]
click at [610, 282] on img at bounding box center [536, 319] width 394 height 296
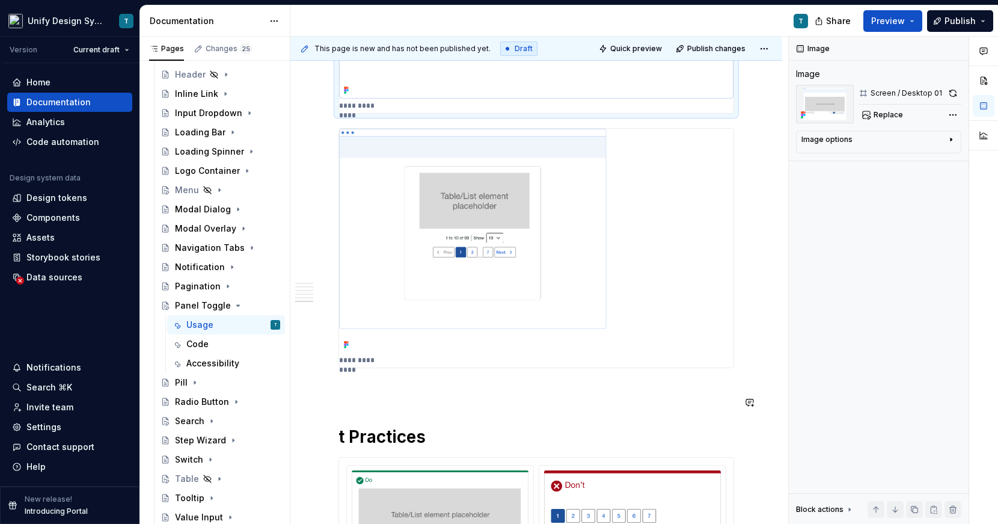
scroll to position [2444, 0]
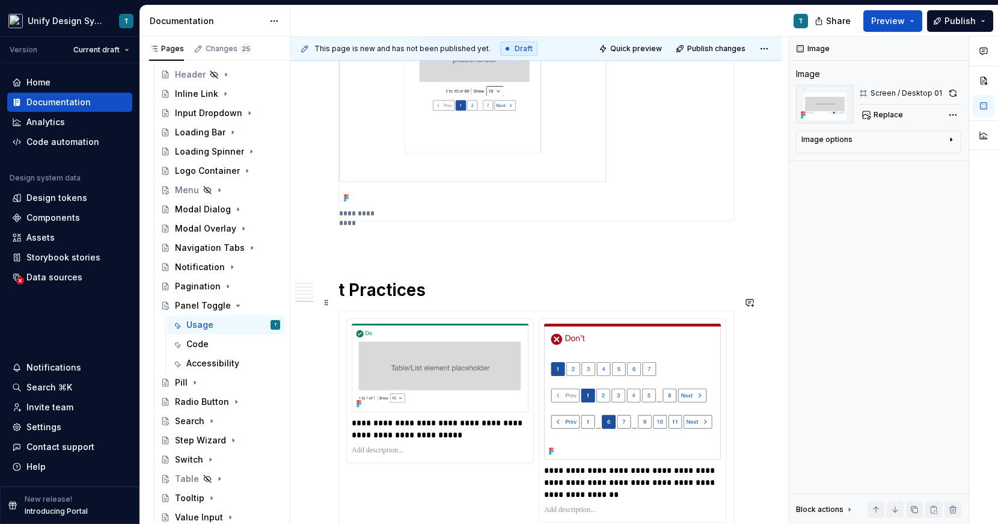
click at [342, 301] on h1 "t Practices" at bounding box center [537, 290] width 396 height 22
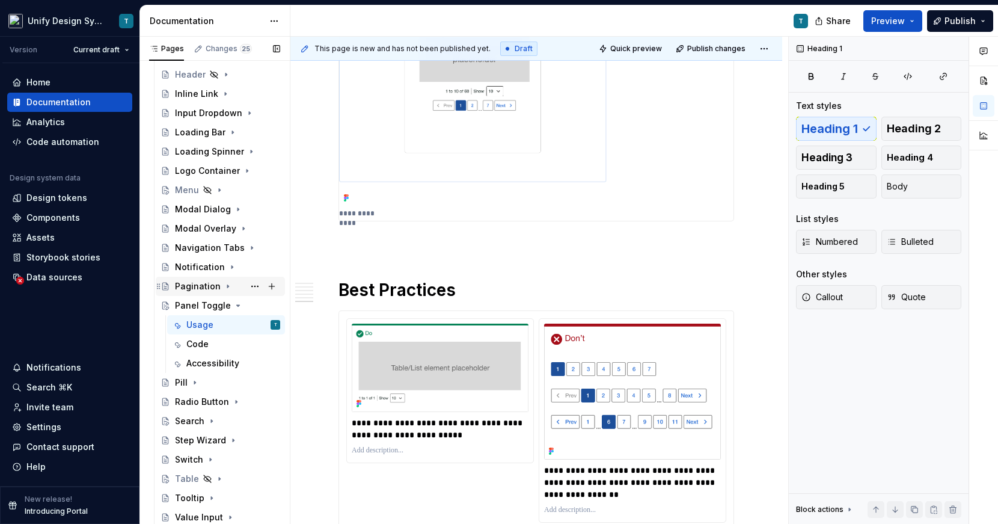
click at [205, 289] on div "Pagination" at bounding box center [198, 286] width 46 height 12
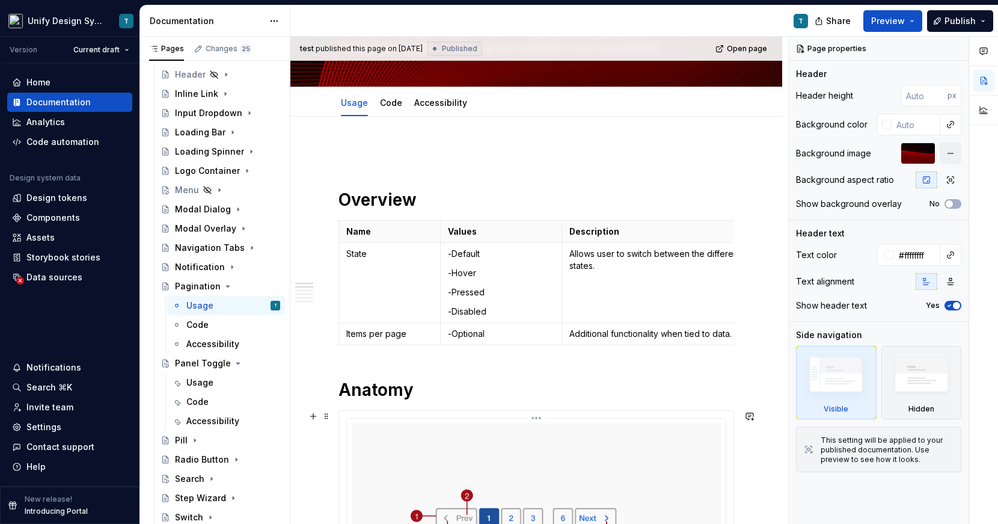
scroll to position [108, 0]
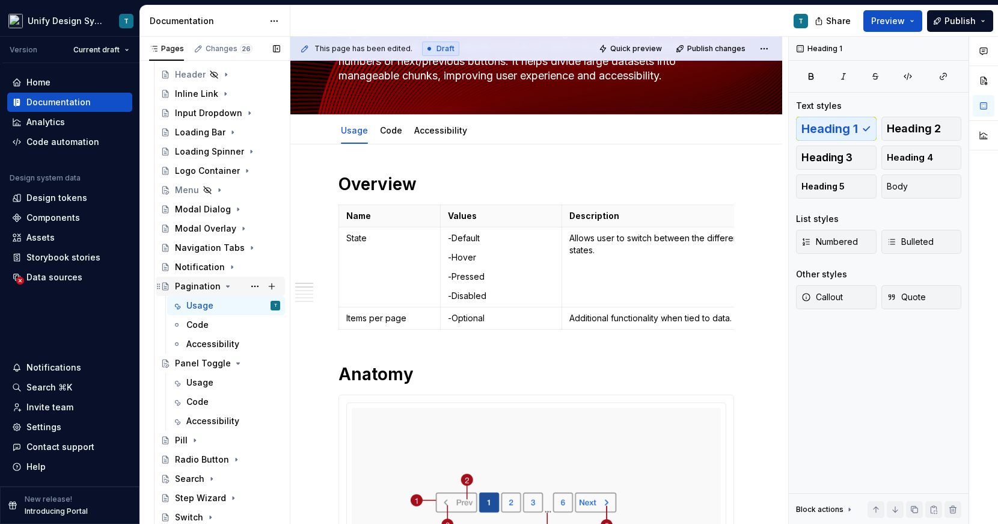
click at [227, 286] on icon "Page tree" at bounding box center [228, 286] width 3 height 1
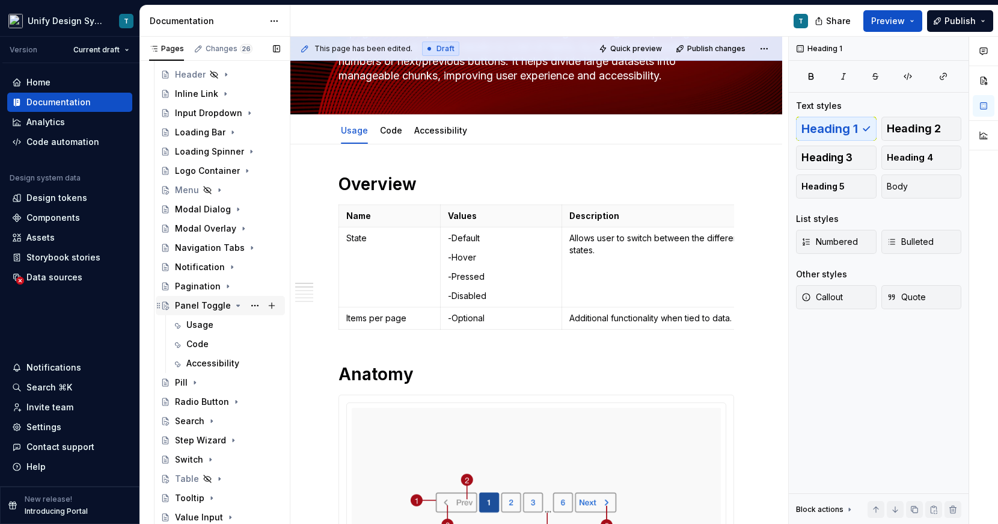
click at [199, 314] on div "Panel Toggle" at bounding box center [220, 305] width 129 height 19
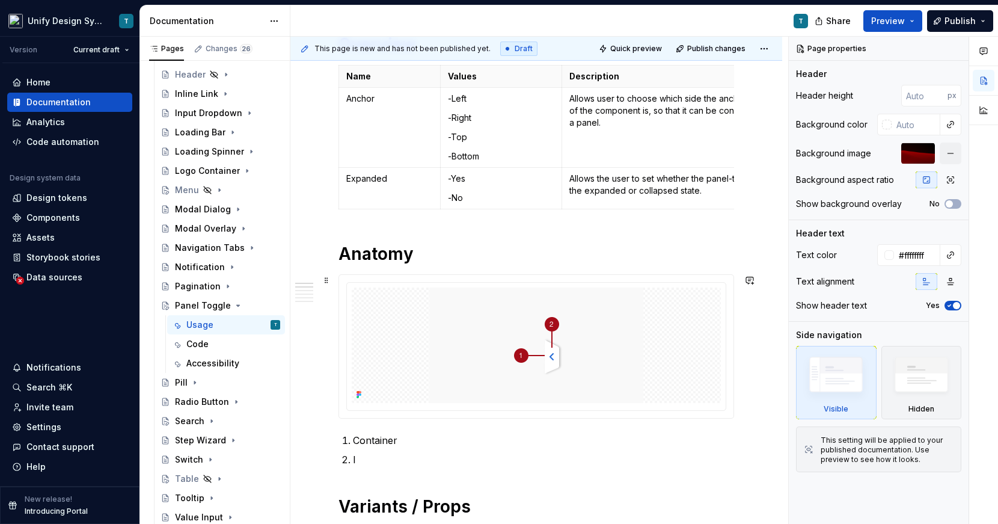
scroll to position [389, 0]
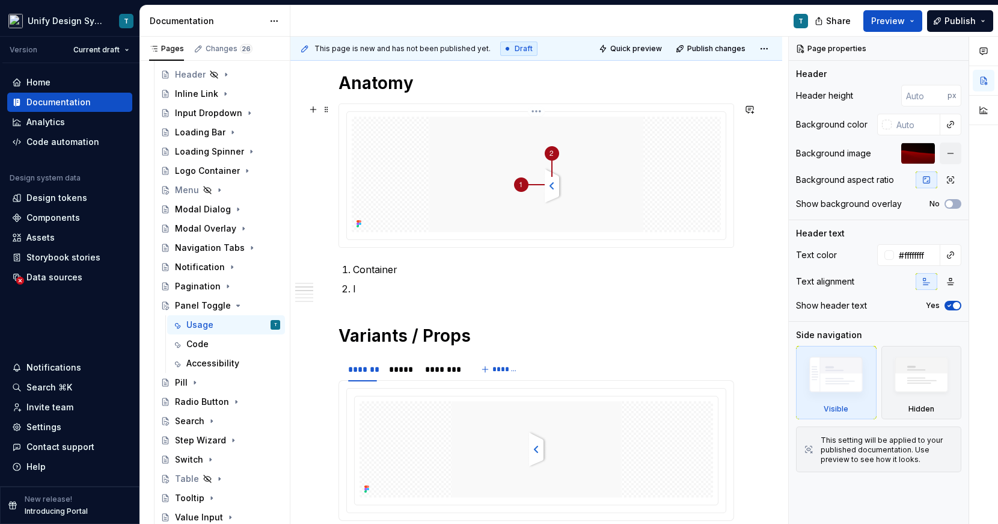
click at [423, 214] on div at bounding box center [536, 174] width 369 height 115
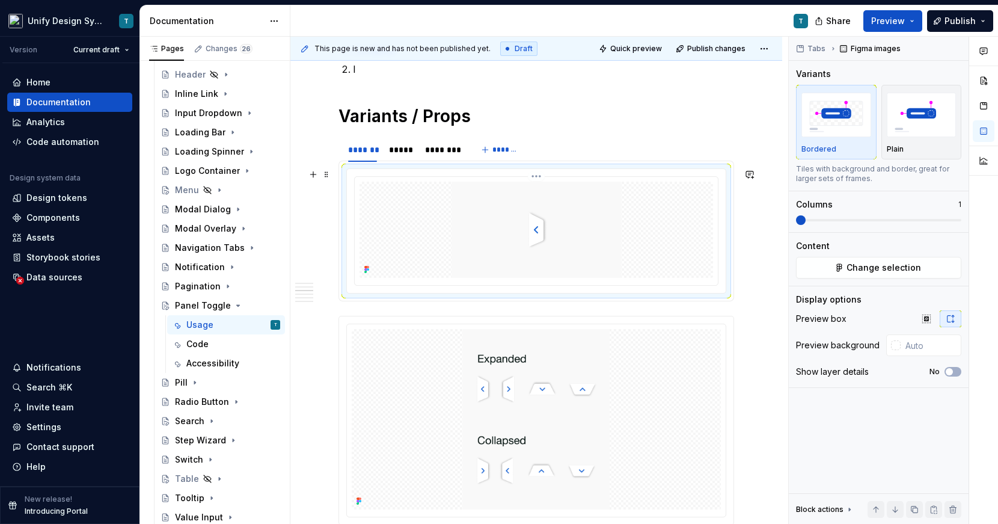
click at [451, 242] on div at bounding box center [537, 230] width 354 height 96
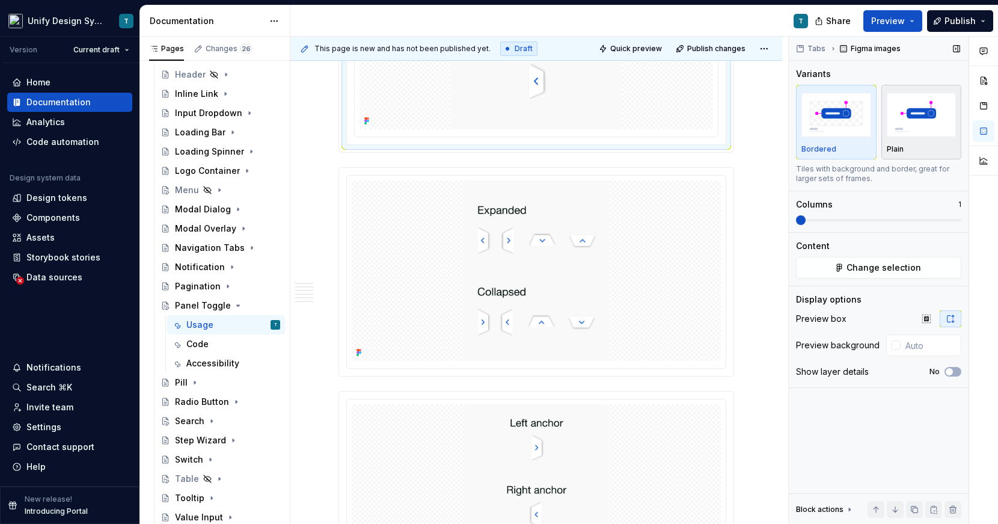
click at [919, 136] on img "button" at bounding box center [922, 115] width 70 height 44
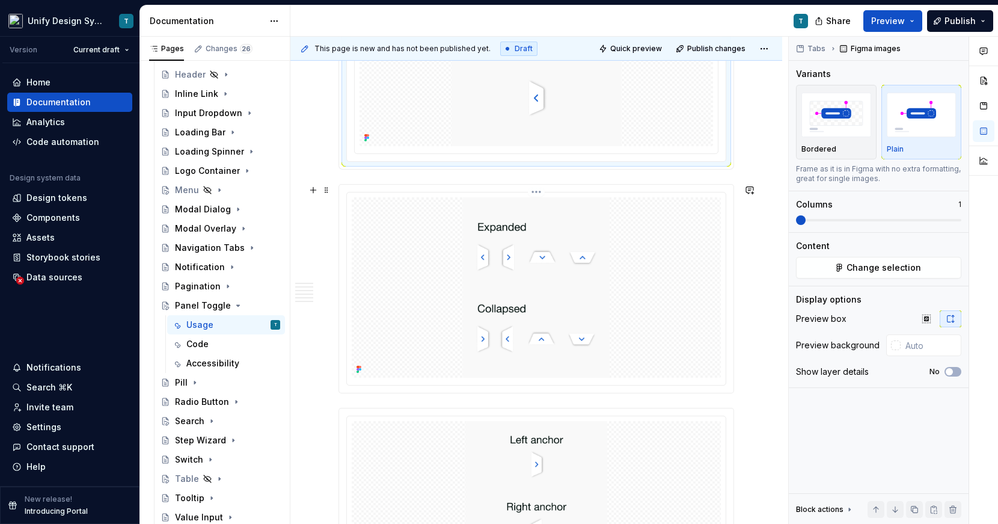
click at [530, 239] on img at bounding box center [536, 287] width 195 height 180
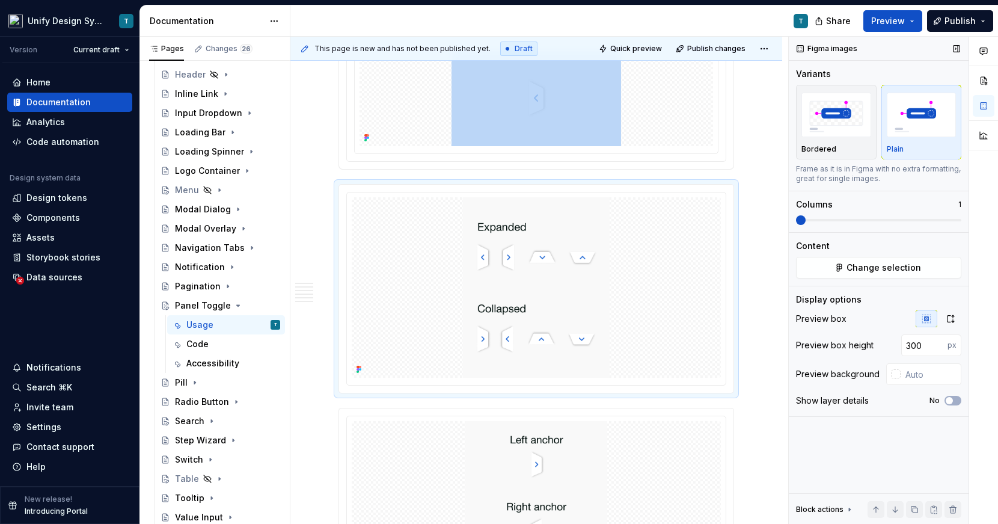
click at [919, 130] on img "button" at bounding box center [922, 115] width 70 height 44
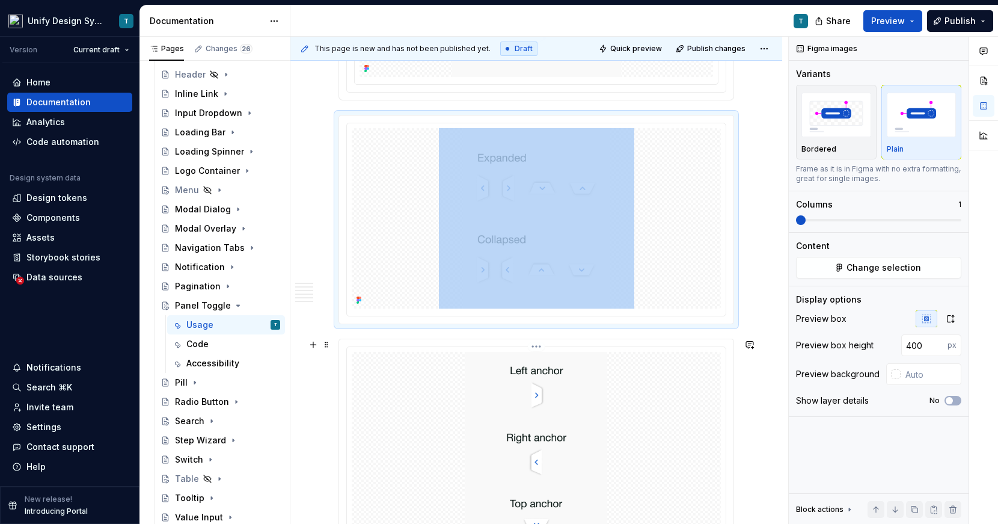
click at [566, 348] on div at bounding box center [536, 473] width 379 height 253
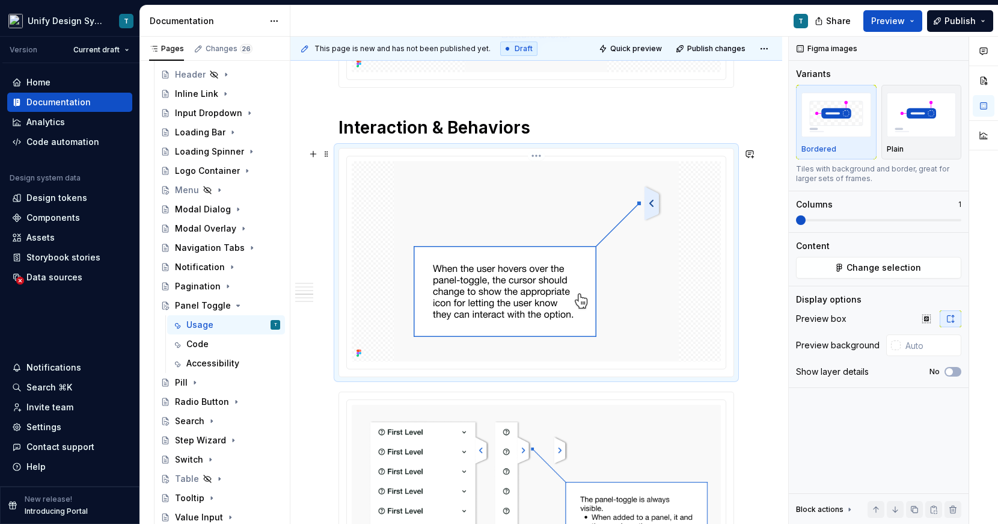
click at [498, 278] on img at bounding box center [536, 261] width 285 height 200
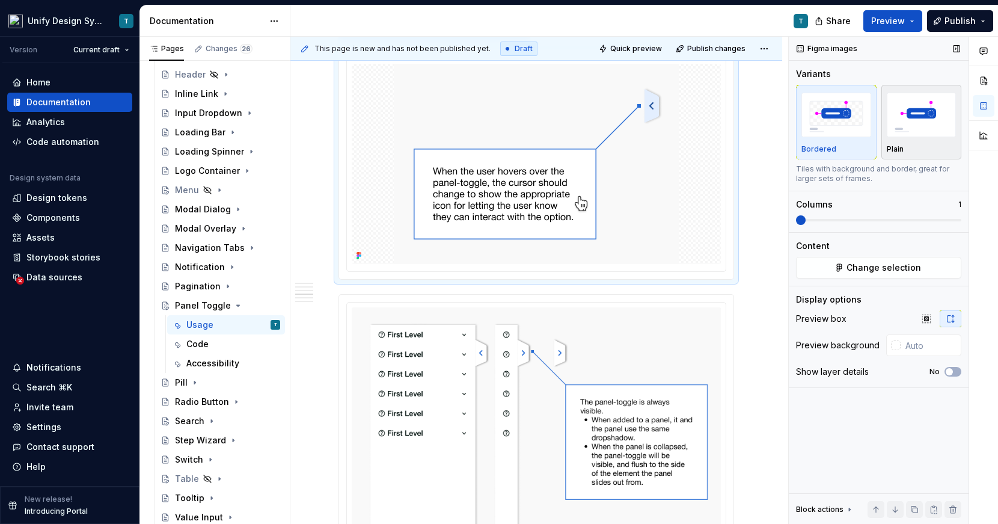
click at [899, 118] on img "button" at bounding box center [922, 115] width 70 height 44
click at [572, 324] on img at bounding box center [536, 452] width 369 height 290
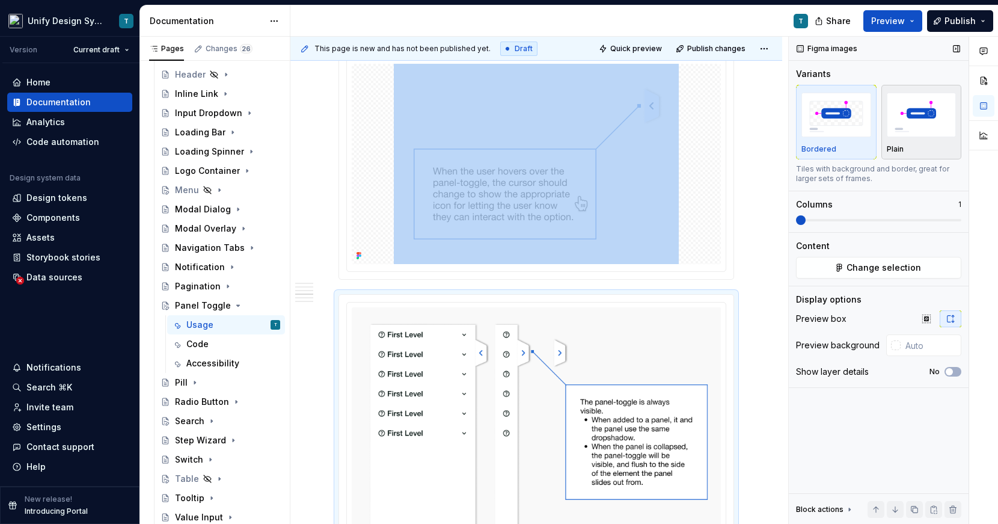
click at [909, 145] on div "Plain" at bounding box center [922, 149] width 70 height 10
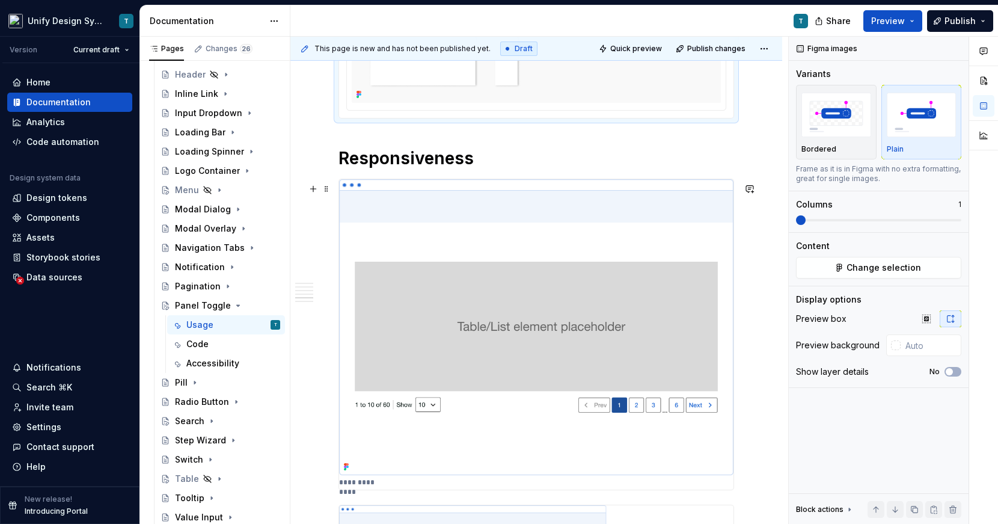
scroll to position [1923, 0]
click at [492, 310] on img at bounding box center [536, 325] width 394 height 296
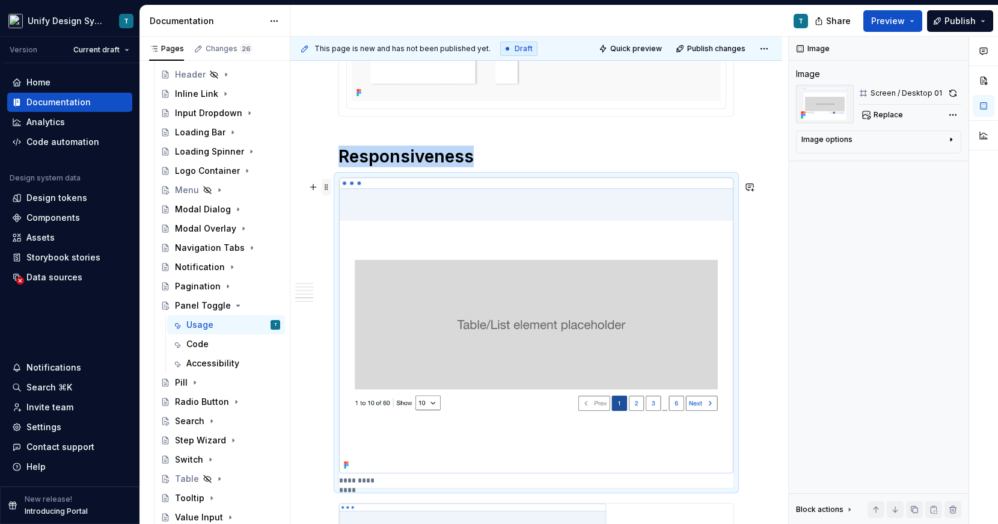
click at [328, 188] on span at bounding box center [327, 187] width 10 height 17
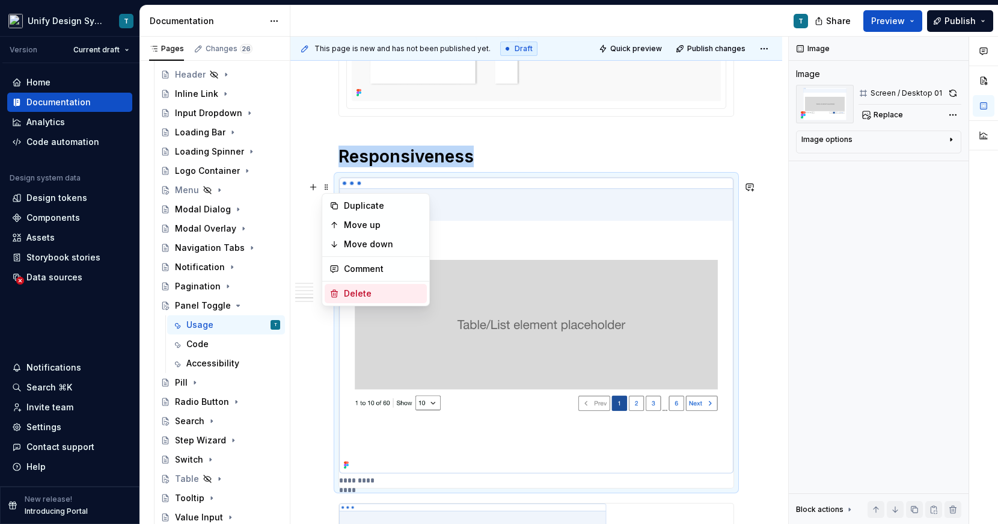
click at [356, 293] on div "Delete" at bounding box center [383, 293] width 78 height 12
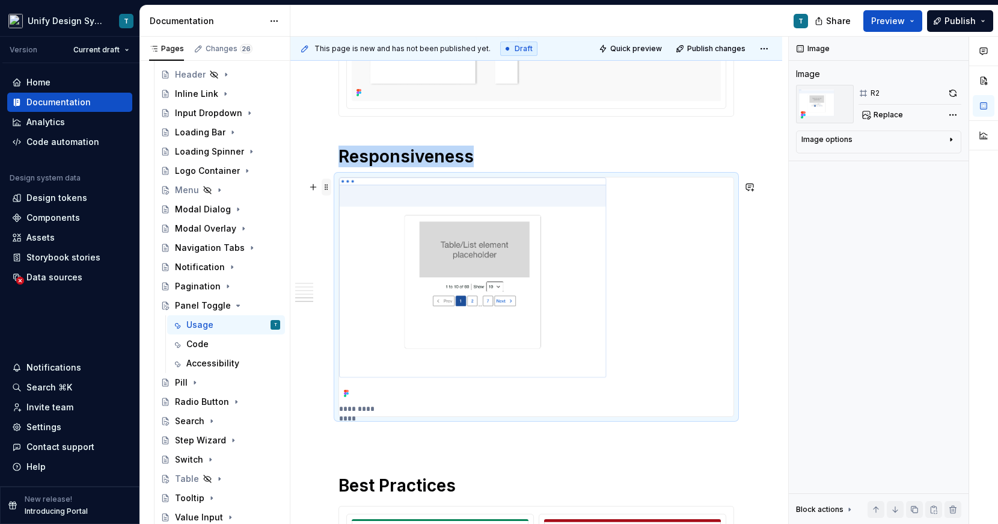
click at [325, 188] on span at bounding box center [327, 187] width 10 height 17
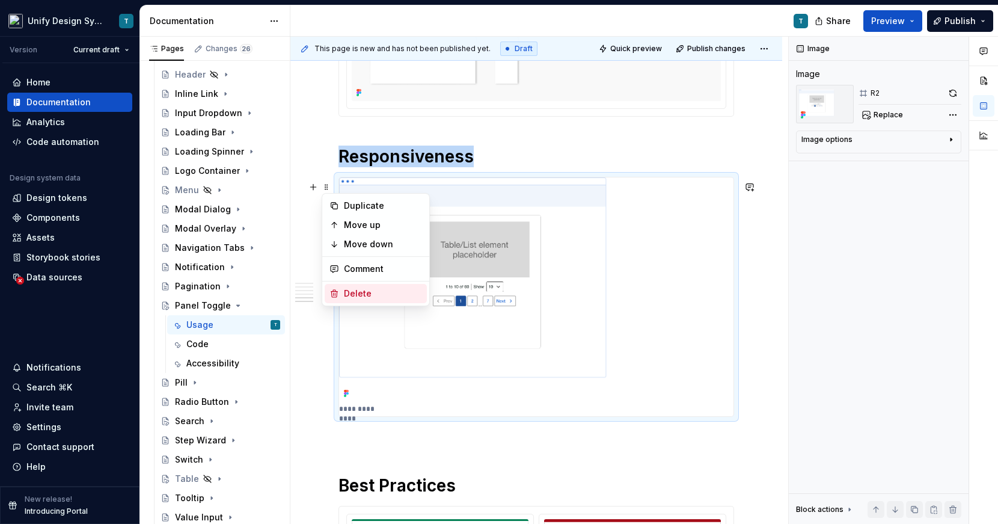
click at [353, 290] on div "Delete" at bounding box center [383, 293] width 78 height 12
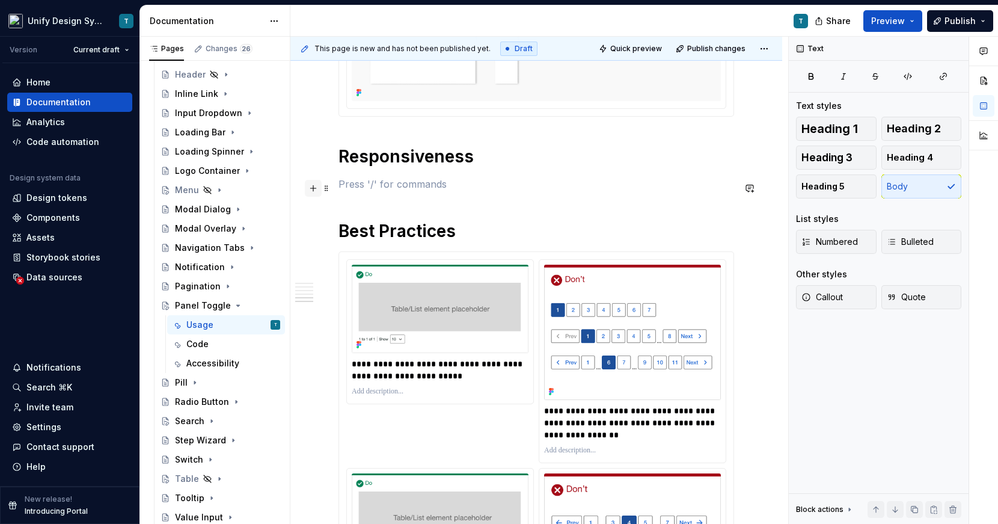
click at [314, 189] on button "button" at bounding box center [313, 188] width 17 height 17
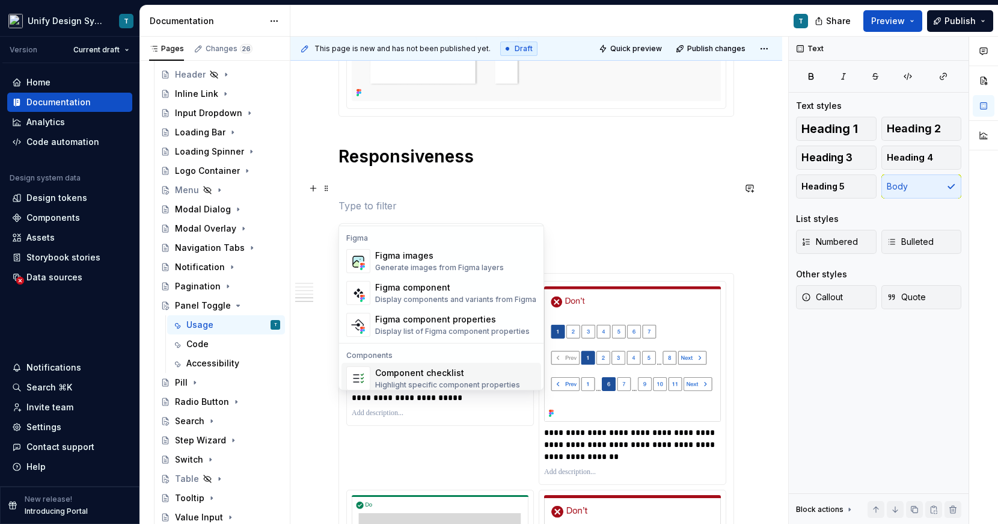
scroll to position [1125, 0]
click at [411, 254] on div "Figma images" at bounding box center [439, 257] width 129 height 12
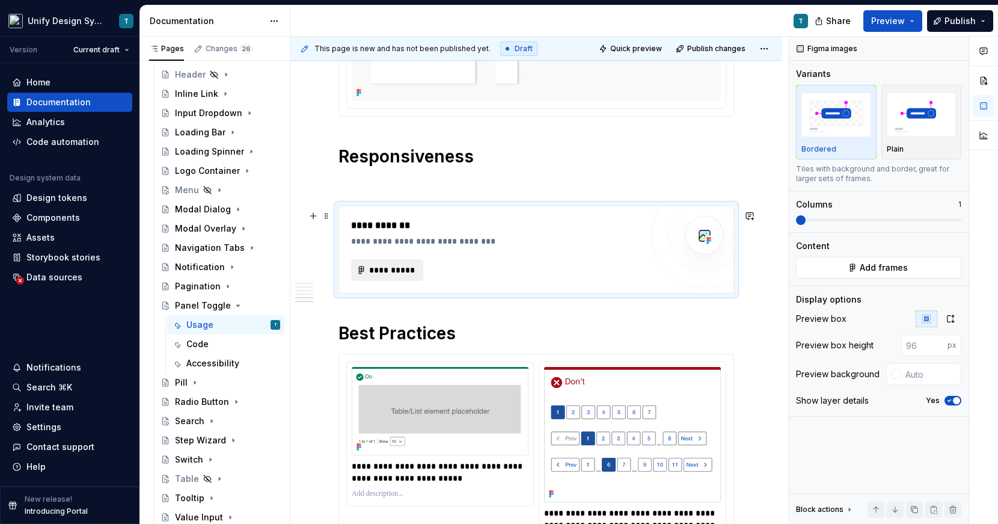
click at [396, 268] on button "**********" at bounding box center [387, 270] width 72 height 22
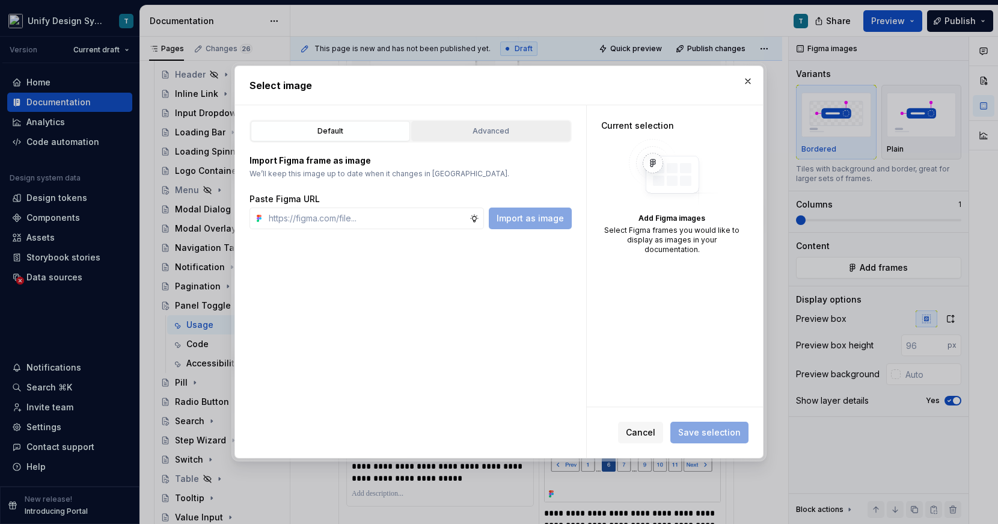
click at [495, 121] on button "Advanced" at bounding box center [490, 131] width 159 height 20
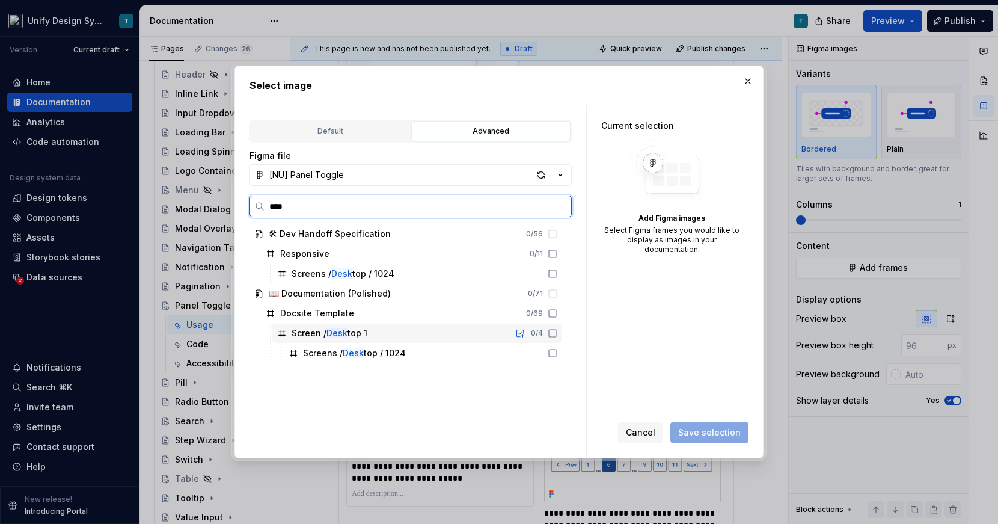
click at [363, 330] on div "Screen / Desk top 1" at bounding box center [330, 333] width 76 height 12
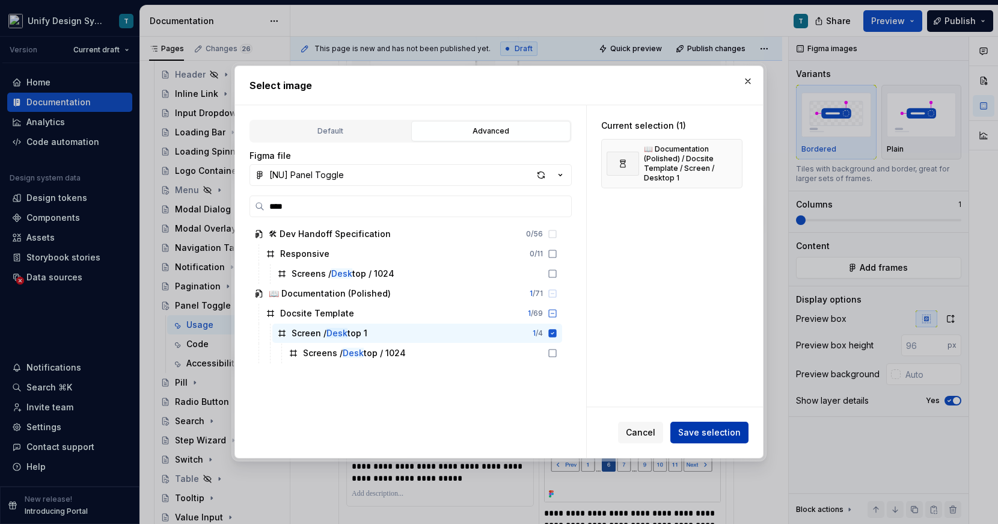
click at [710, 431] on span "Save selection" at bounding box center [709, 432] width 63 height 12
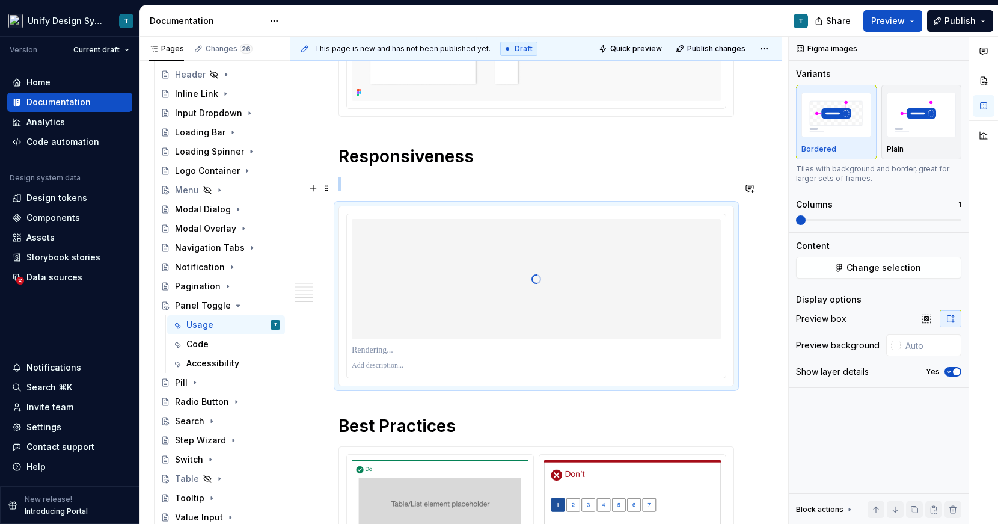
click at [339, 183] on p at bounding box center [537, 184] width 396 height 14
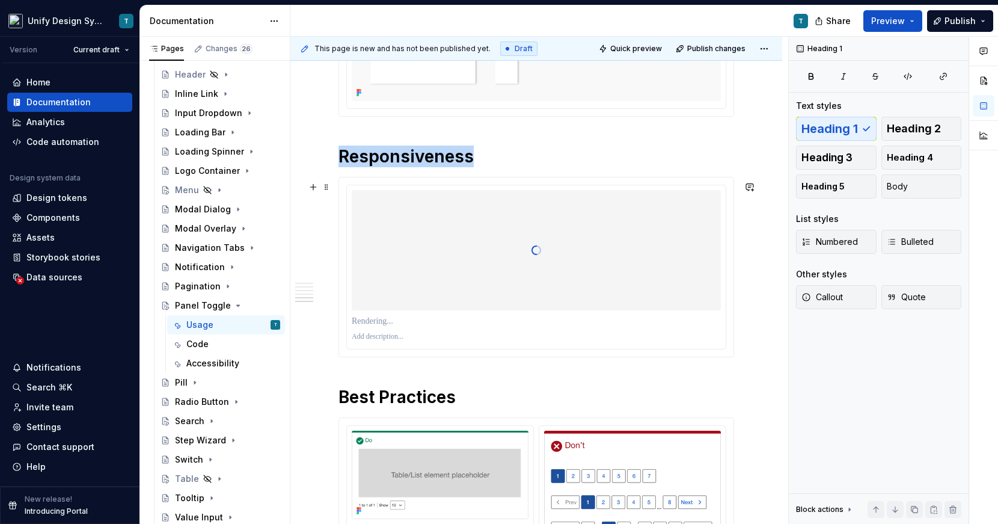
click at [646, 268] on div at bounding box center [536, 250] width 369 height 120
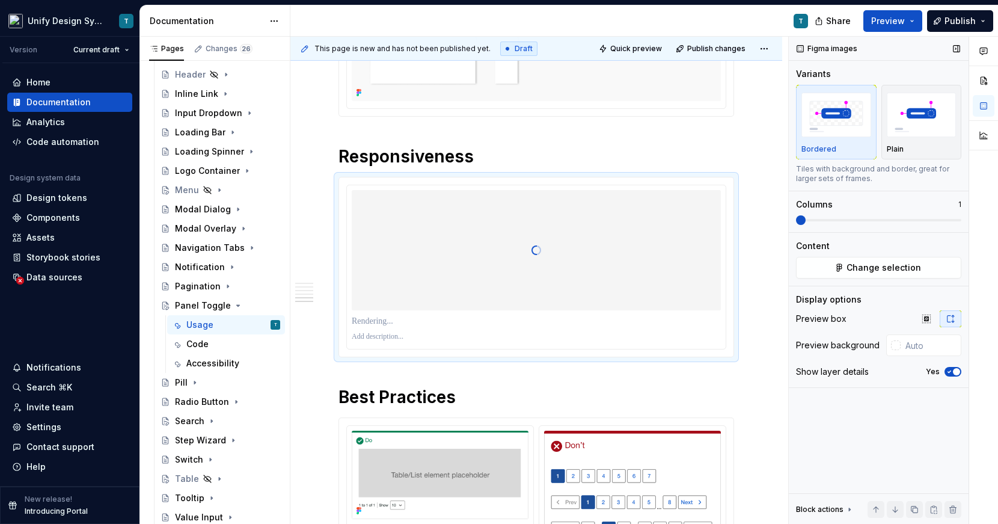
click at [919, 369] on icon "button" at bounding box center [950, 371] width 10 height 7
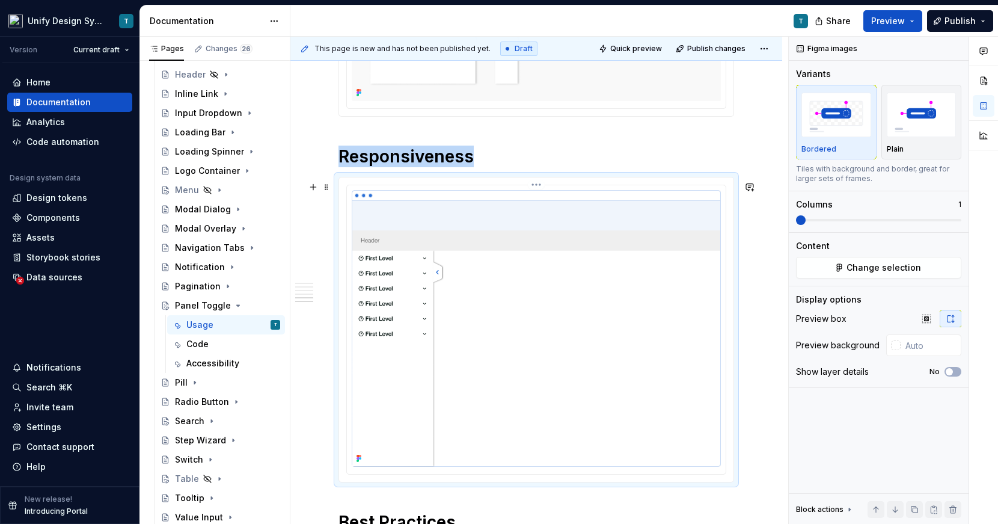
click at [403, 214] on img at bounding box center [536, 328] width 369 height 277
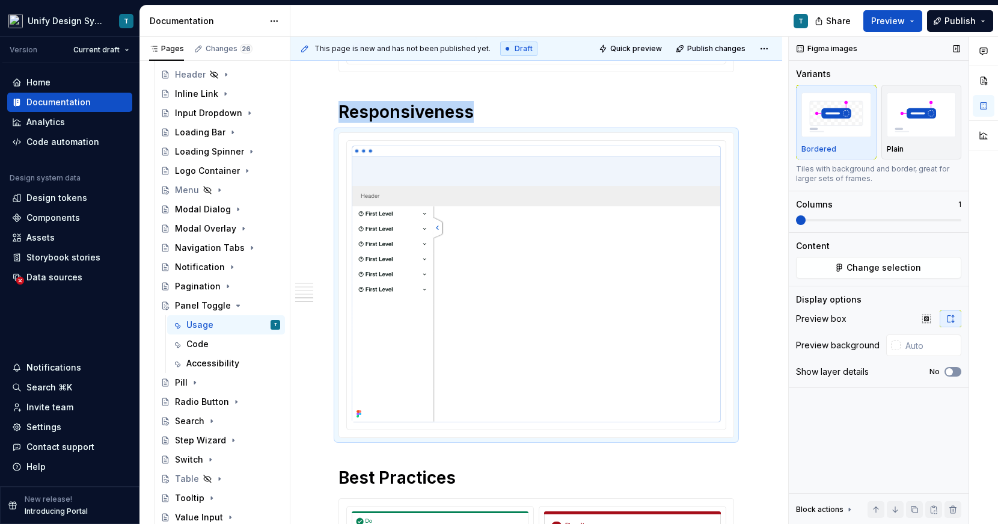
click at [919, 370] on span "button" at bounding box center [949, 371] width 7 height 7
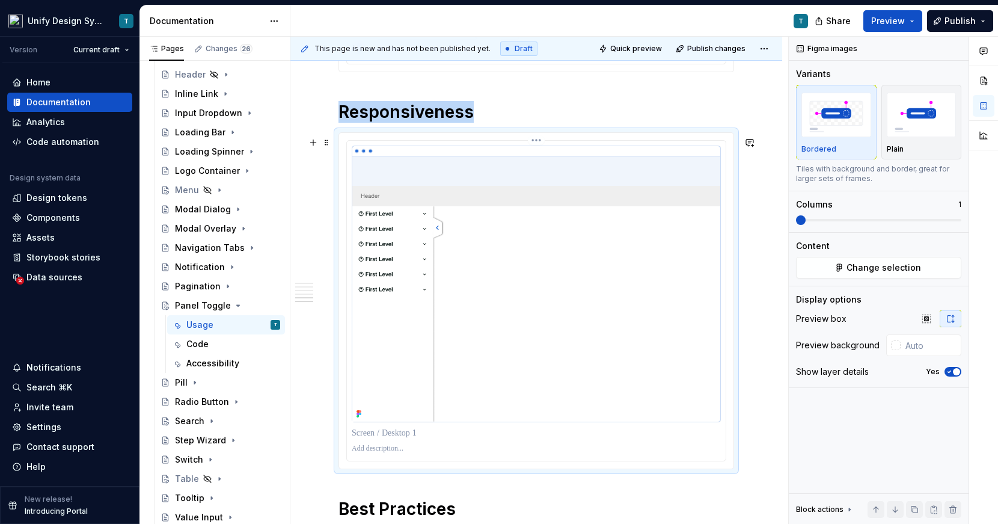
click at [406, 437] on p at bounding box center [536, 433] width 369 height 12
click at [329, 141] on span at bounding box center [327, 142] width 10 height 17
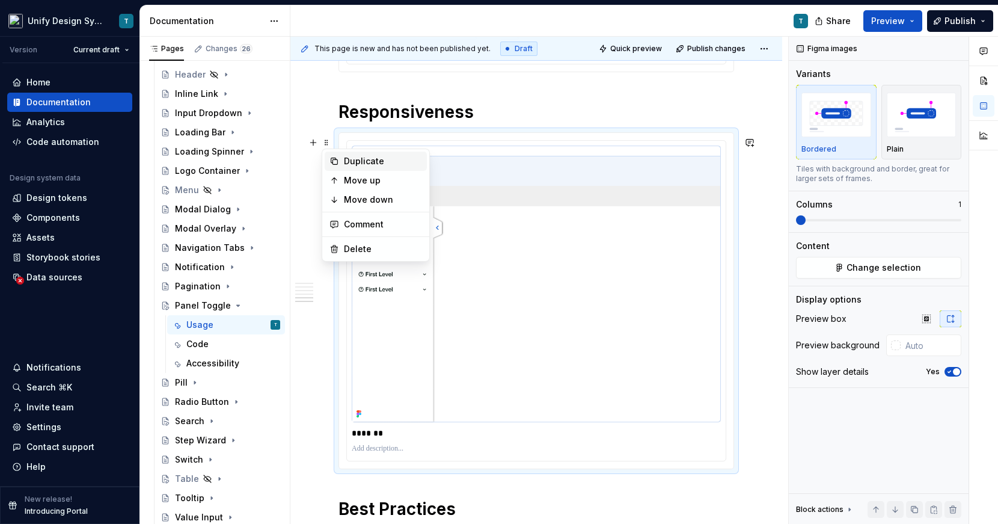
click at [348, 166] on div "Duplicate" at bounding box center [383, 161] width 78 height 12
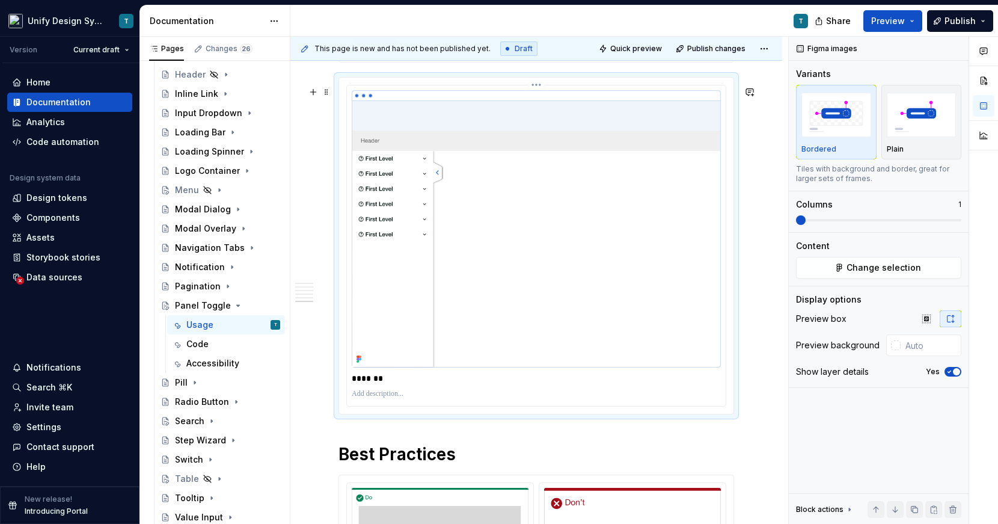
scroll to position [2394, 0]
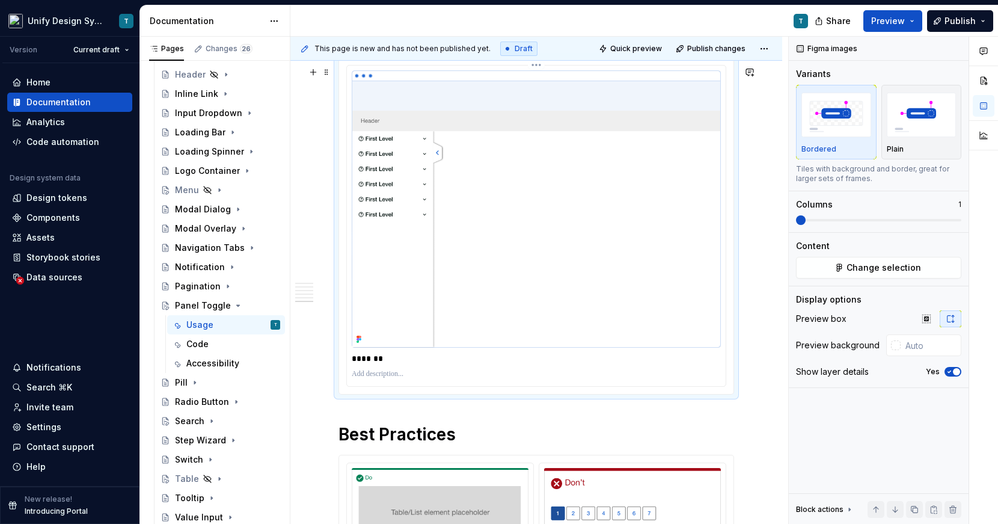
click at [419, 234] on img at bounding box center [536, 208] width 369 height 277
click at [847, 266] on button "Change selection" at bounding box center [878, 268] width 165 height 22
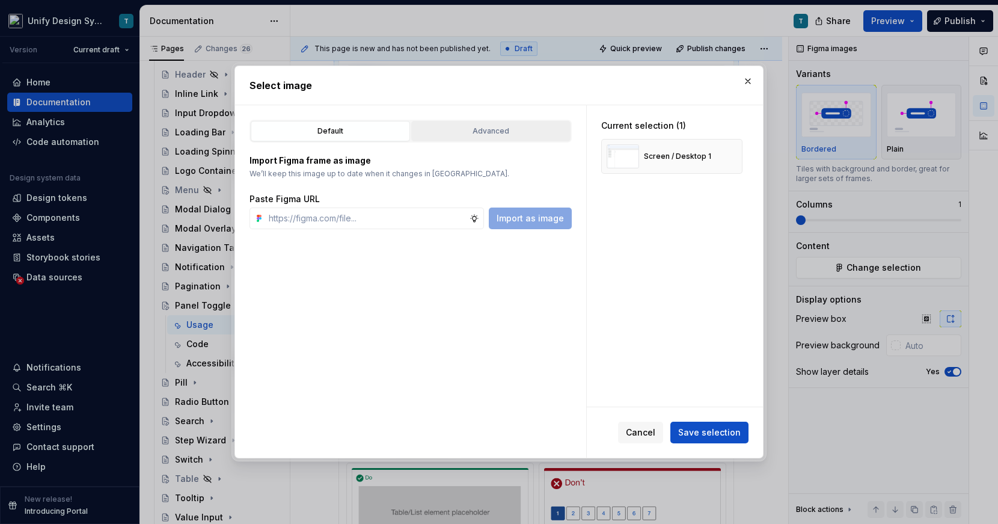
click at [462, 131] on div "Advanced" at bounding box center [490, 131] width 151 height 12
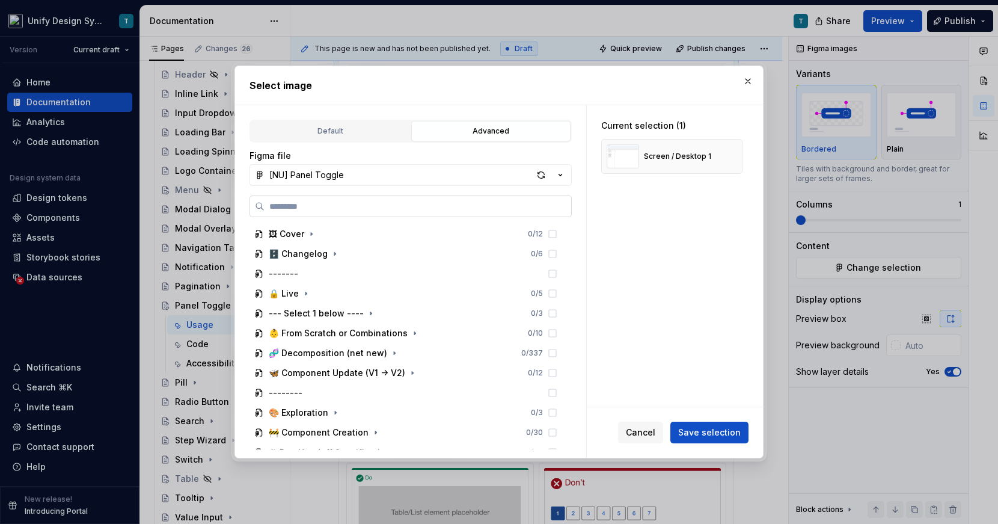
click at [335, 213] on label at bounding box center [411, 206] width 322 height 22
click at [335, 212] on input "search" at bounding box center [418, 206] width 307 height 12
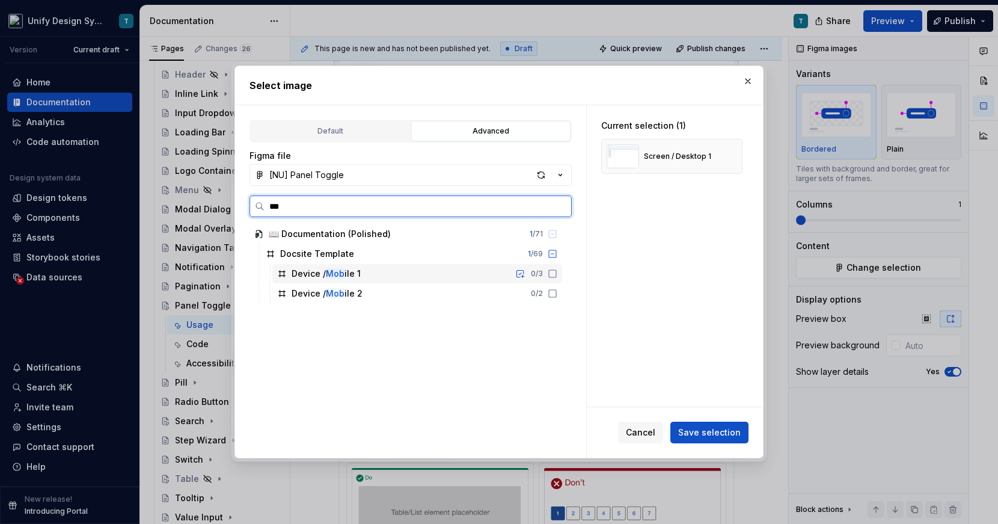
click at [345, 274] on div "Device / Mob ile 1" at bounding box center [326, 274] width 69 height 12
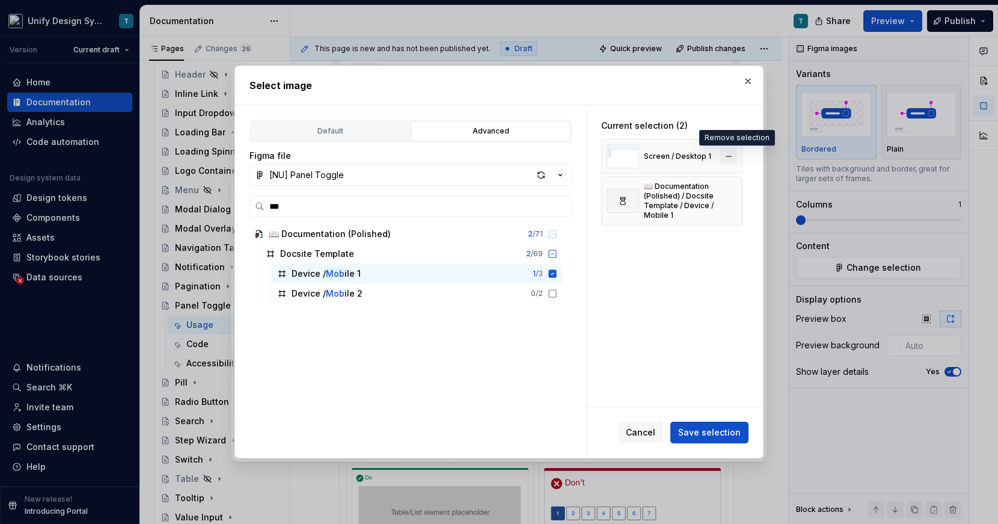
click at [732, 155] on button "button" at bounding box center [728, 156] width 17 height 17
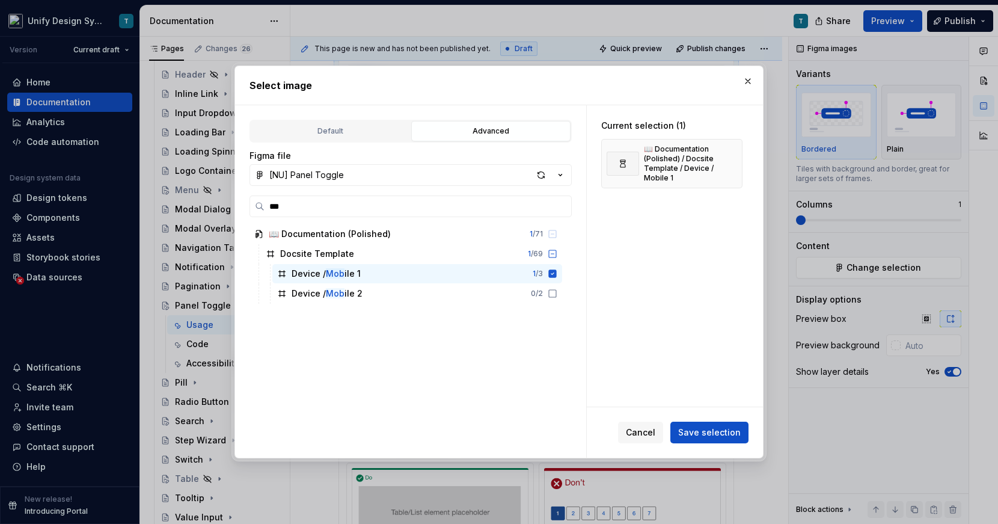
click at [691, 446] on div "Cancel Save selection" at bounding box center [675, 432] width 176 height 51
click at [693, 428] on span "Save selection" at bounding box center [709, 432] width 63 height 12
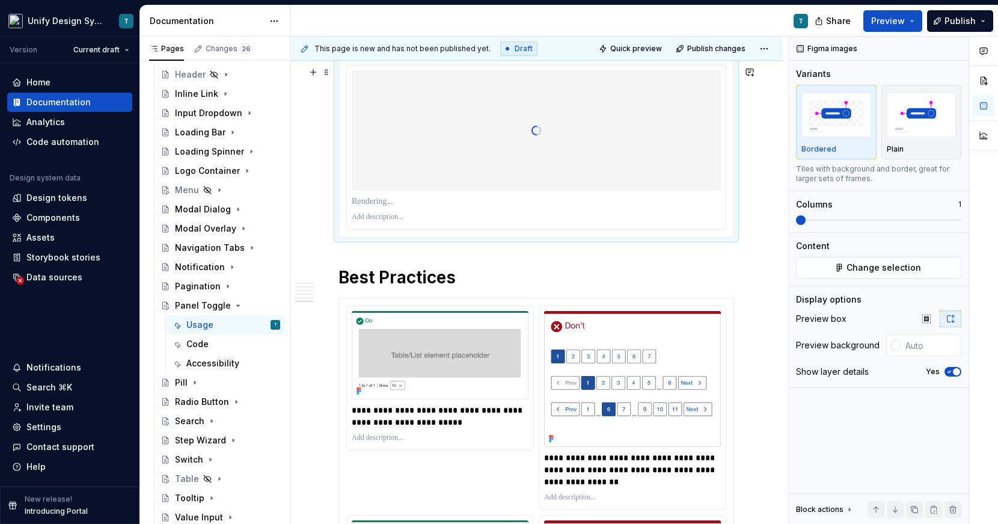
scroll to position [2246, 0]
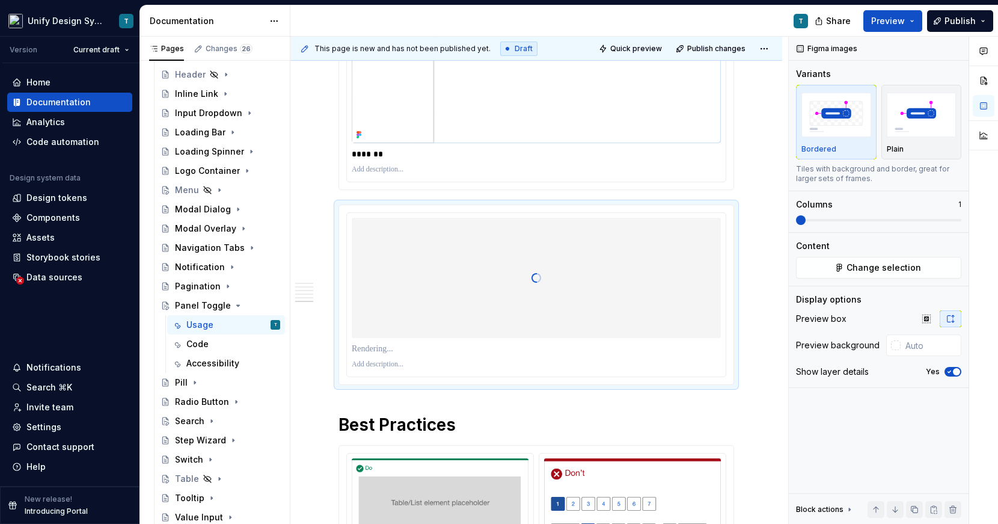
click at [492, 160] on p "*******" at bounding box center [539, 154] width 375 height 12
click at [910, 143] on div "Plain" at bounding box center [922, 122] width 70 height 64
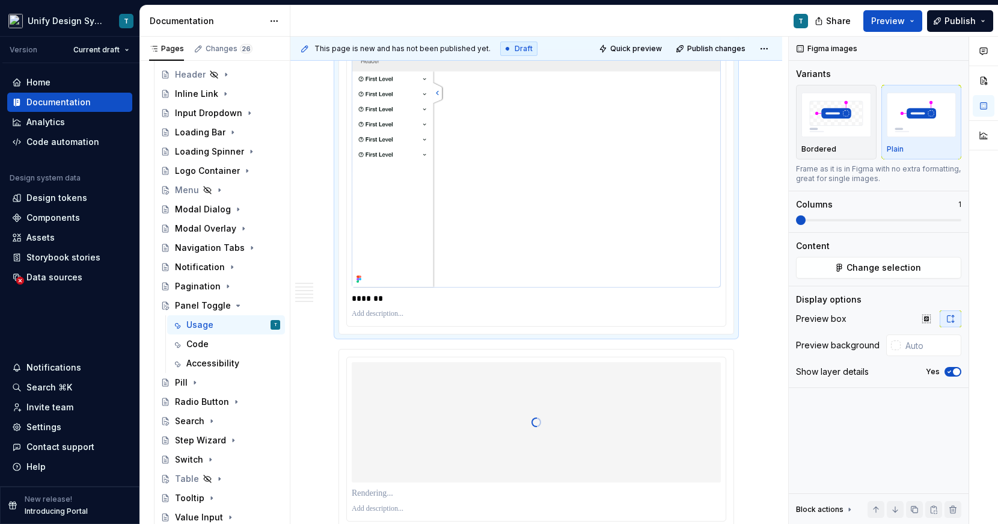
scroll to position [2163, 0]
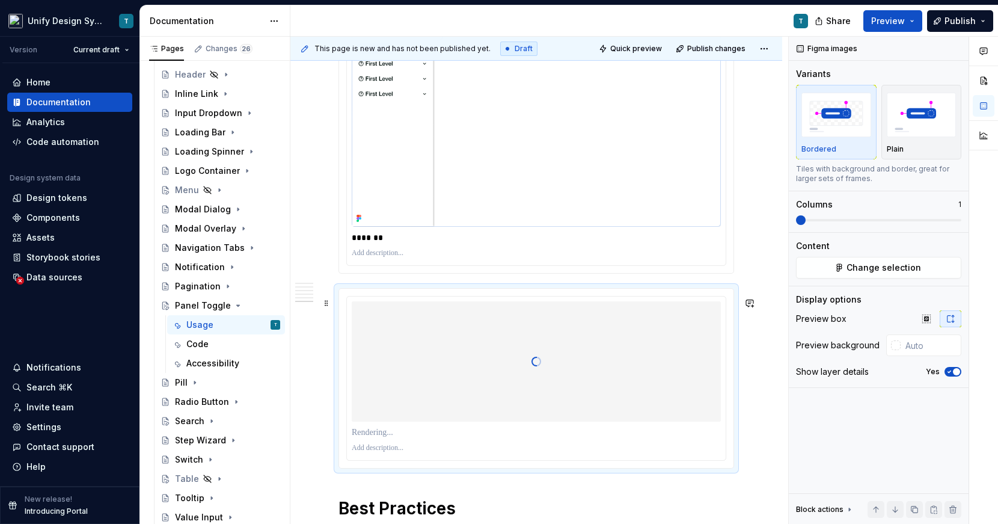
click at [426, 379] on div at bounding box center [536, 361] width 369 height 120
click at [397, 438] on p at bounding box center [536, 432] width 369 height 12
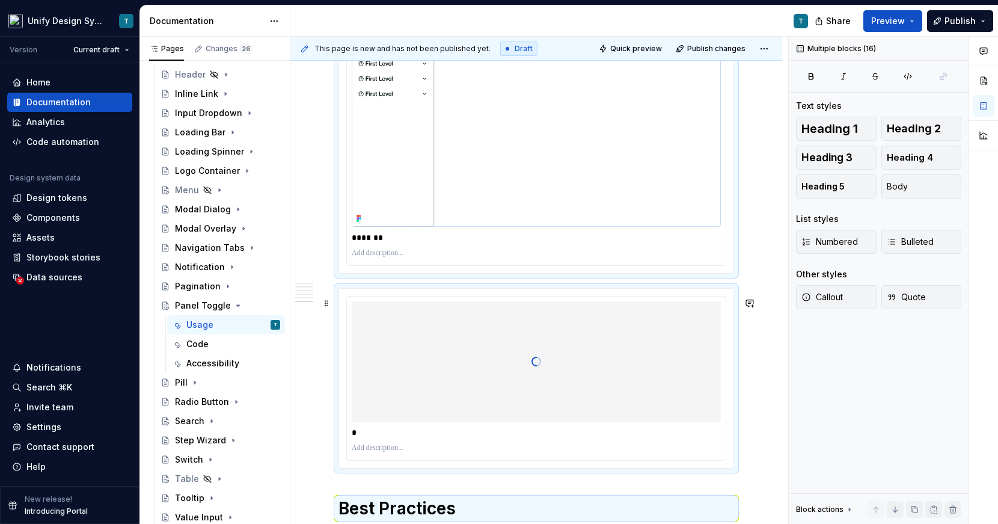
click at [360, 438] on p "*" at bounding box center [539, 432] width 375 height 12
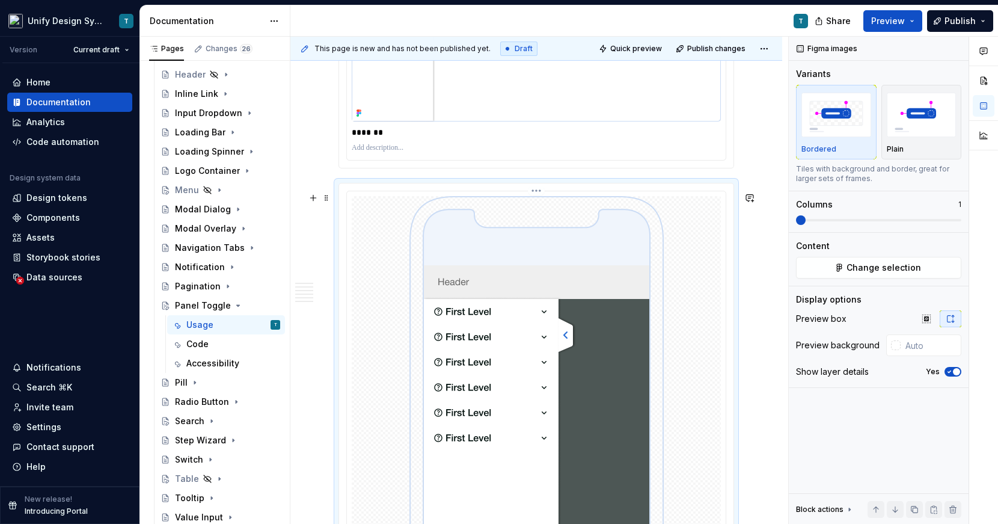
scroll to position [2320, 0]
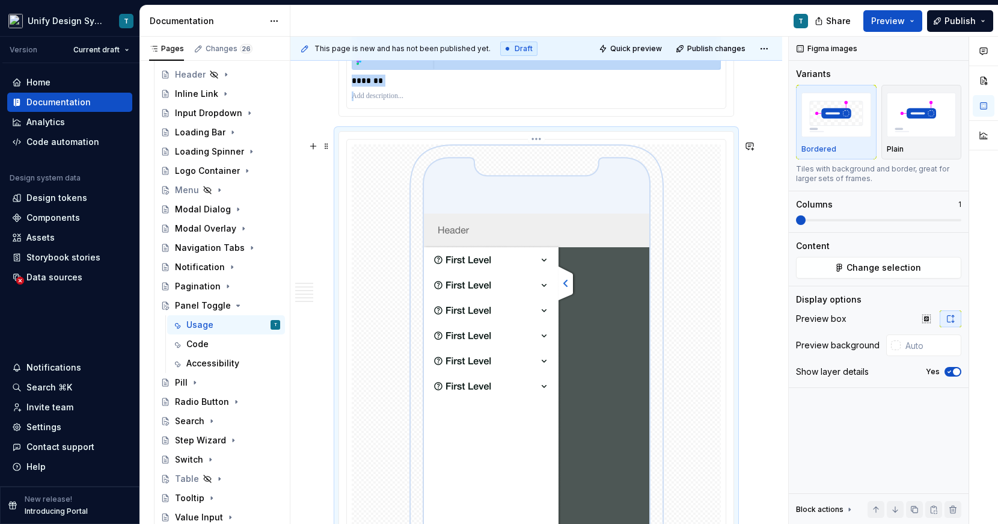
click at [548, 364] on img at bounding box center [536, 403] width 254 height 518
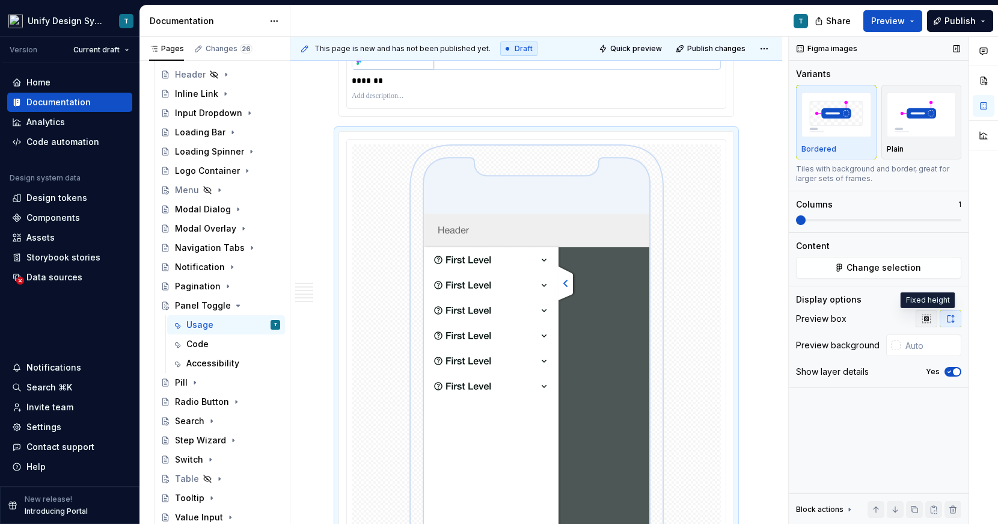
click at [919, 319] on icon "button" at bounding box center [926, 318] width 8 height 8
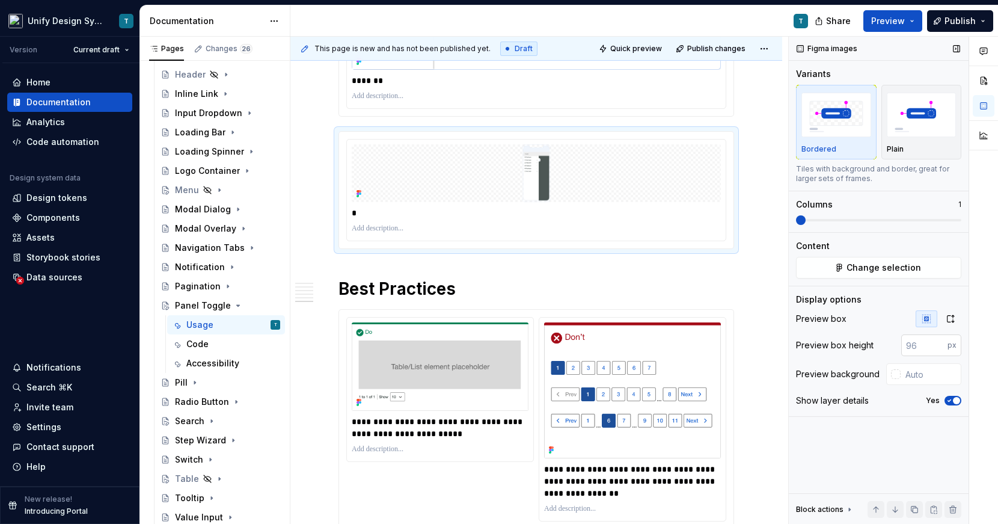
click at [916, 342] on input "number" at bounding box center [924, 345] width 46 height 22
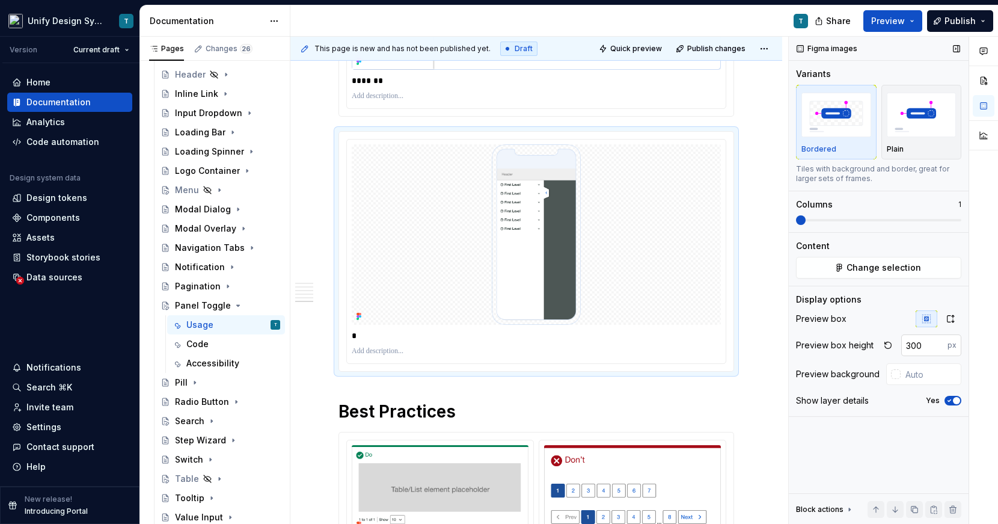
click at [919, 344] on input "300" at bounding box center [924, 345] width 46 height 22
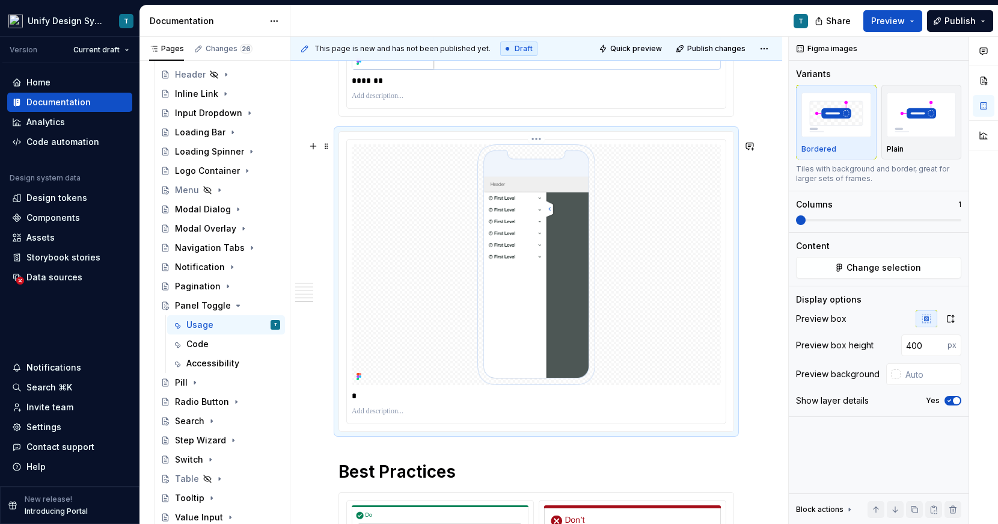
click at [373, 402] on p "*" at bounding box center [539, 396] width 375 height 12
click at [510, 230] on img at bounding box center [536, 264] width 254 height 241
click at [919, 130] on img "button" at bounding box center [922, 115] width 70 height 44
click at [510, 219] on img at bounding box center [536, 264] width 254 height 241
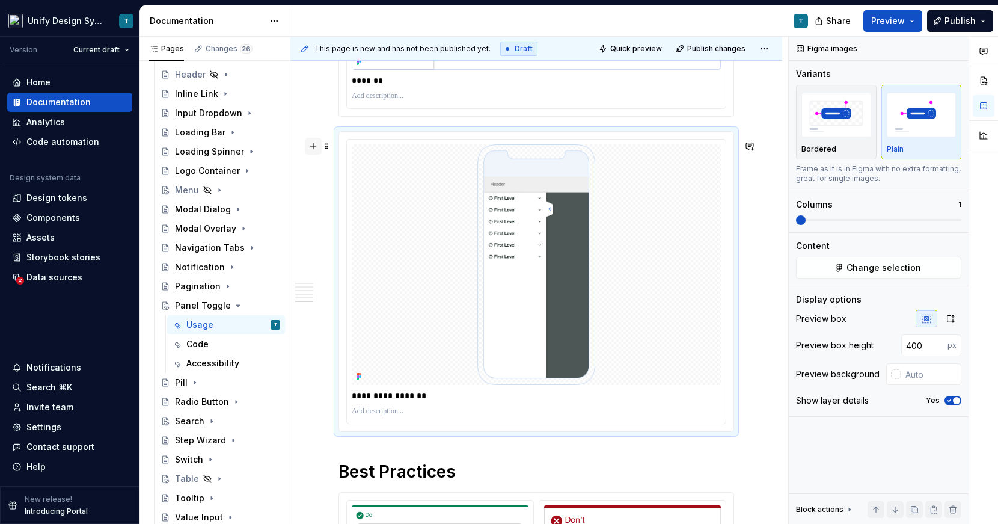
click at [313, 146] on button "button" at bounding box center [313, 146] width 17 height 17
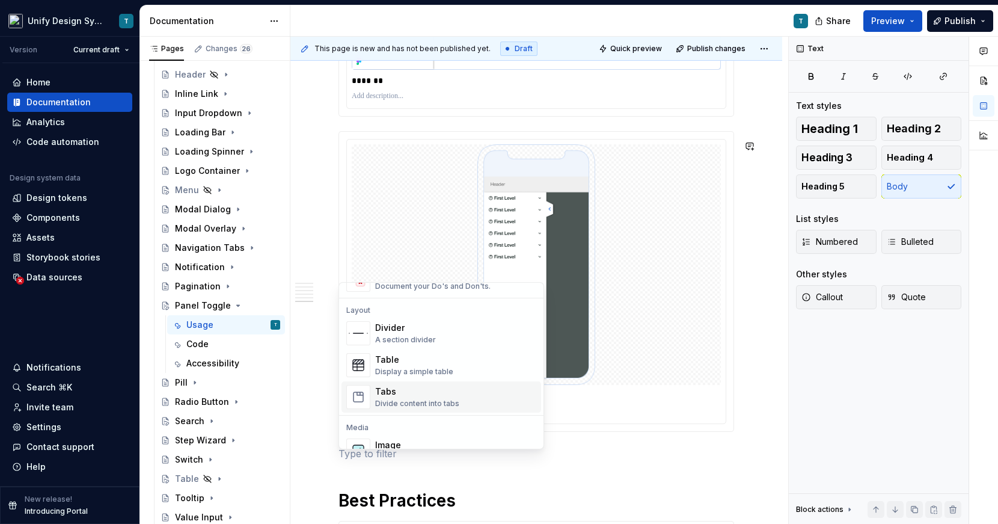
scroll to position [384, 0]
click at [390, 389] on div "Tabs" at bounding box center [417, 386] width 84 height 12
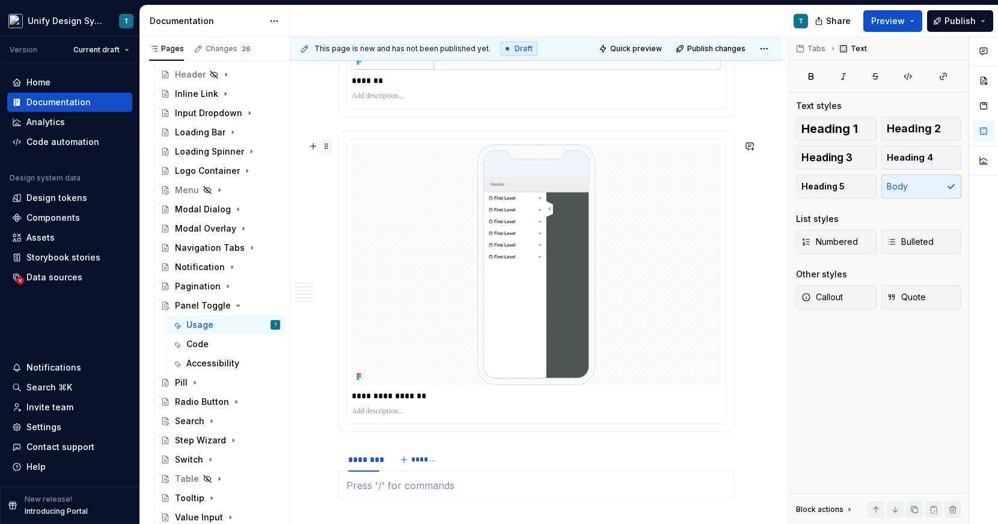
click at [325, 145] on span at bounding box center [327, 146] width 10 height 17
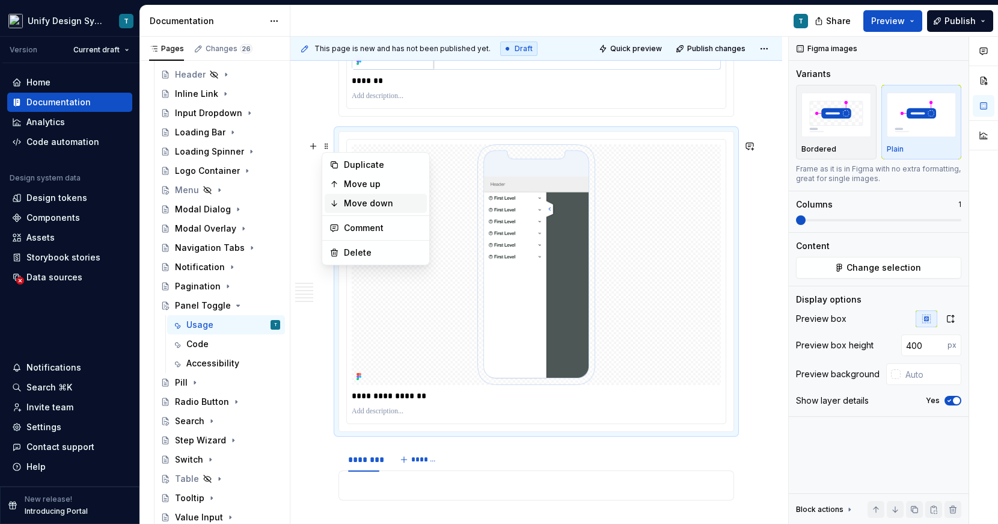
click at [347, 207] on div "Move down" at bounding box center [383, 203] width 78 height 12
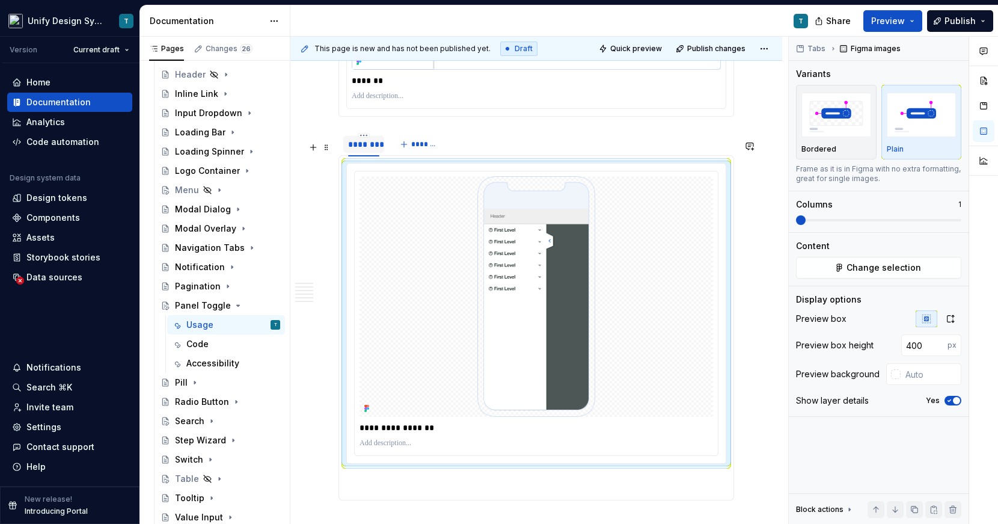
click at [366, 150] on div "********" at bounding box center [363, 144] width 31 height 12
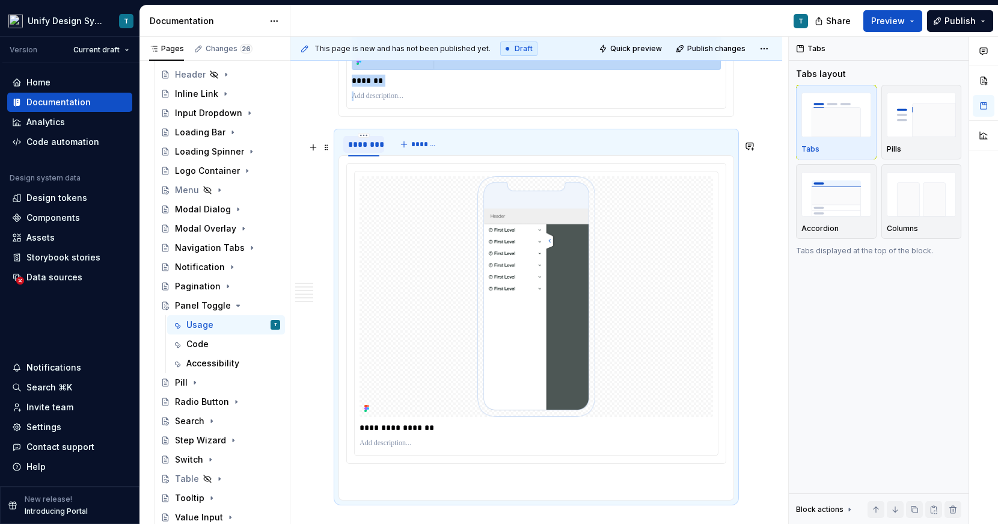
click at [366, 150] on div "********" at bounding box center [363, 144] width 31 height 12
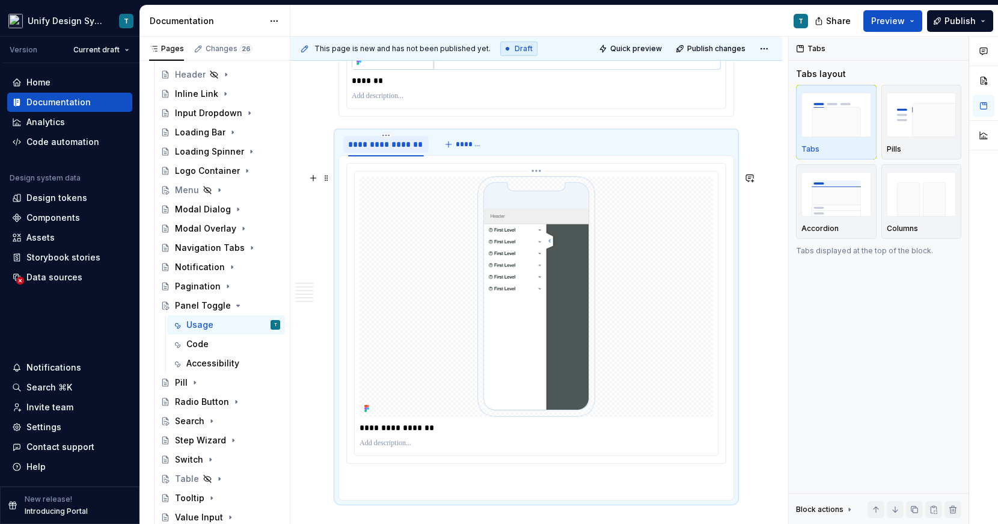
click at [425, 448] on p at bounding box center [537, 443] width 354 height 10
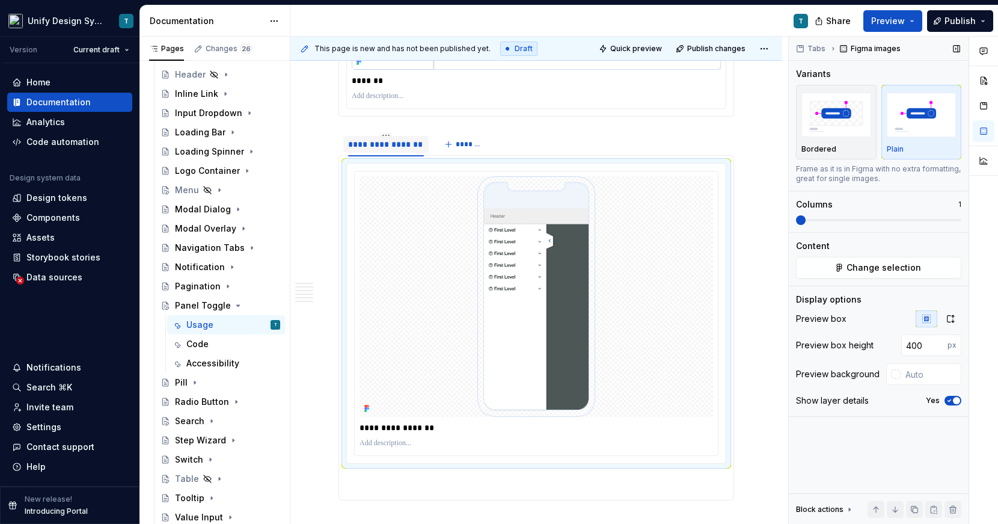
click at [919, 400] on span "button" at bounding box center [956, 400] width 7 height 7
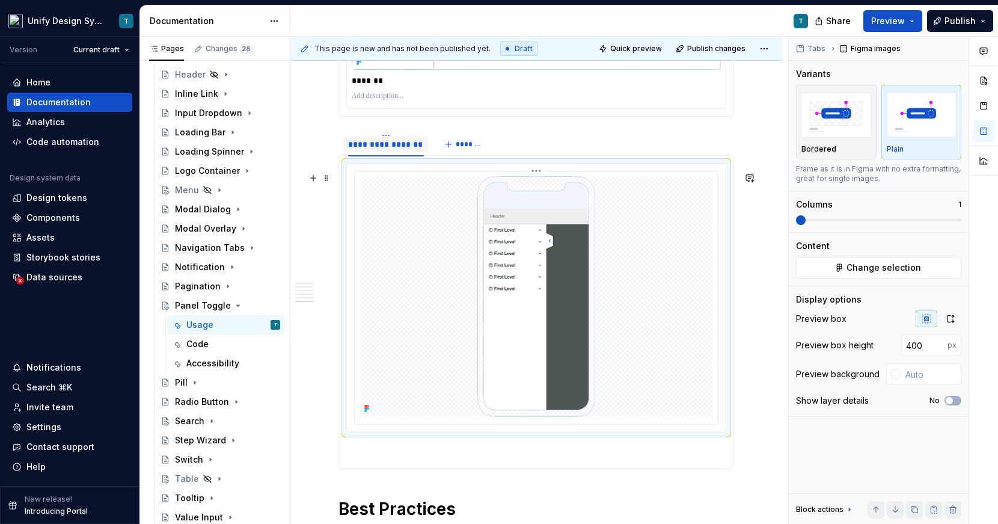
click at [449, 266] on img at bounding box center [536, 296] width 254 height 241
click at [432, 89] on div "*******" at bounding box center [536, 80] width 369 height 17
click at [441, 259] on img at bounding box center [536, 296] width 254 height 241
click at [385, 144] on html "Unify Design System T Version Current draft Home Documentation Analytics Code a…" at bounding box center [499, 262] width 998 height 524
click at [421, 183] on div "Duplicate tab" at bounding box center [441, 181] width 78 height 12
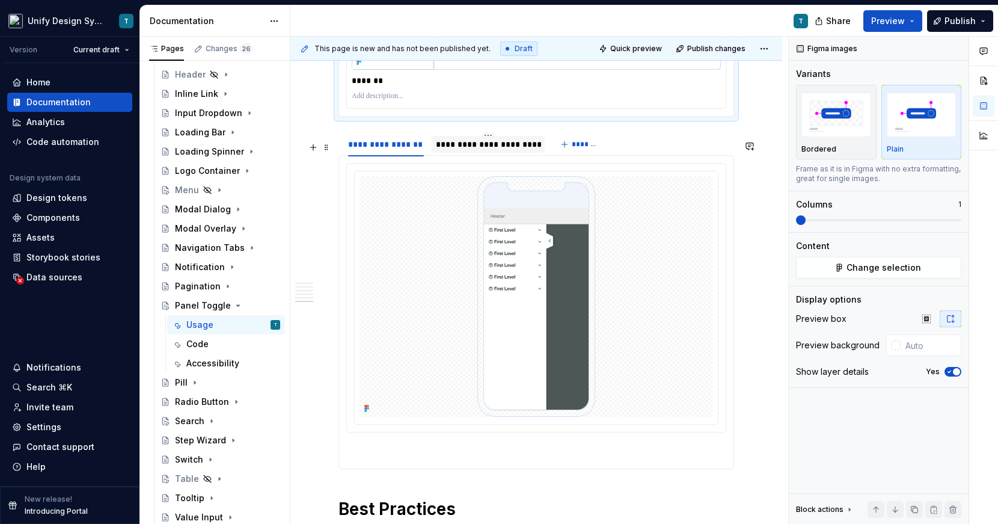
click at [492, 150] on div "**********" at bounding box center [488, 144] width 104 height 12
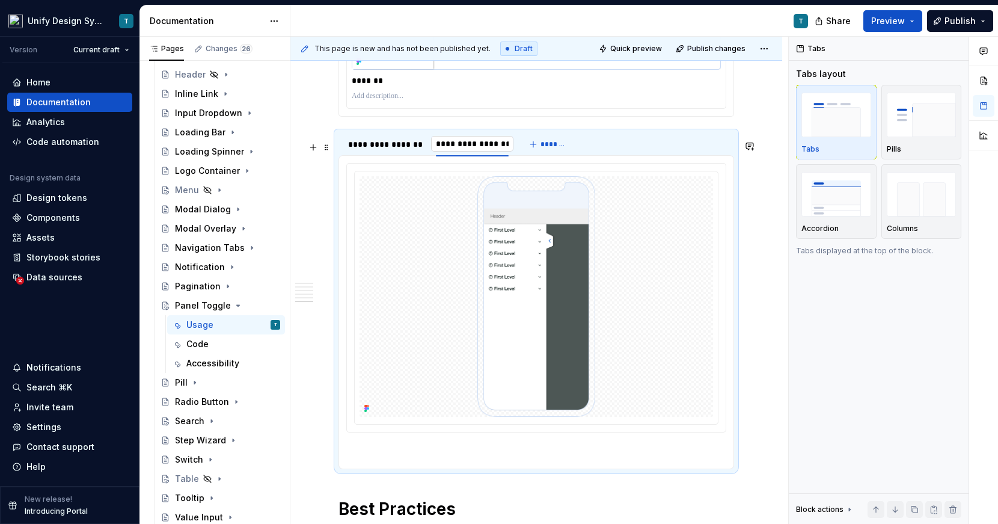
scroll to position [0, 0]
click at [548, 287] on img at bounding box center [536, 296] width 254 height 241
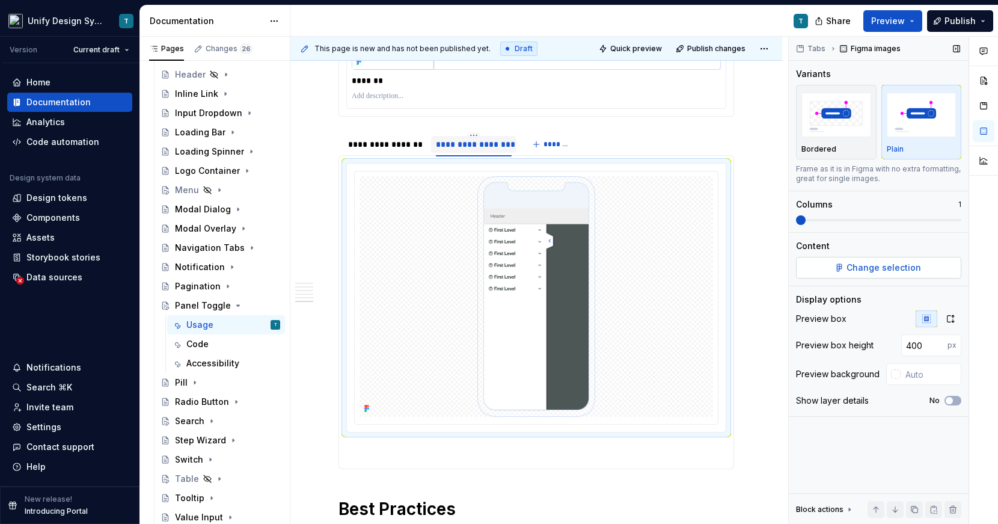
click at [846, 268] on button "Change selection" at bounding box center [878, 268] width 165 height 22
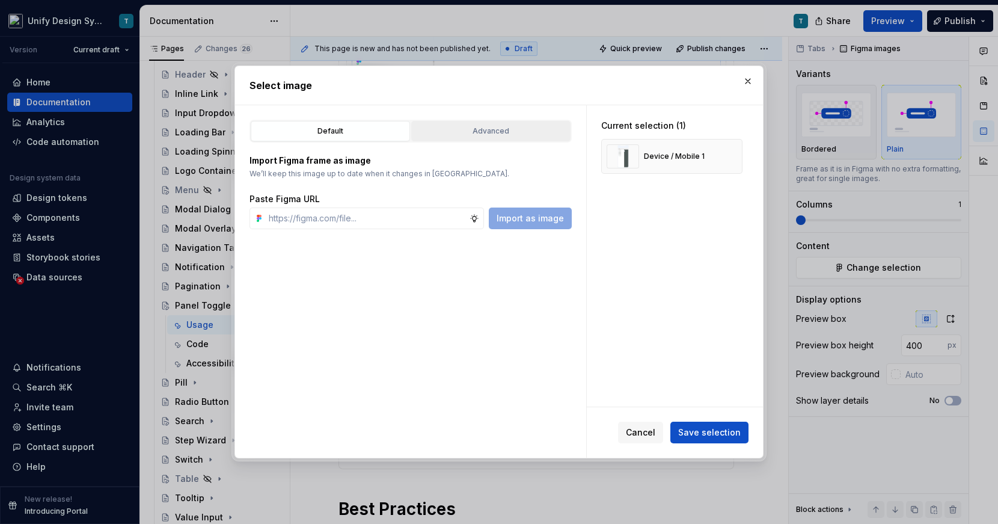
click at [471, 130] on div "Advanced" at bounding box center [490, 131] width 151 height 12
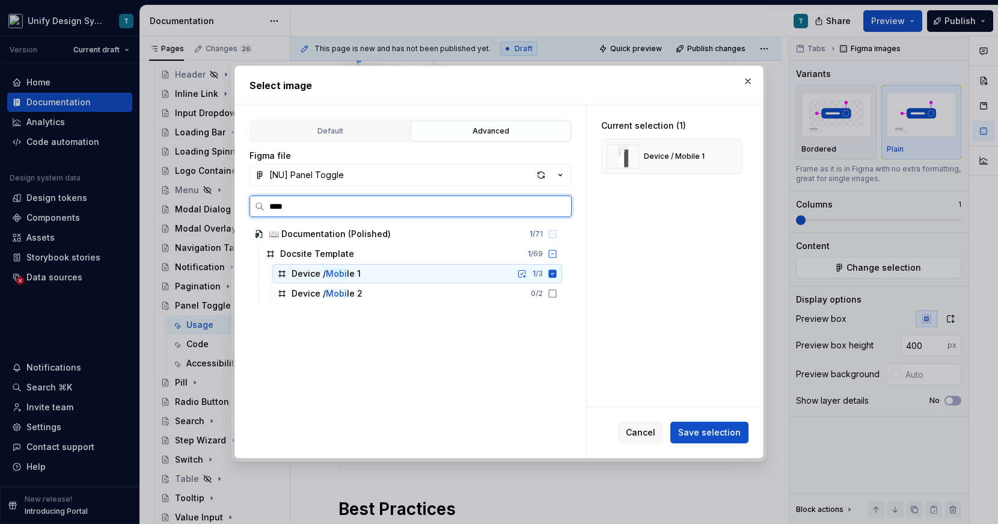
click at [410, 278] on div "Device / Mobi le 1 1 / 3" at bounding box center [417, 273] width 290 height 19
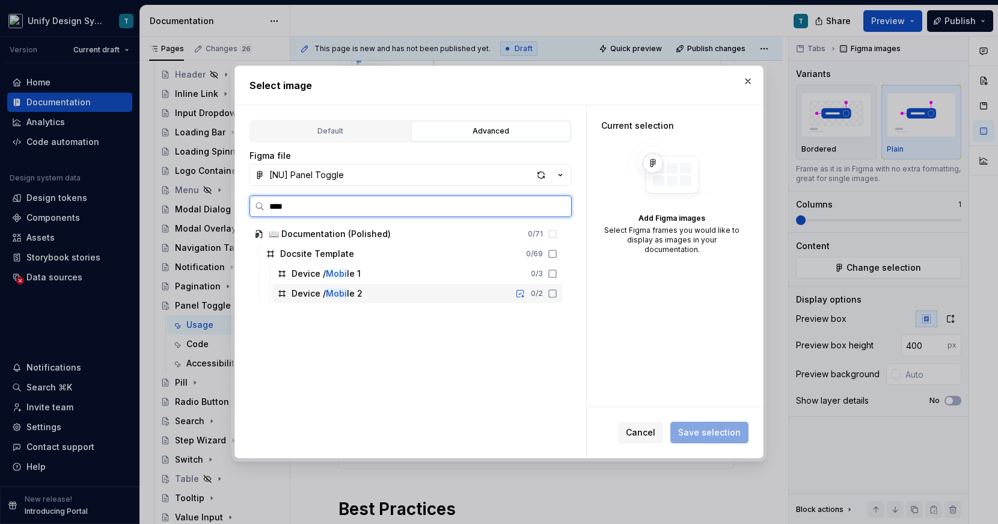
click at [403, 293] on div "Device / Mobi le 2 0 / 2" at bounding box center [417, 293] width 290 height 19
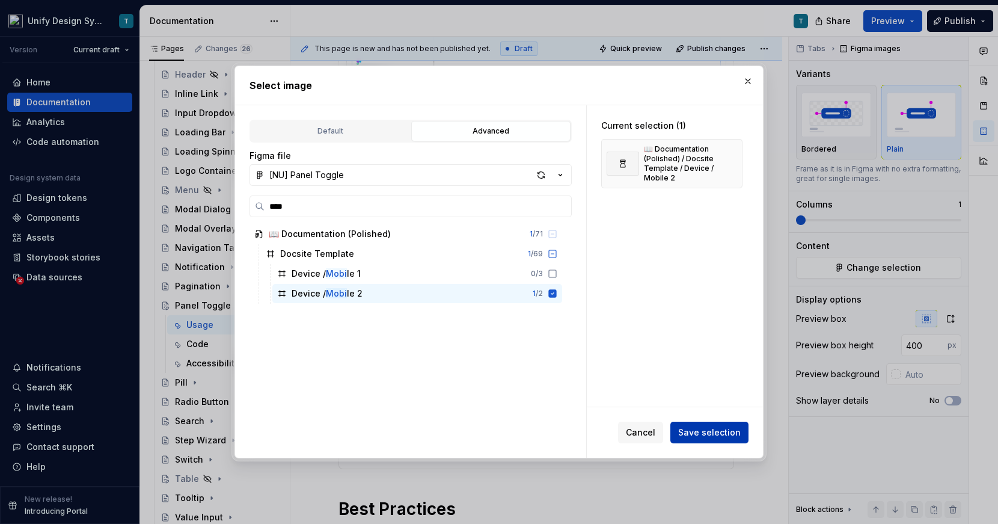
click at [684, 432] on span "Save selection" at bounding box center [709, 432] width 63 height 12
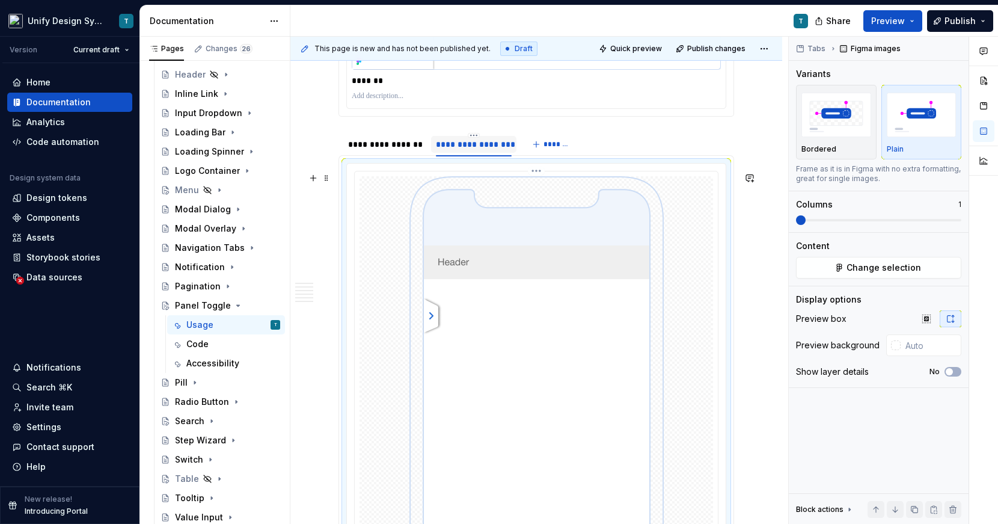
click at [504, 251] on img at bounding box center [536, 435] width 254 height 518
click at [919, 320] on icon "button" at bounding box center [926, 318] width 8 height 8
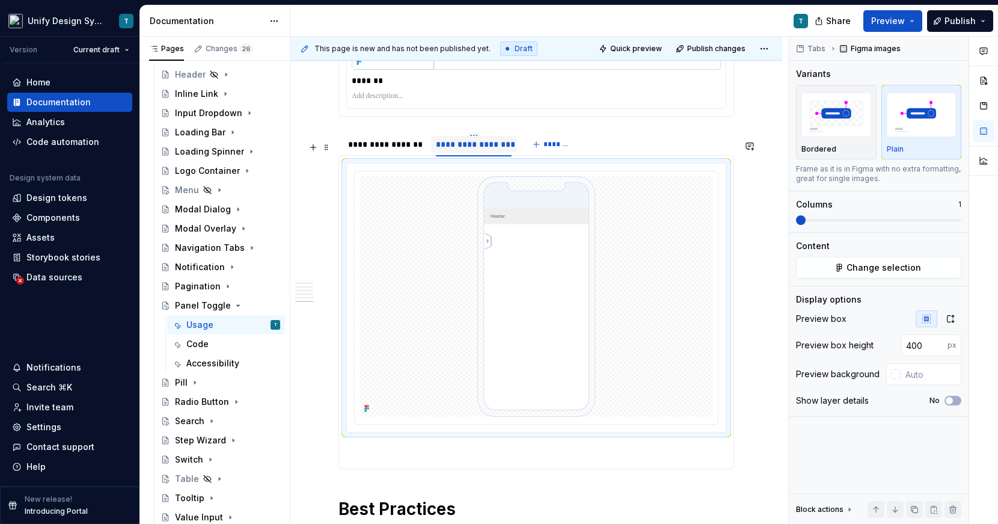
click at [403, 150] on div "**********" at bounding box center [386, 144] width 76 height 12
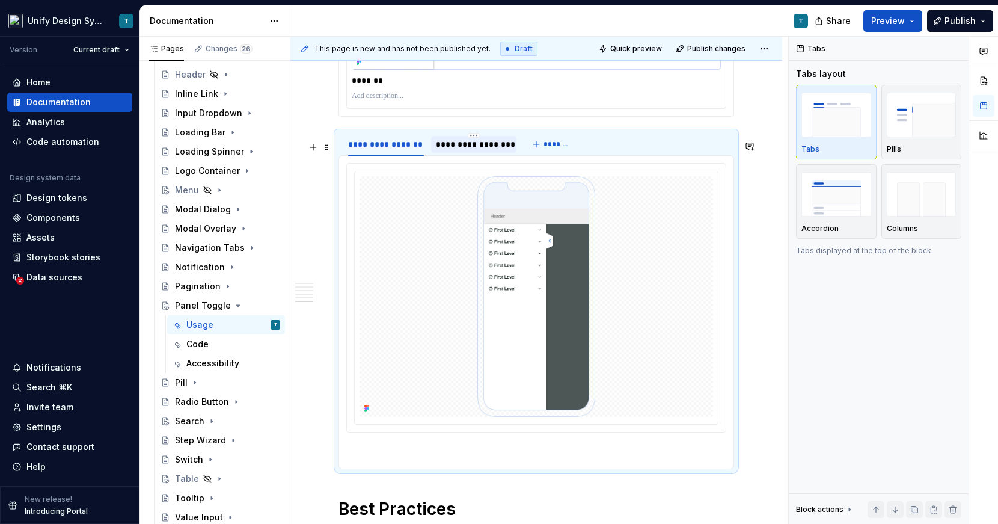
click at [485, 150] on div "**********" at bounding box center [474, 144] width 76 height 12
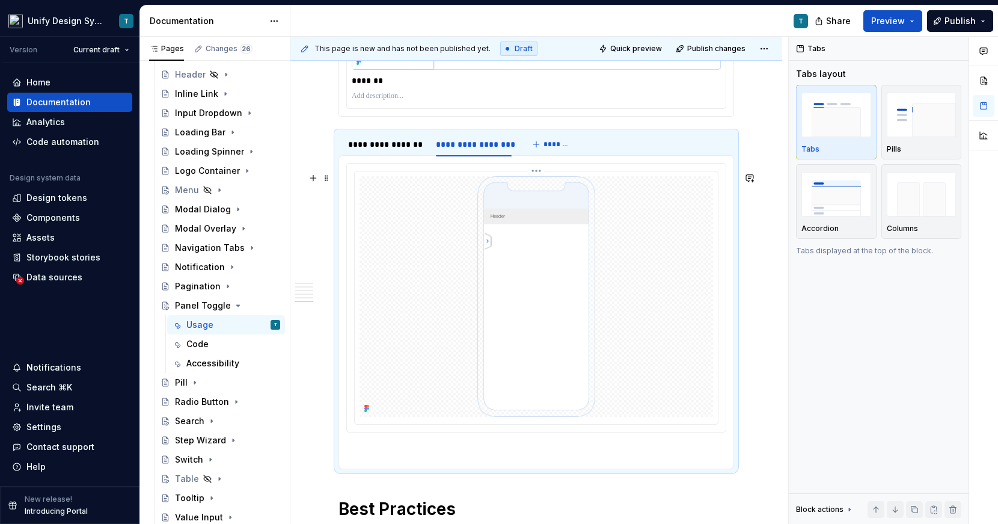
click at [504, 324] on img at bounding box center [536, 296] width 254 height 241
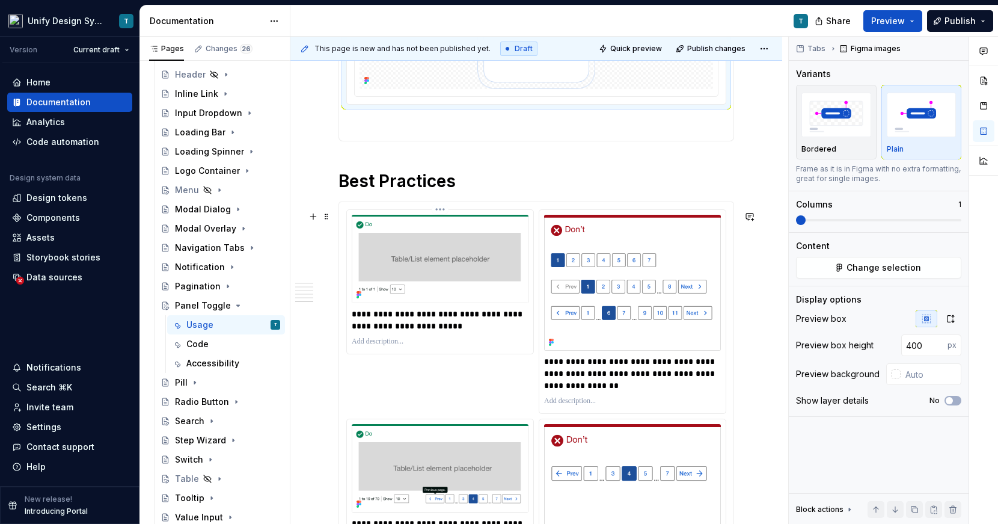
scroll to position [2689, 0]
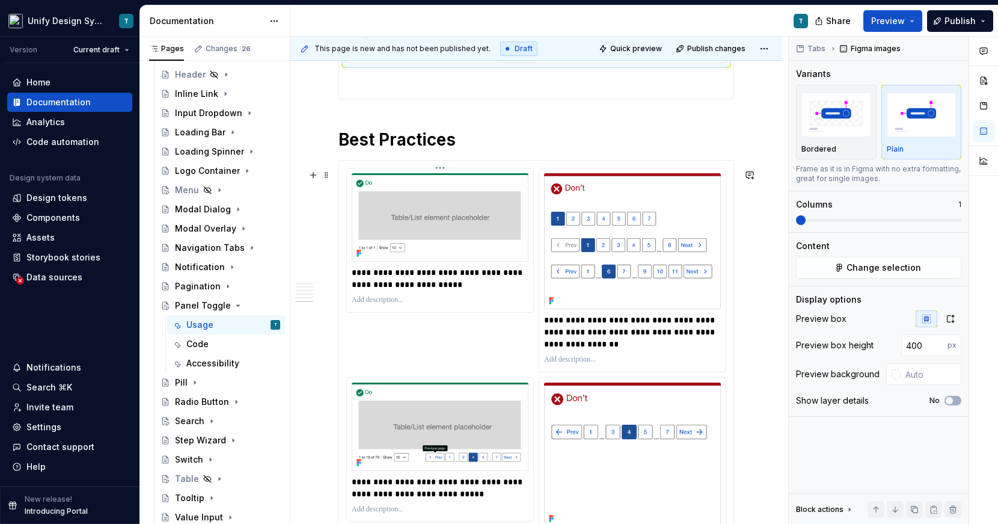
click at [490, 252] on img at bounding box center [440, 217] width 177 height 88
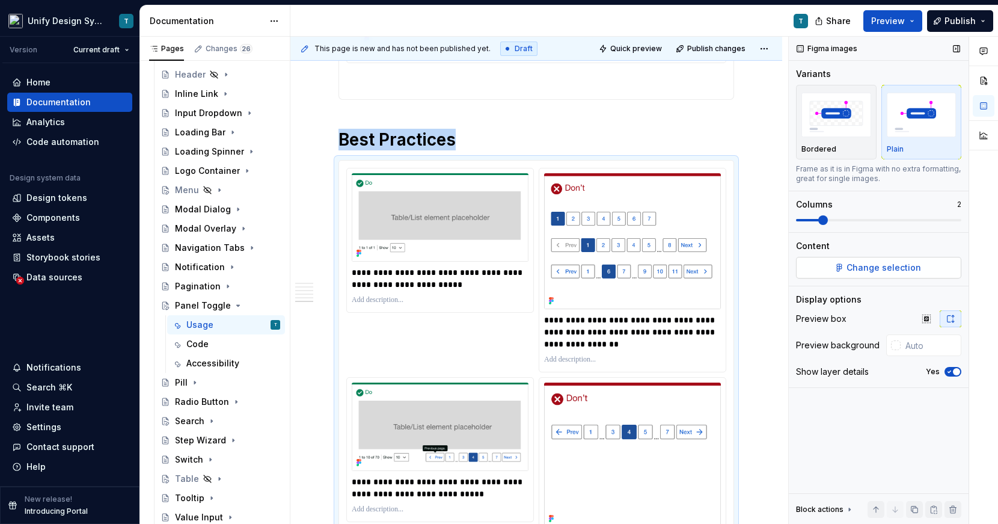
click at [854, 273] on button "Change selection" at bounding box center [878, 268] width 165 height 22
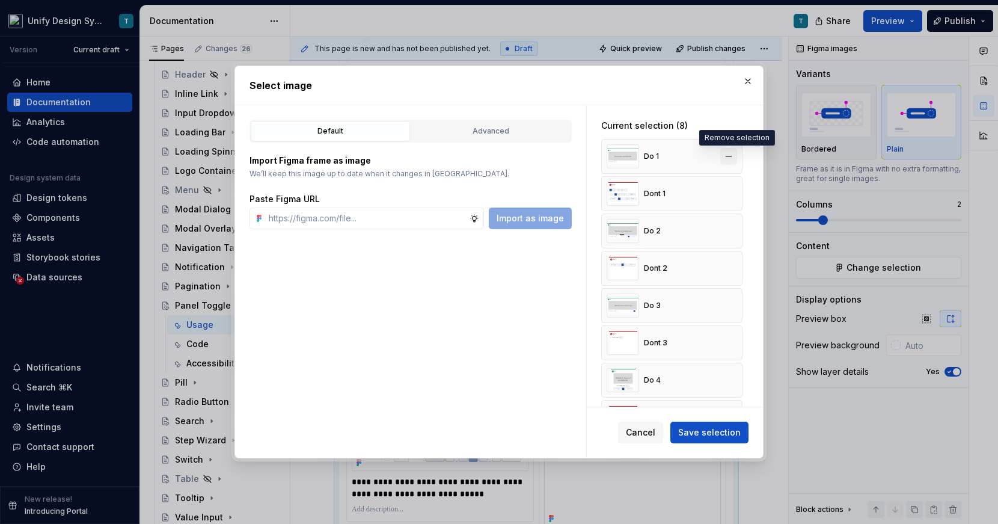
click at [735, 156] on button "button" at bounding box center [728, 156] width 17 height 17
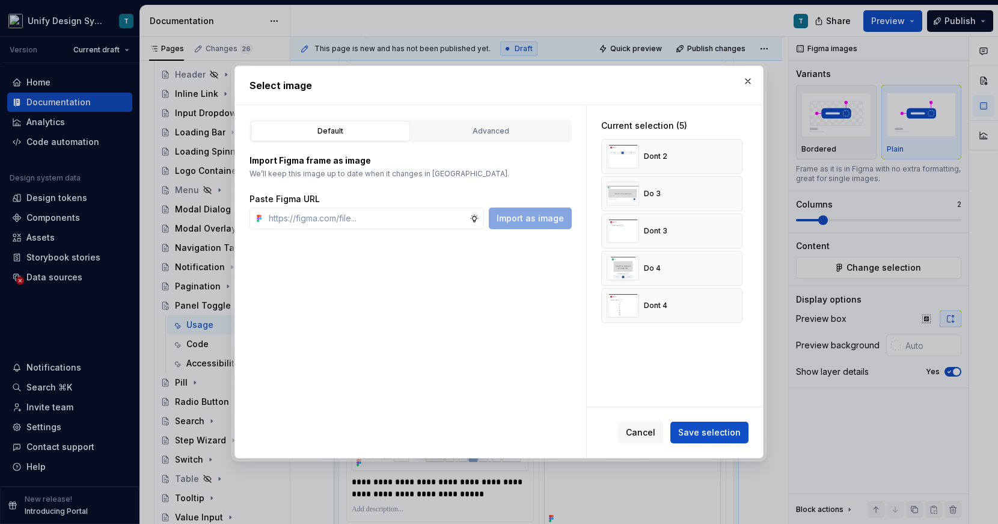
click at [735, 156] on button "button" at bounding box center [728, 156] width 17 height 17
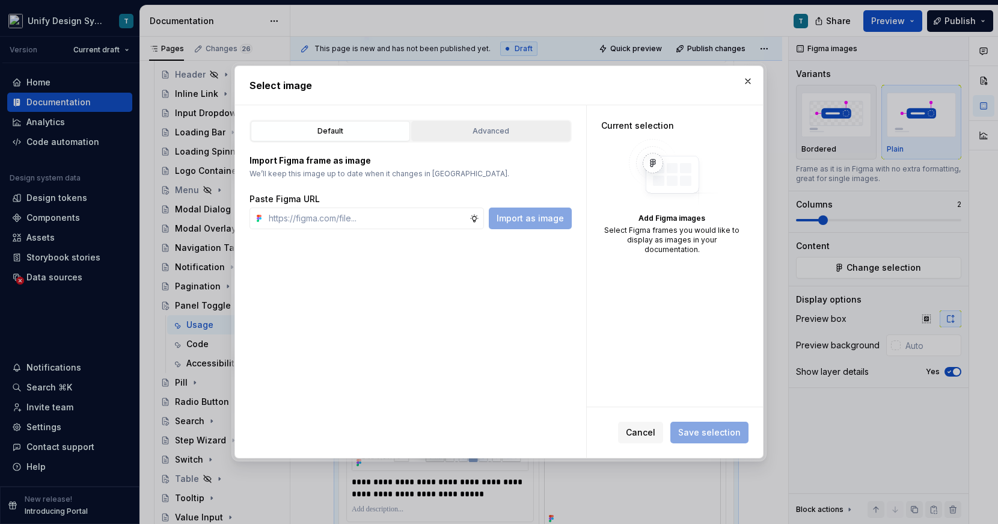
click at [448, 138] on button "Advanced" at bounding box center [490, 131] width 159 height 20
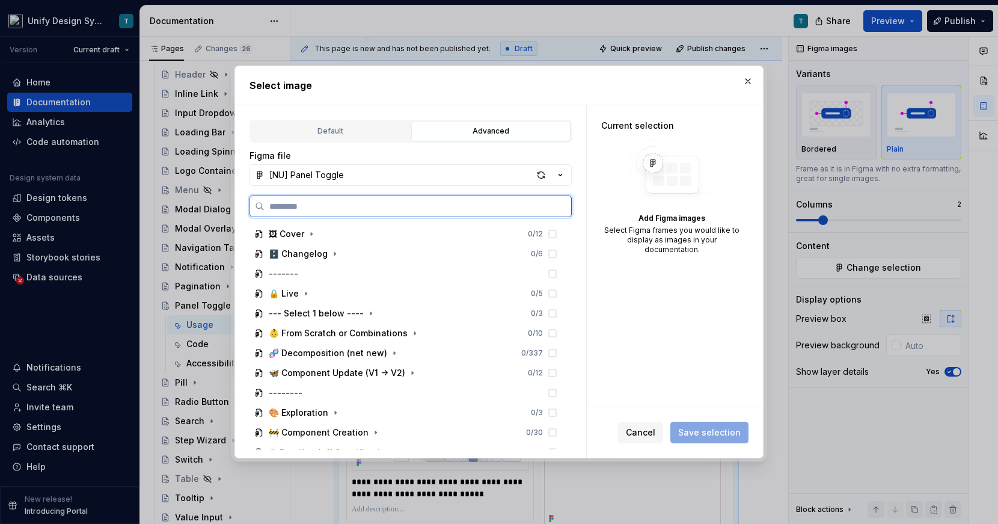
click at [358, 209] on input "search" at bounding box center [418, 206] width 307 height 12
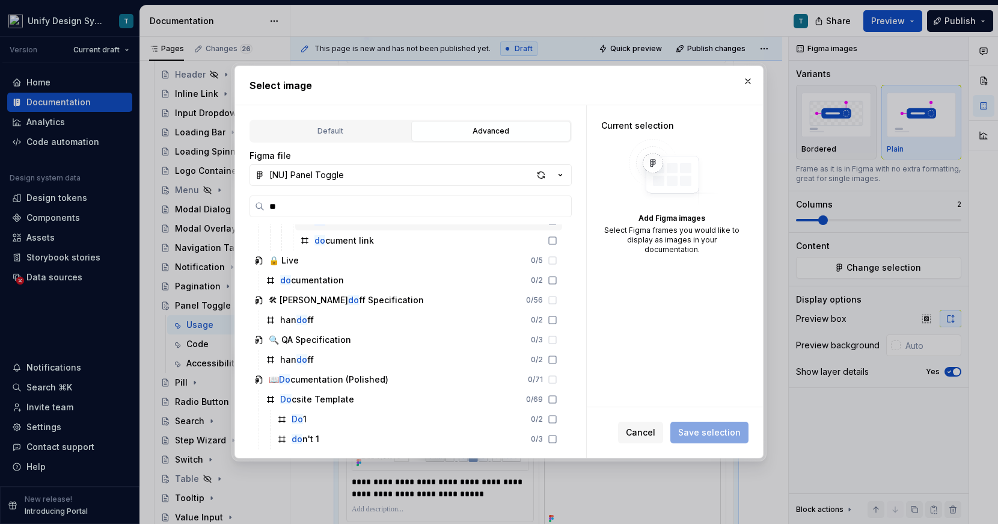
scroll to position [132, 0]
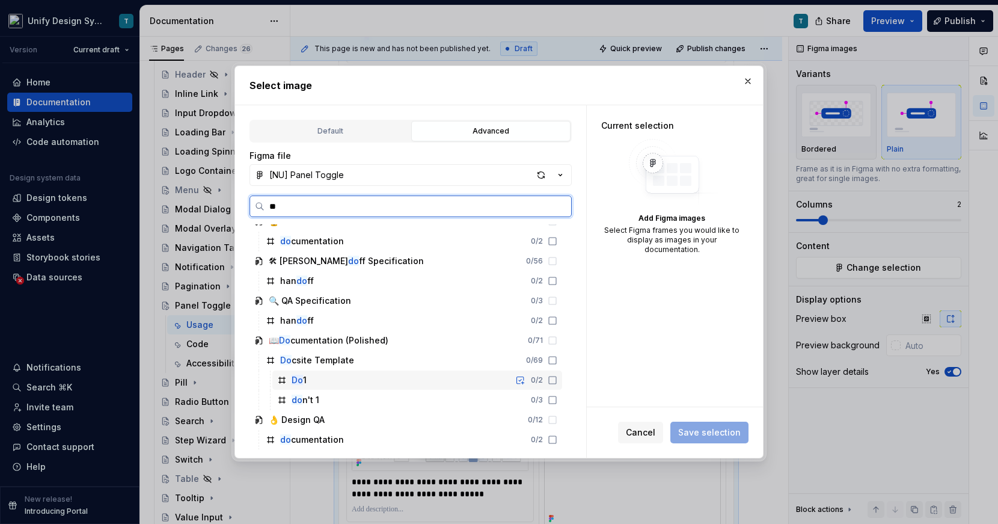
click at [304, 377] on div "Do 1" at bounding box center [299, 380] width 15 height 12
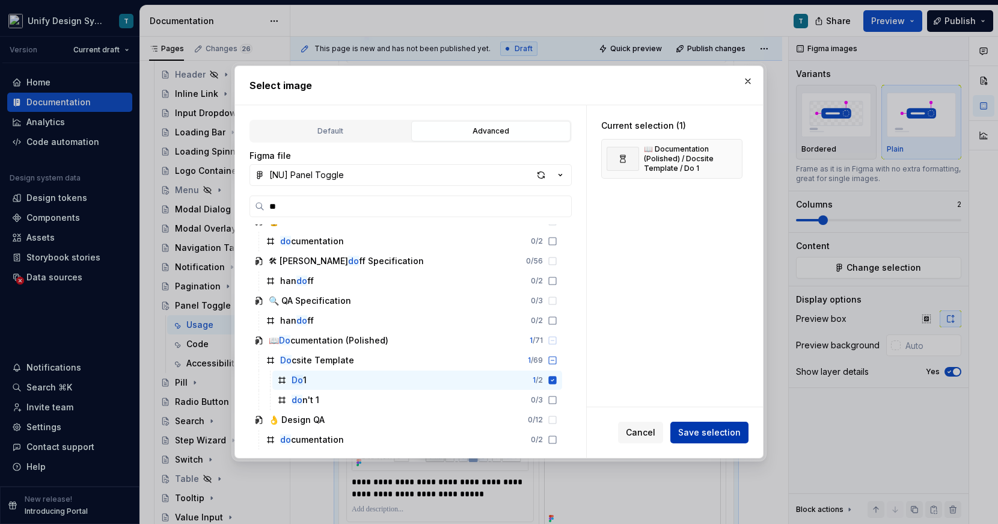
click at [688, 432] on span "Save selection" at bounding box center [709, 432] width 63 height 12
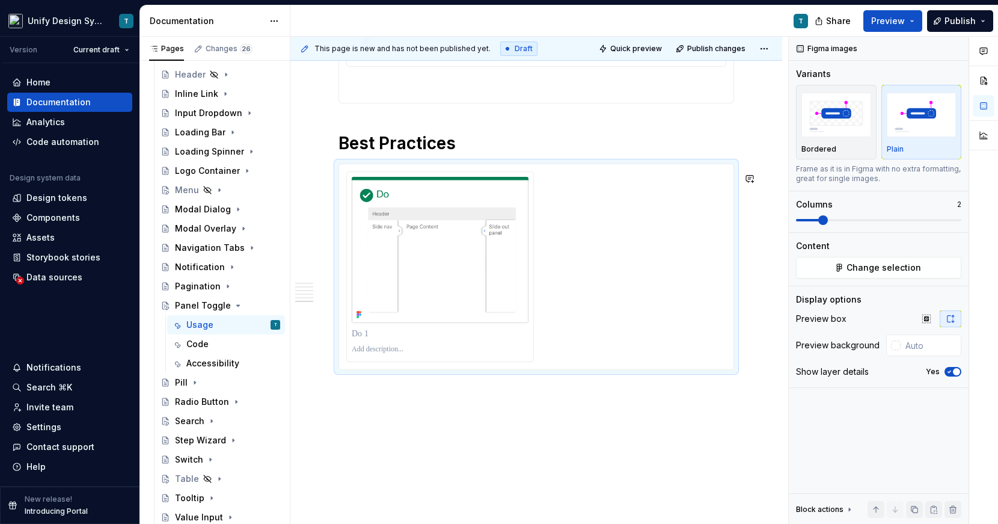
scroll to position [2689, 0]
click at [367, 336] on p at bounding box center [440, 330] width 177 height 12
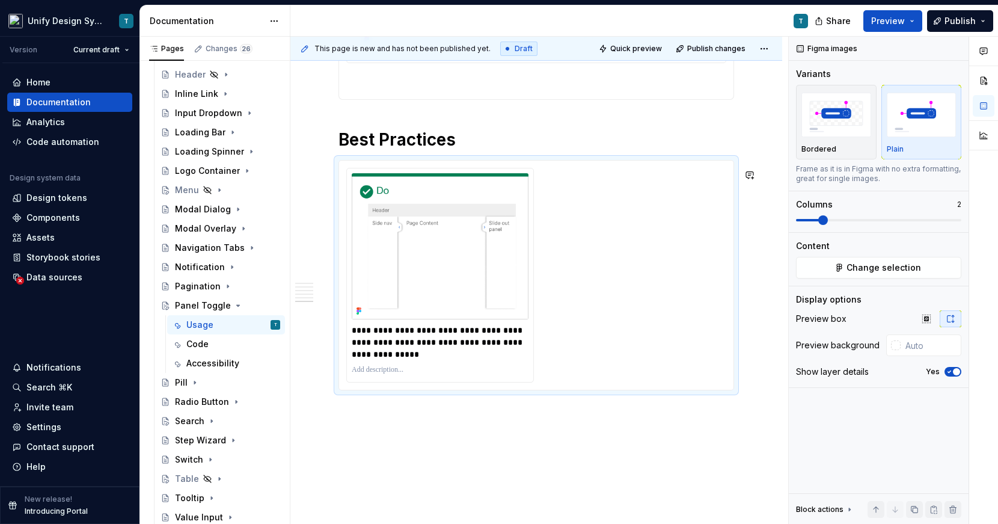
click at [258, 304] on button "Page tree" at bounding box center [255, 305] width 17 height 17
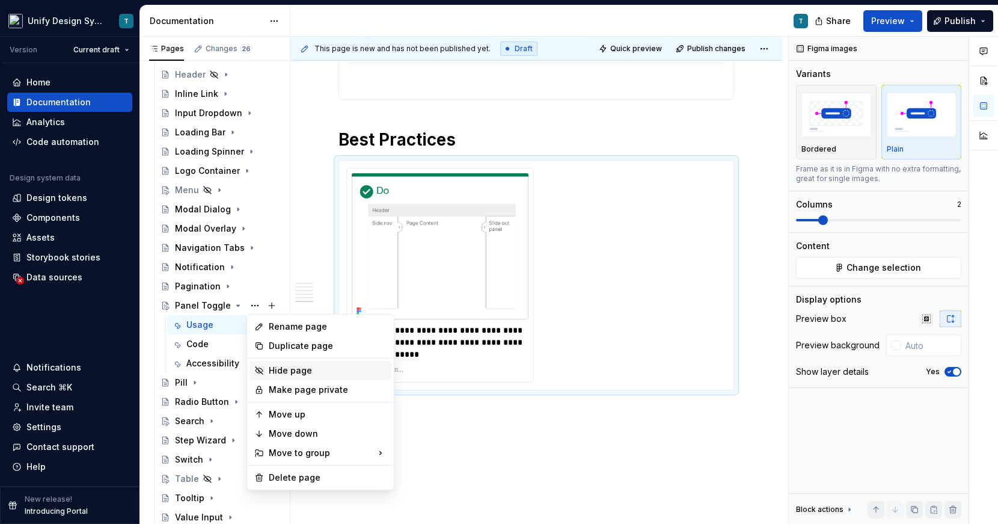
click at [287, 375] on div "Hide page" at bounding box center [328, 370] width 118 height 12
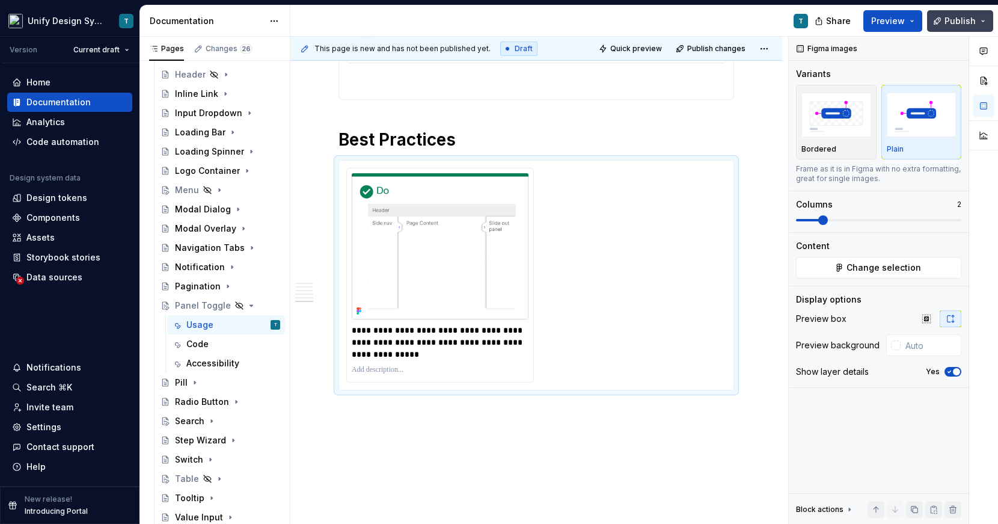
click at [919, 18] on span "Publish" at bounding box center [960, 21] width 31 height 12
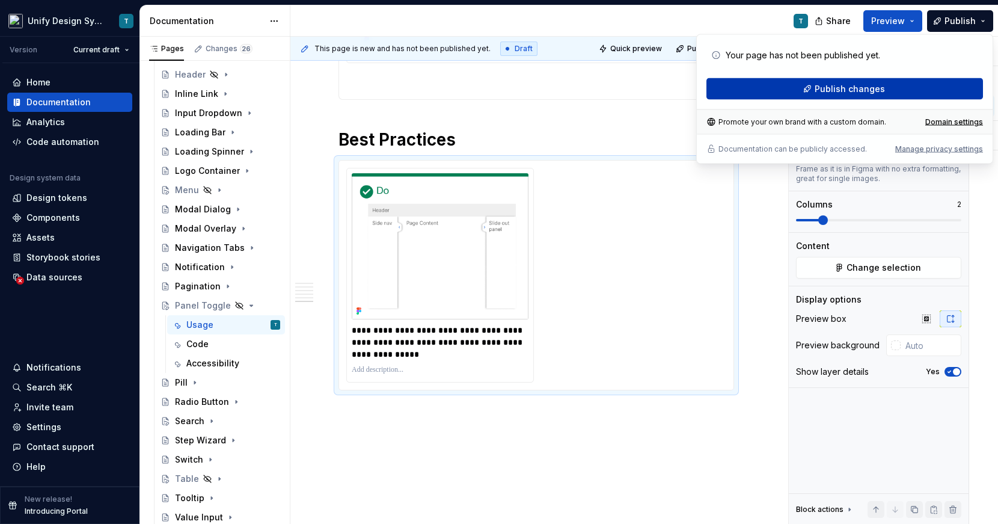
click at [839, 93] on span "Publish changes" at bounding box center [850, 89] width 70 height 12
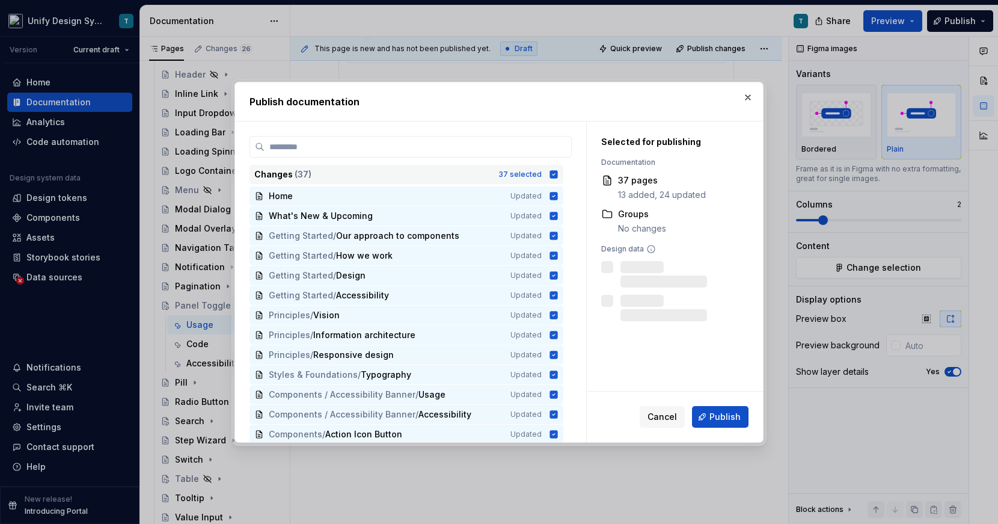
click at [542, 175] on div "37 selected" at bounding box center [519, 175] width 43 height 10
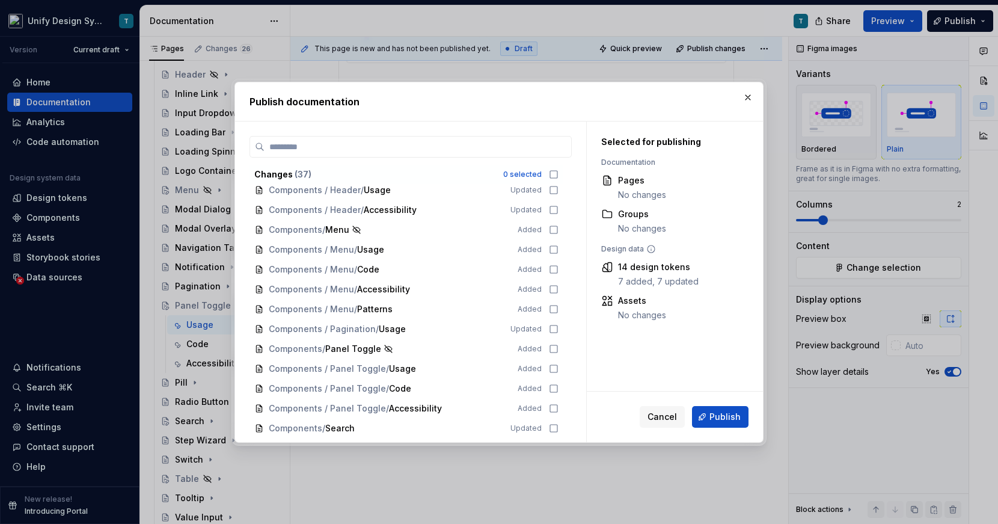
scroll to position [479, 0]
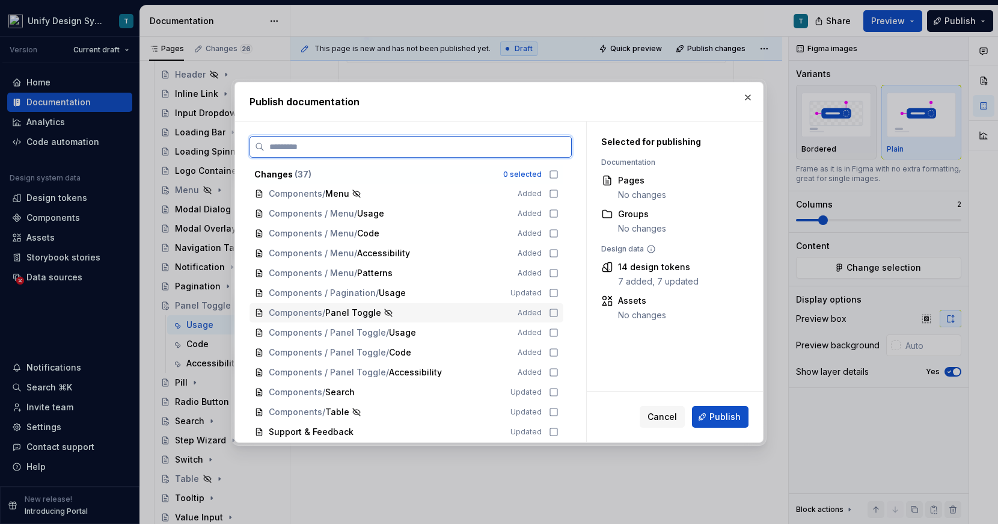
click at [345, 312] on span "Panel Toggle" at bounding box center [353, 313] width 56 height 12
click at [559, 333] on icon at bounding box center [554, 333] width 10 height 10
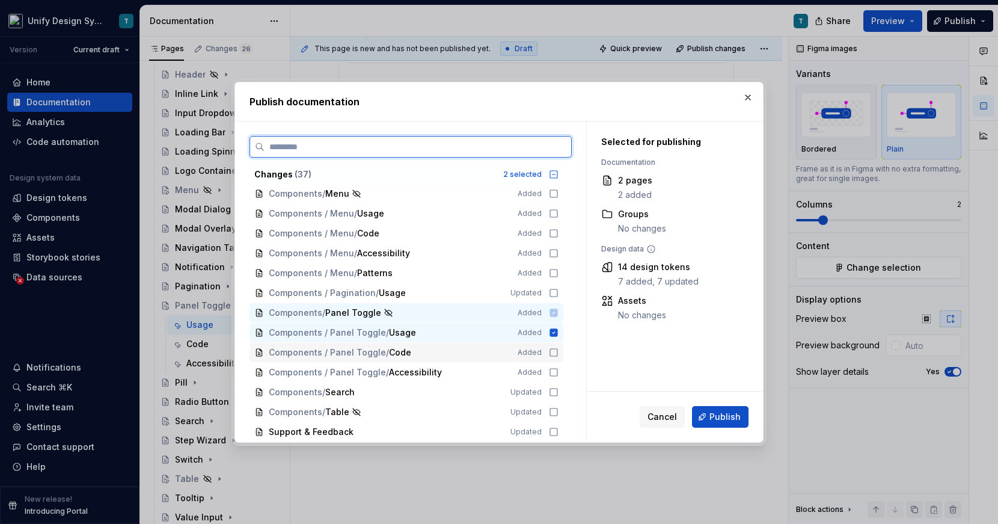
click at [559, 349] on icon at bounding box center [554, 353] width 10 height 10
click at [559, 372] on icon at bounding box center [554, 372] width 10 height 10
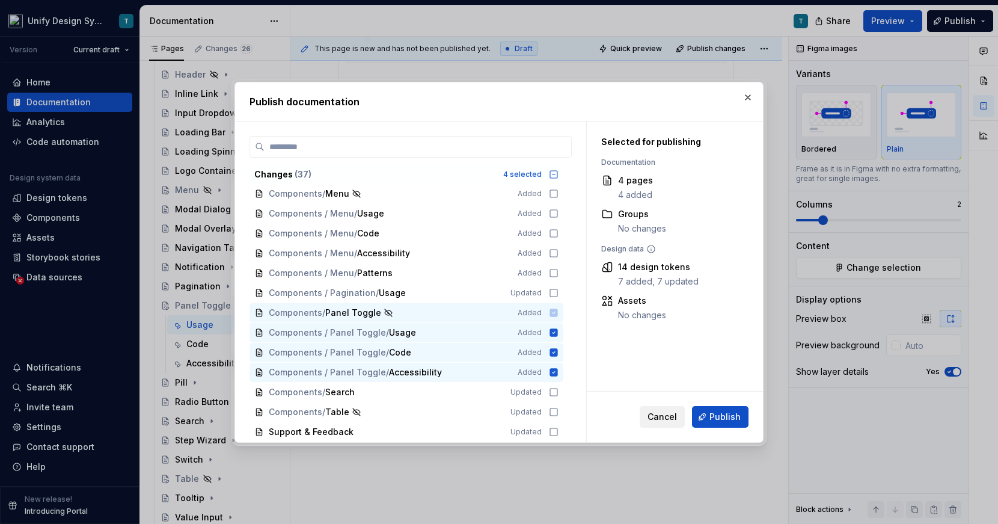
click at [664, 412] on span "Cancel" at bounding box center [662, 417] width 29 height 12
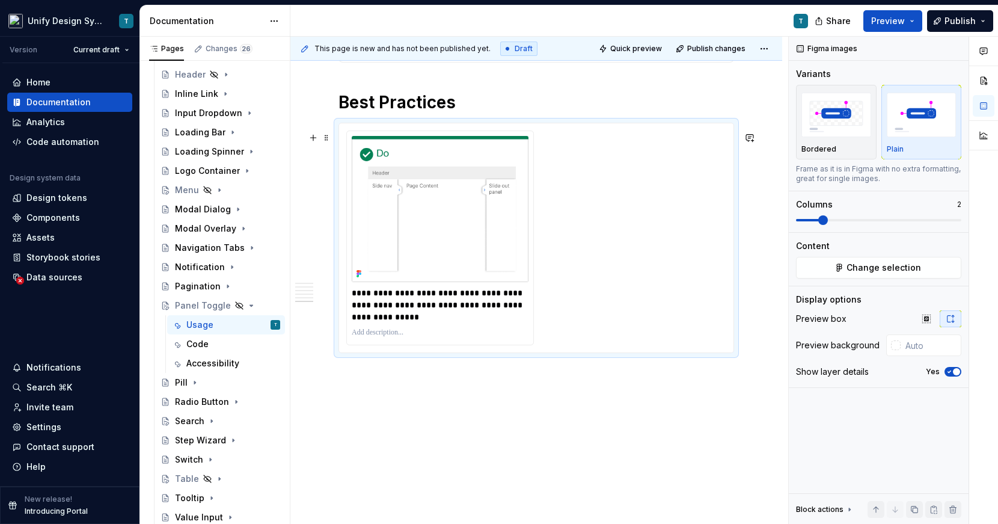
scroll to position [2735, 0]
click at [242, 307] on icon "Page tree" at bounding box center [240, 306] width 10 height 10
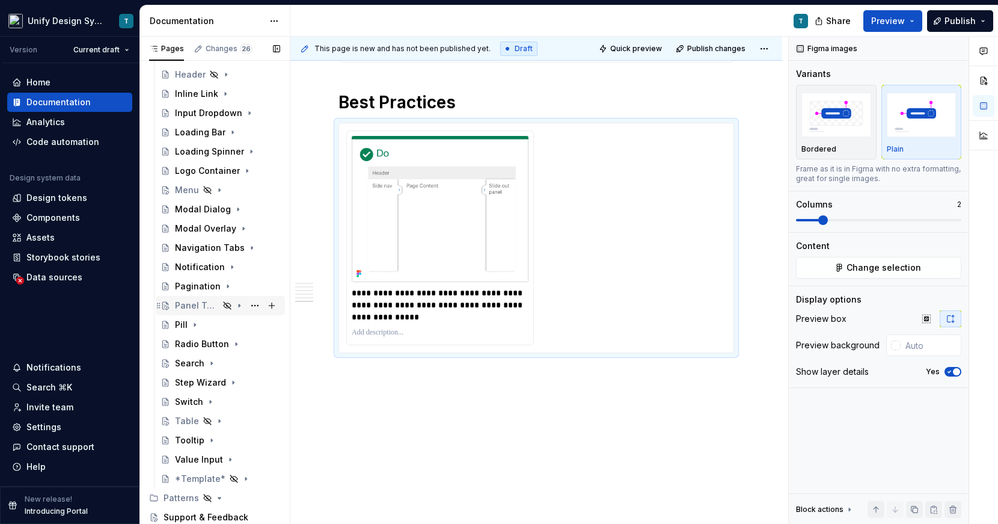
click at [242, 307] on icon "Page tree" at bounding box center [240, 306] width 10 height 10
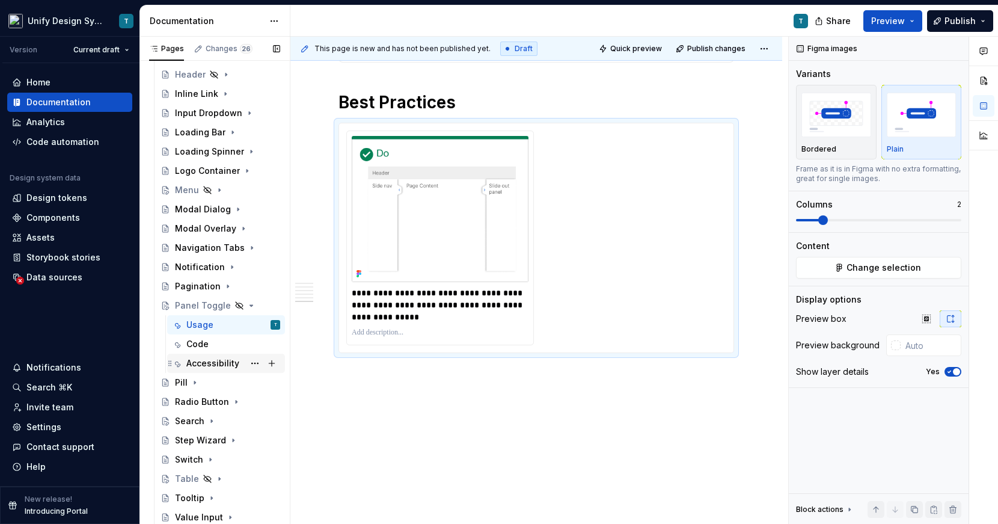
click at [212, 358] on div "Accessibility" at bounding box center [212, 363] width 53 height 12
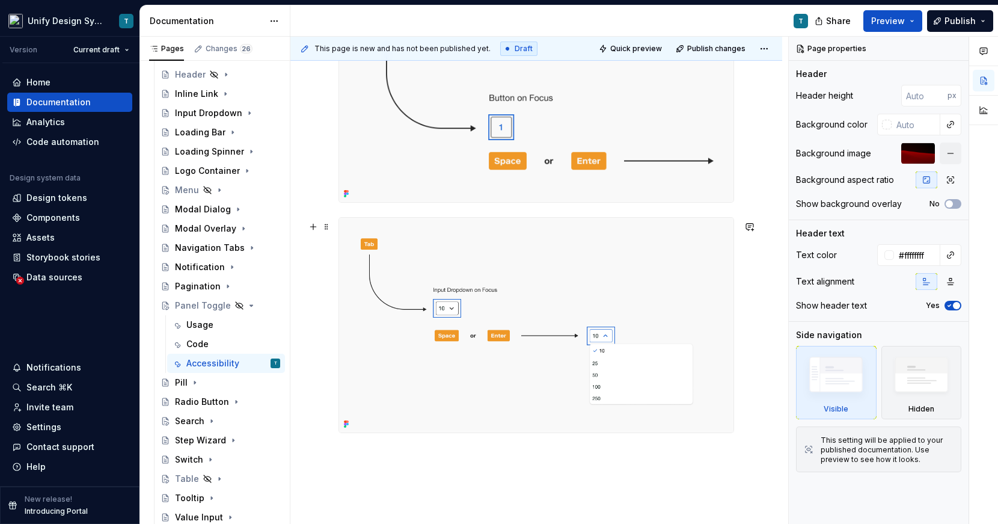
scroll to position [394, 0]
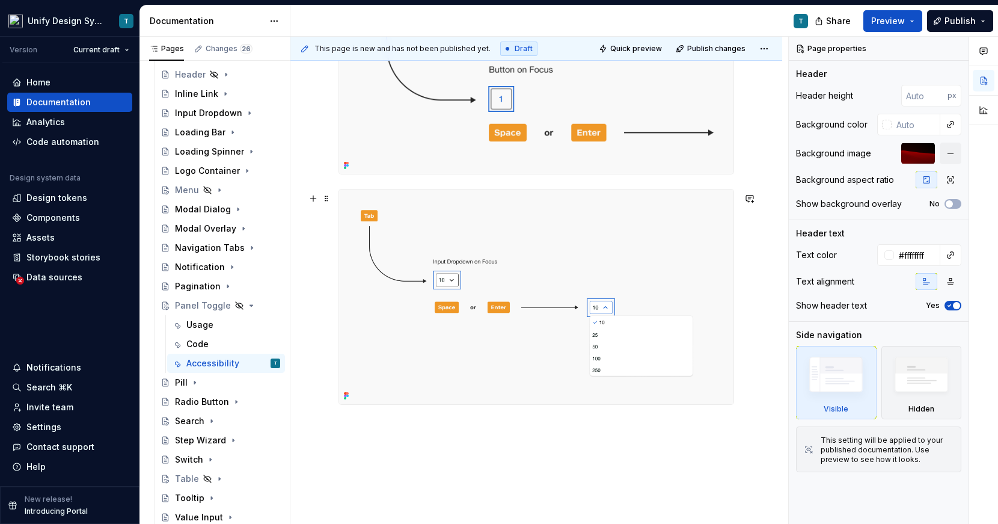
click at [751, 404] on div "General Recommendations Users should be able to: Use a button to perform an act…" at bounding box center [536, 203] width 492 height 748
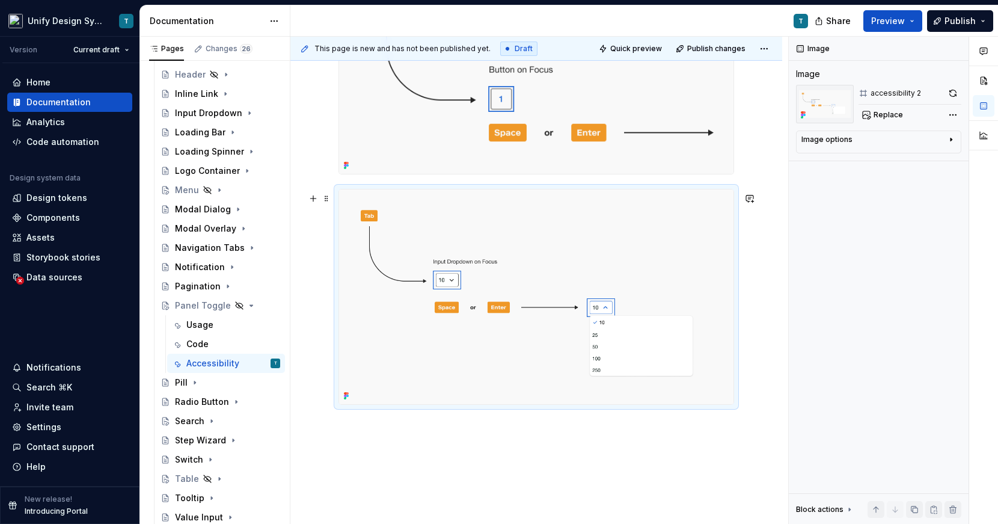
scroll to position [219, 0]
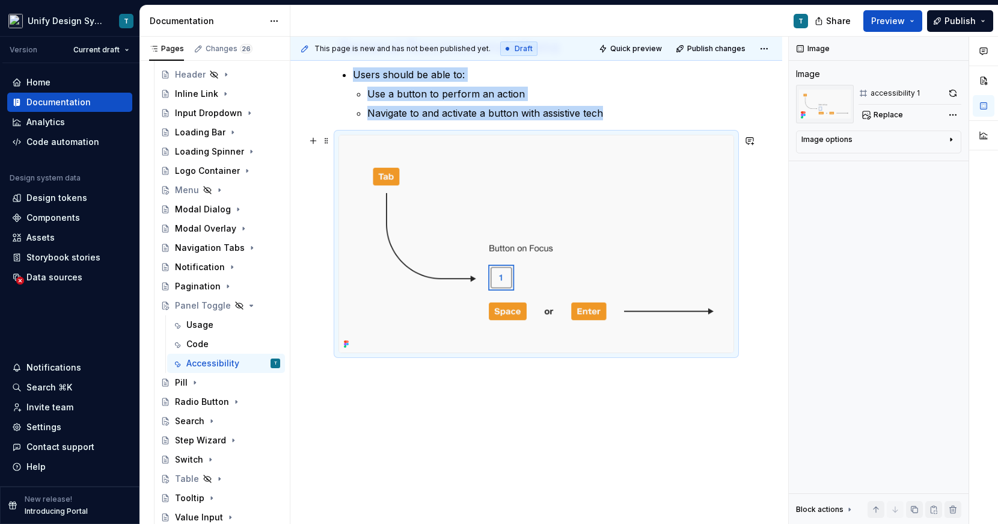
click at [562, 246] on img at bounding box center [536, 243] width 394 height 217
click at [661, 207] on img at bounding box center [536, 243] width 394 height 217
click at [919, 115] on div "Comments Open comments No comments yet Select ‘Comment’ from the block context …" at bounding box center [893, 281] width 209 height 488
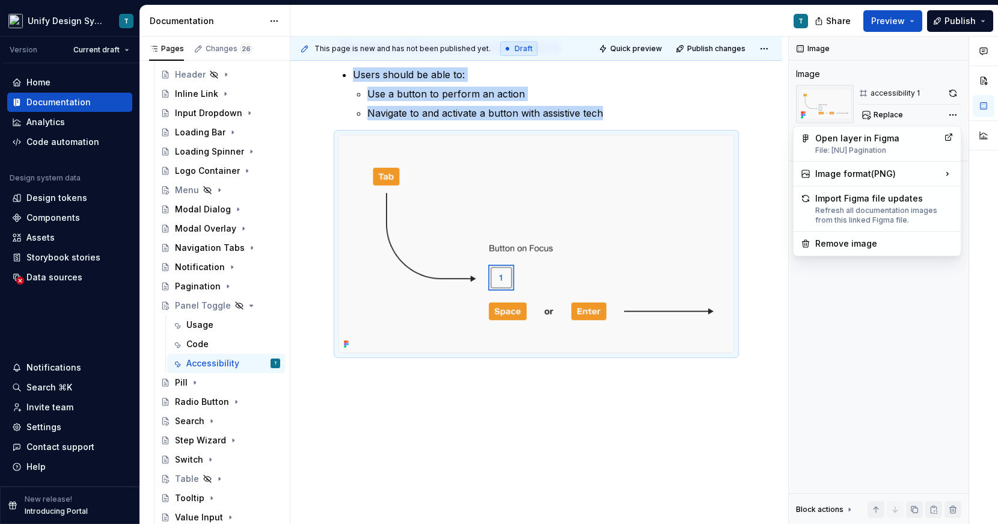
click at [919, 115] on div "Comments Open comments No comments yet Select ‘Comment’ from the block context …" at bounding box center [893, 281] width 209 height 488
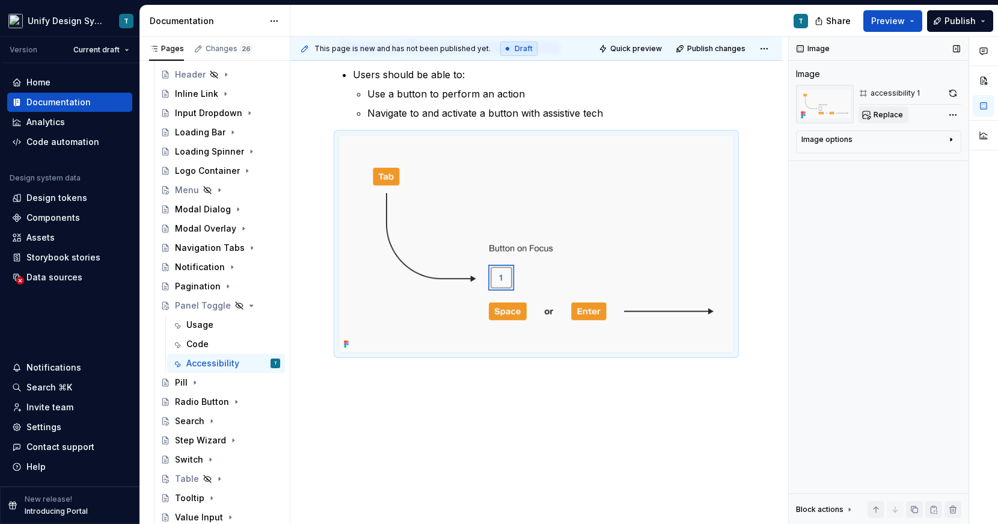
click at [885, 111] on span "Replace" at bounding box center [888, 115] width 29 height 10
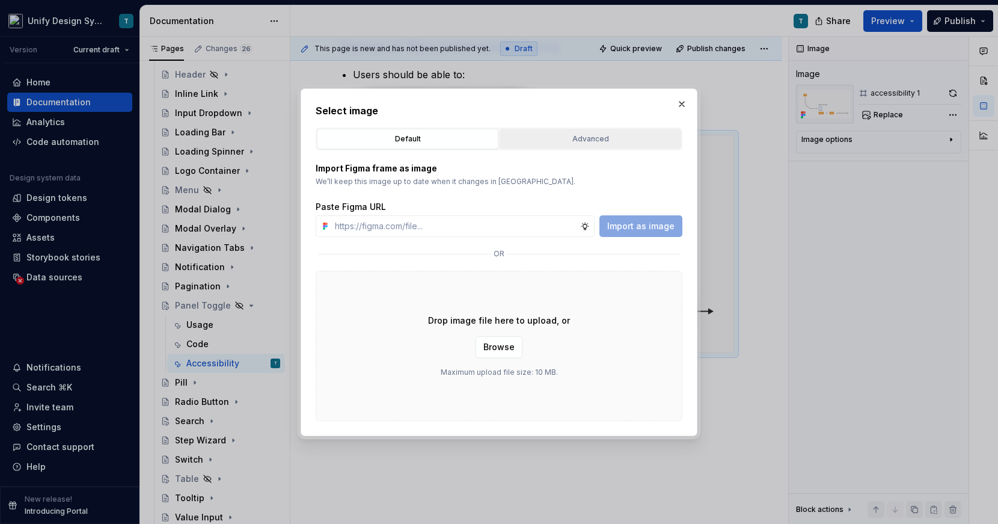
click at [581, 130] on button "Advanced" at bounding box center [591, 139] width 182 height 20
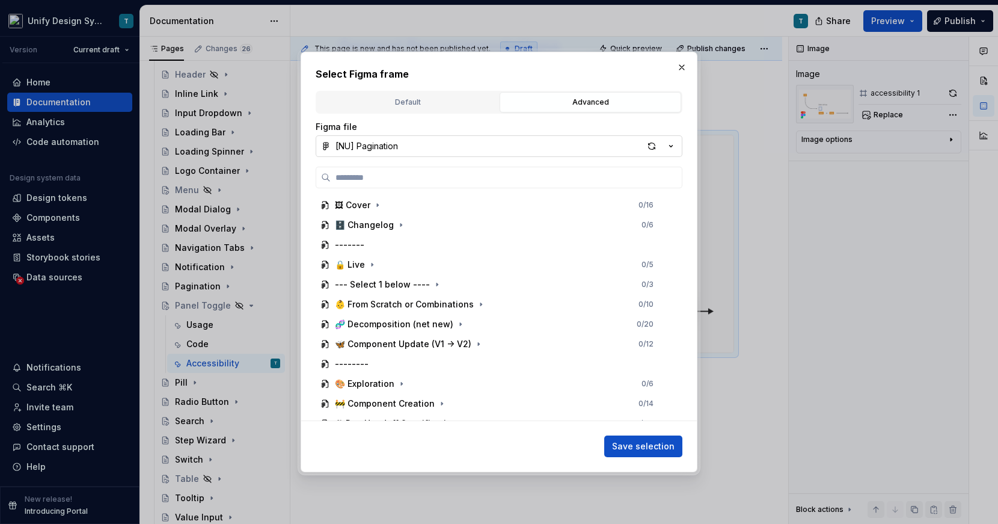
click at [671, 146] on icon "button" at bounding box center [671, 146] width 3 height 2
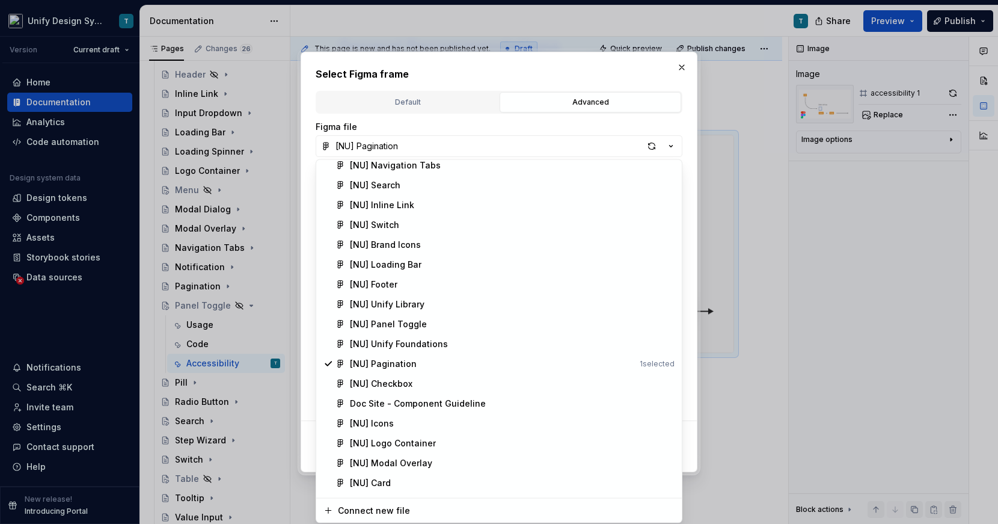
scroll to position [334, 0]
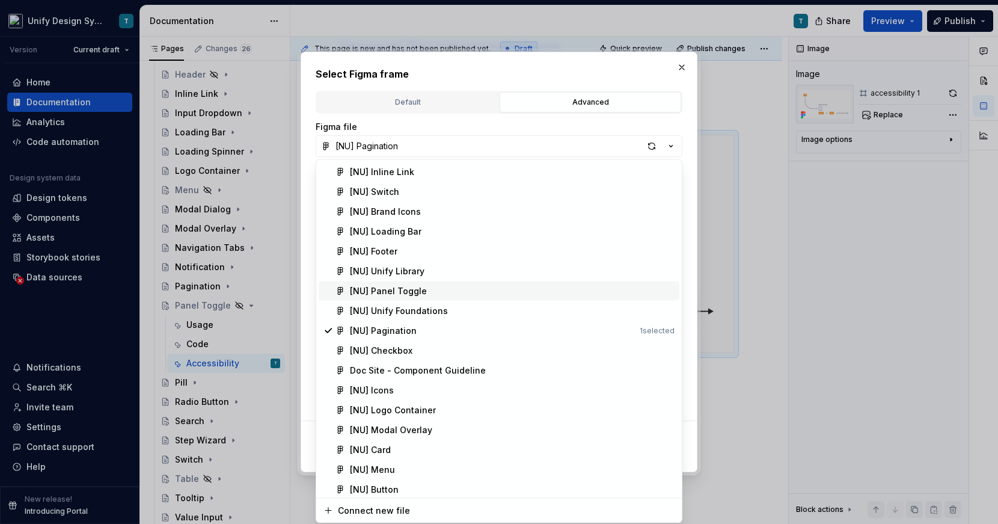
click at [408, 289] on div "[NU] Panel Toggle" at bounding box center [388, 291] width 77 height 12
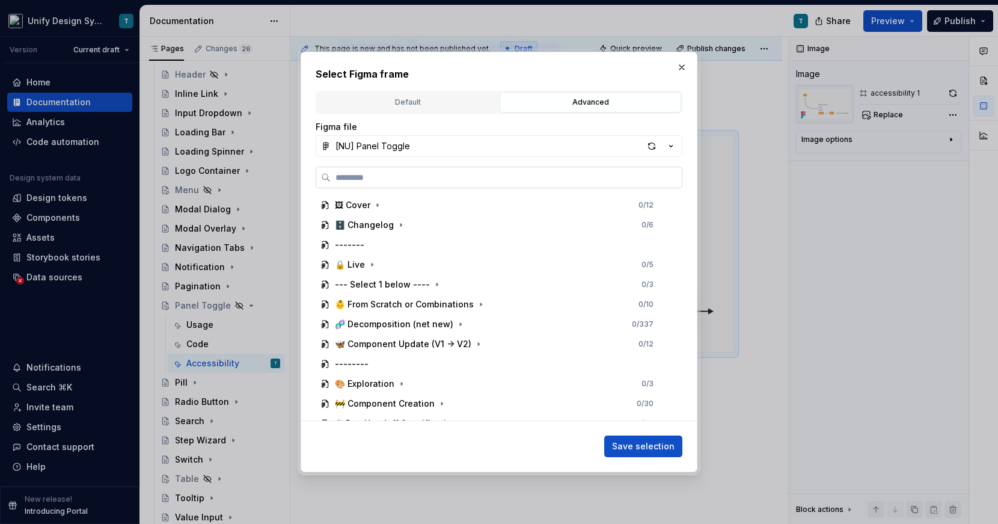
click at [395, 180] on input "search" at bounding box center [506, 177] width 351 height 12
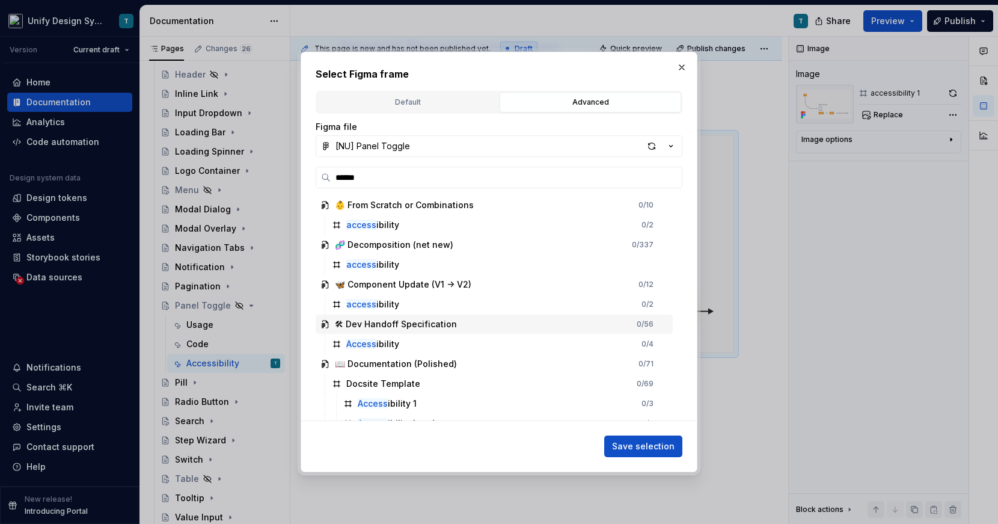
scroll to position [13, 0]
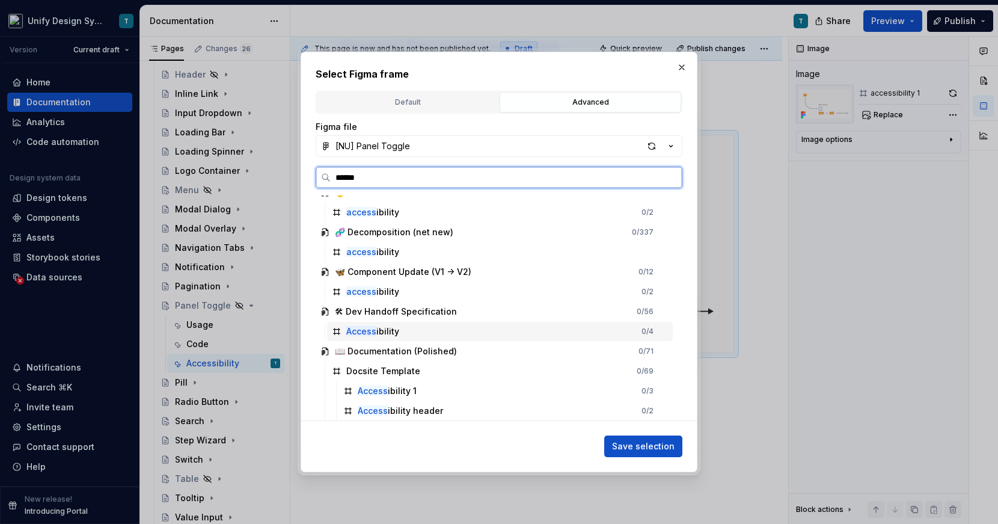
click at [400, 334] on div "Access ibility 0 / 4" at bounding box center [500, 331] width 346 height 19
click at [477, 390] on div "Access ibility 1 0 / 3" at bounding box center [506, 390] width 334 height 19
click at [435, 331] on div "Access ibility 0 / 4" at bounding box center [500, 331] width 346 height 19
click at [467, 382] on div "Access ibility 1 0 / 3" at bounding box center [506, 390] width 334 height 19
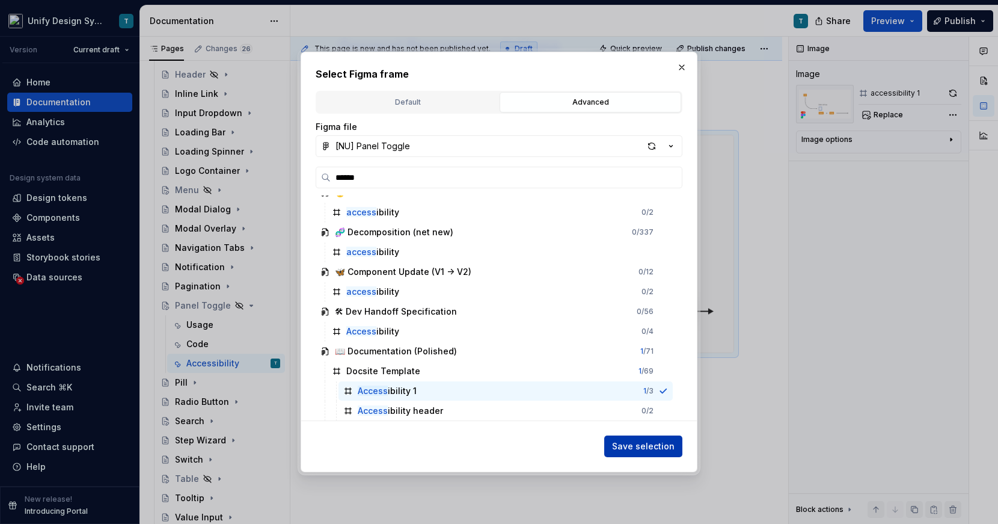
click at [622, 446] on span "Save selection" at bounding box center [643, 446] width 63 height 12
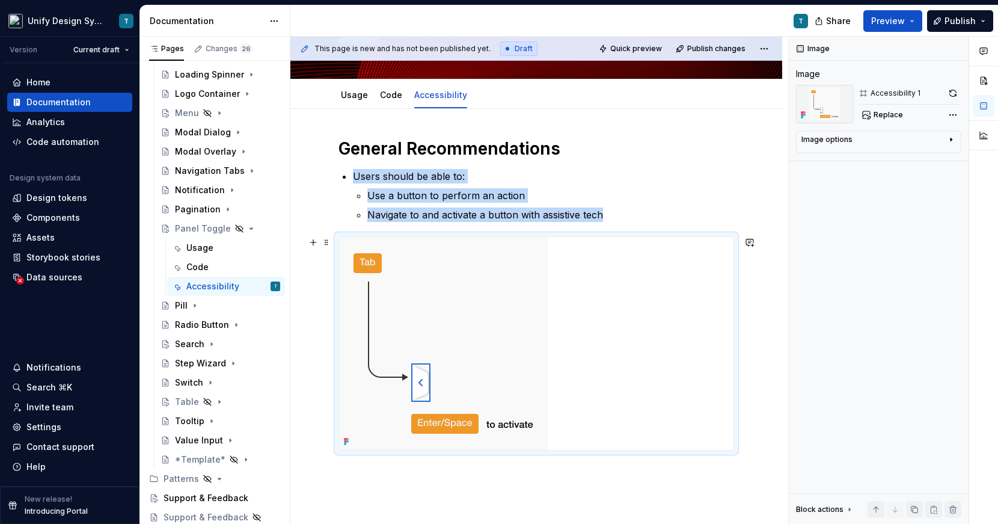
scroll to position [168, 0]
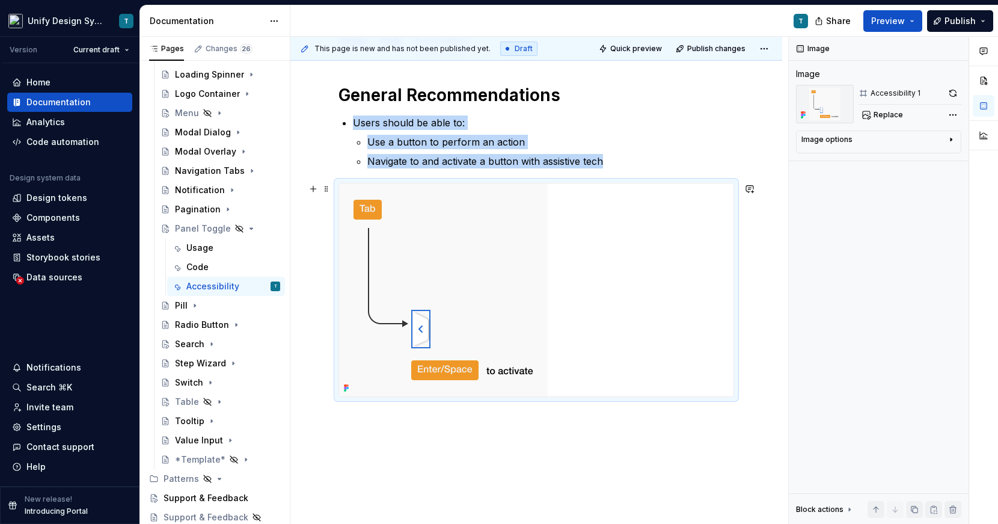
click at [532, 316] on img at bounding box center [443, 289] width 209 height 213
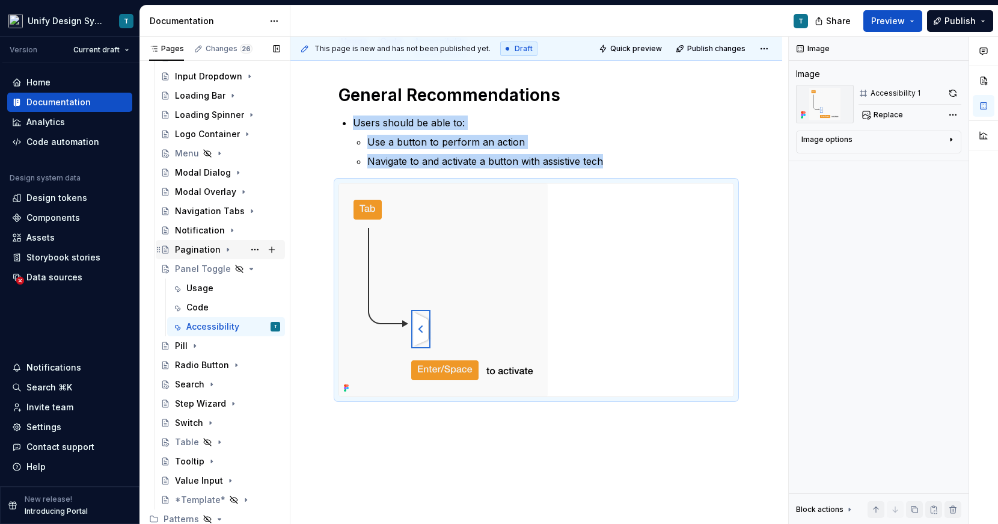
scroll to position [403, 0]
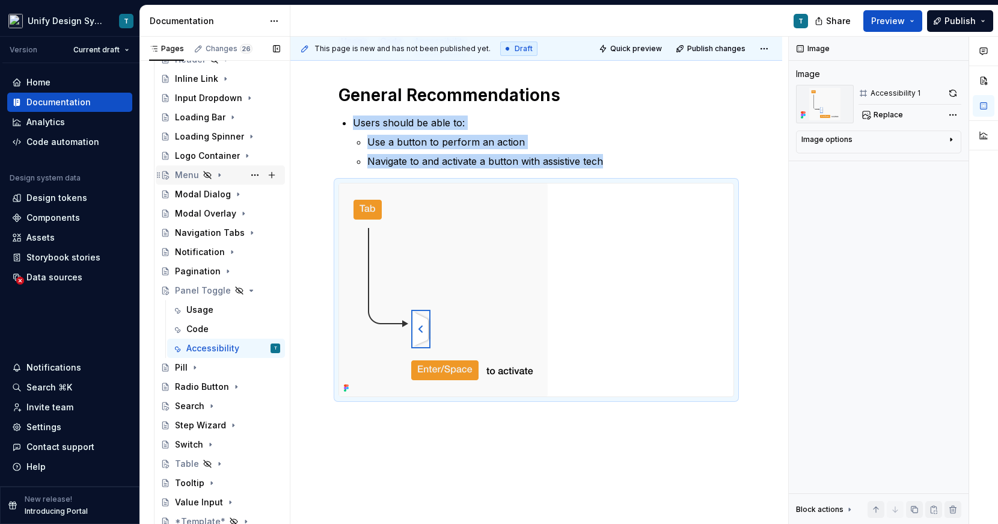
click at [188, 176] on div "Menu" at bounding box center [187, 175] width 24 height 12
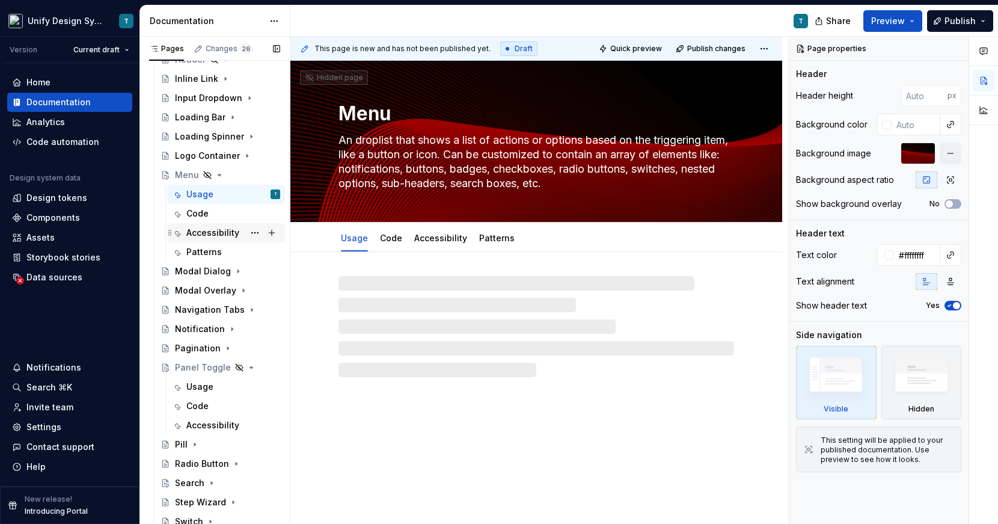
click at [214, 235] on div "Accessibility" at bounding box center [212, 233] width 53 height 12
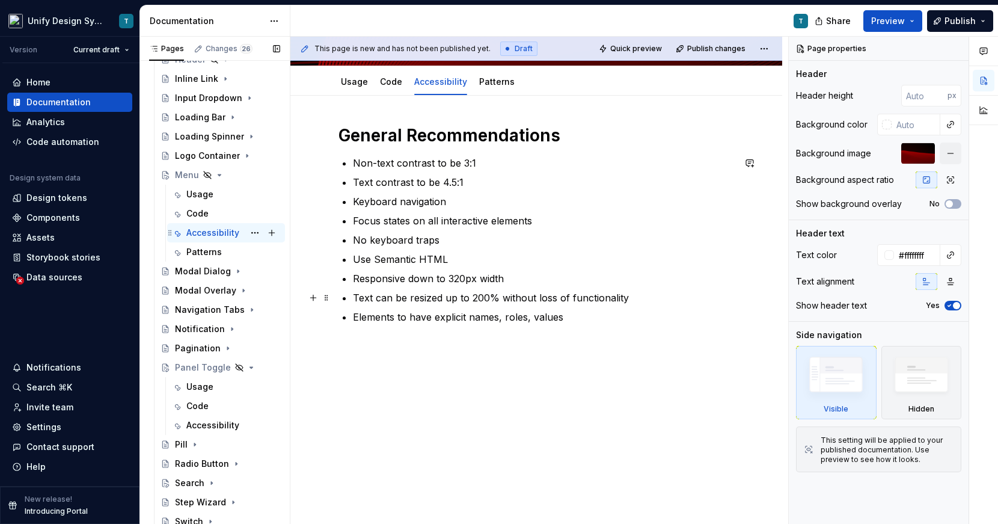
scroll to position [143, 0]
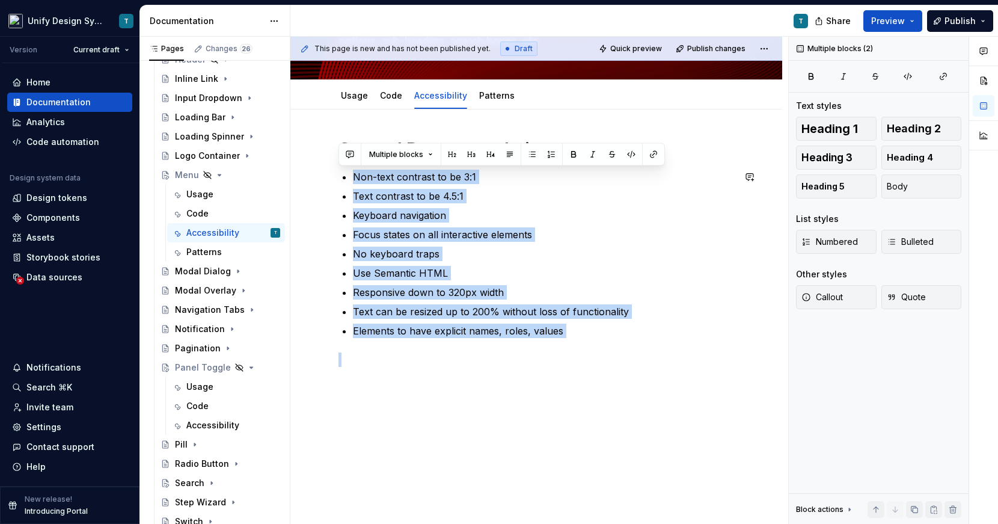
drag, startPoint x: 352, startPoint y: 177, endPoint x: 601, endPoint y: 343, distance: 299.2
click at [601, 343] on div "General Recommendations Non-text contrast to be 3:1 Text contrast to be 4.5:1 K…" at bounding box center [537, 252] width 396 height 228
copy ul "Non-text contrast to be 3:1 Text contrast to be 4.5:1 Keyboard navigation Focus…"
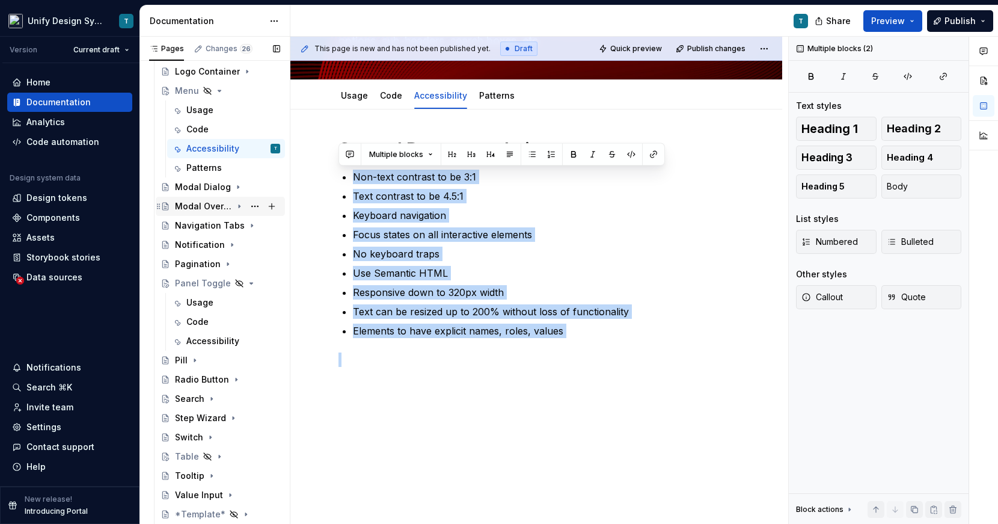
scroll to position [542, 0]
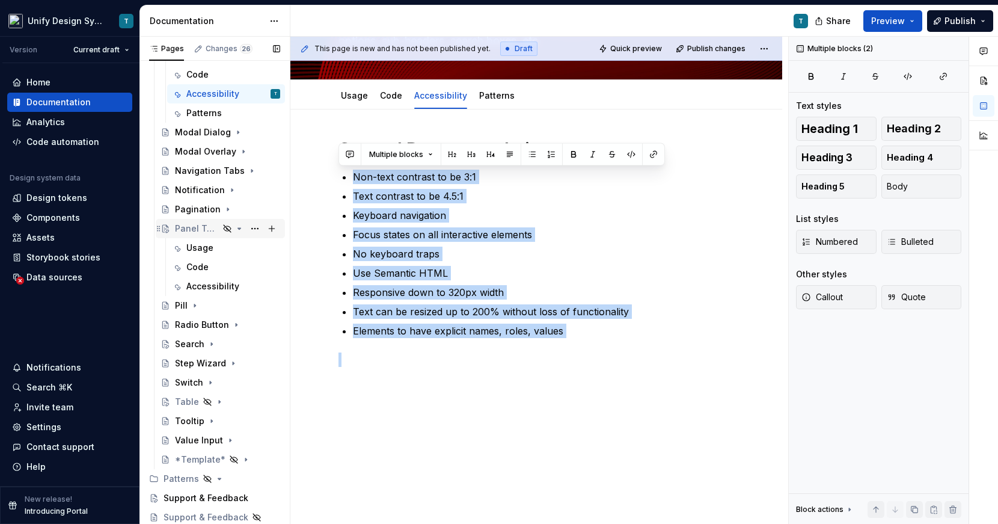
click at [193, 230] on div "Panel Toggle" at bounding box center [197, 228] width 44 height 12
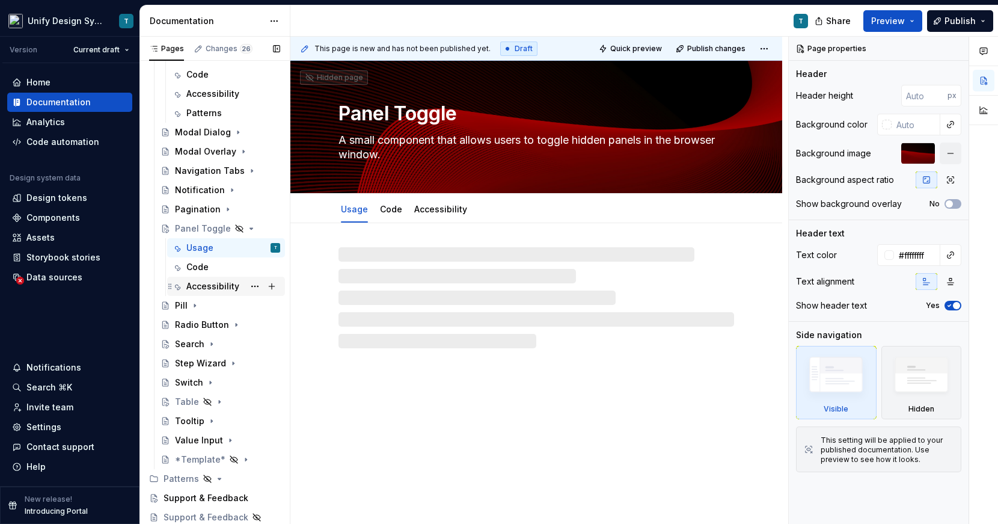
click at [193, 291] on div "Accessibility" at bounding box center [212, 286] width 53 height 12
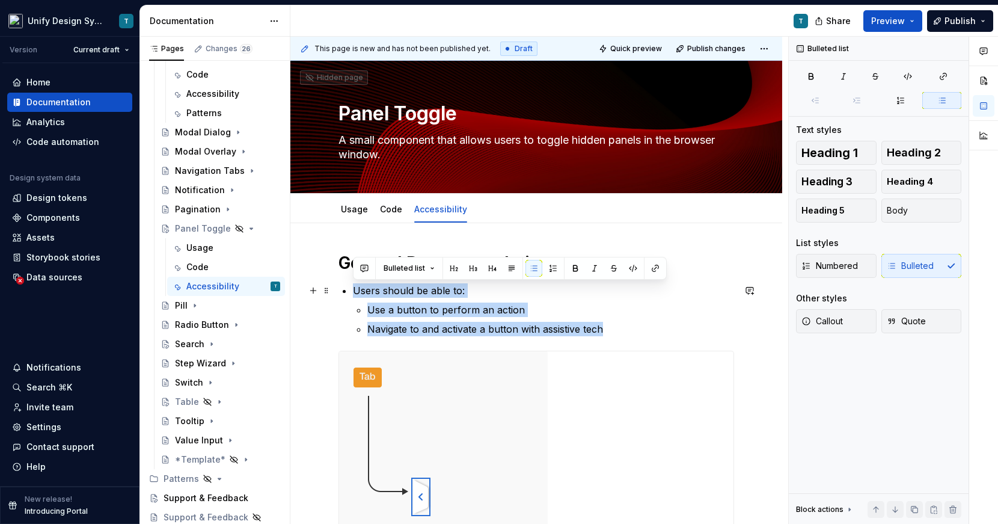
drag, startPoint x: 622, startPoint y: 333, endPoint x: 340, endPoint y: 289, distance: 284.8
click at [340, 289] on div "General Recommendations Users should be able to: Use a button to perform an act…" at bounding box center [537, 408] width 396 height 313
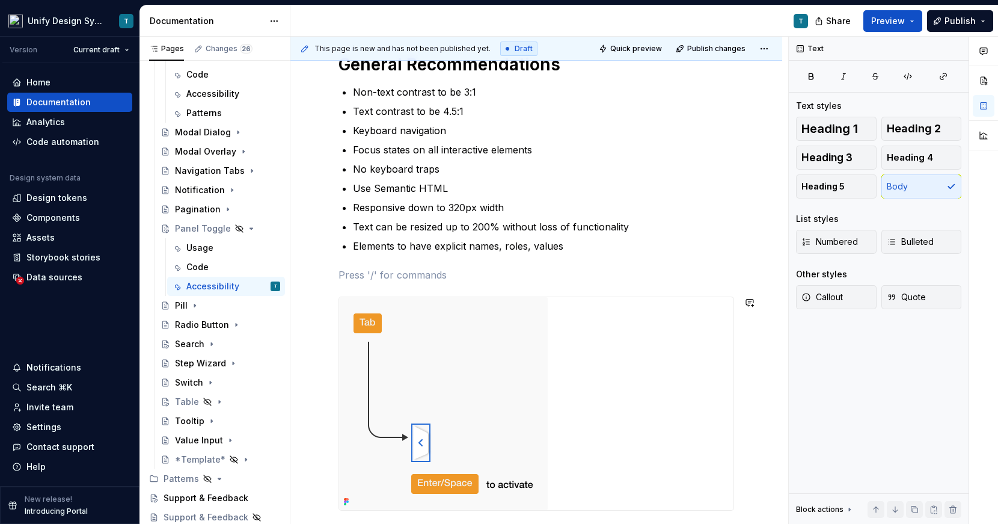
scroll to position [189, 0]
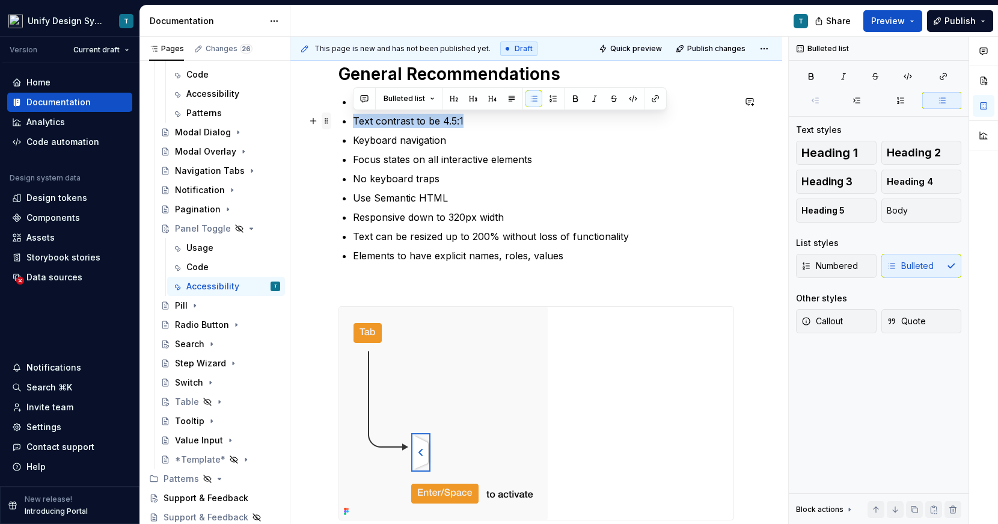
drag, startPoint x: 470, startPoint y: 118, endPoint x: 331, endPoint y: 118, distance: 139.5
click at [339, 118] on div "General Recommendations Non-text contrast to be 3:1 Text contrast to be 4.5:1 K…" at bounding box center [537, 298] width 396 height 471
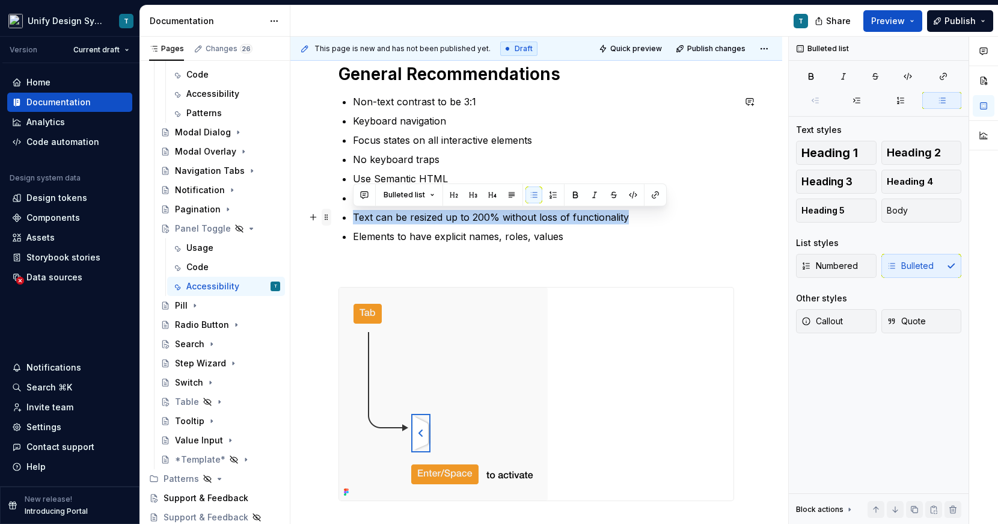
drag, startPoint x: 634, startPoint y: 218, endPoint x: 328, endPoint y: 220, distance: 306.1
click at [339, 220] on div "General Recommendations Non-text contrast to be 3:1 Keyboard navigation Focus s…" at bounding box center [537, 289] width 396 height 452
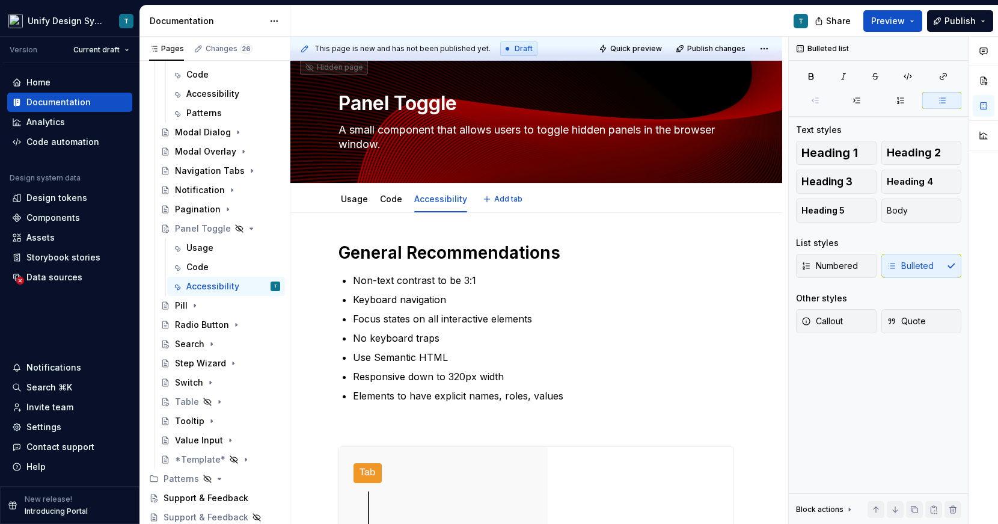
scroll to position [7, 0]
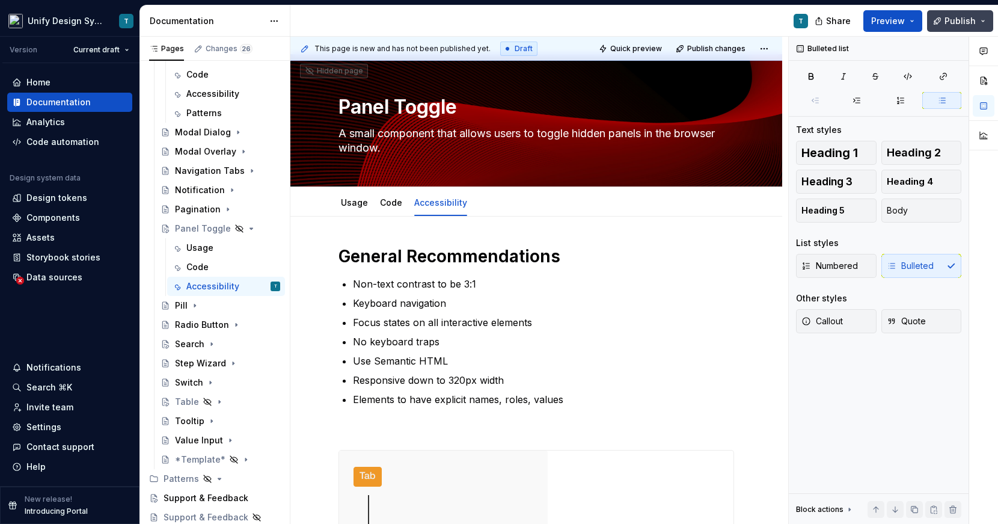
click at [919, 17] on button "Publish" at bounding box center [960, 21] width 66 height 22
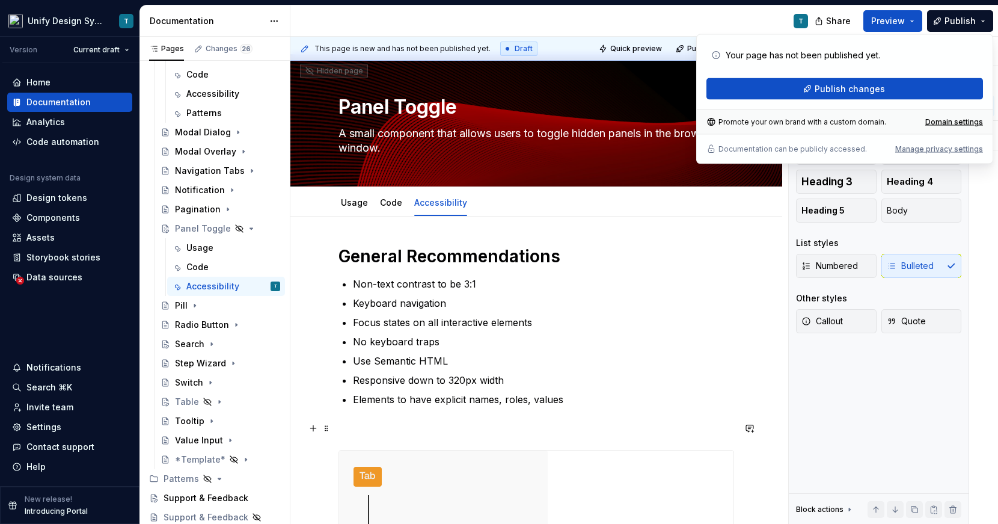
click at [363, 428] on p at bounding box center [537, 428] width 396 height 14
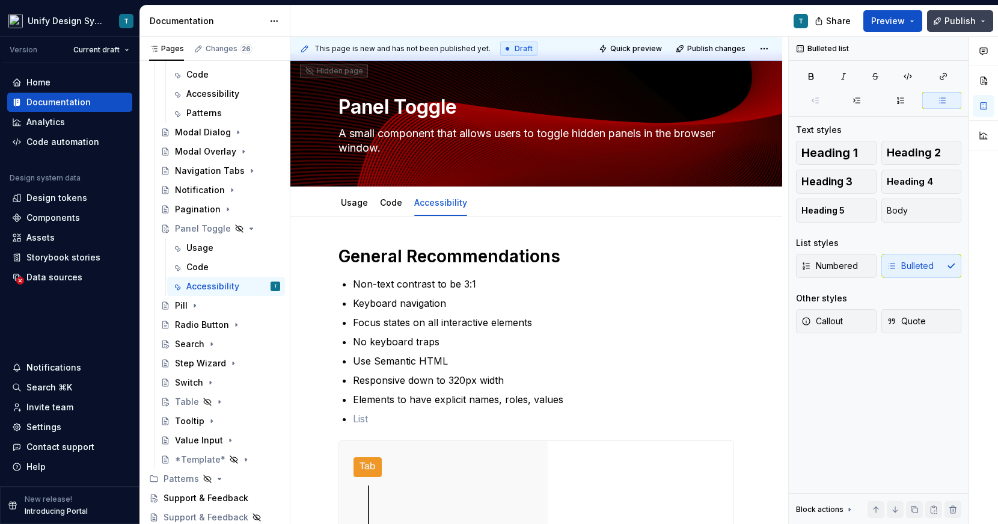
click at [919, 23] on span "Publish" at bounding box center [960, 21] width 31 height 12
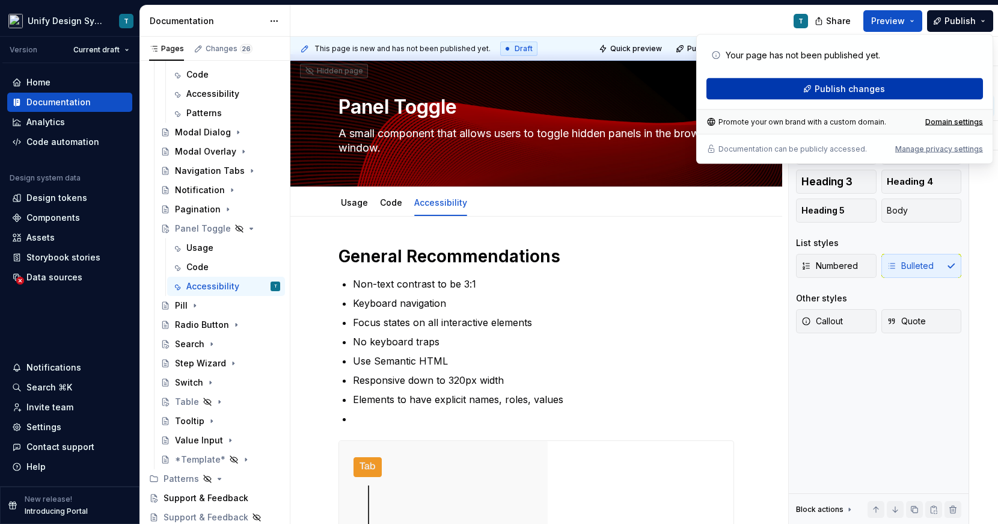
click at [841, 93] on span "Publish changes" at bounding box center [850, 89] width 70 height 12
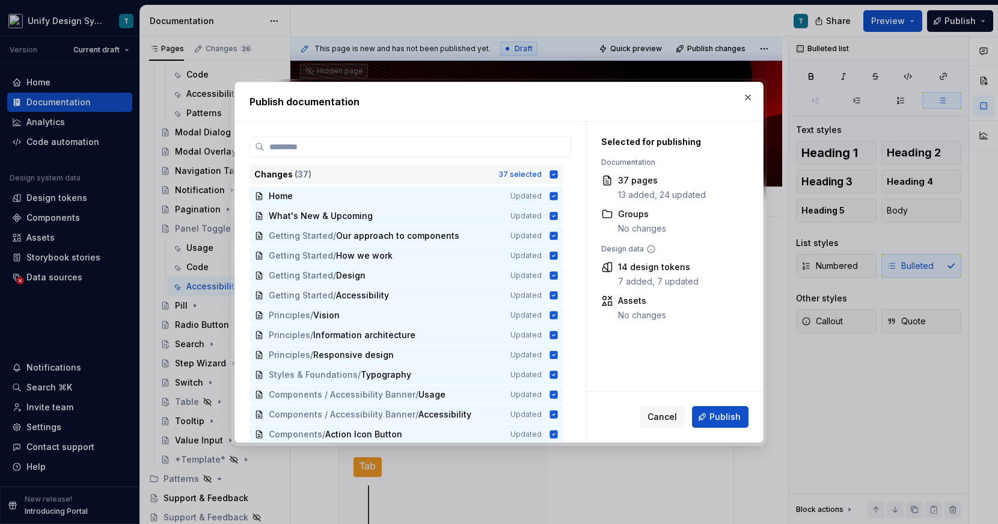
click at [527, 172] on div "37 selected" at bounding box center [519, 175] width 43 height 10
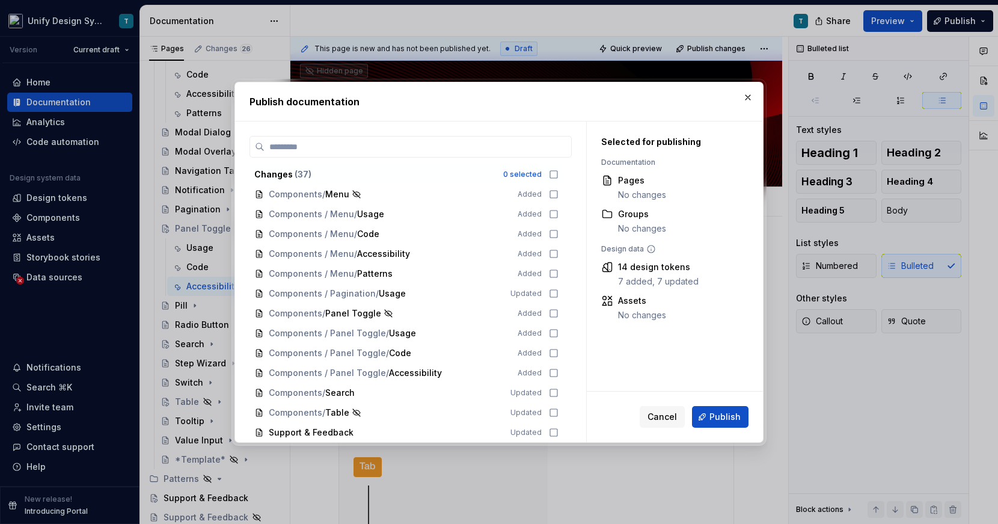
scroll to position [479, 0]
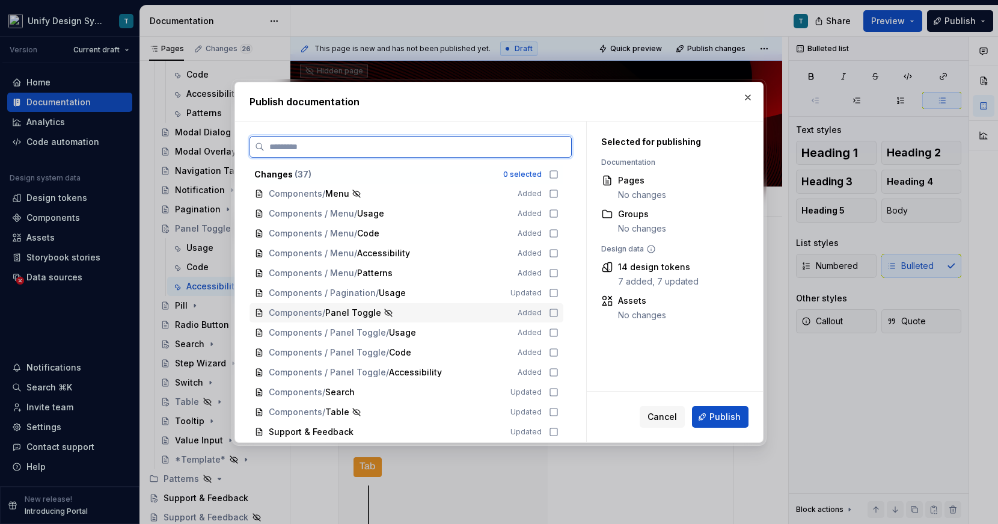
click at [355, 314] on span "Panel Toggle" at bounding box center [353, 313] width 56 height 12
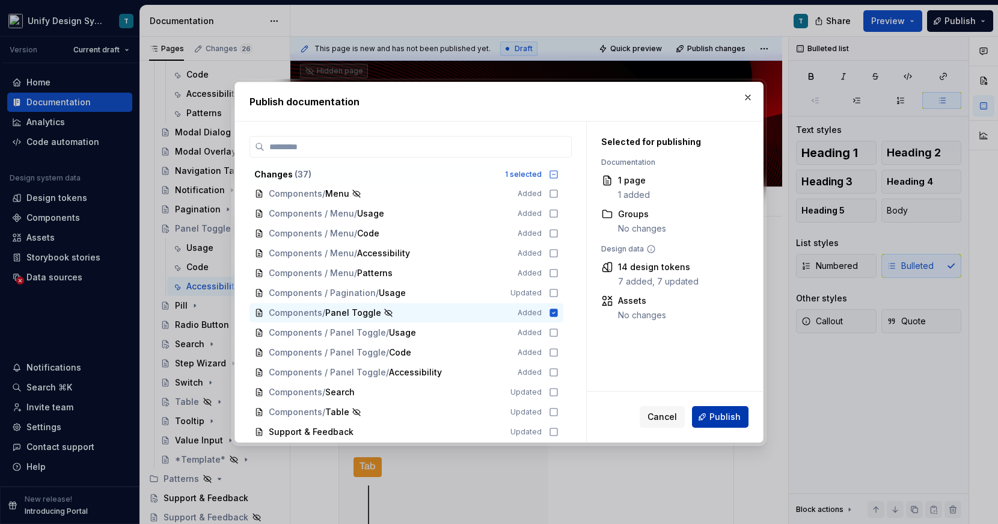
click at [708, 409] on button "Publish" at bounding box center [720, 417] width 57 height 22
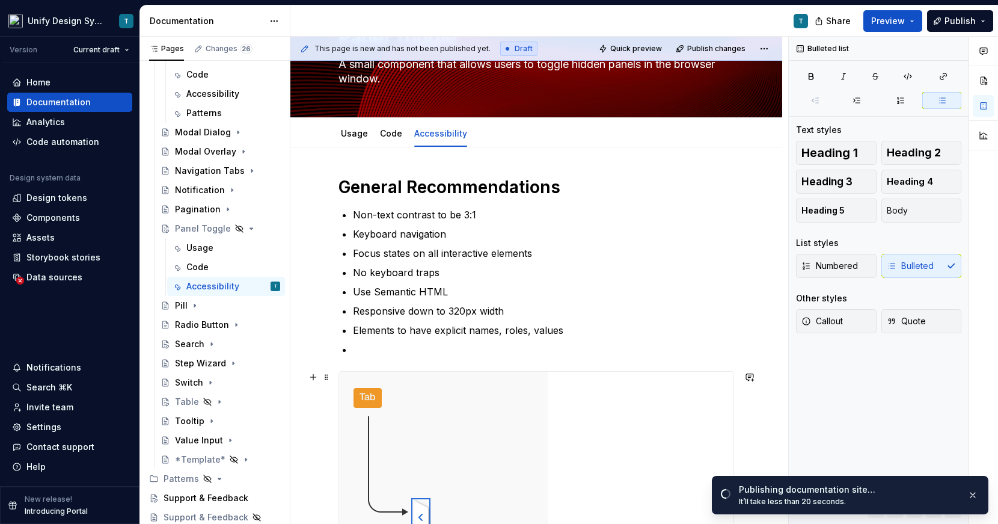
scroll to position [149, 0]
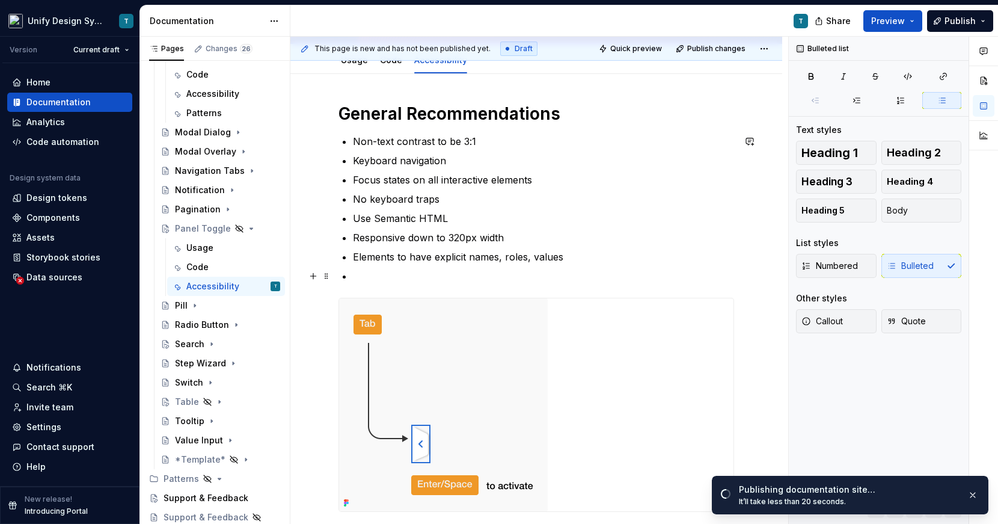
click at [388, 271] on p at bounding box center [543, 276] width 381 height 14
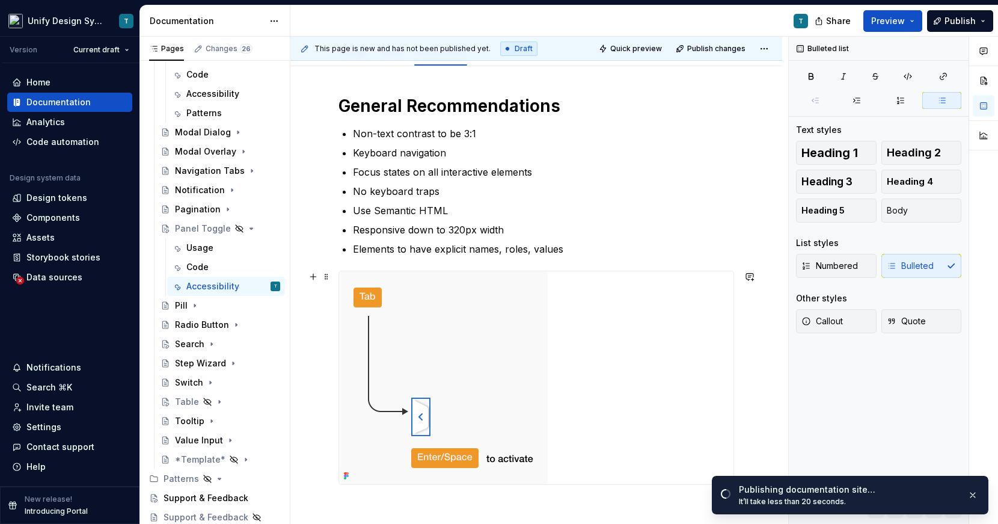
scroll to position [252, 0]
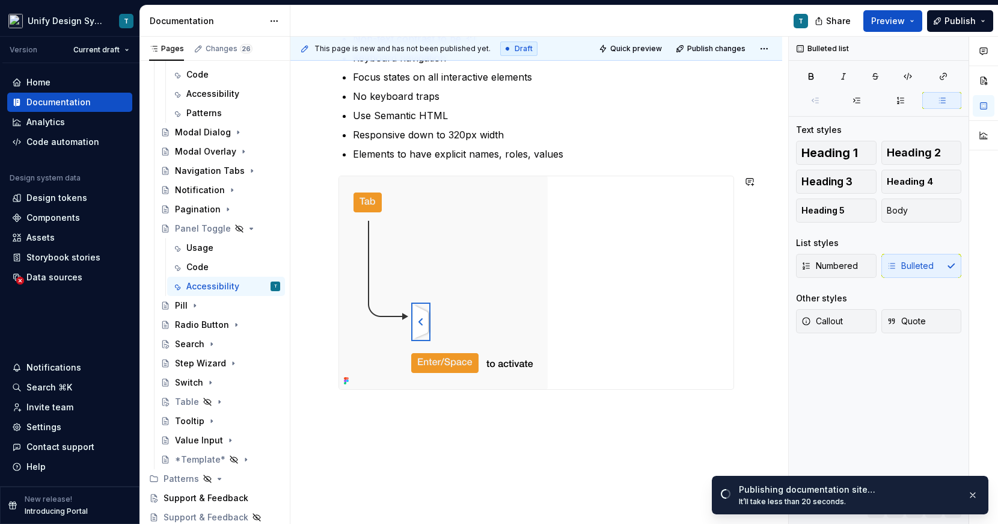
click at [476, 458] on div "General Recommendations Non-text contrast to be 3:1 Keyboard navigation Focus s…" at bounding box center [536, 266] width 492 height 590
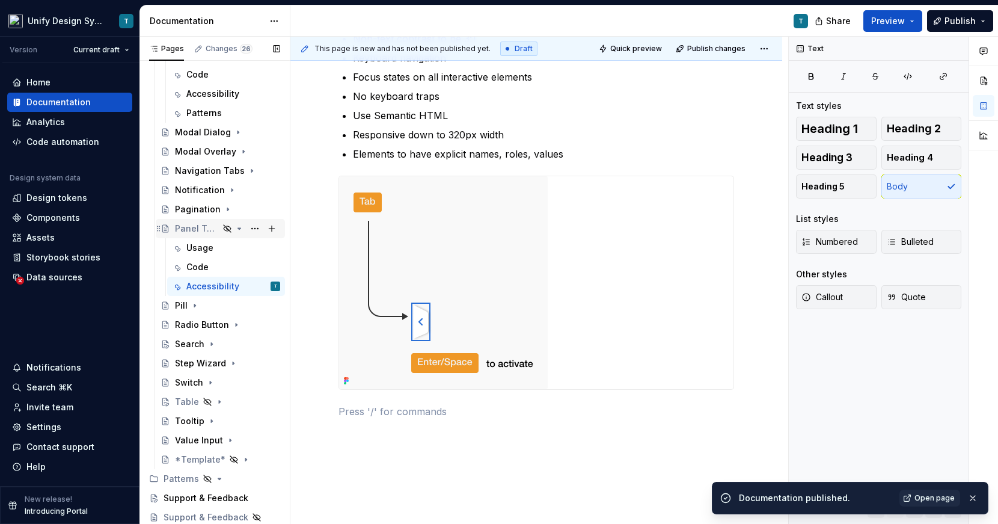
click at [201, 227] on div "Panel Toggle" at bounding box center [197, 228] width 44 height 12
